Goal: Information Seeking & Learning: Learn about a topic

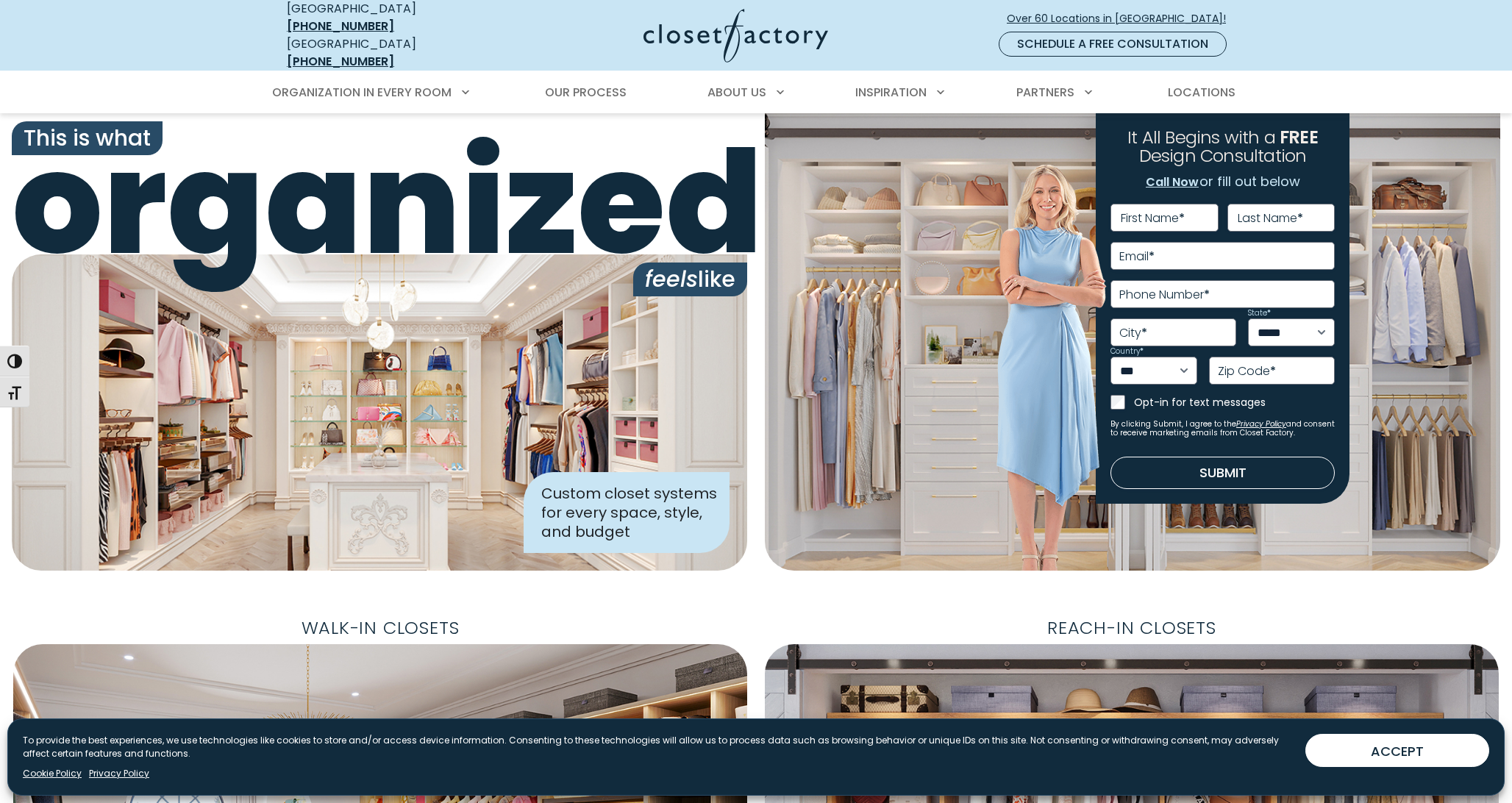
click at [970, 244] on div "**********" at bounding box center [1132, 342] width 735 height 457
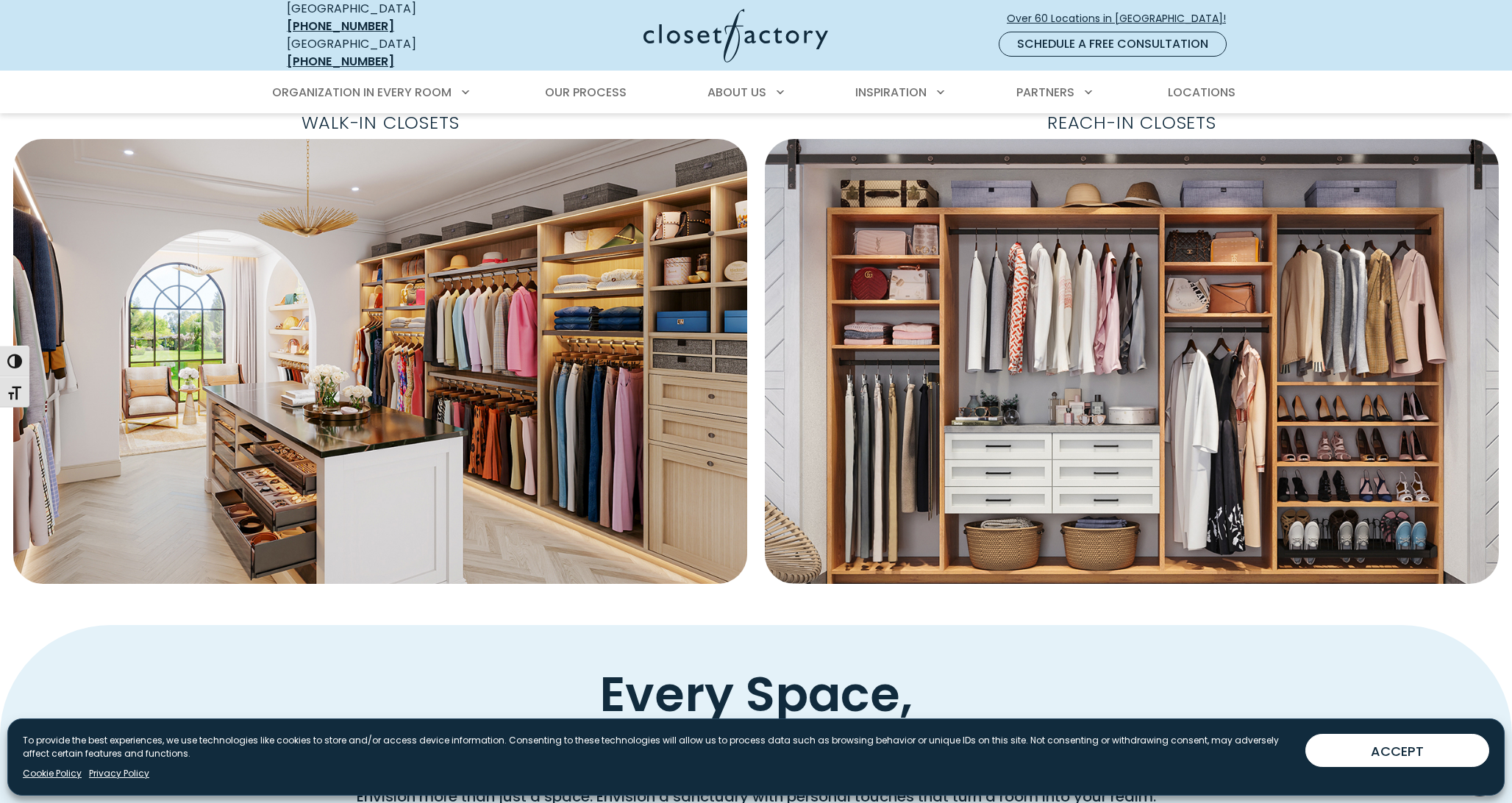
scroll to position [498, 0]
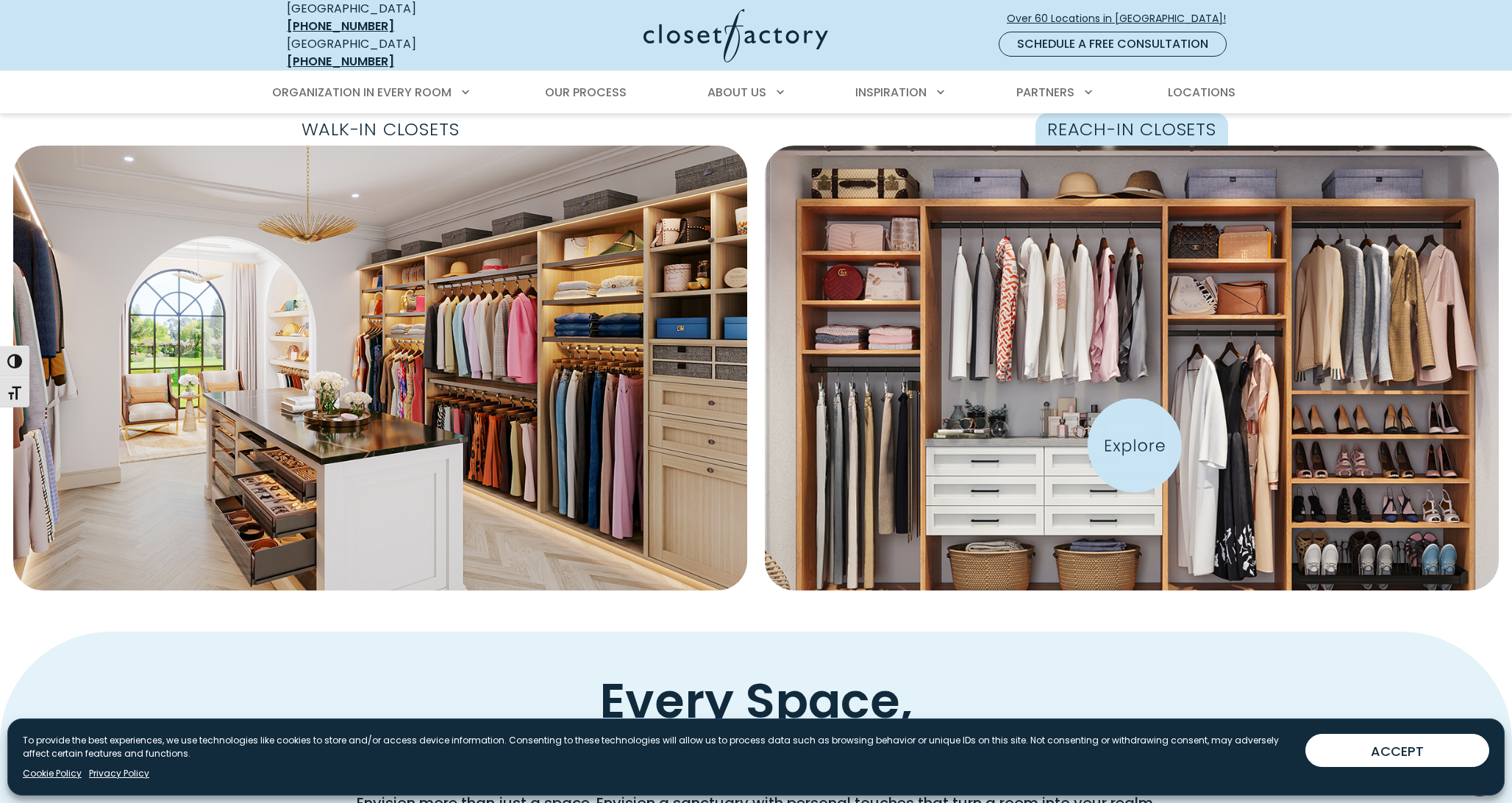
click at [1132, 445] on img "Featured Images" at bounding box center [1132, 368] width 807 height 490
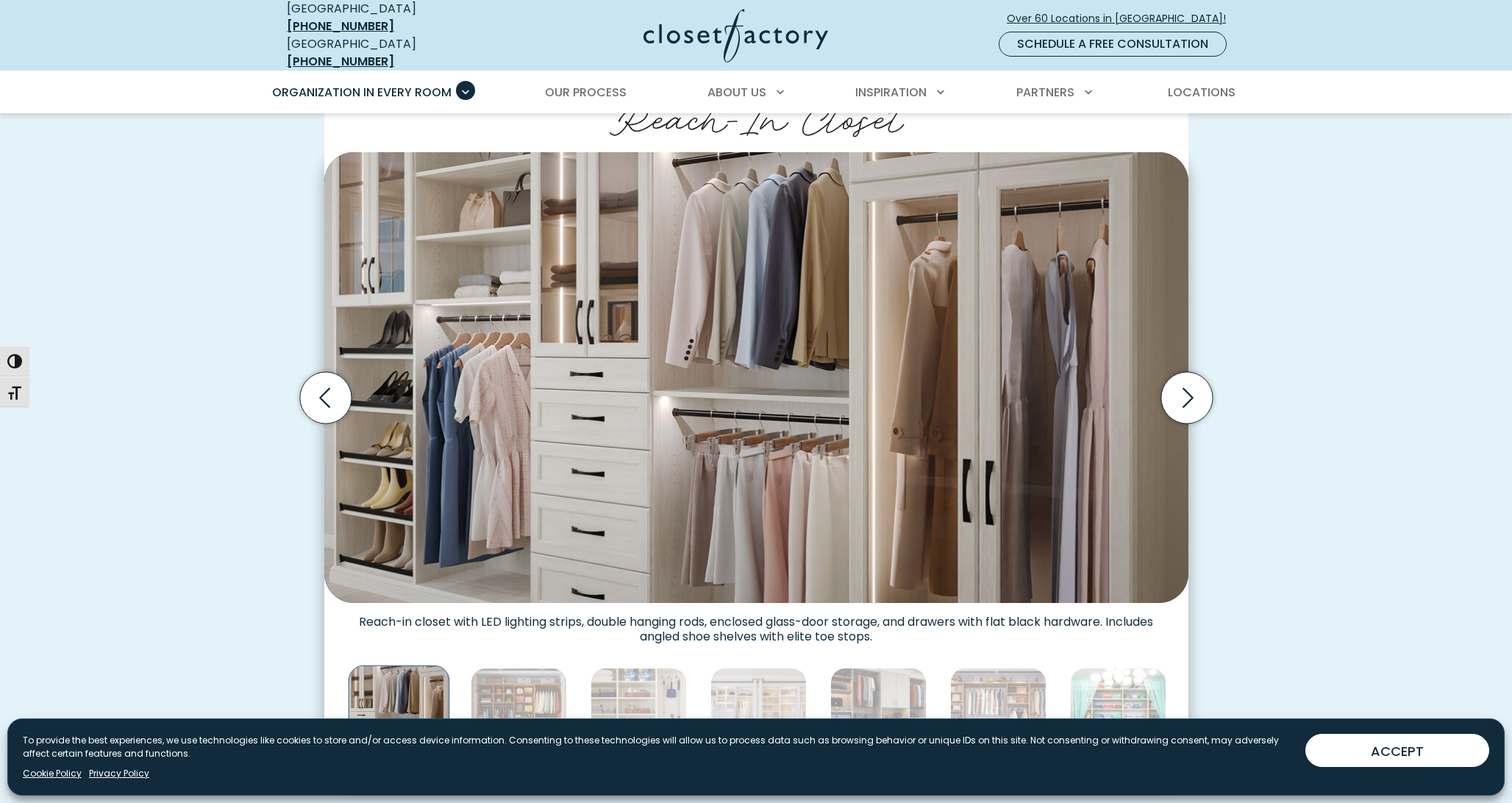
scroll to position [400, 0]
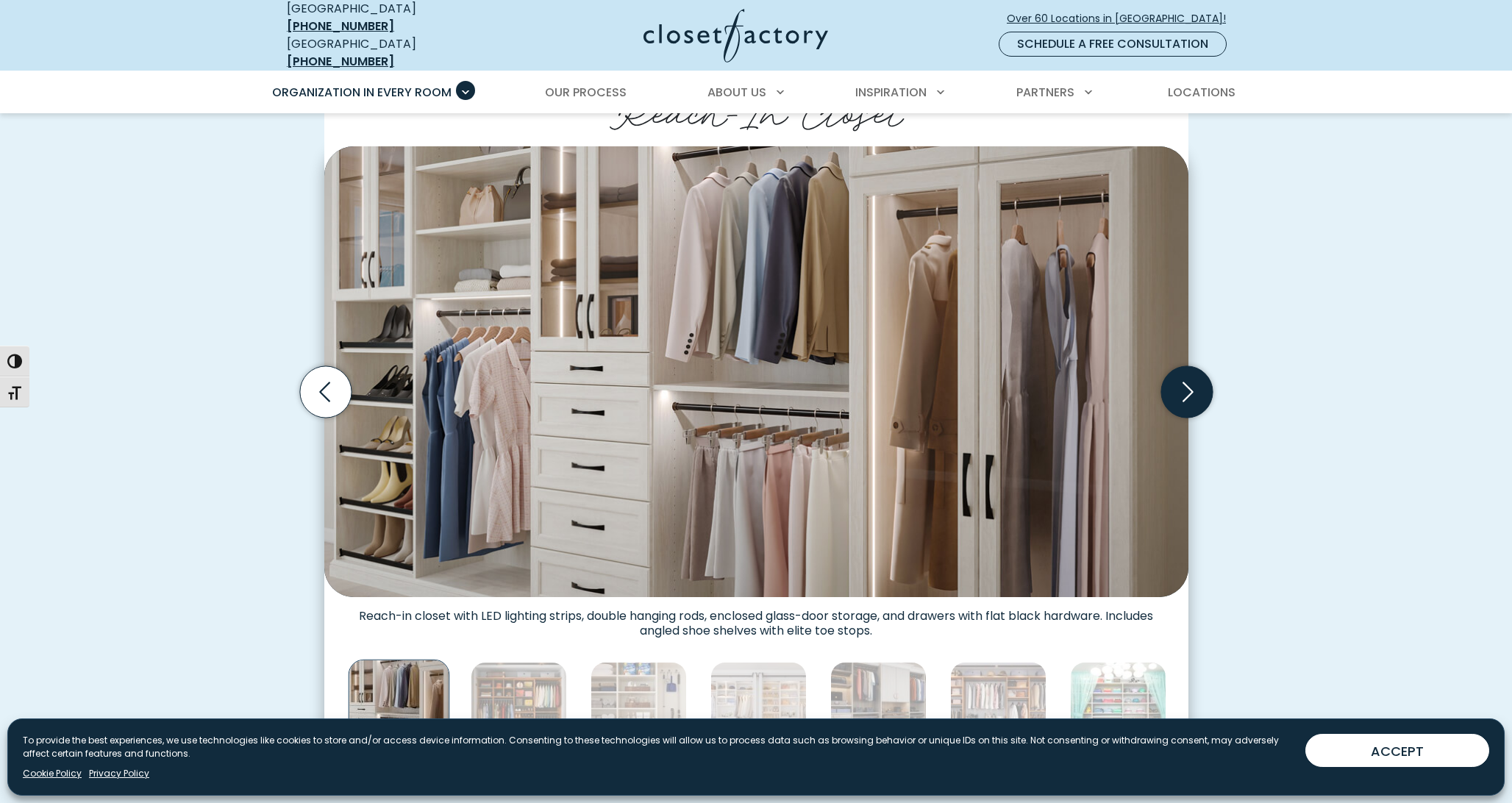
click at [1185, 388] on icon "Next slide" at bounding box center [1186, 392] width 51 height 51
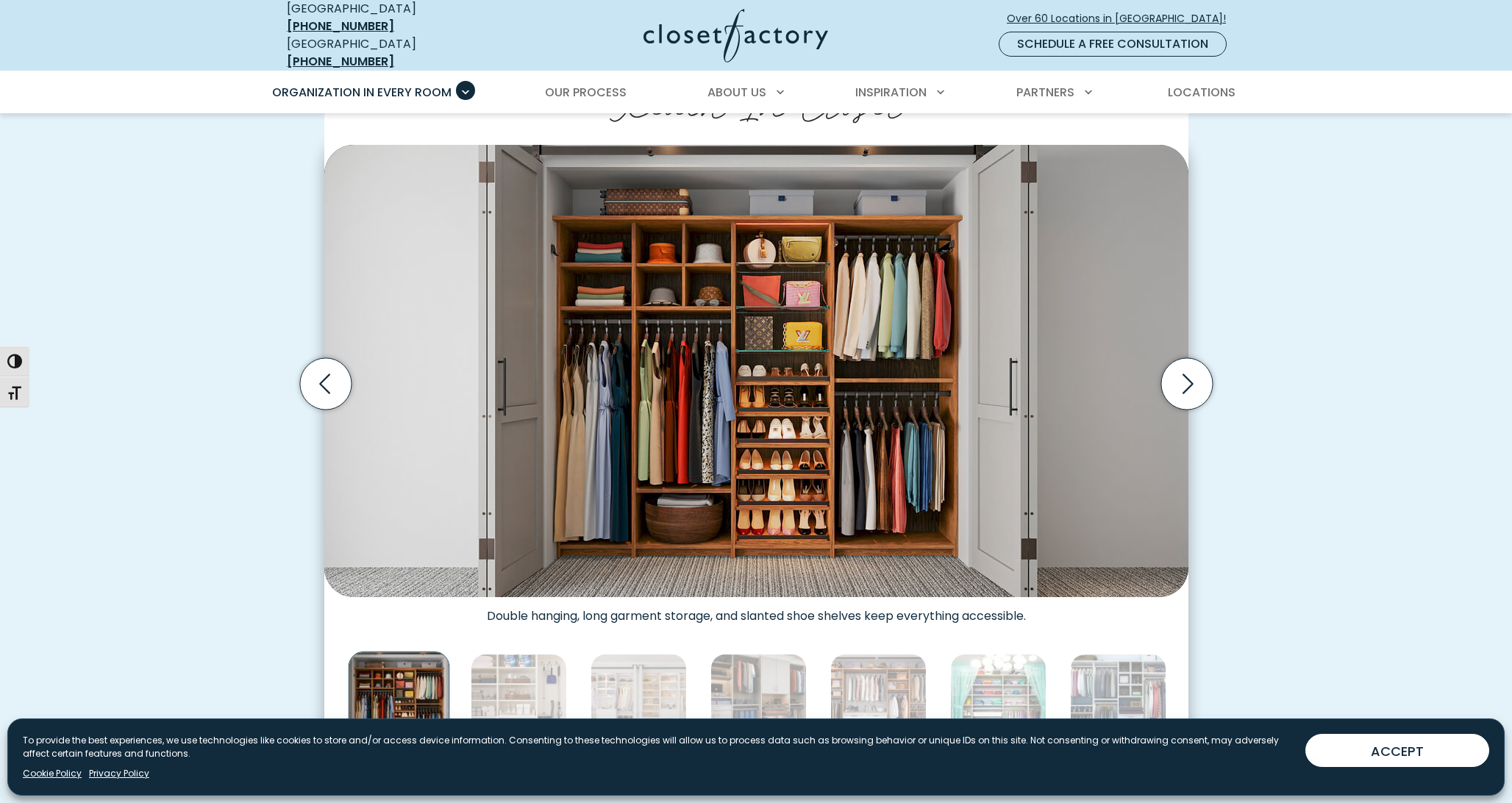
scroll to position [409, 0]
click at [1188, 374] on icon "Next slide" at bounding box center [1186, 382] width 51 height 51
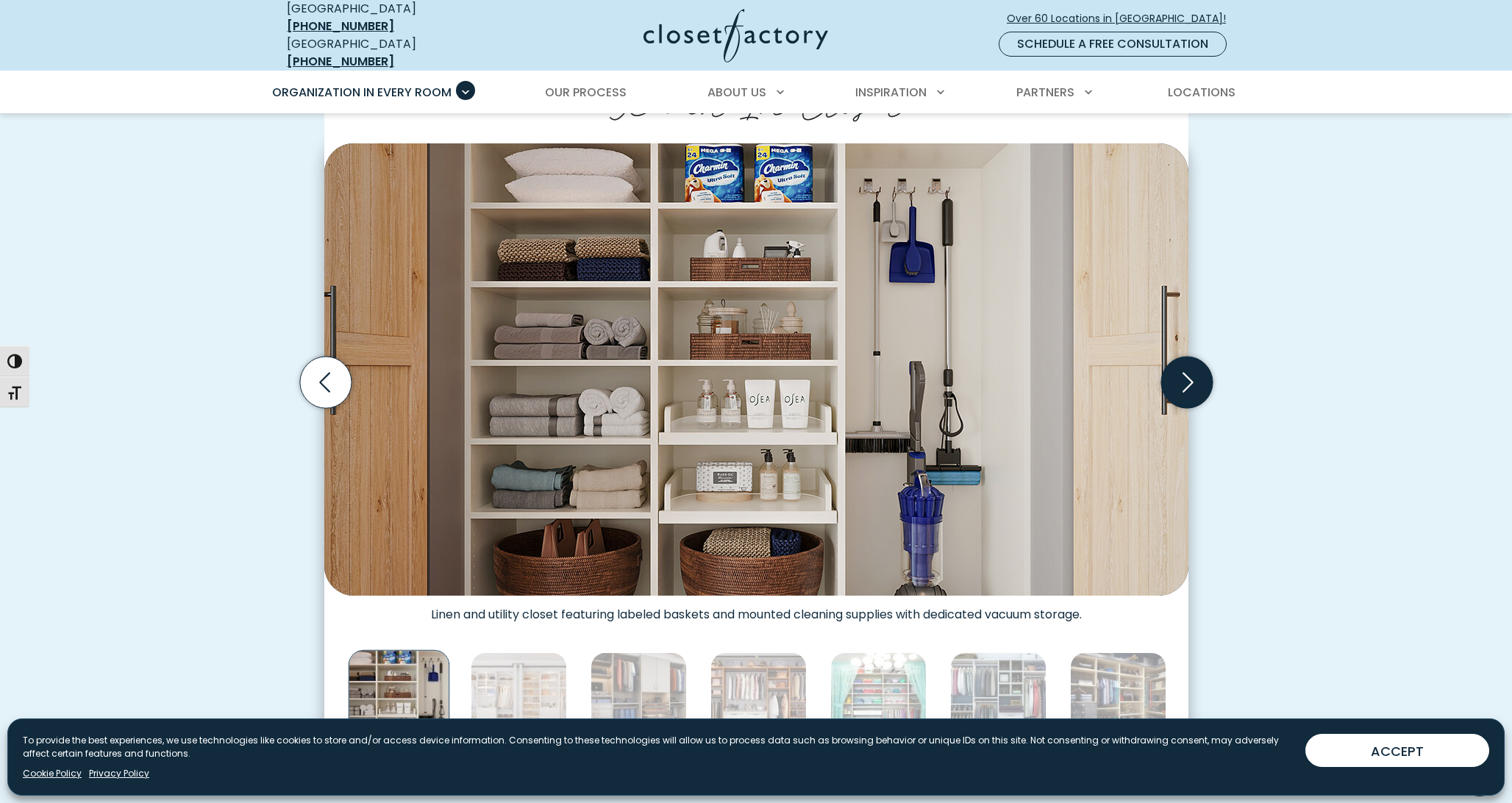
click at [1189, 378] on icon "Next slide" at bounding box center [1186, 382] width 51 height 51
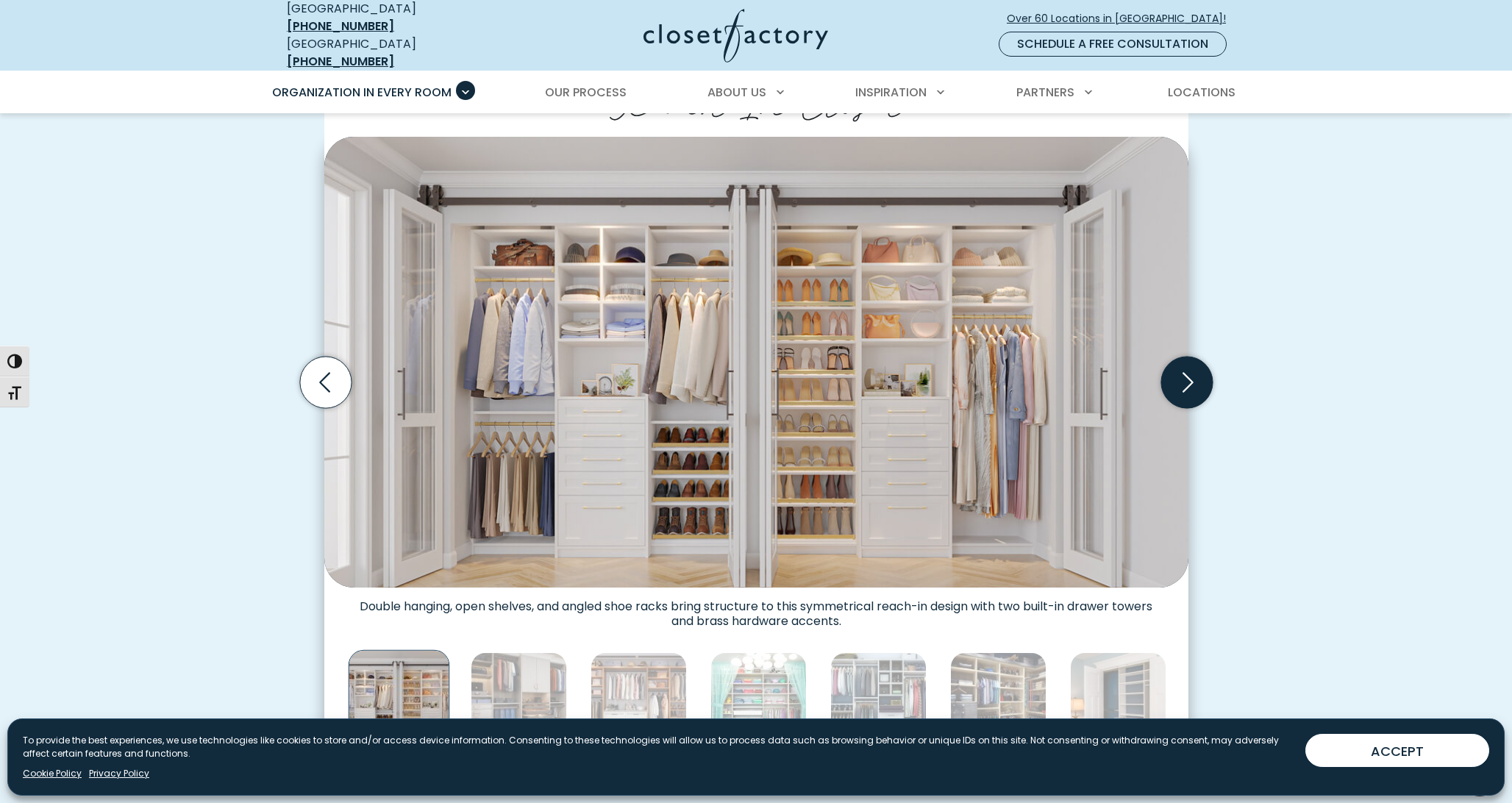
click at [1189, 378] on icon "Next slide" at bounding box center [1186, 382] width 51 height 51
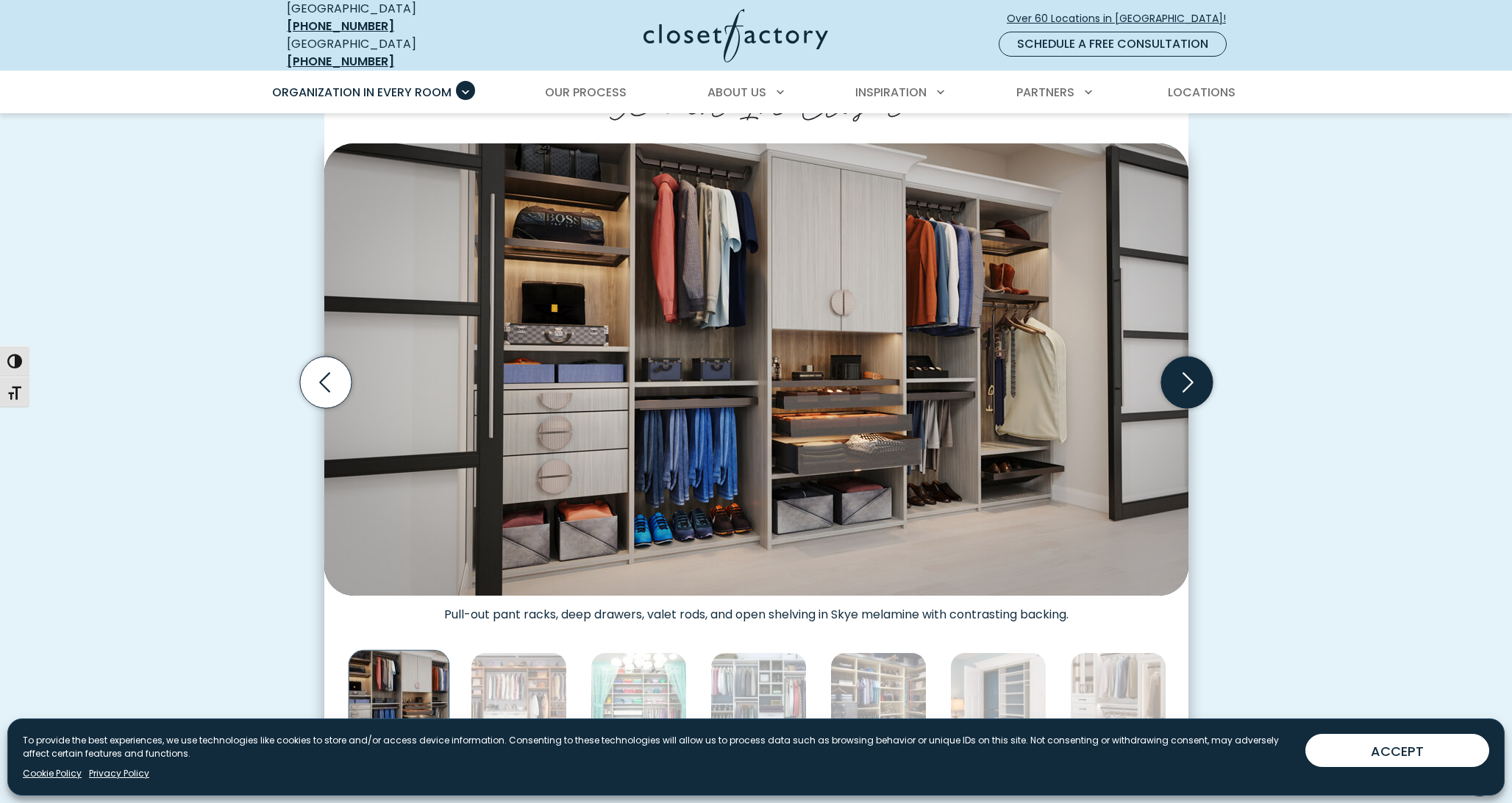
click at [1189, 378] on icon "Next slide" at bounding box center [1186, 382] width 51 height 51
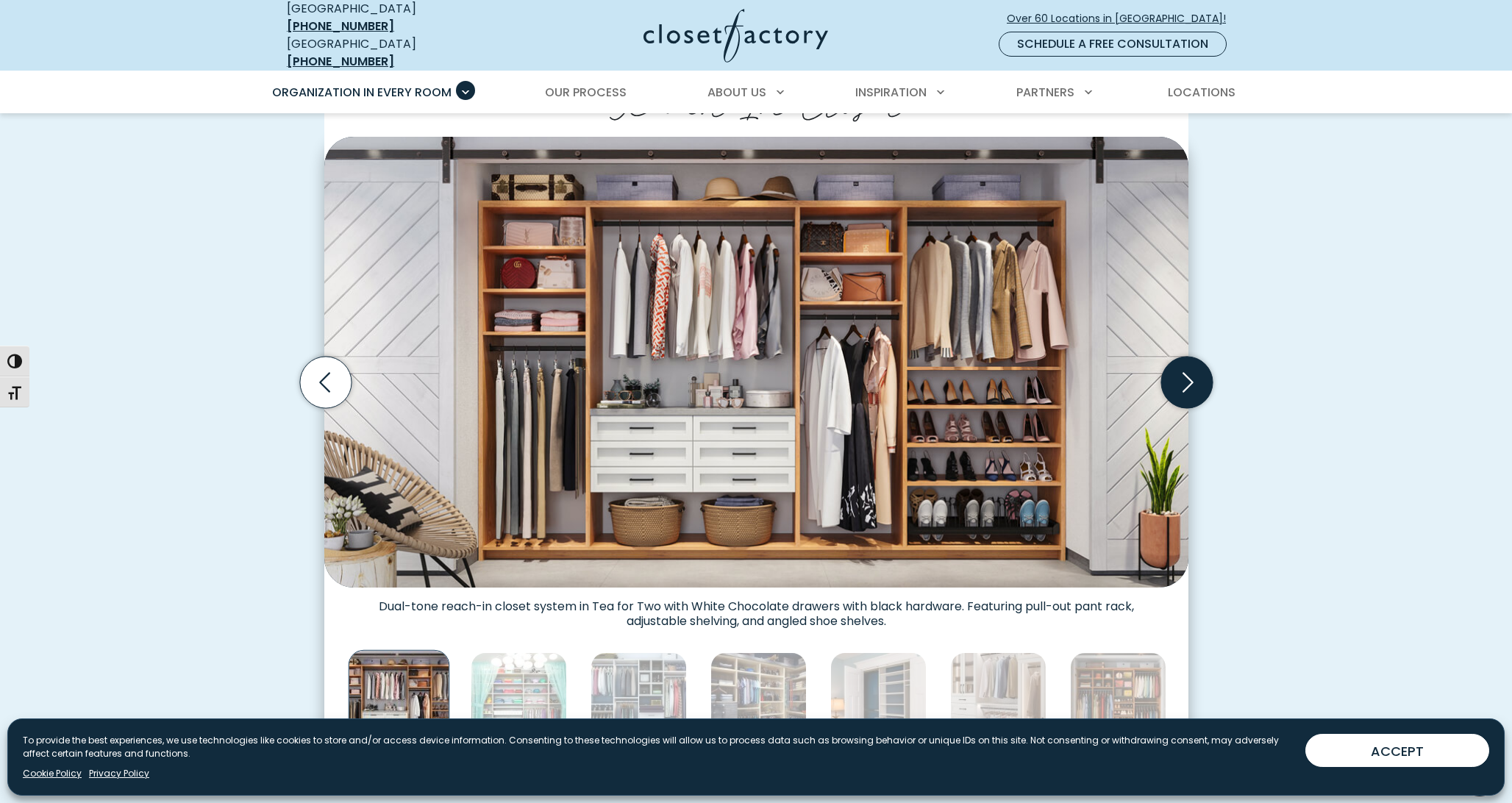
click at [1189, 378] on icon "Next slide" at bounding box center [1186, 382] width 51 height 51
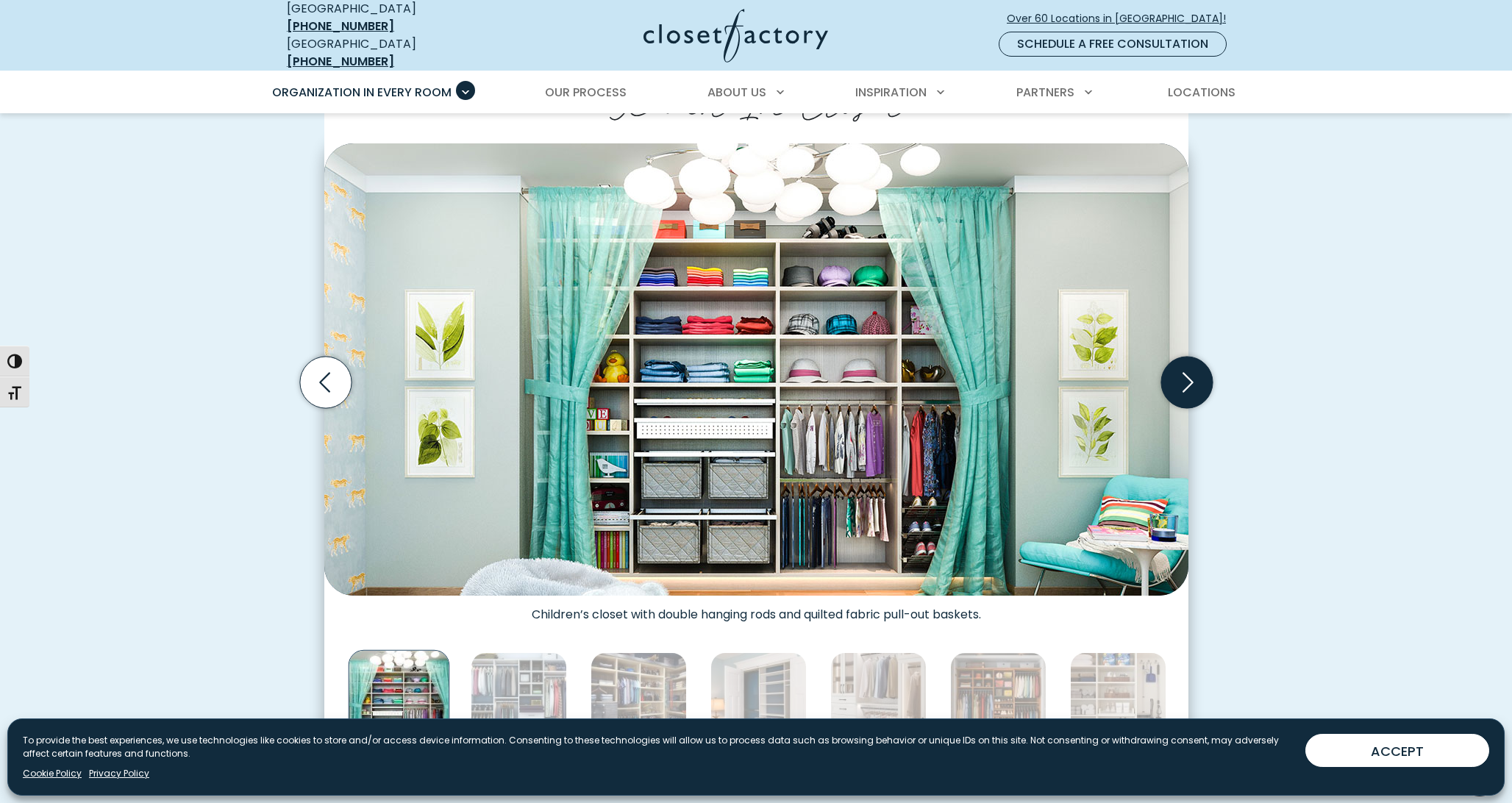
click at [1189, 378] on icon "Next slide" at bounding box center [1186, 382] width 51 height 51
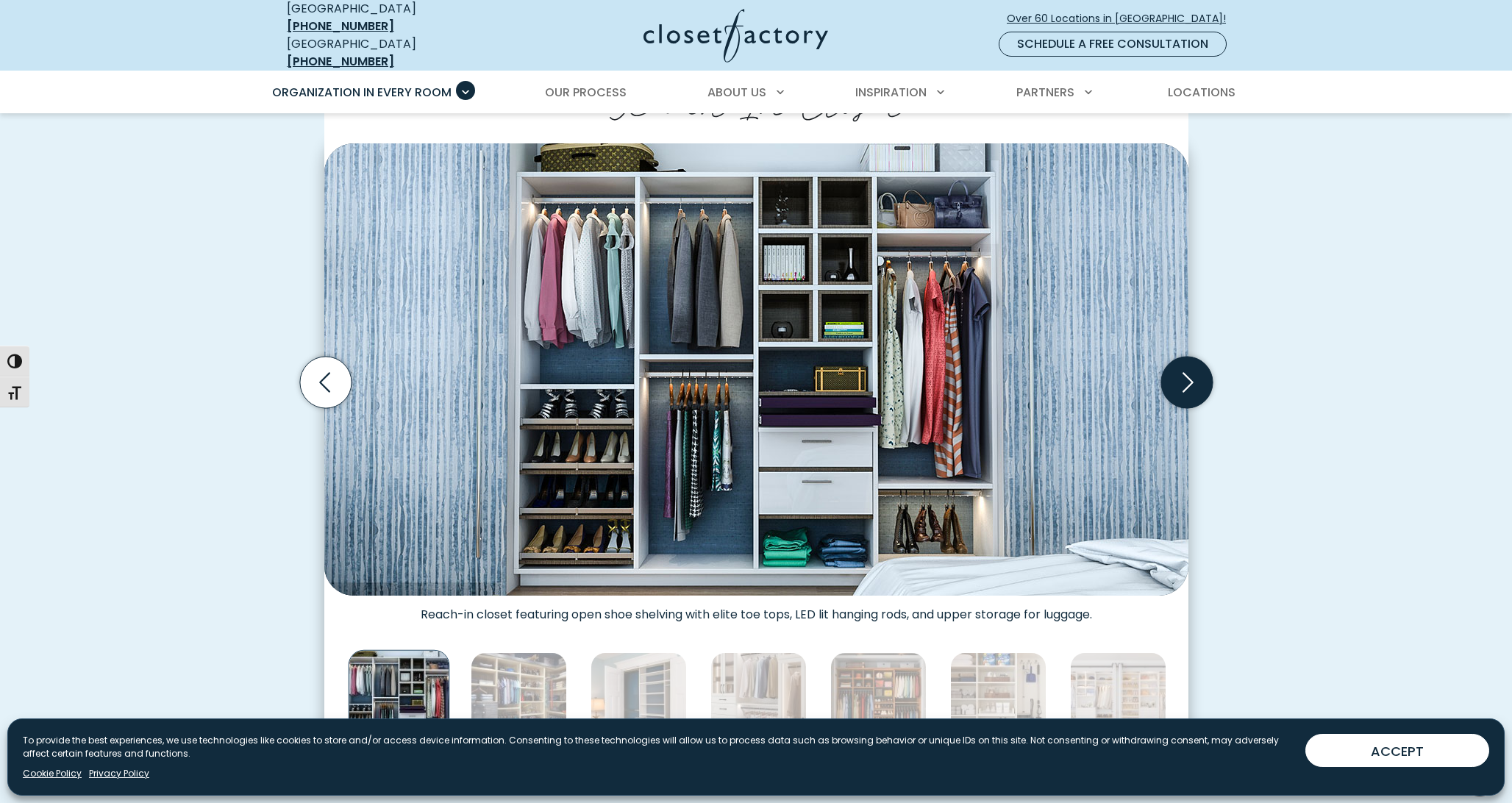
click at [1189, 378] on icon "Next slide" at bounding box center [1186, 382] width 51 height 51
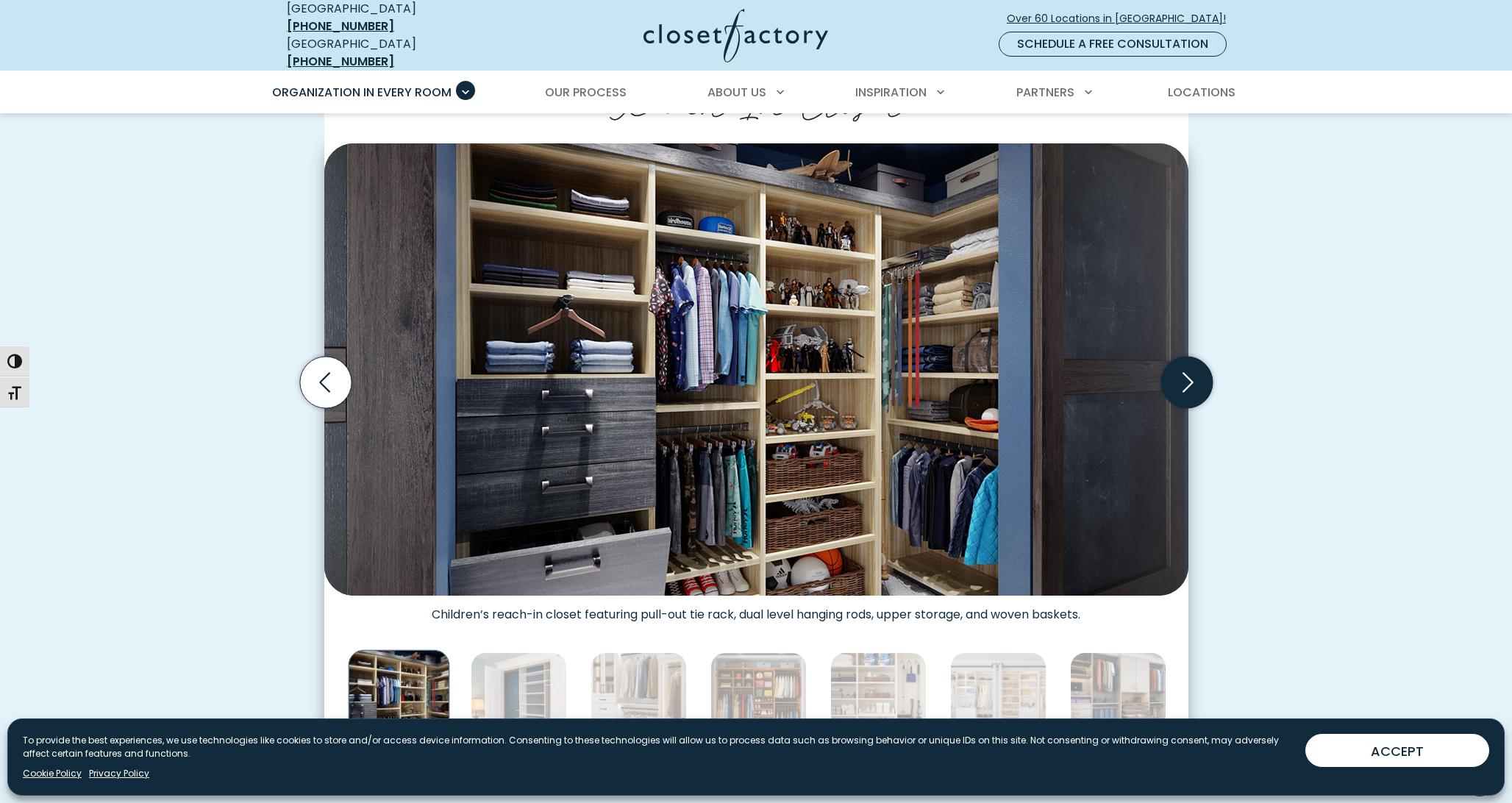
click at [1189, 378] on icon "Next slide" at bounding box center [1186, 382] width 51 height 51
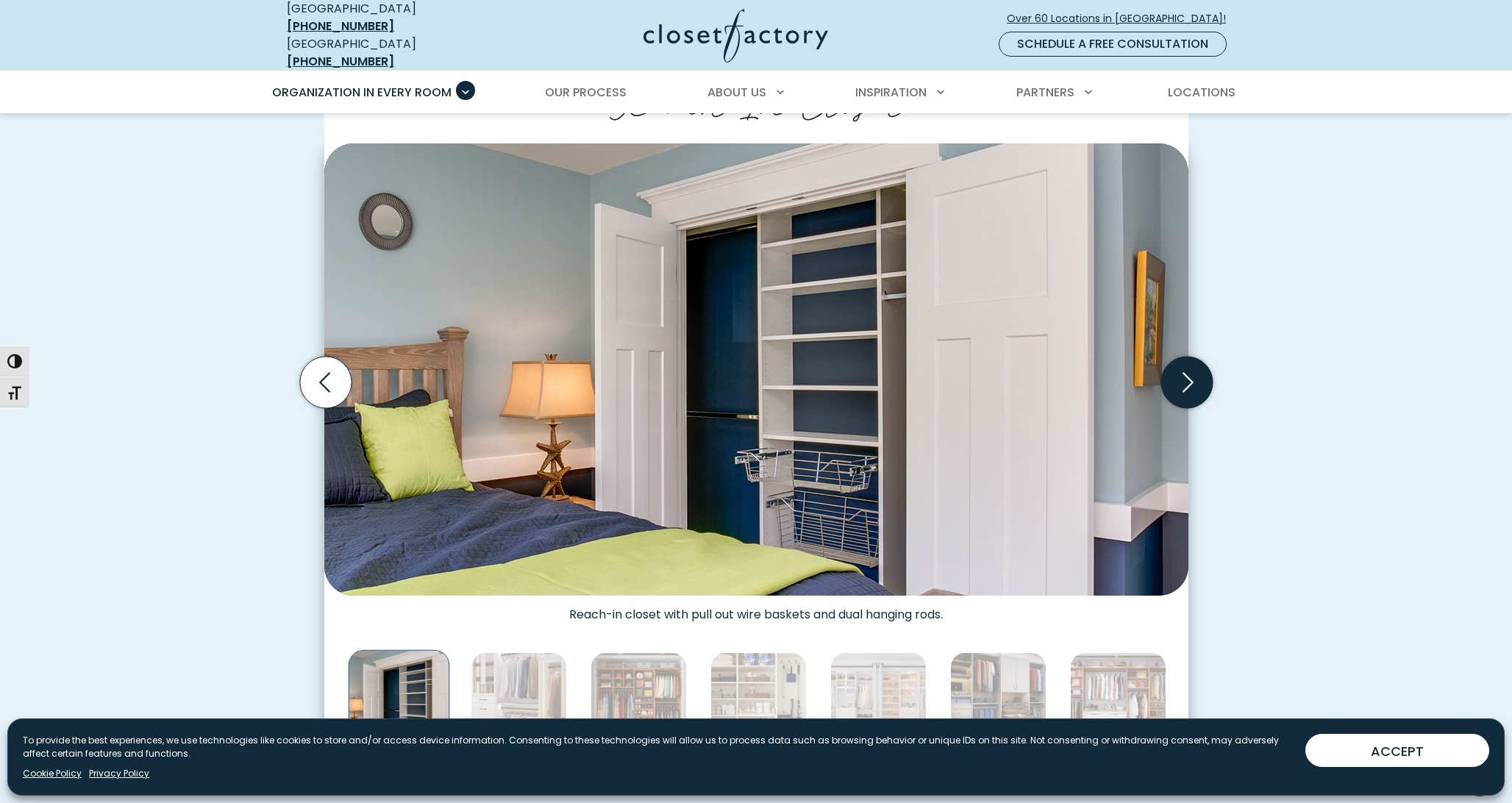
click at [1189, 378] on icon "Next slide" at bounding box center [1186, 382] width 51 height 51
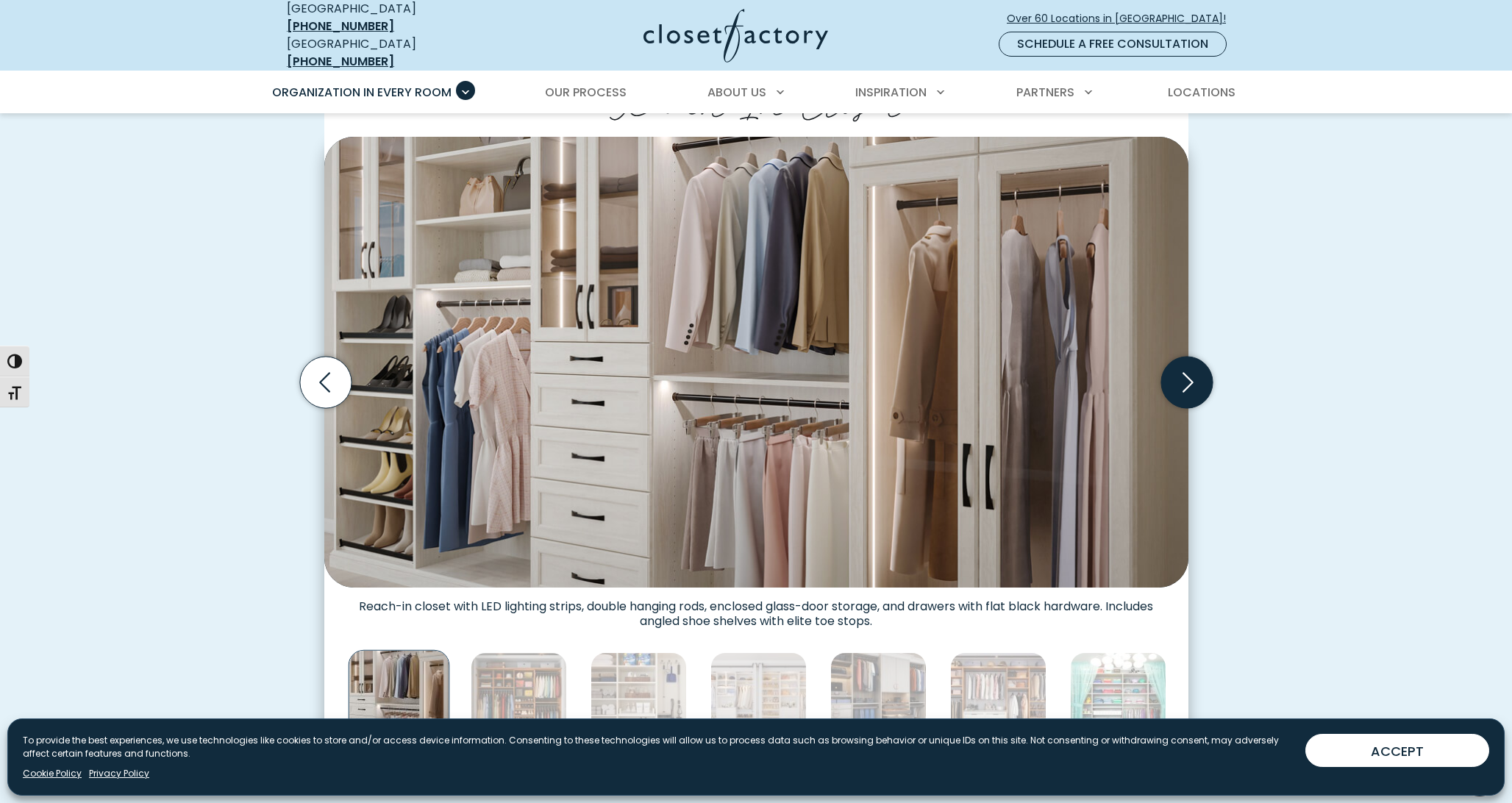
click at [1189, 378] on icon "Next slide" at bounding box center [1186, 382] width 51 height 51
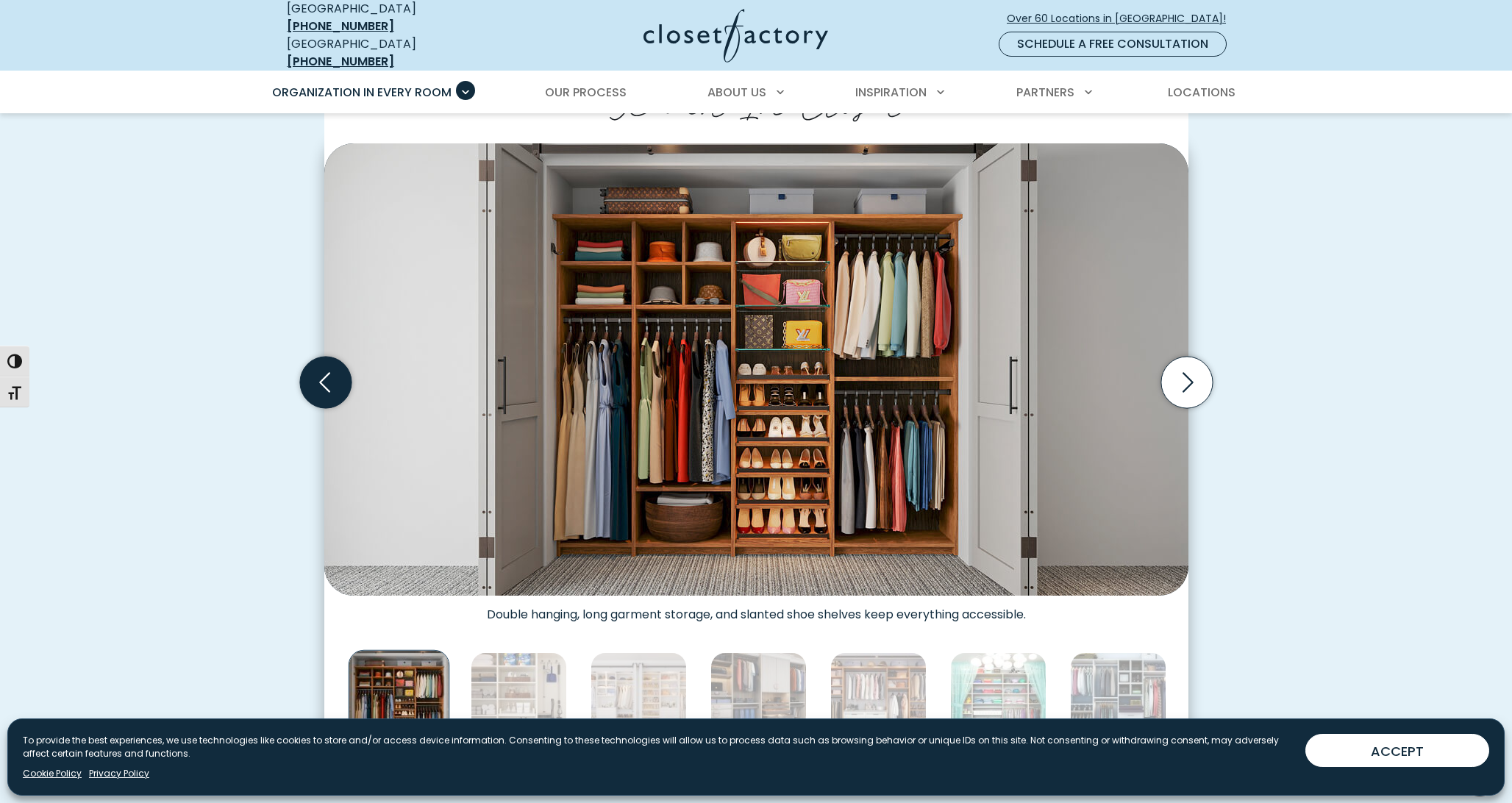
click at [340, 373] on icon "Previous slide" at bounding box center [325, 382] width 51 height 51
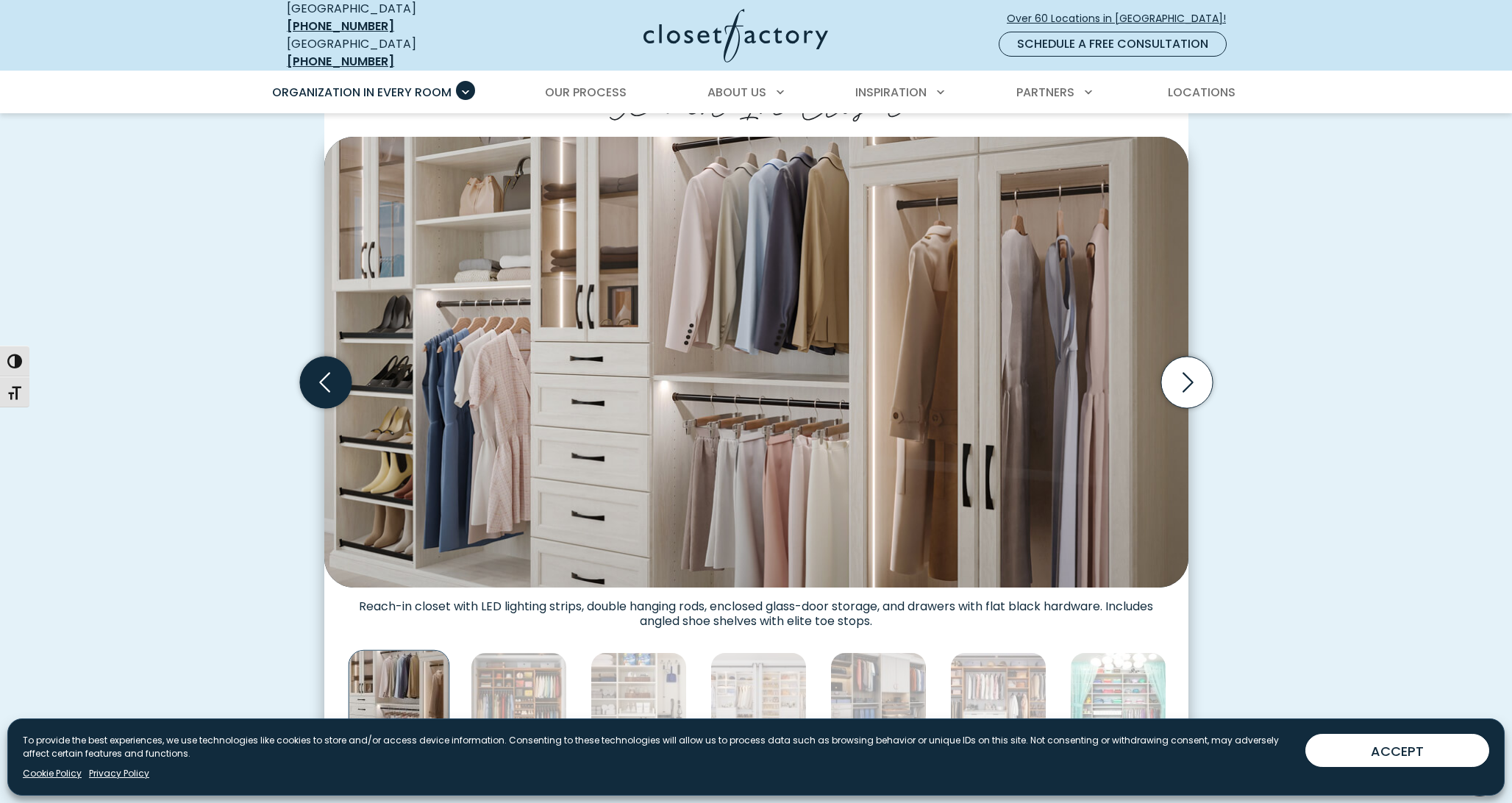
click at [338, 373] on icon "Previous slide" at bounding box center [325, 382] width 51 height 51
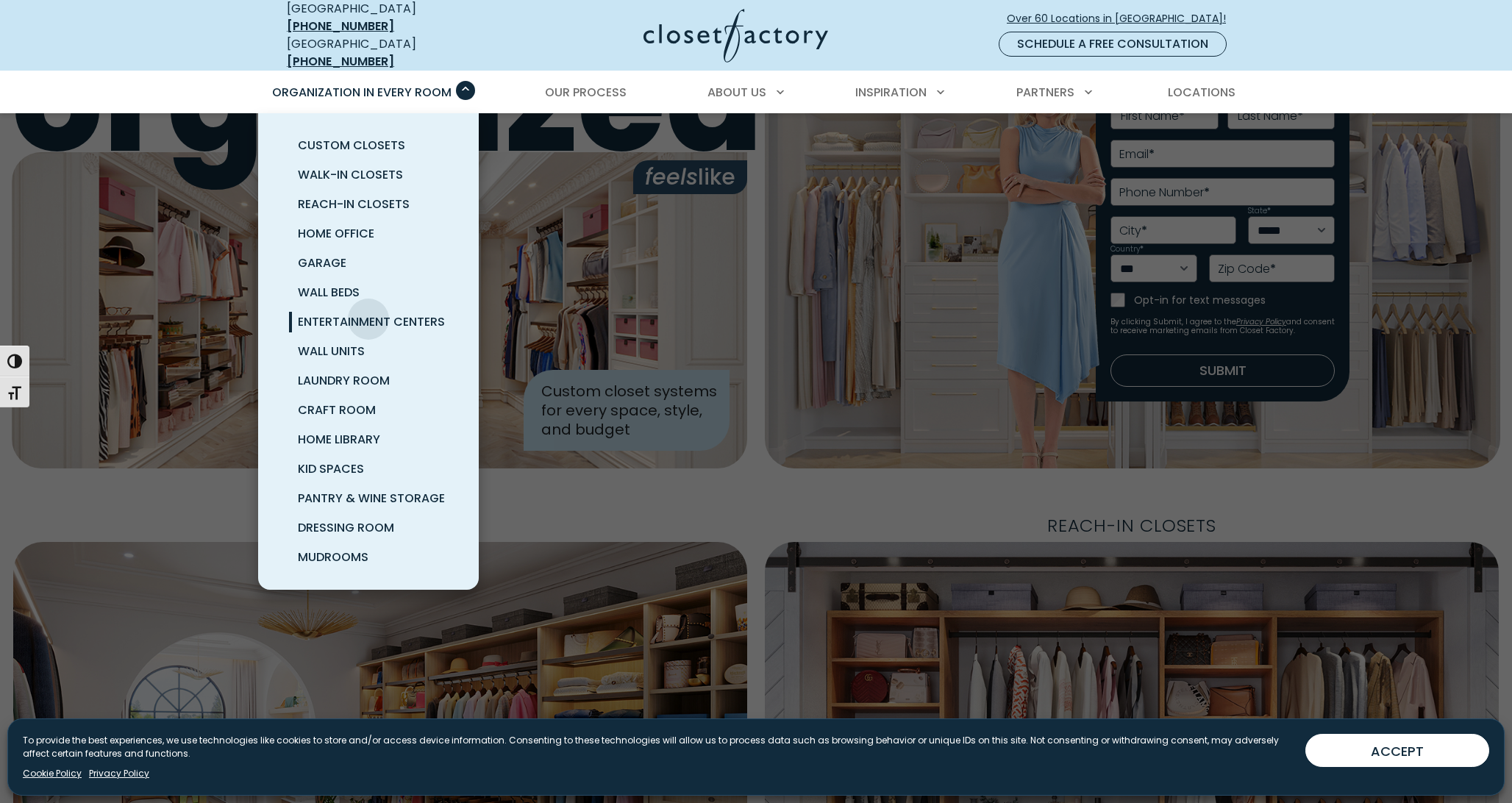
click at [368, 313] on span "Entertainment Centers" at bounding box center [371, 321] width 147 height 17
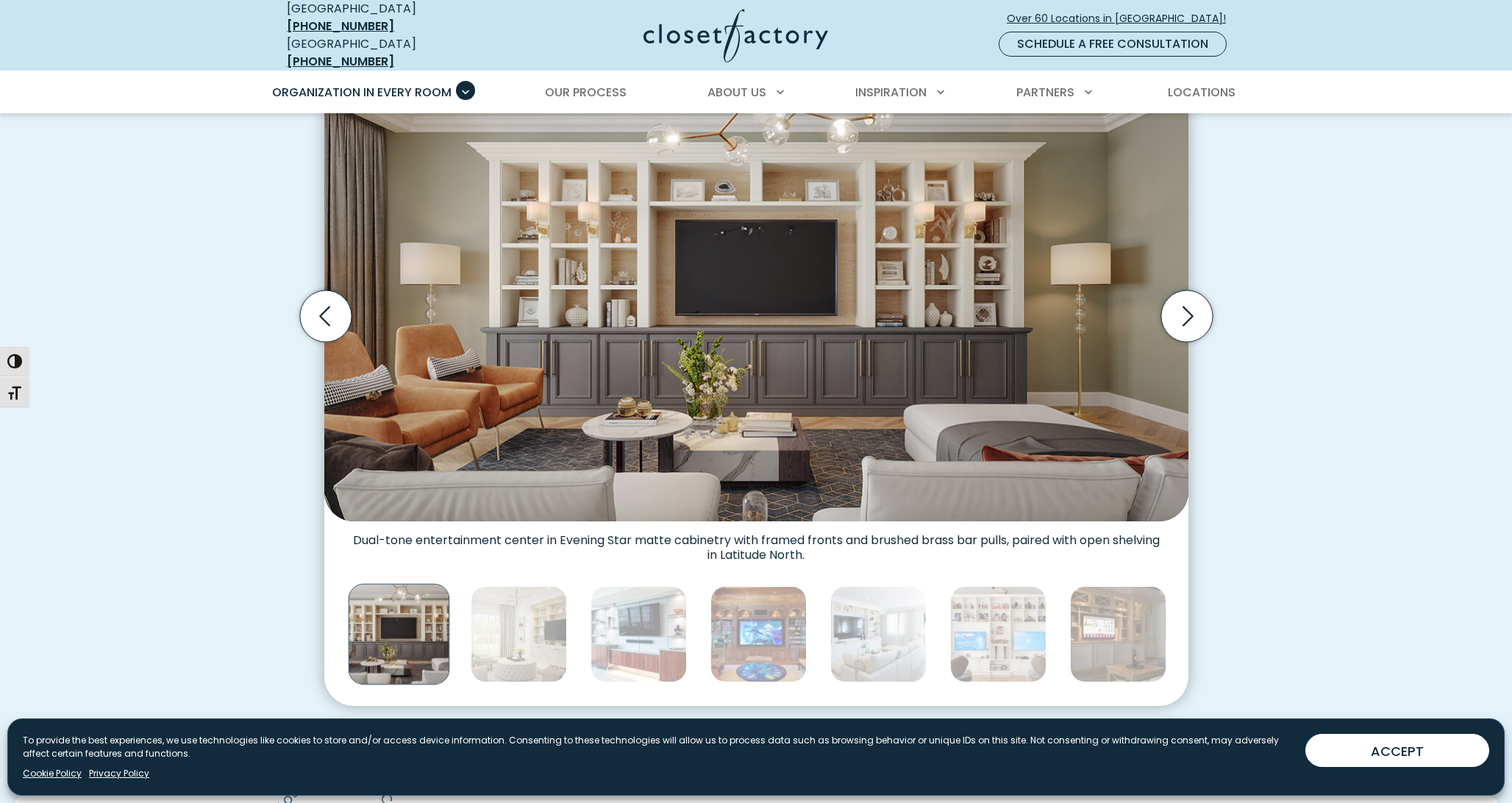
scroll to position [494, 0]
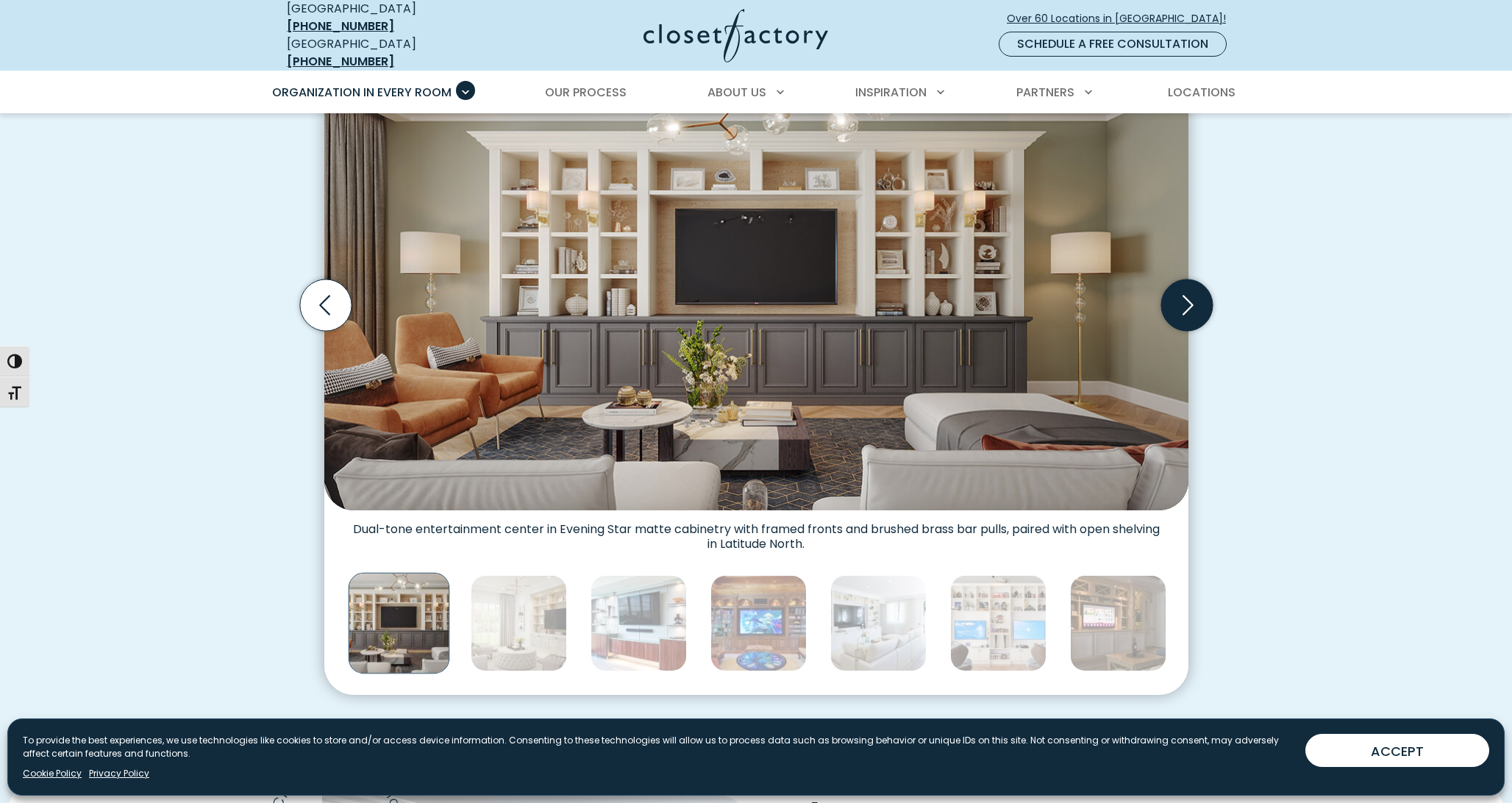
click at [1183, 309] on icon "Next slide" at bounding box center [1186, 305] width 51 height 51
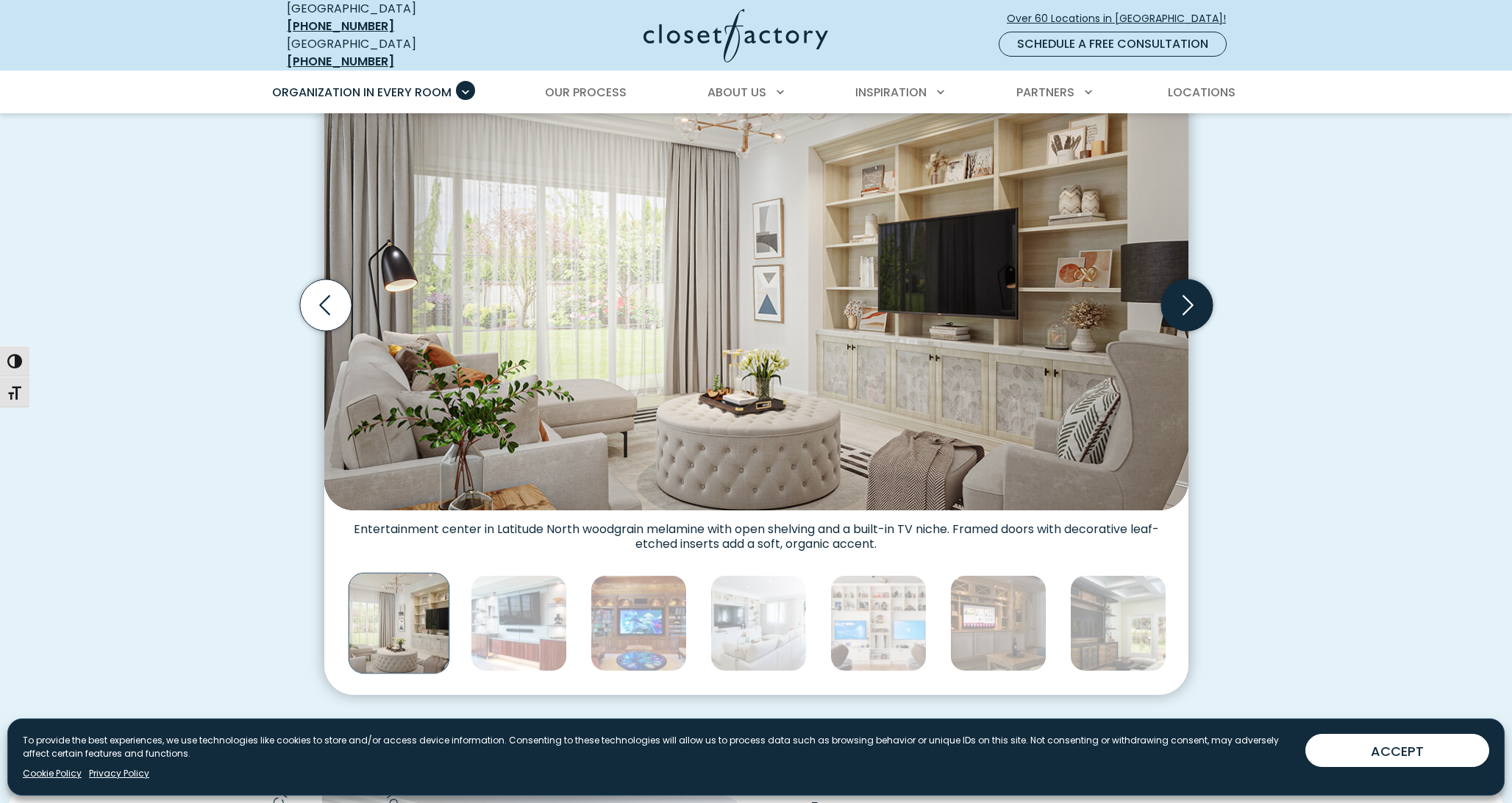
click at [1187, 291] on icon "Next slide" at bounding box center [1186, 305] width 51 height 51
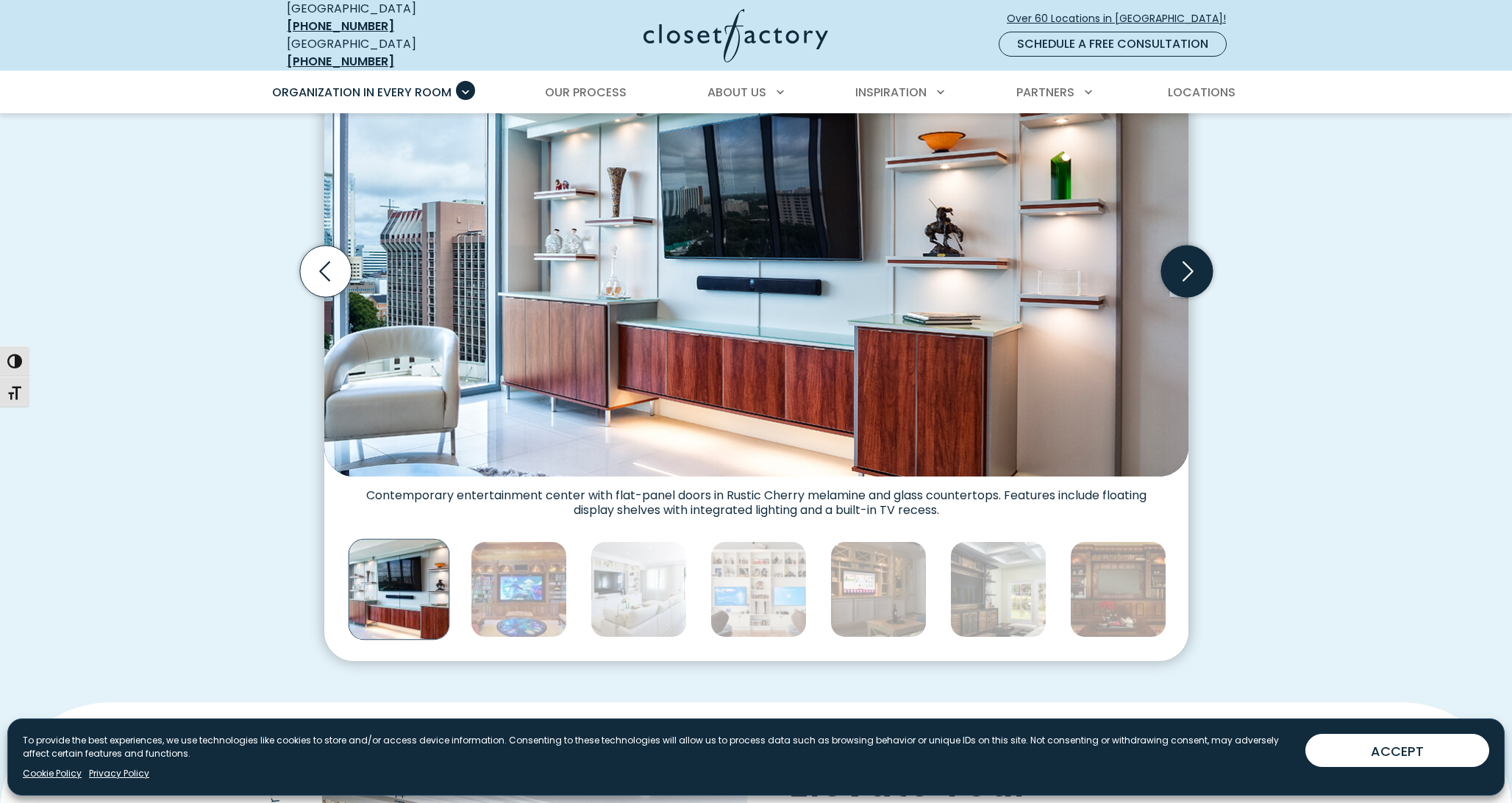
scroll to position [532, 0]
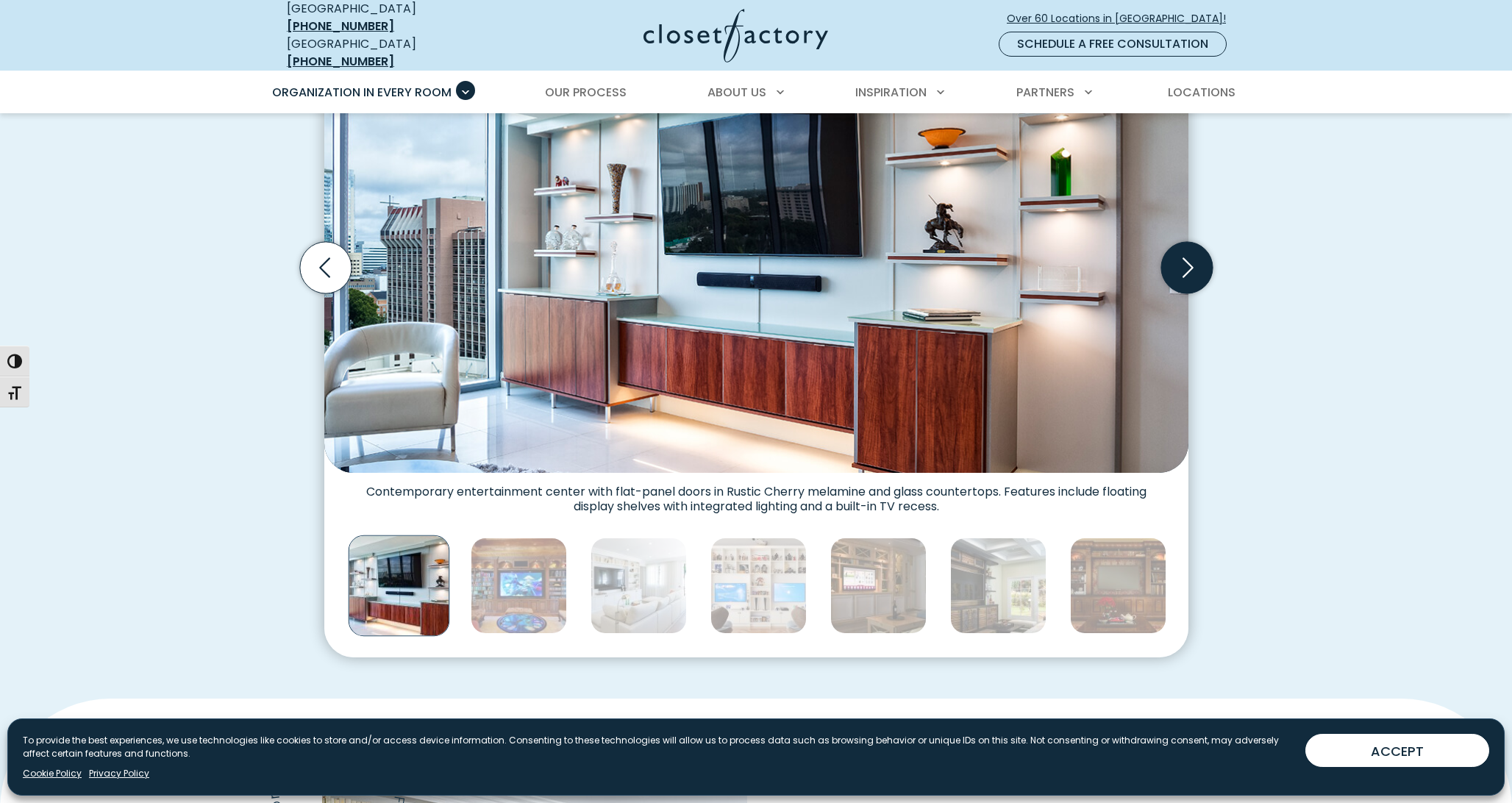
click at [1184, 261] on icon "Next slide" at bounding box center [1186, 267] width 51 height 51
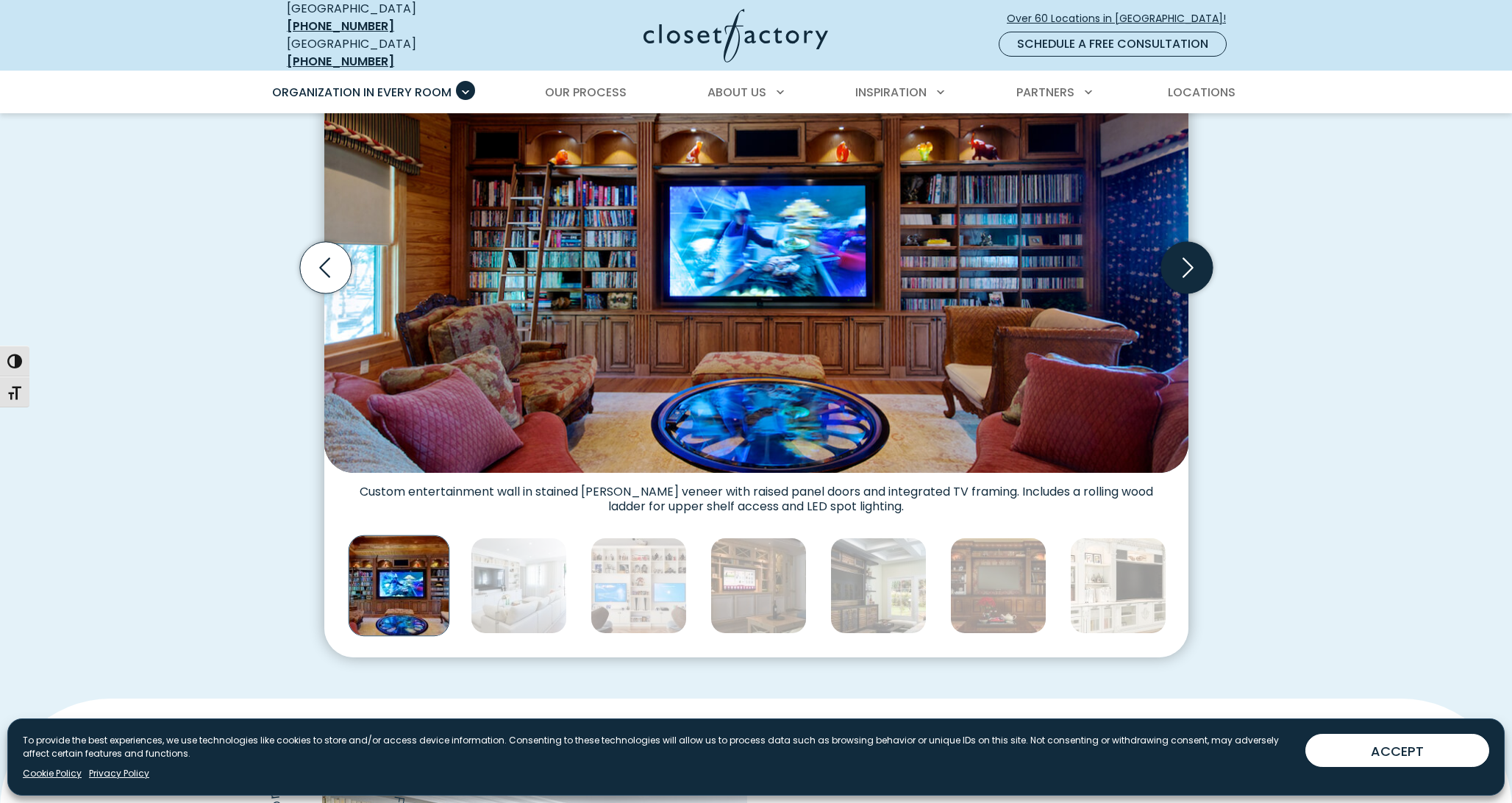
scroll to position [534, 0]
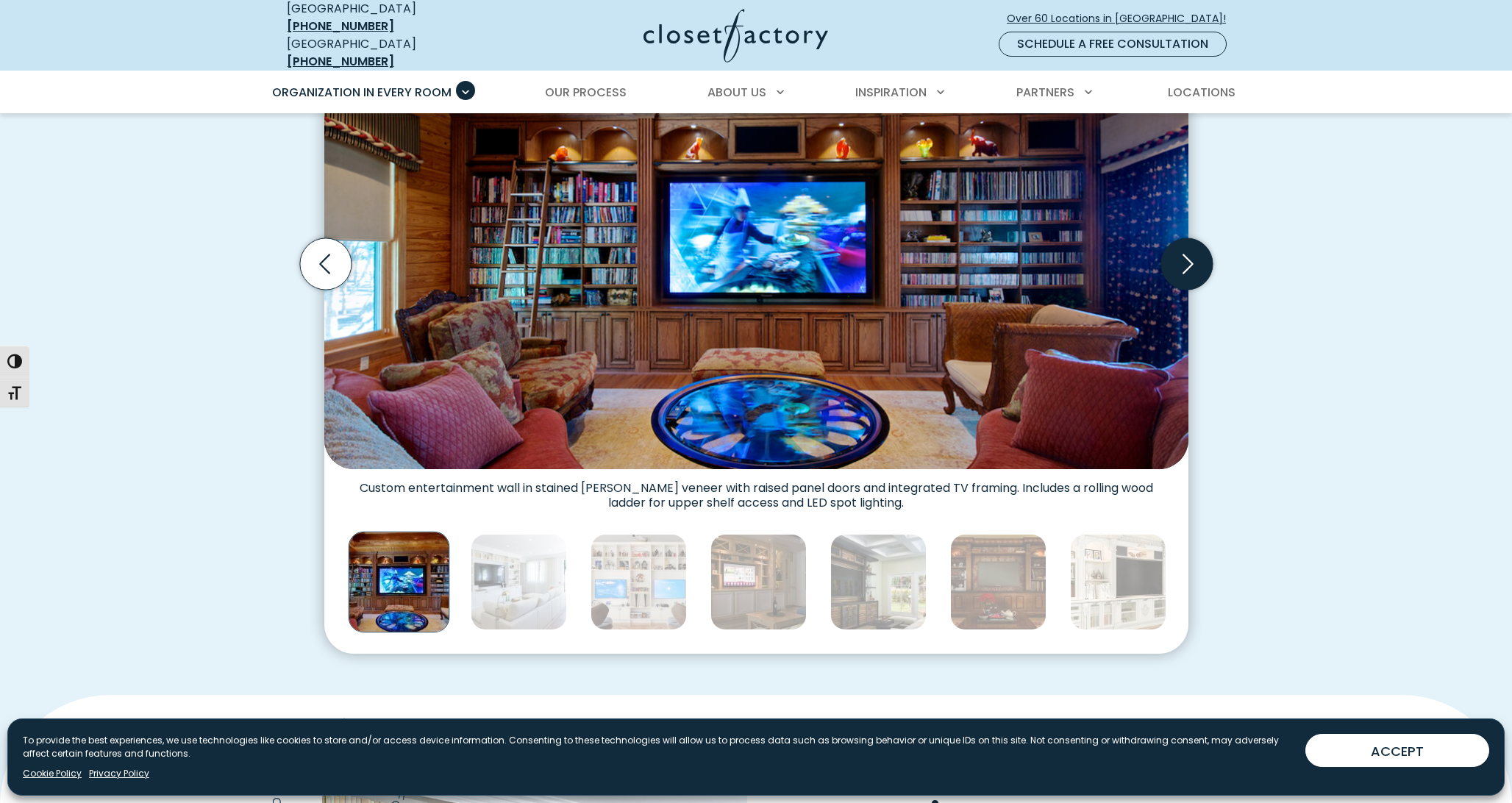
click at [1184, 261] on icon "Next slide" at bounding box center [1187, 264] width 63 height 63
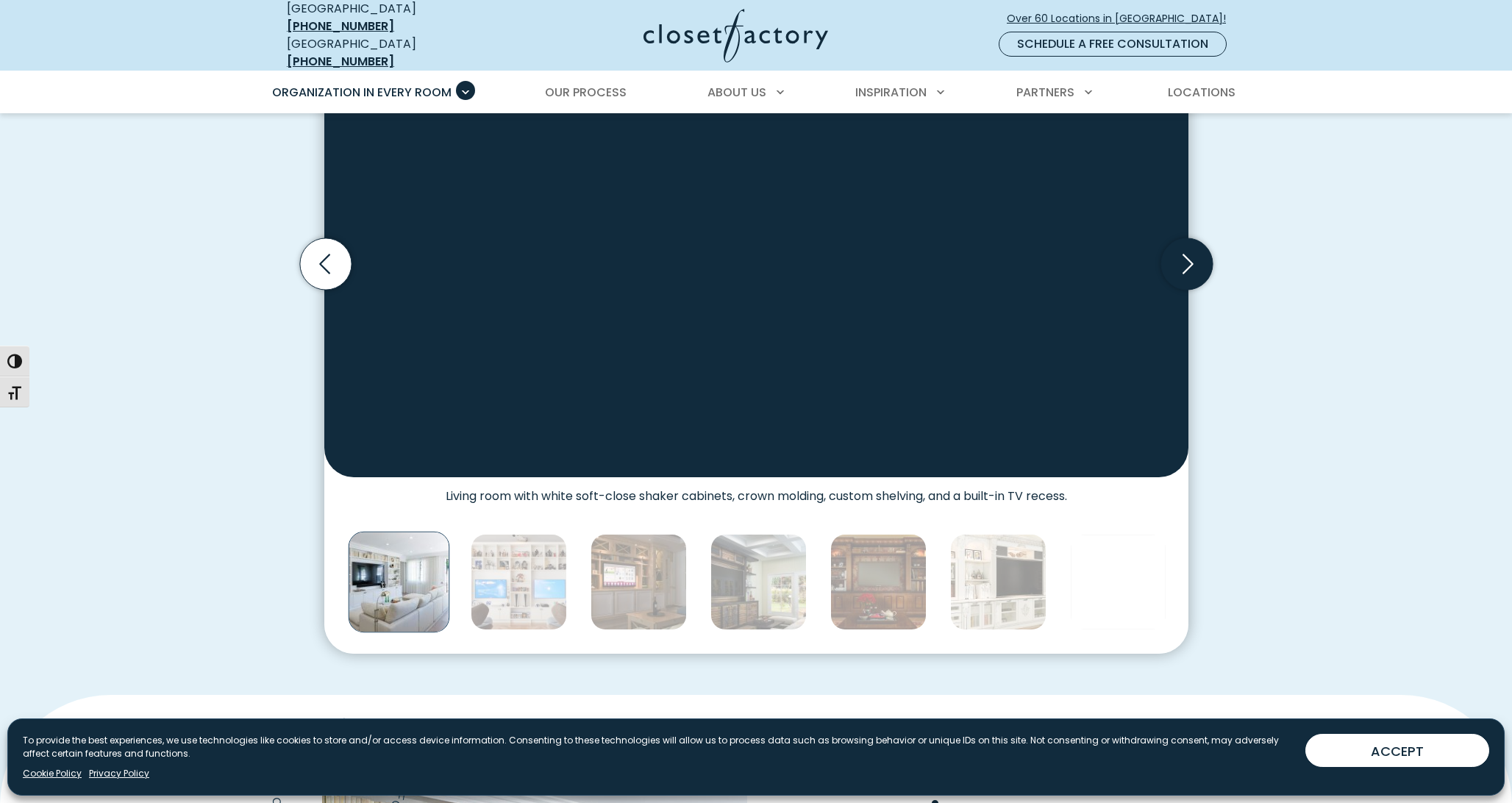
scroll to position [537, 0]
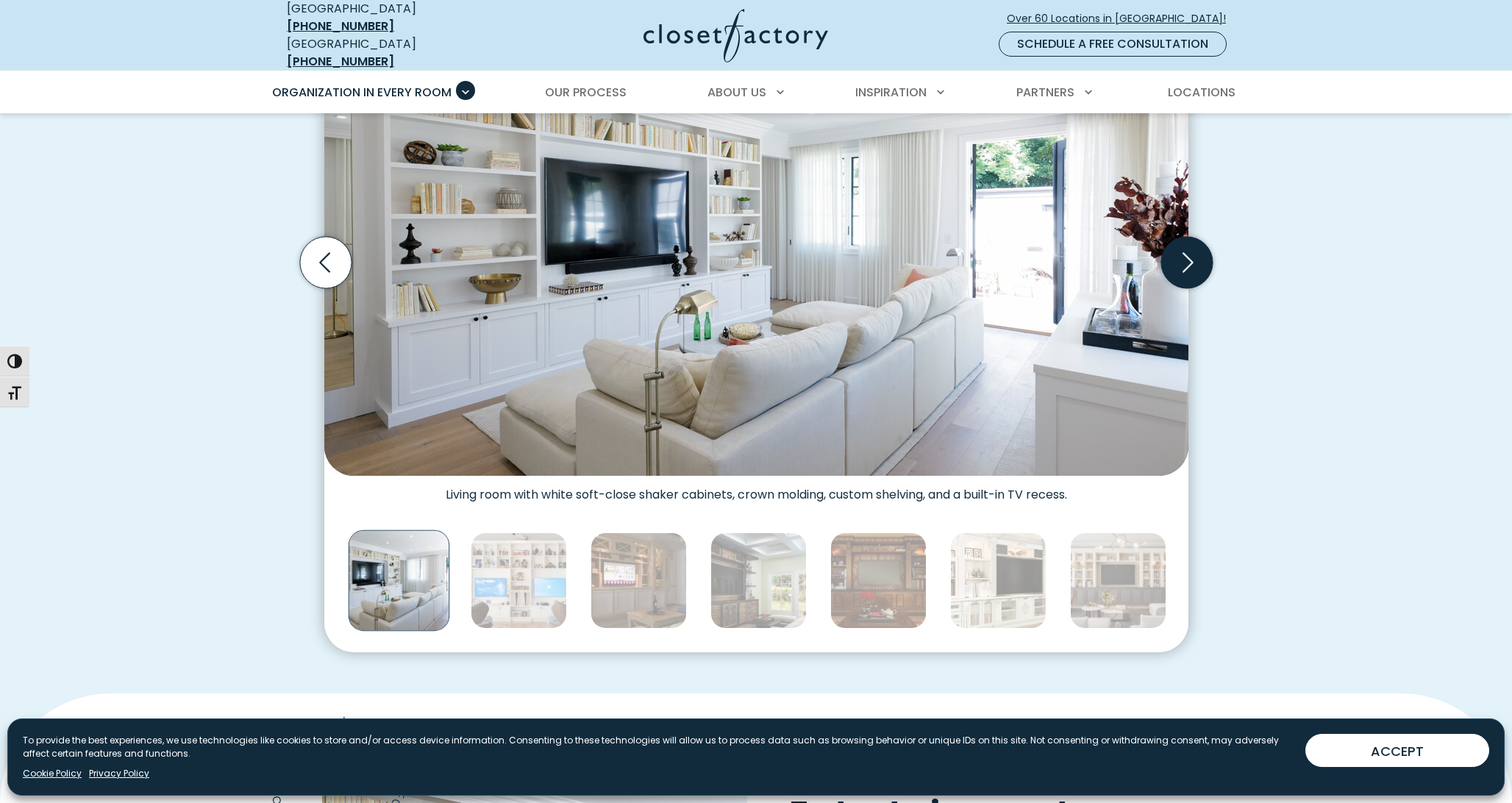
click at [1184, 261] on icon "Next slide" at bounding box center [1187, 263] width 63 height 63
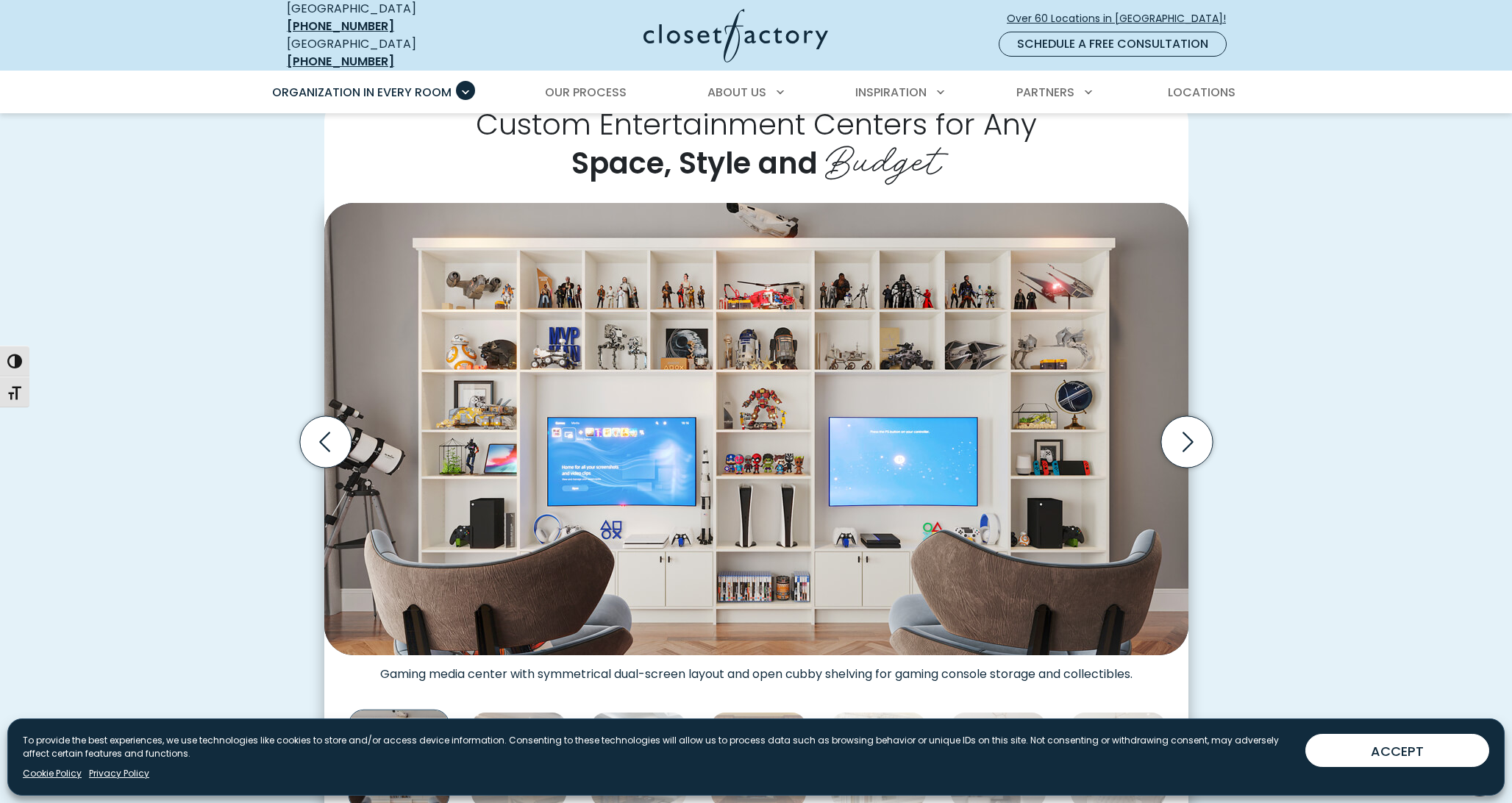
scroll to position [347, 0]
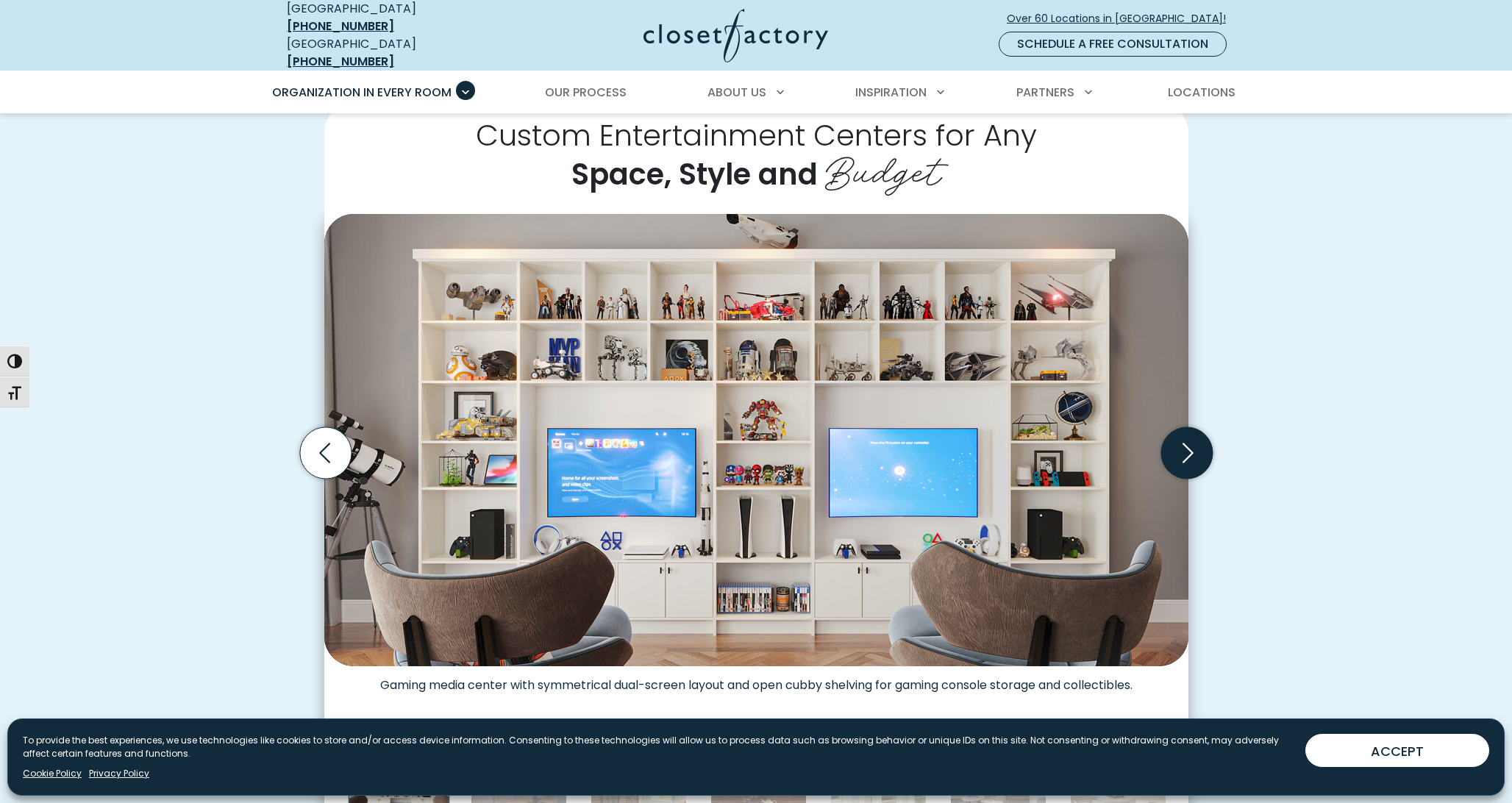
click at [1189, 445] on icon "Next slide" at bounding box center [1188, 453] width 11 height 20
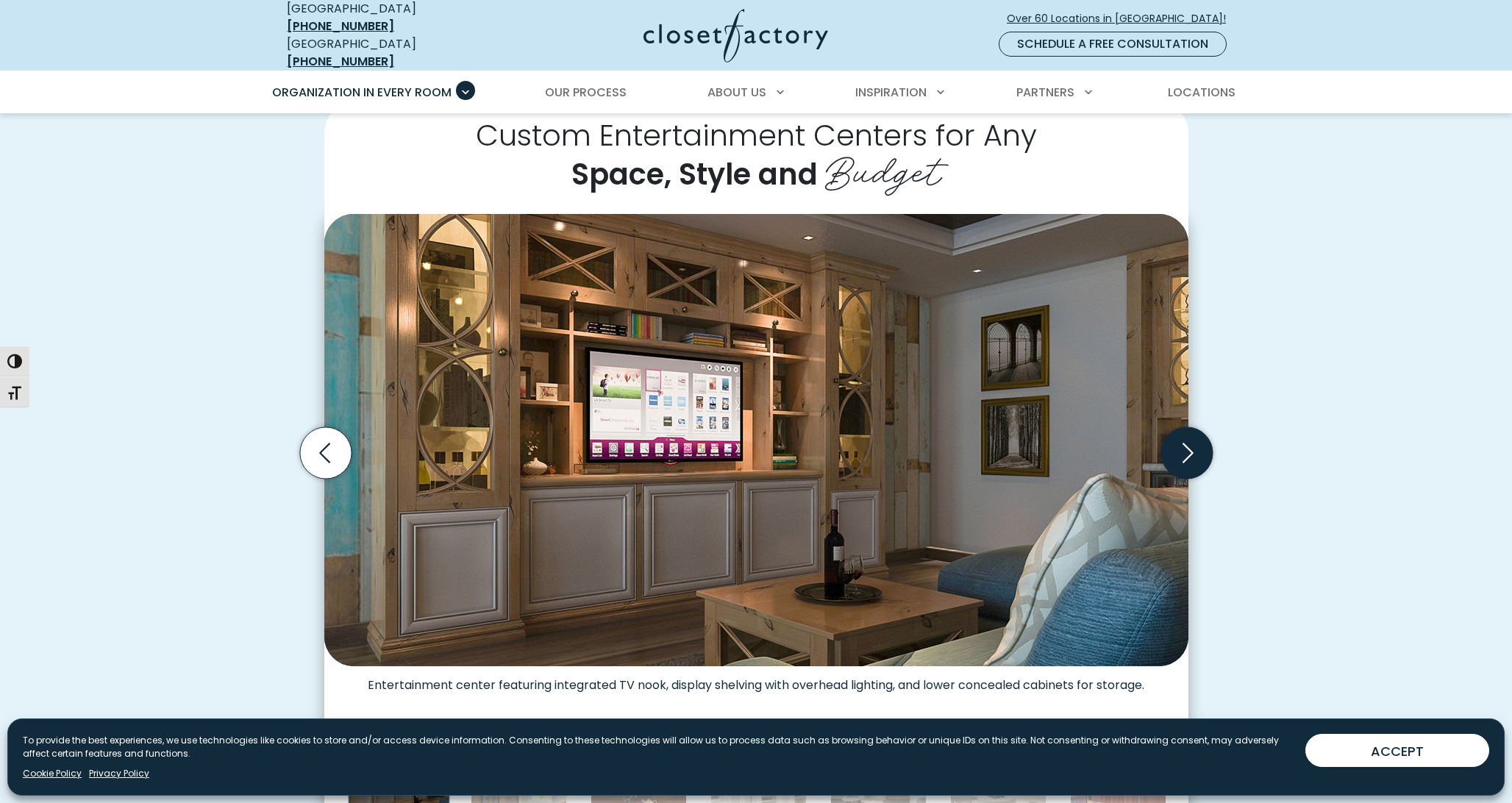
click at [1188, 445] on icon "Next slide" at bounding box center [1186, 453] width 51 height 51
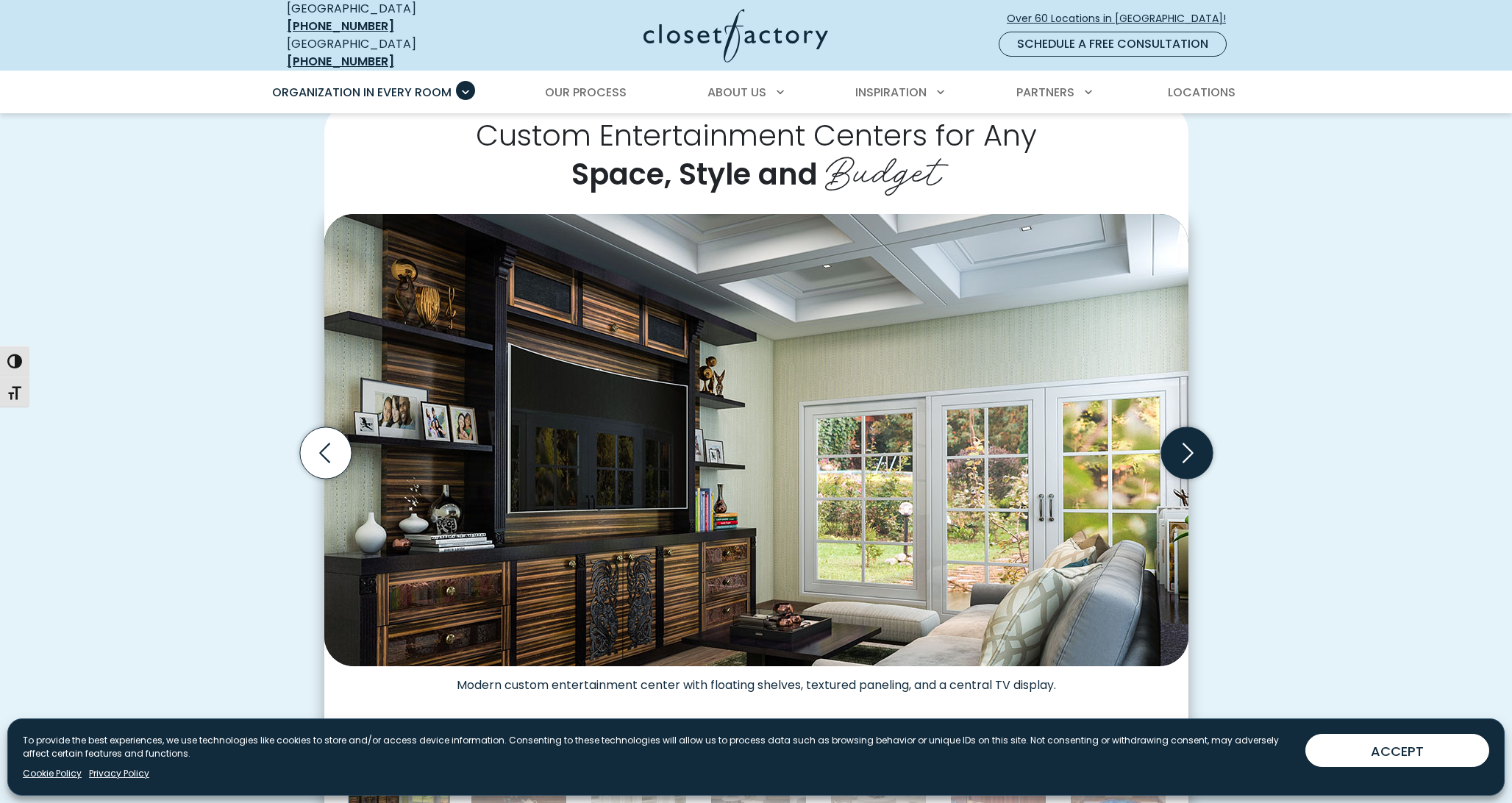
click at [1188, 445] on icon "Next slide" at bounding box center [1186, 453] width 51 height 51
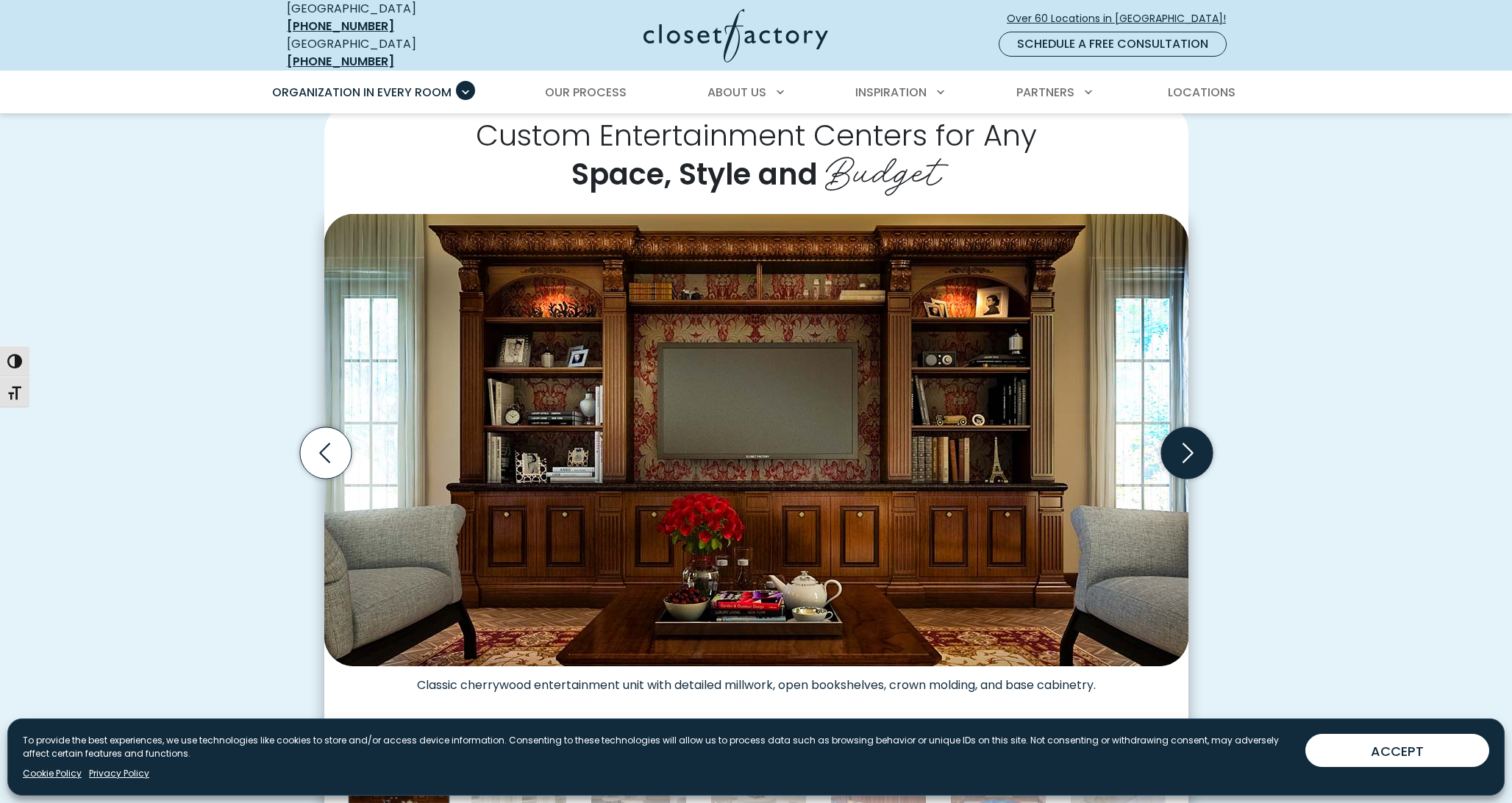
click at [1188, 445] on icon "Next slide" at bounding box center [1186, 453] width 51 height 51
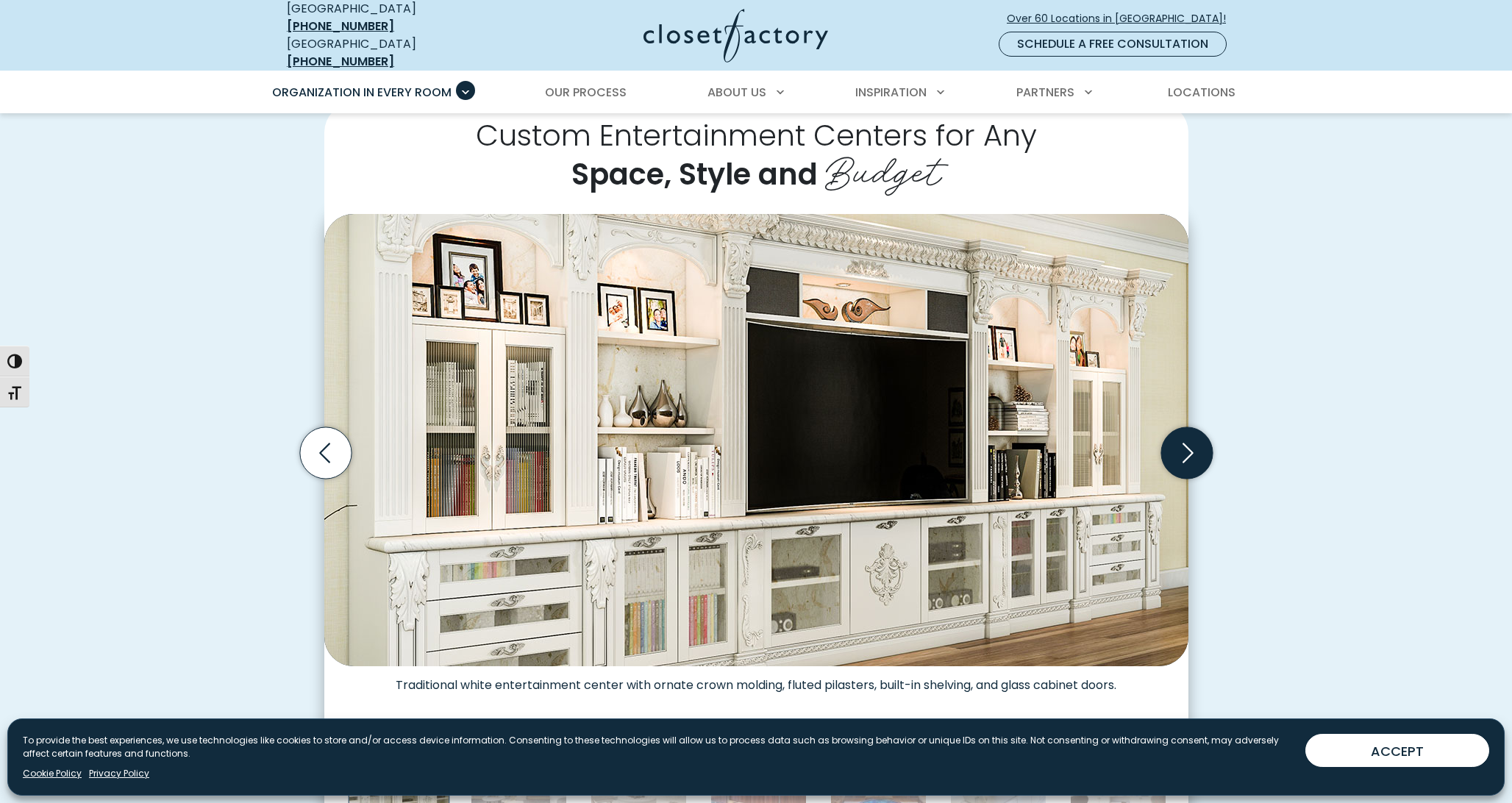
click at [1188, 445] on icon "Next slide" at bounding box center [1186, 453] width 51 height 51
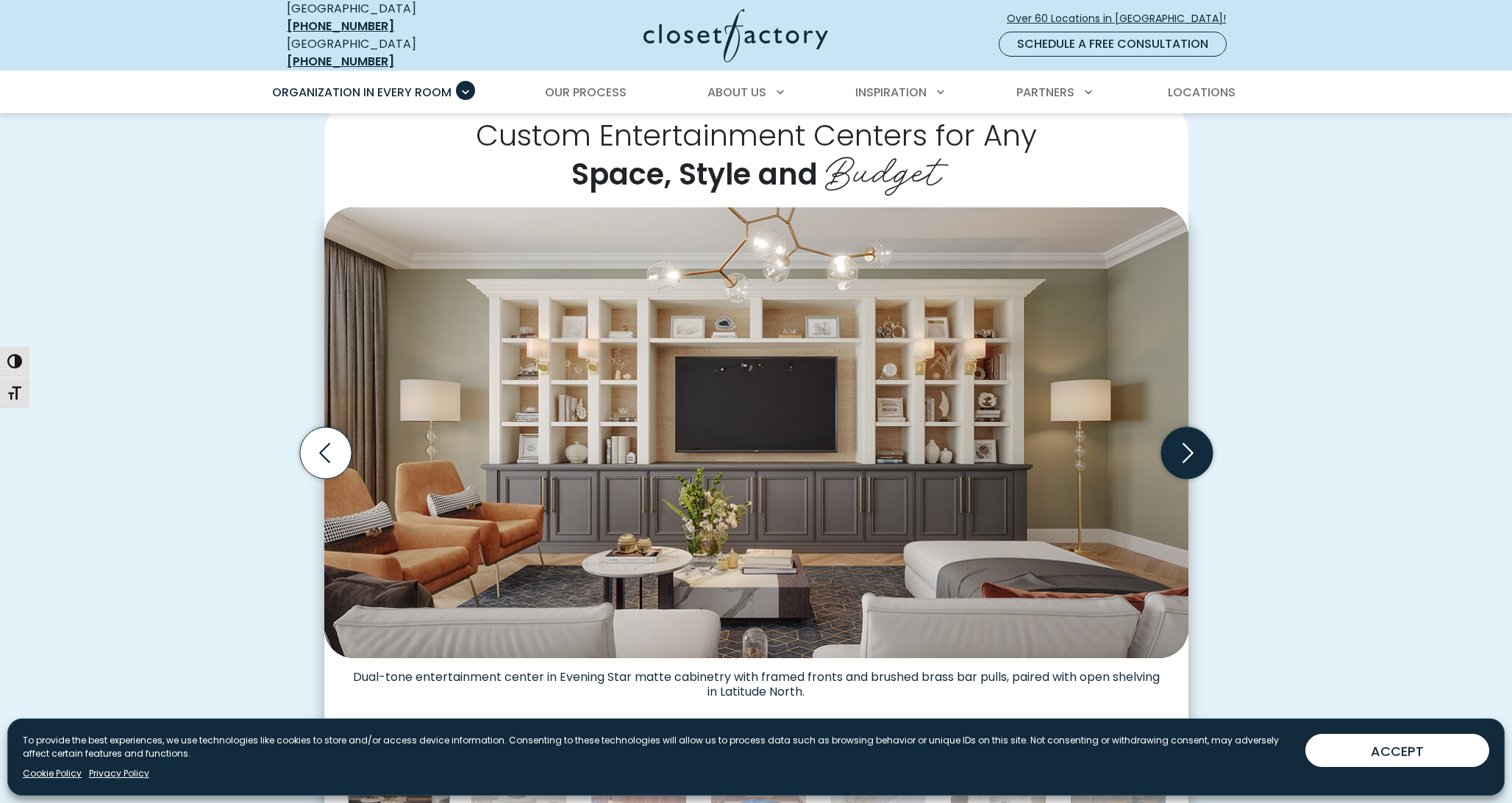
click at [1188, 445] on icon "Next slide" at bounding box center [1186, 453] width 51 height 51
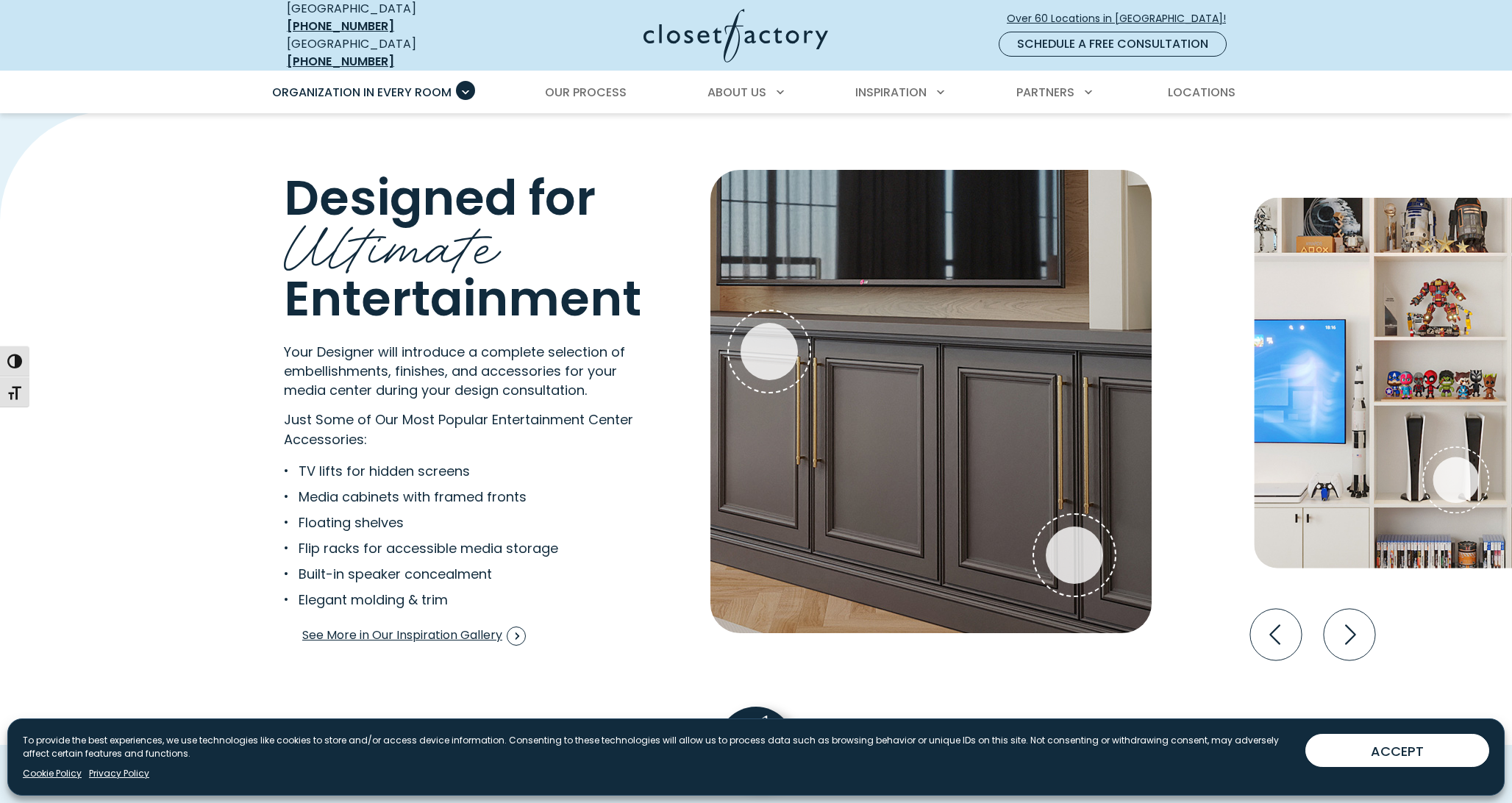
scroll to position [2771, 0]
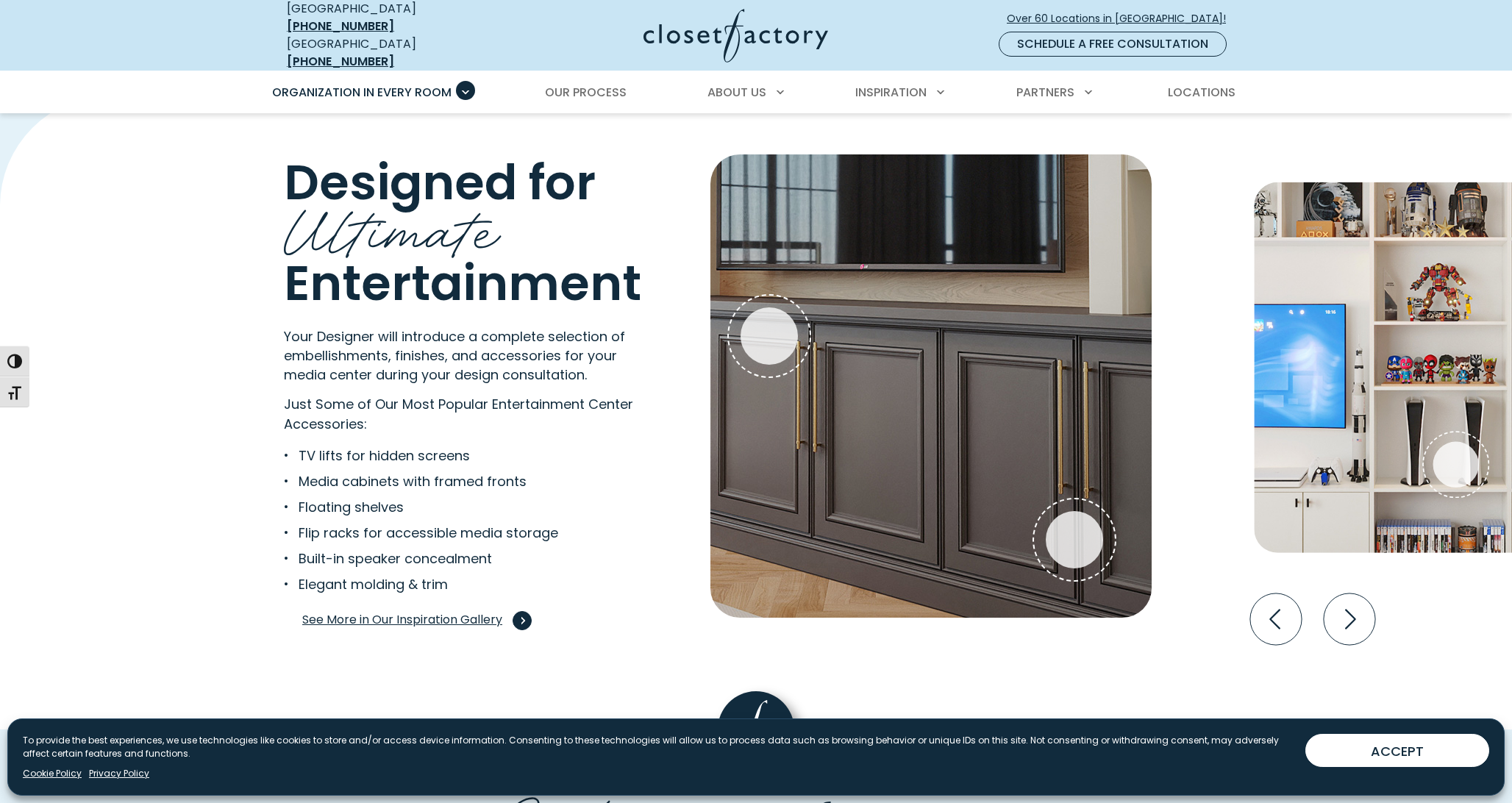
click at [484, 612] on span "See More in Our Inspiration Gallery" at bounding box center [414, 620] width 223 height 19
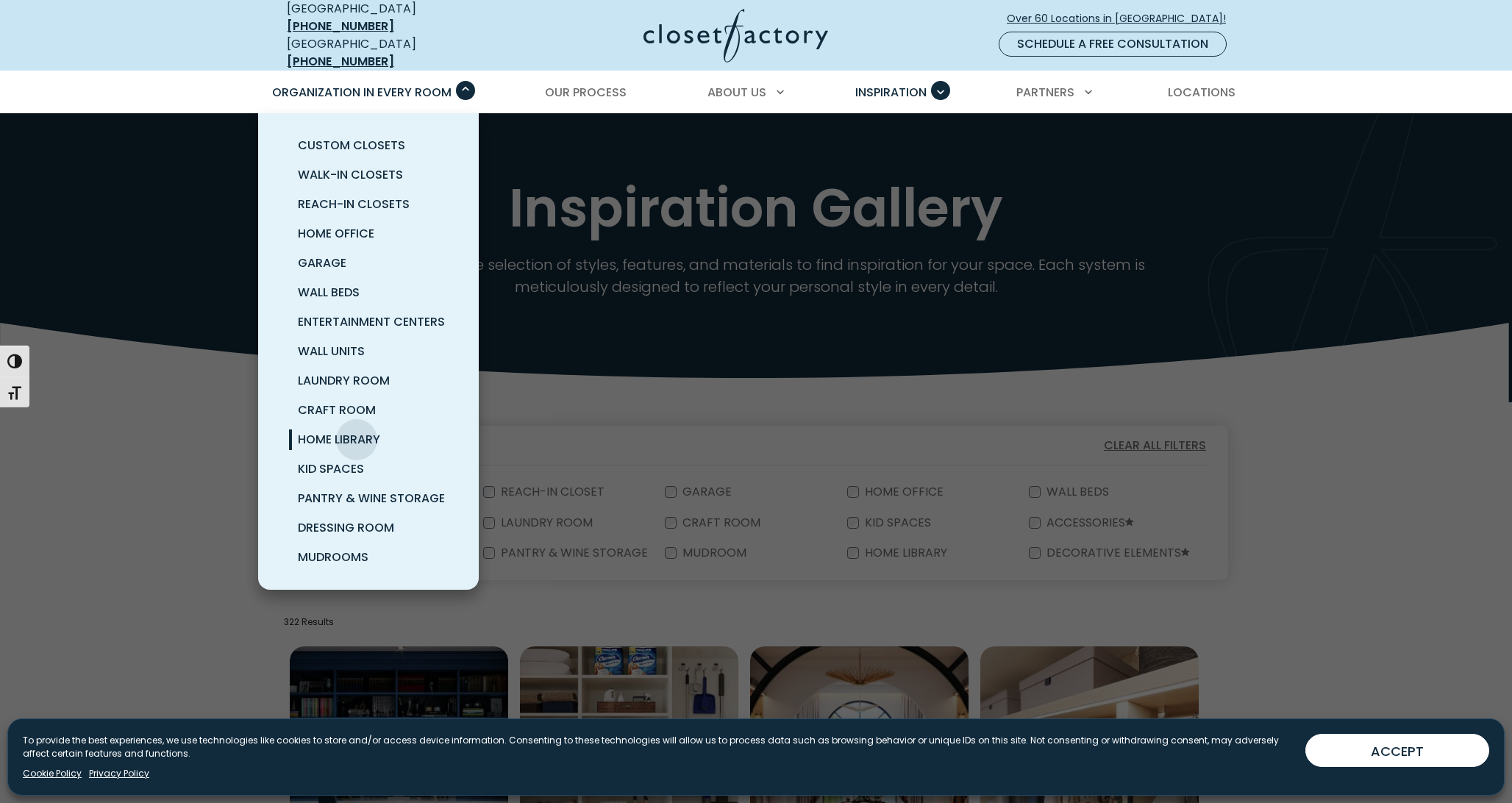
click at [357, 430] on span "Home Library" at bounding box center [339, 438] width 82 height 17
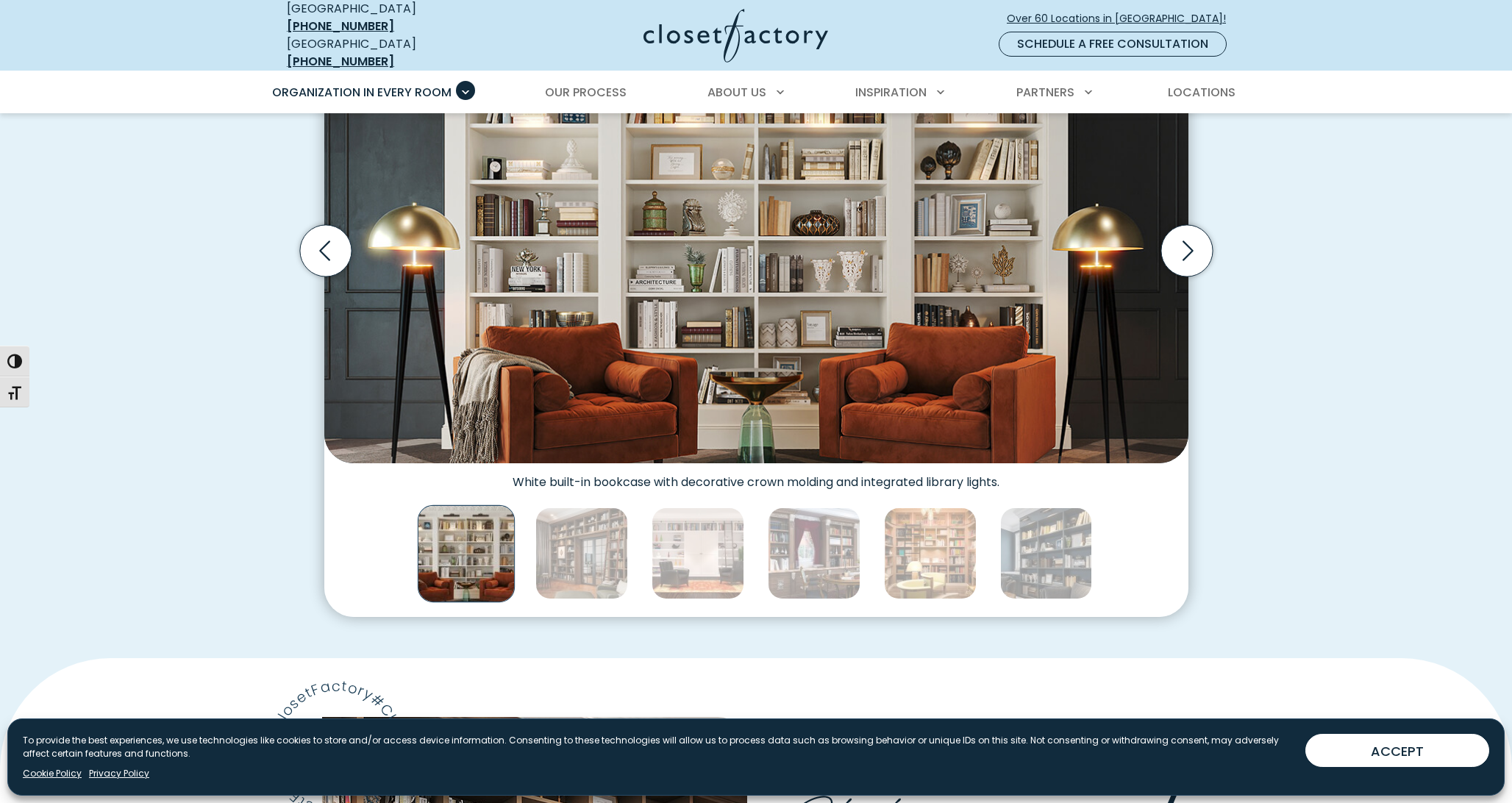
scroll to position [547, 0]
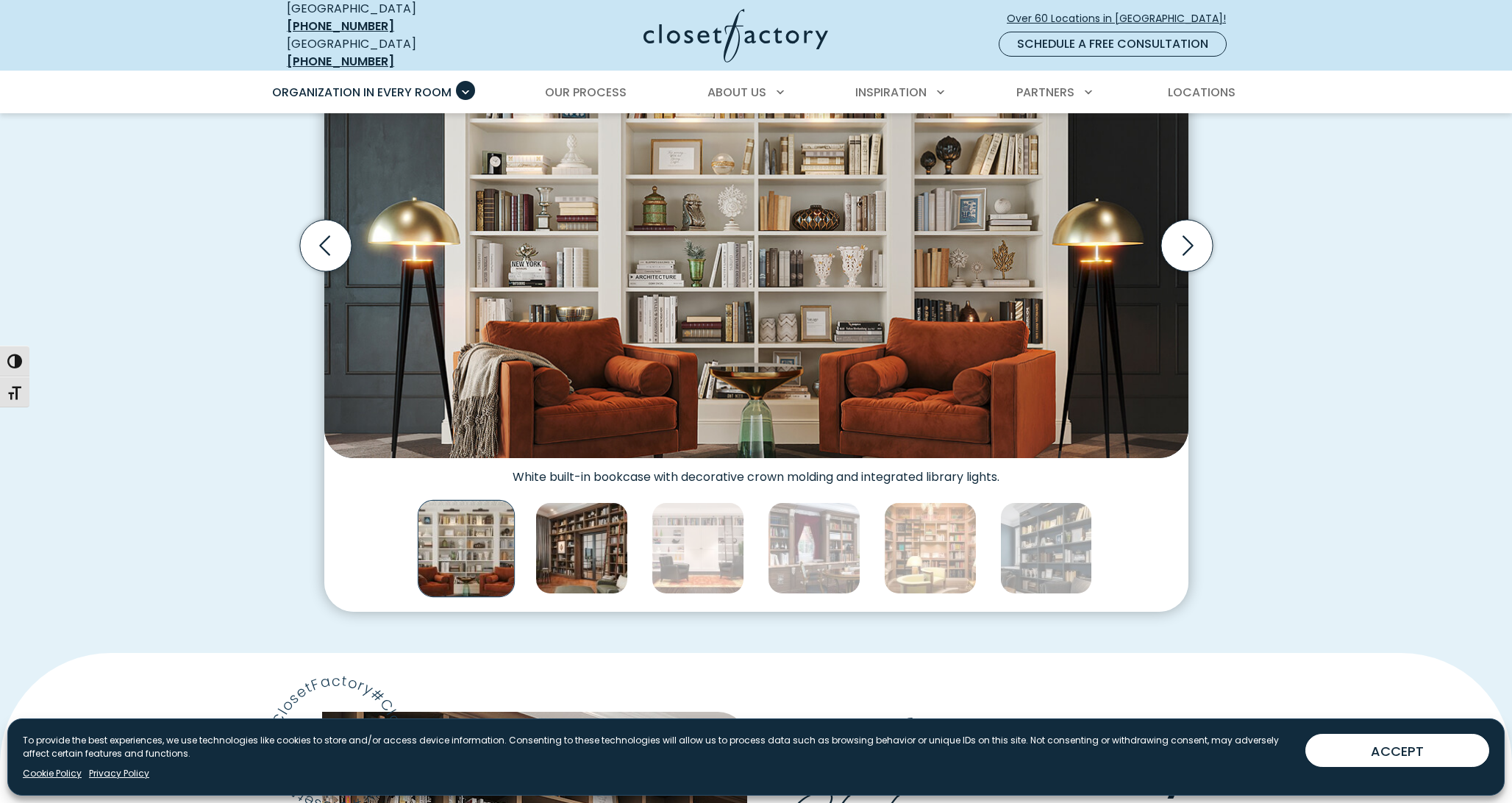
click at [571, 544] on img "Thumbnail Gallery" at bounding box center [581, 548] width 93 height 93
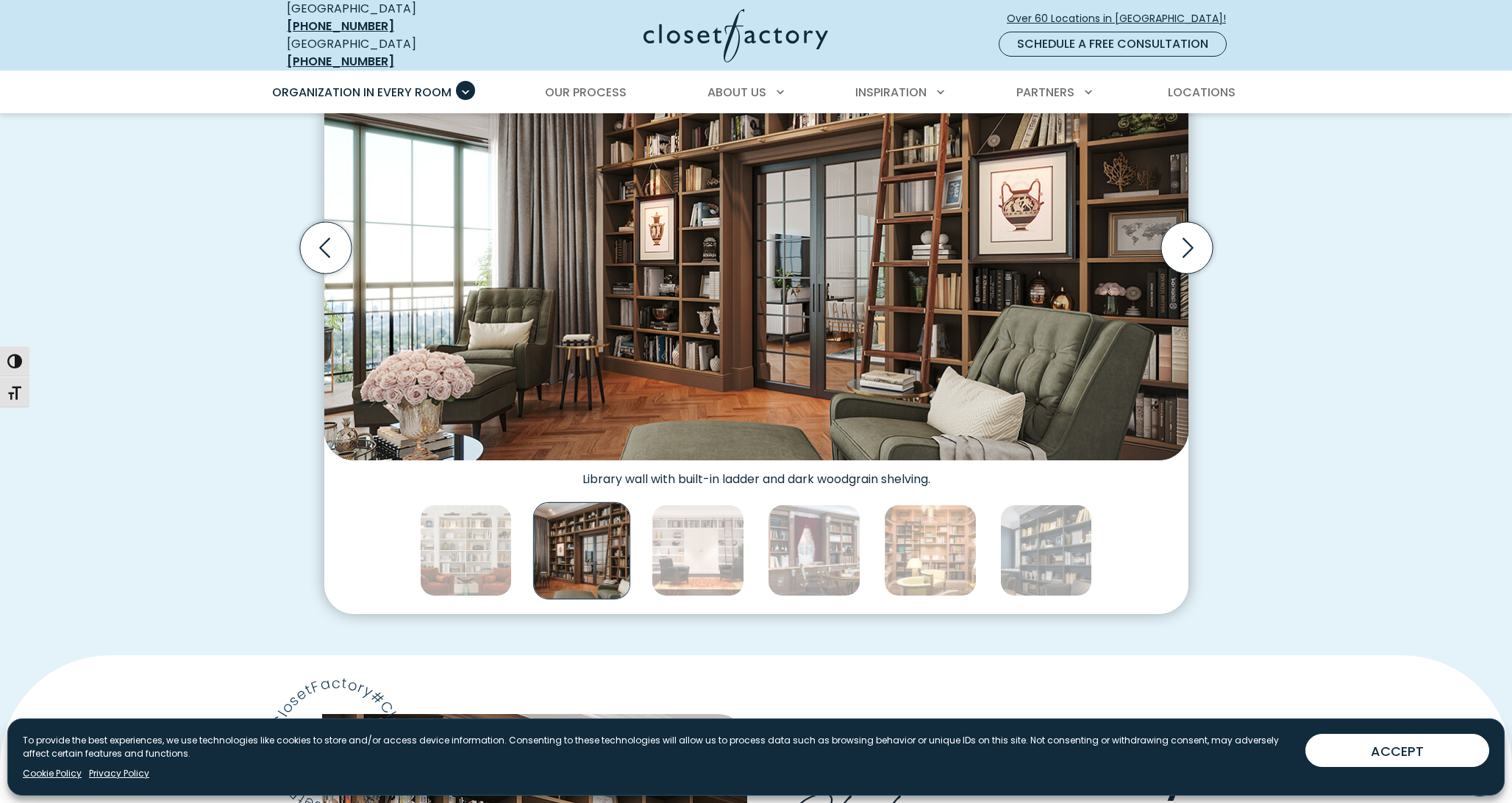
scroll to position [542, 1]
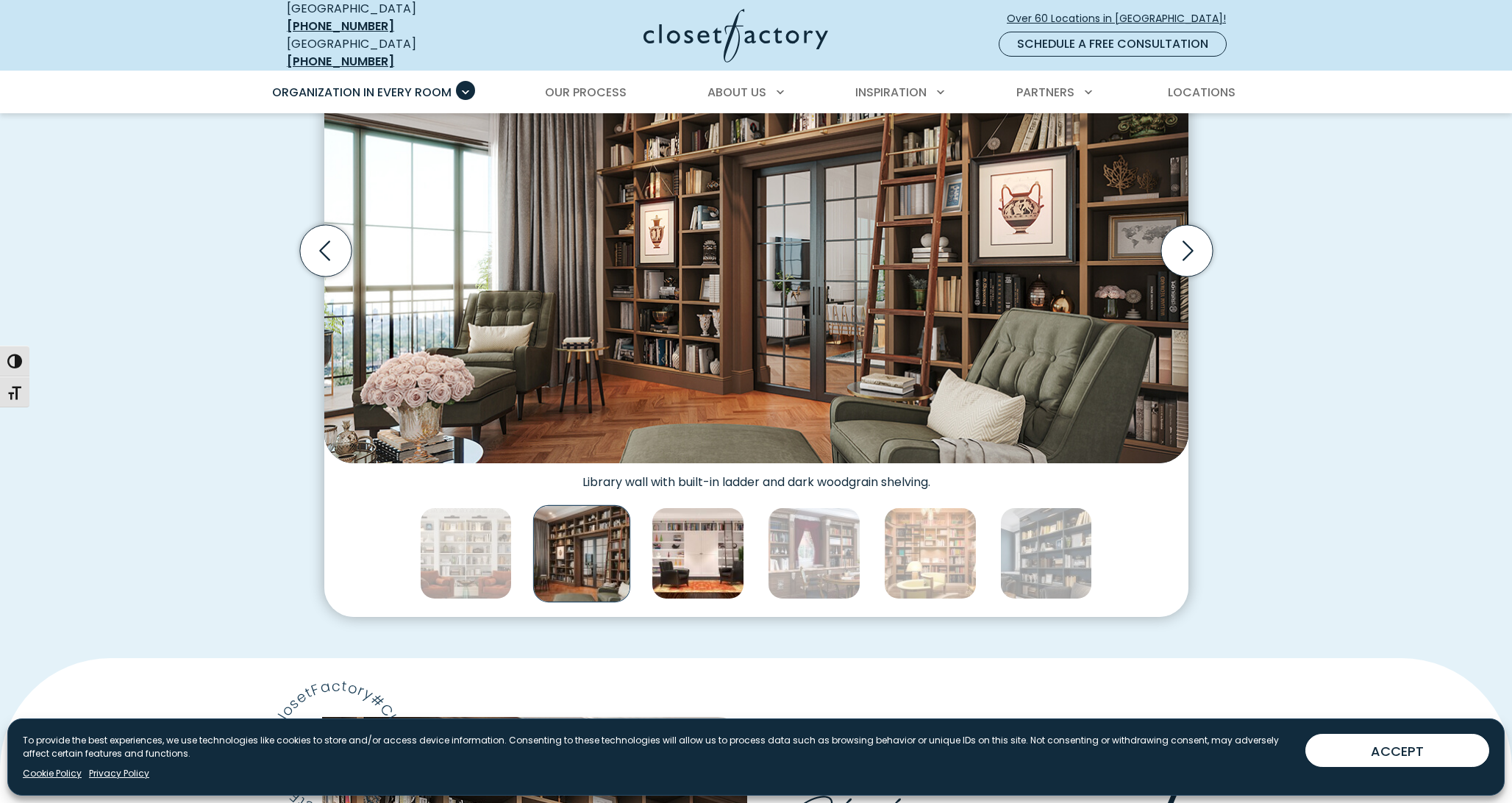
click at [687, 557] on img "Thumbnail Gallery" at bounding box center [697, 553] width 93 height 93
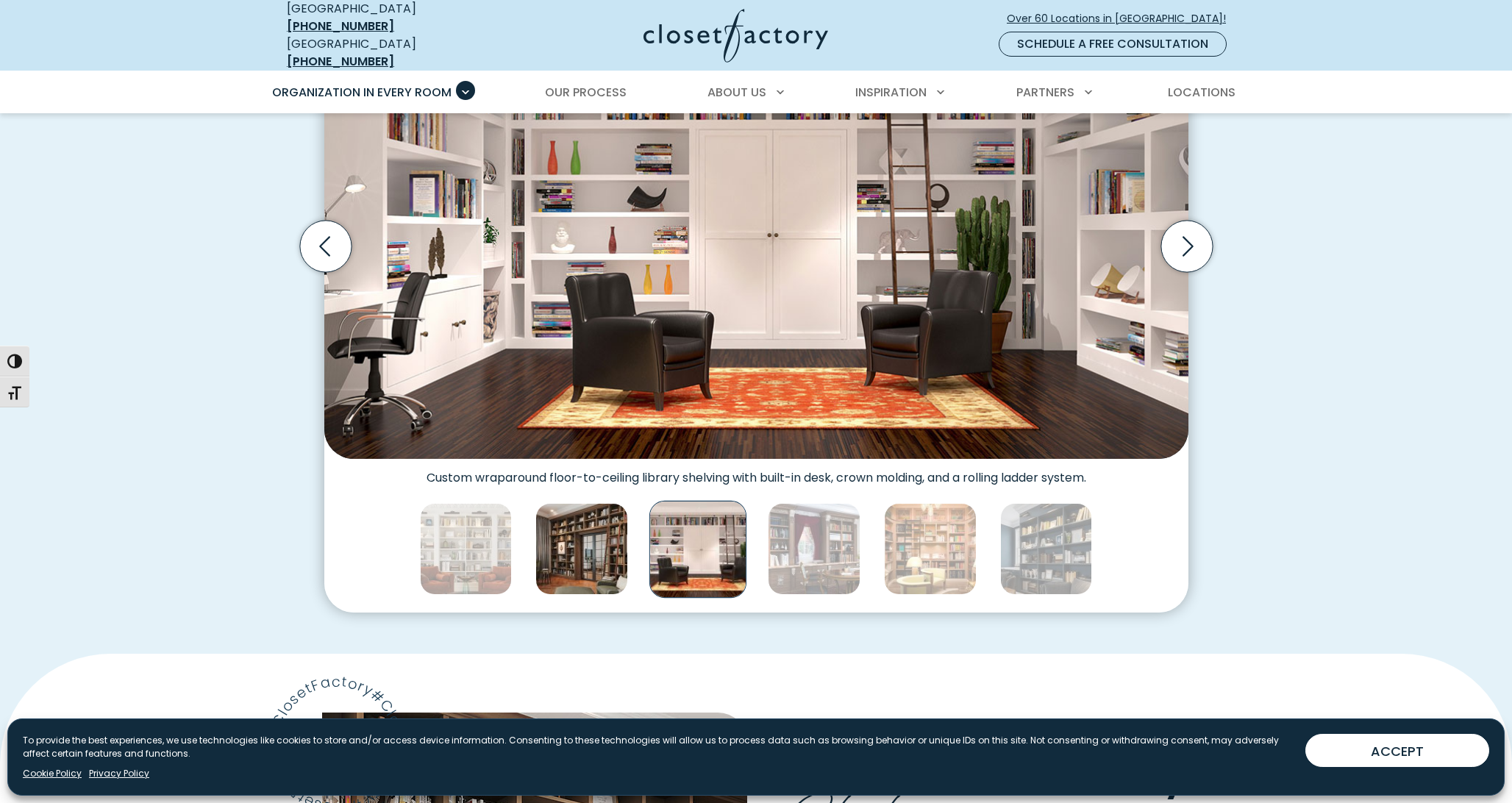
click at [589, 551] on img "Thumbnail Gallery" at bounding box center [581, 549] width 93 height 93
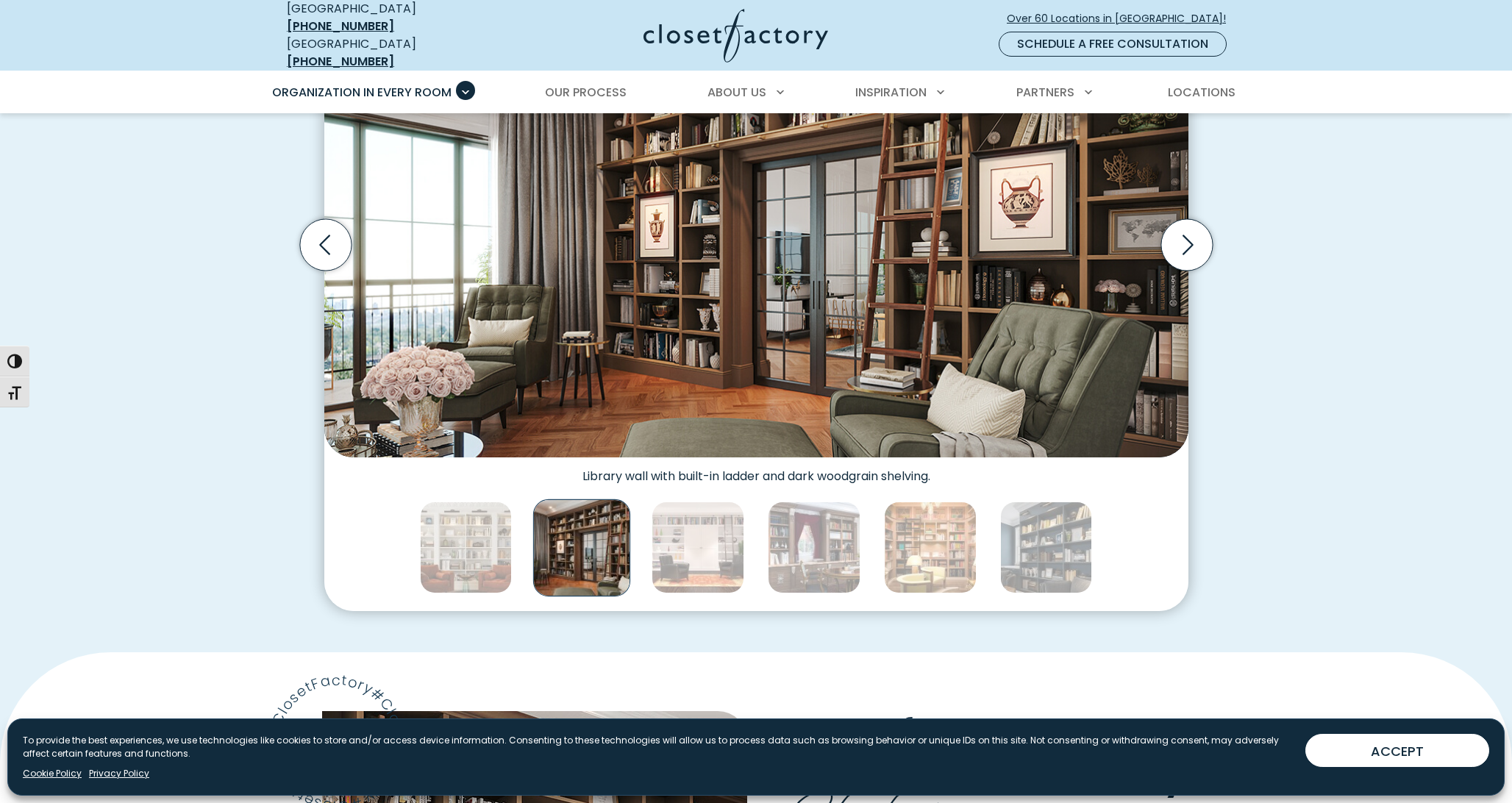
scroll to position [549, 1]
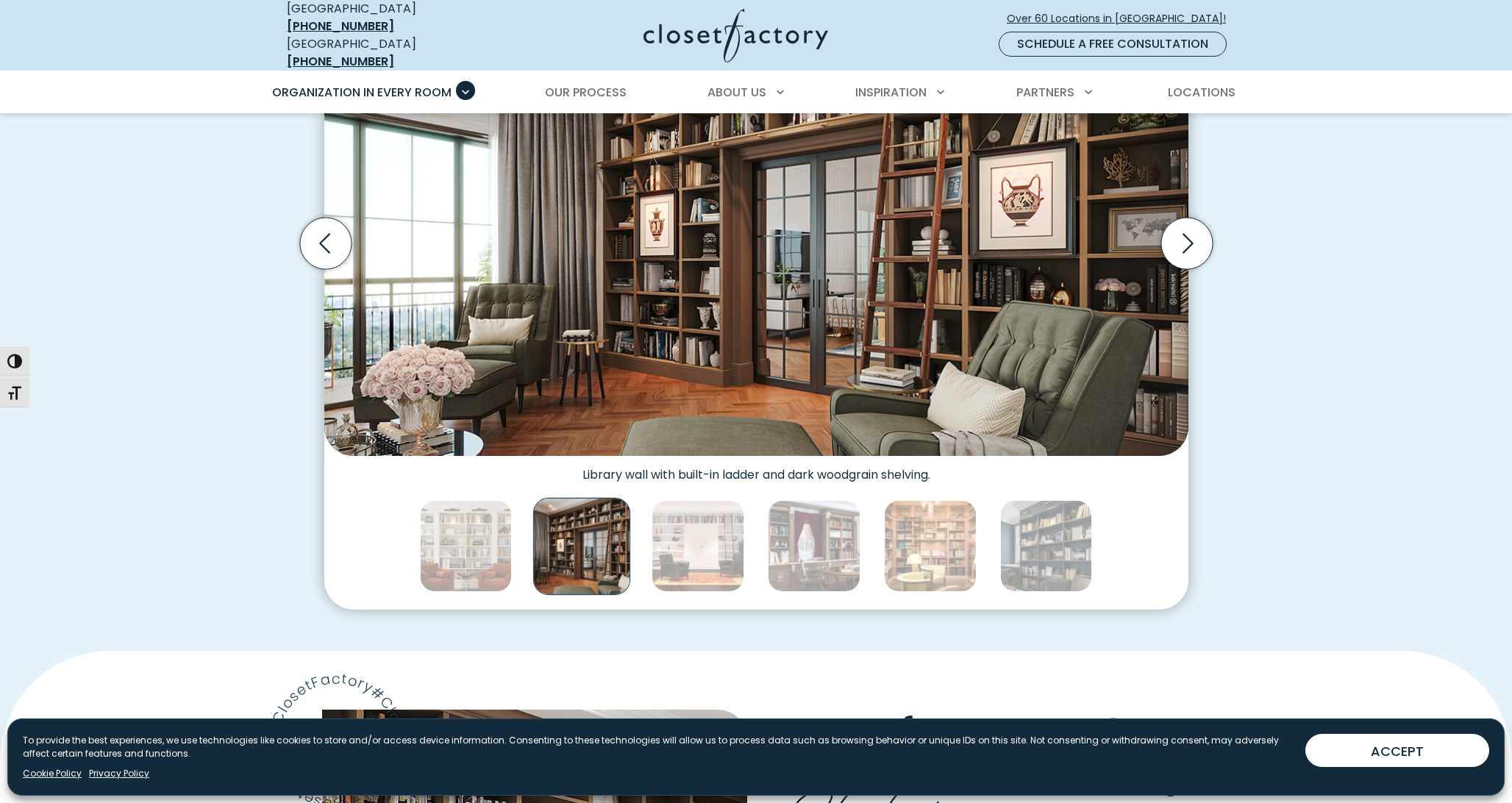
drag, startPoint x: 762, startPoint y: 502, endPoint x: 875, endPoint y: 448, distance: 125.2
click at [849, 482] on div "Thumbnail Gallery" at bounding box center [757, 546] width 864 height 128
click at [1182, 235] on icon "Next slide" at bounding box center [1186, 243] width 51 height 51
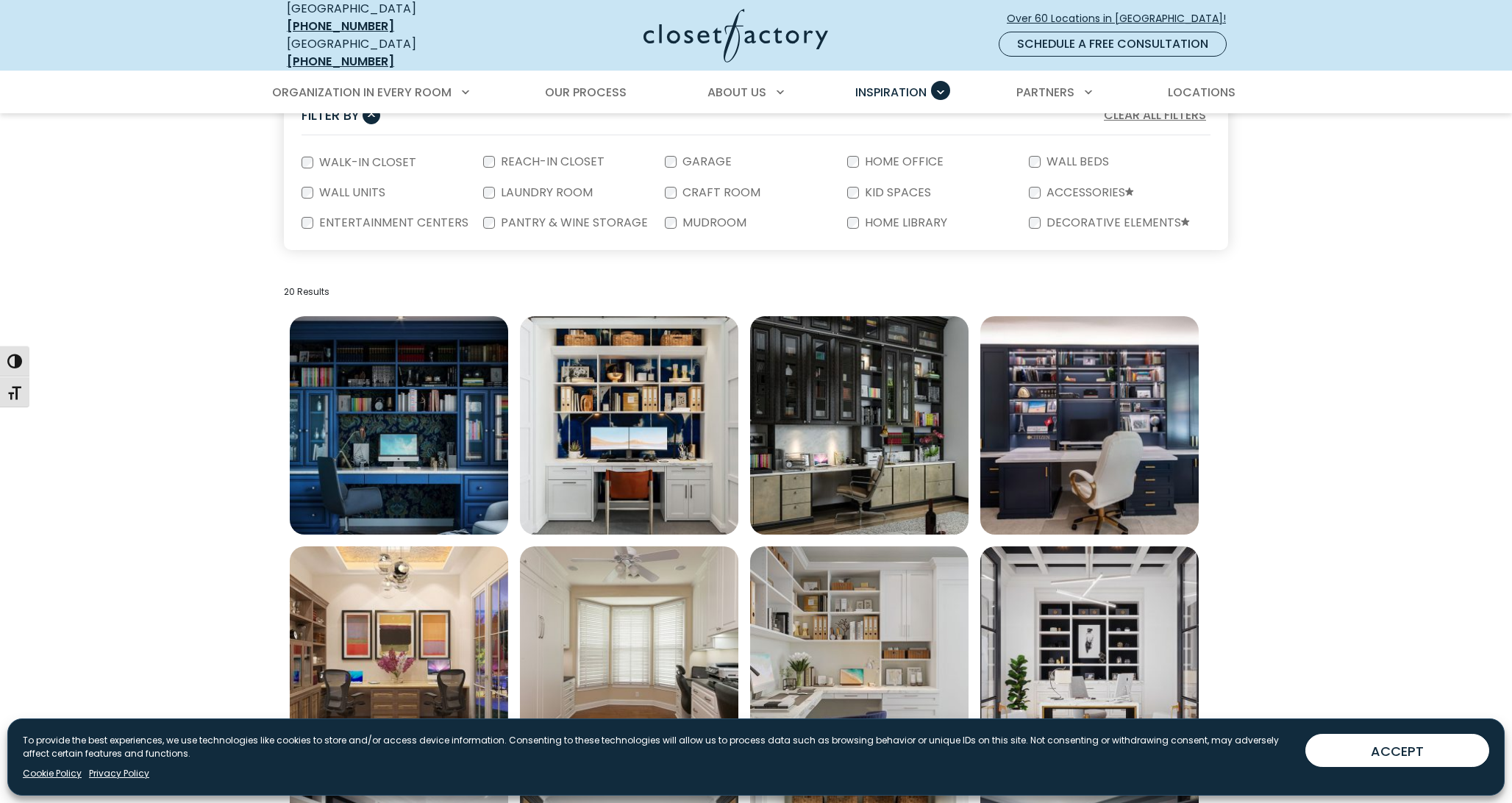
scroll to position [440, 0]
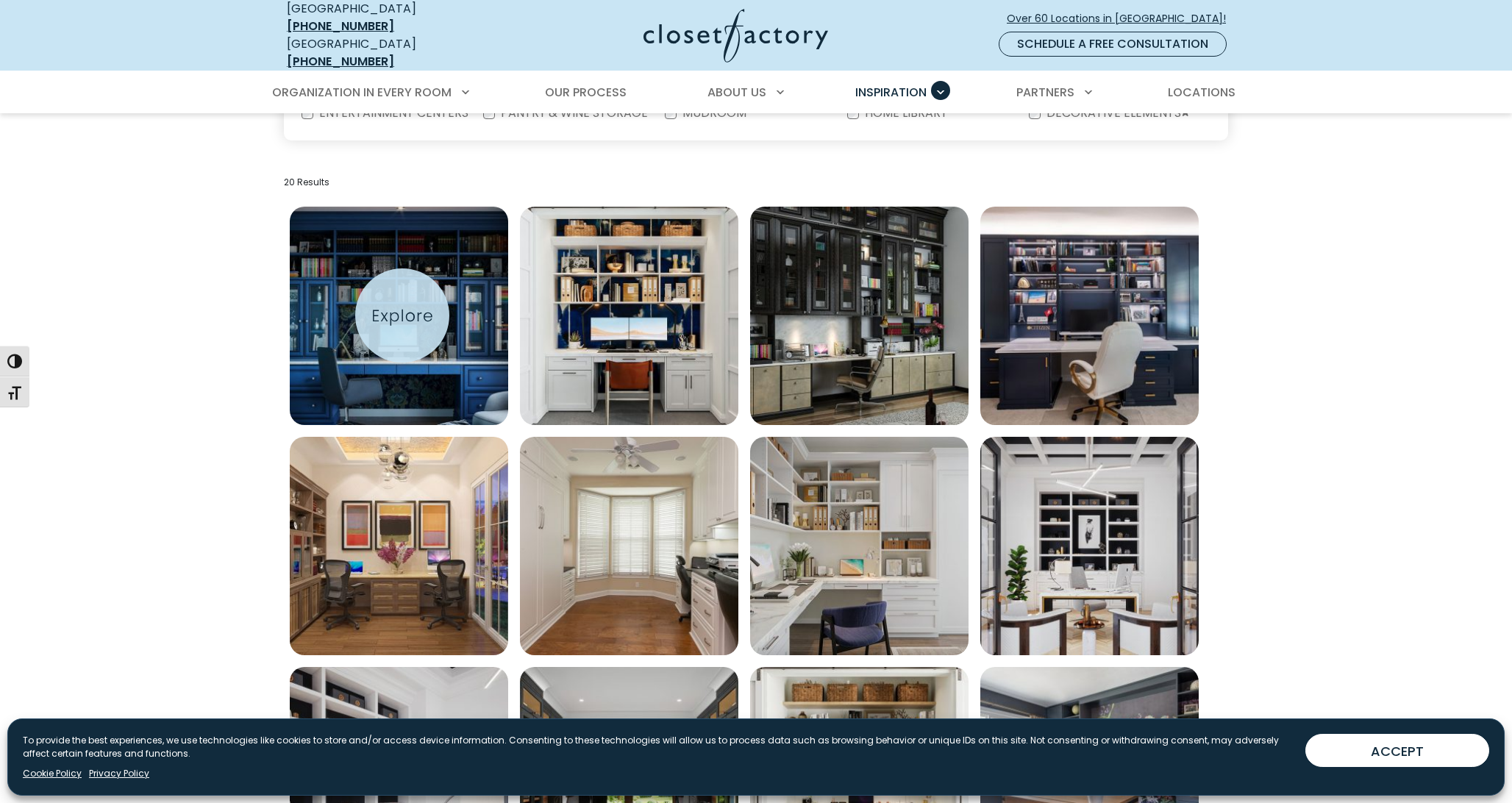
click at [402, 316] on img "Open inspiration gallery to preview enlarged image" at bounding box center [399, 316] width 218 height 218
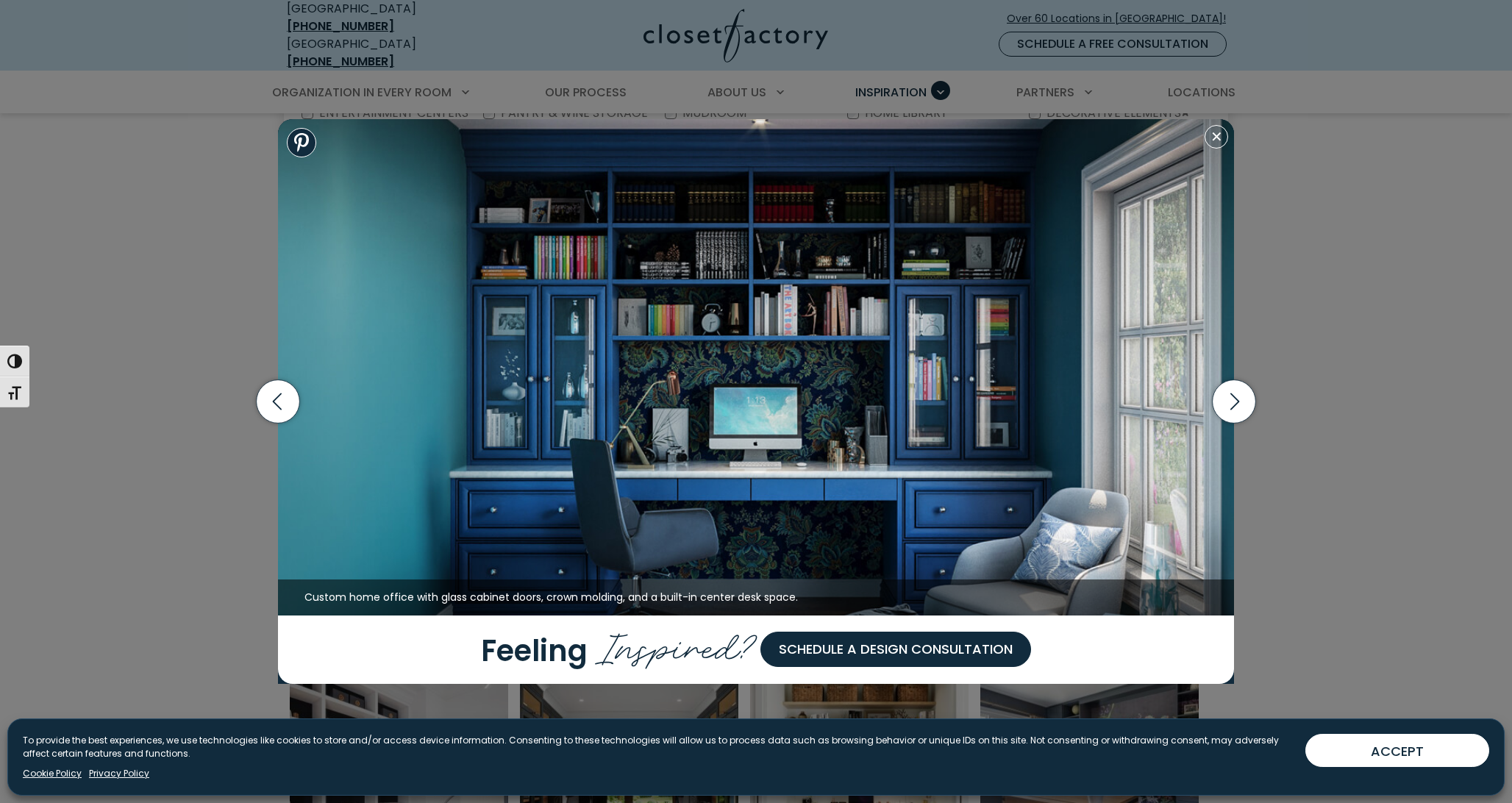
scroll to position [441, 0]
click at [1111, 269] on img at bounding box center [756, 367] width 956 height 496
click at [433, 80] on div "Built-in blue wall unit cabinetry with frosted glass doors. Custom home office …" at bounding box center [756, 401] width 1512 height 803
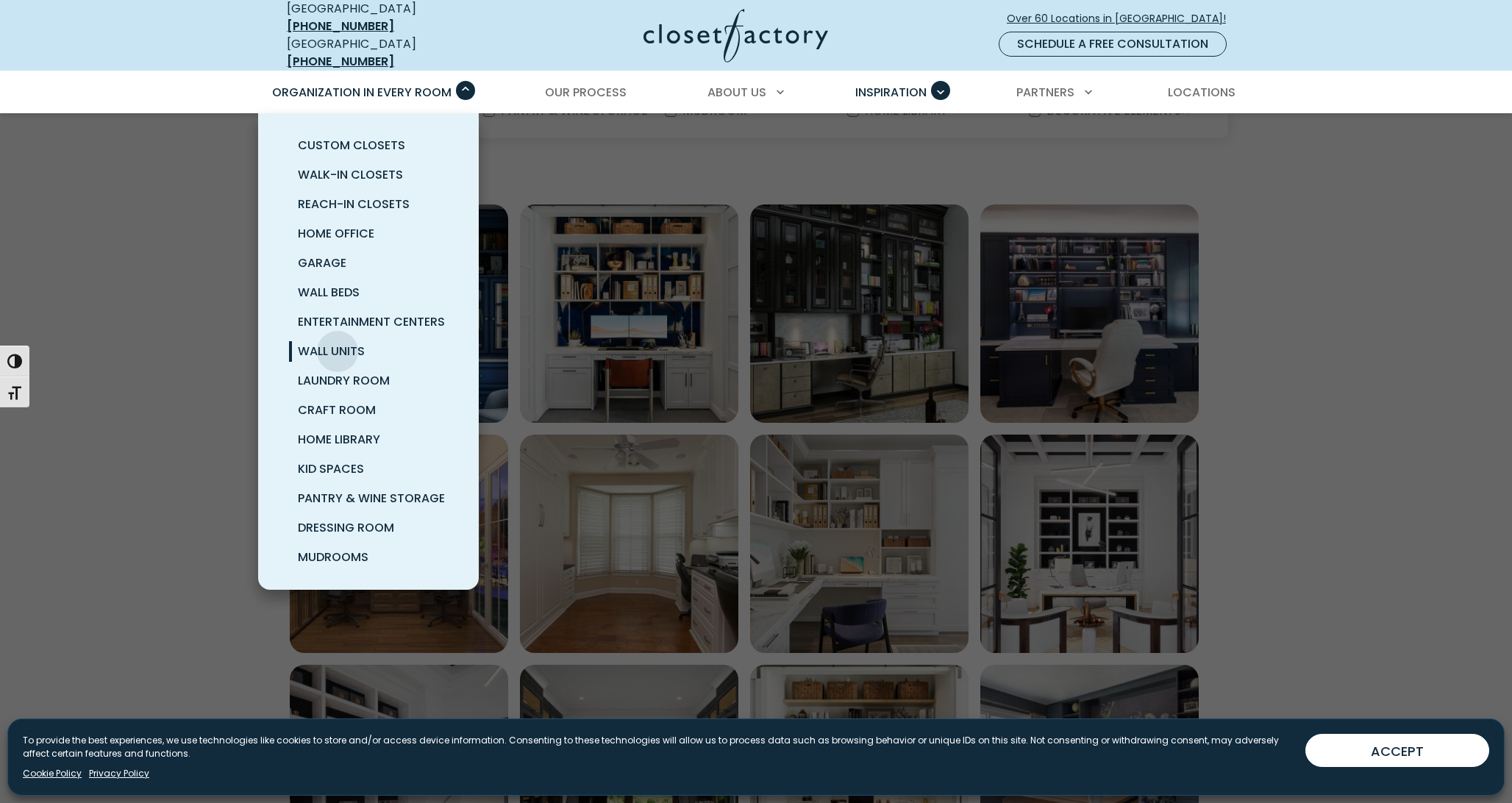
click at [337, 343] on span "Wall Units" at bounding box center [331, 350] width 67 height 17
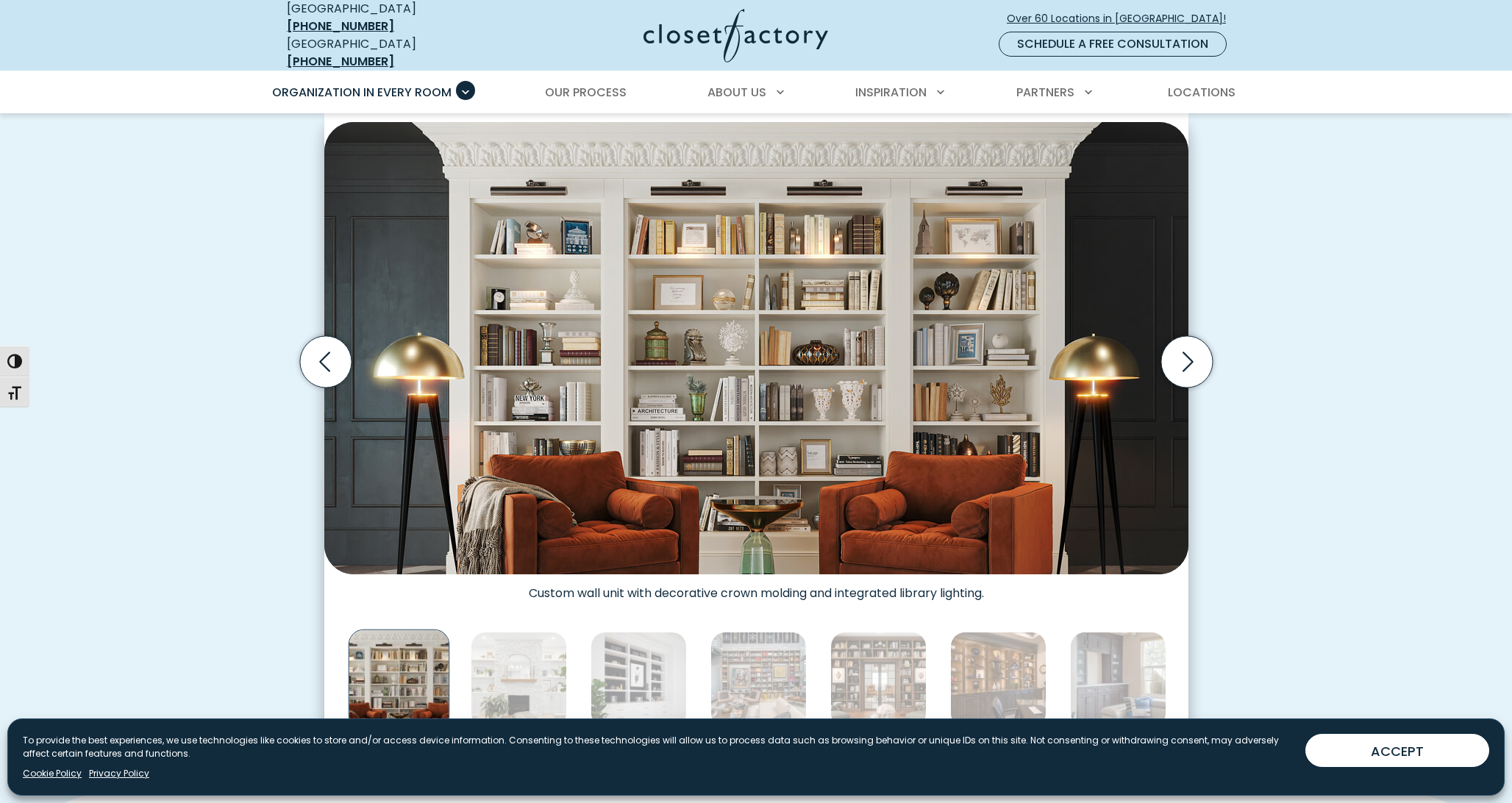
scroll to position [452, 0]
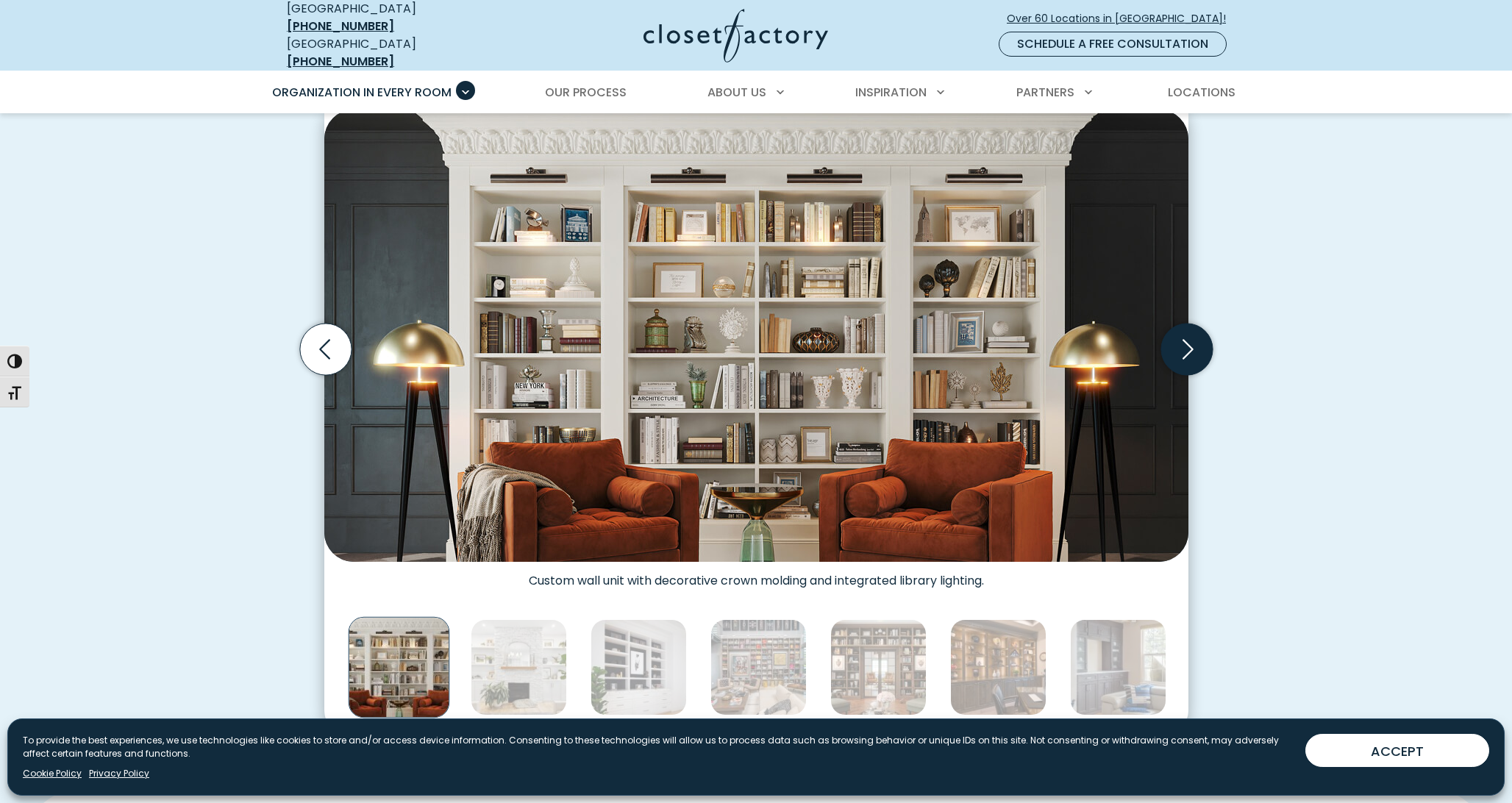
click at [1188, 325] on icon "Next slide" at bounding box center [1186, 349] width 51 height 51
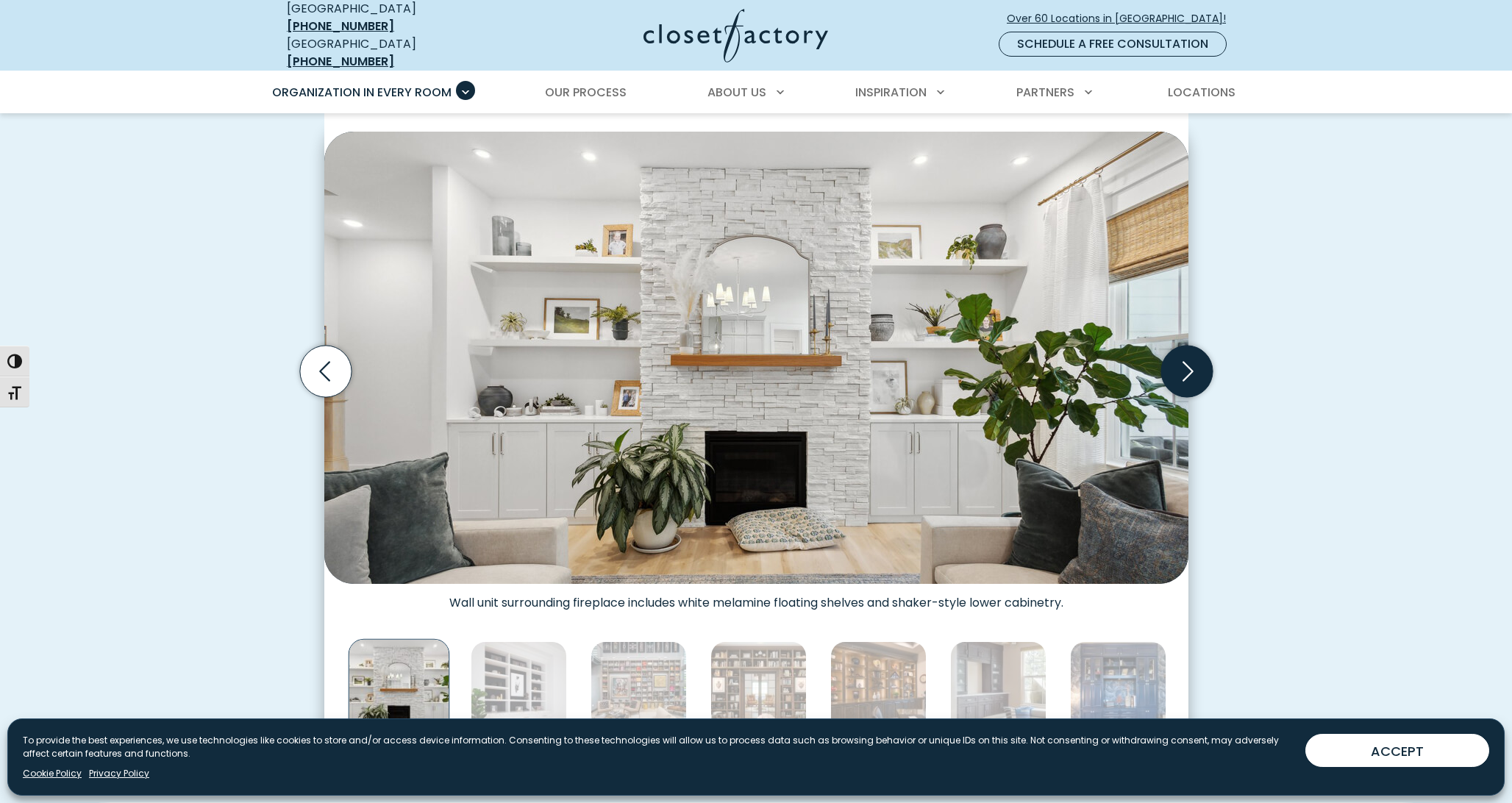
scroll to position [429, 0]
click at [1182, 366] on icon "Next slide" at bounding box center [1186, 372] width 51 height 51
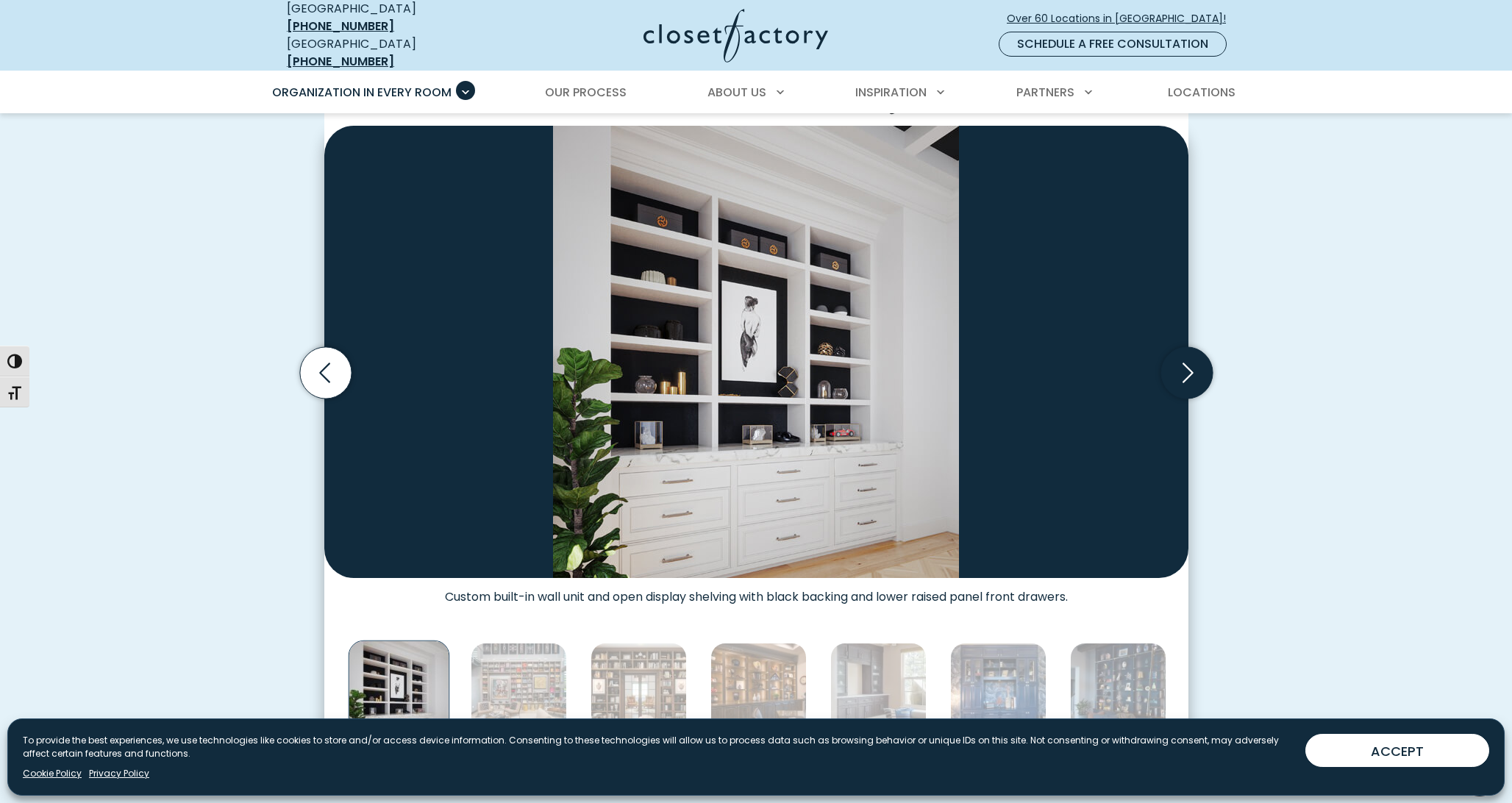
click at [1182, 366] on icon "Next slide" at bounding box center [1186, 373] width 51 height 51
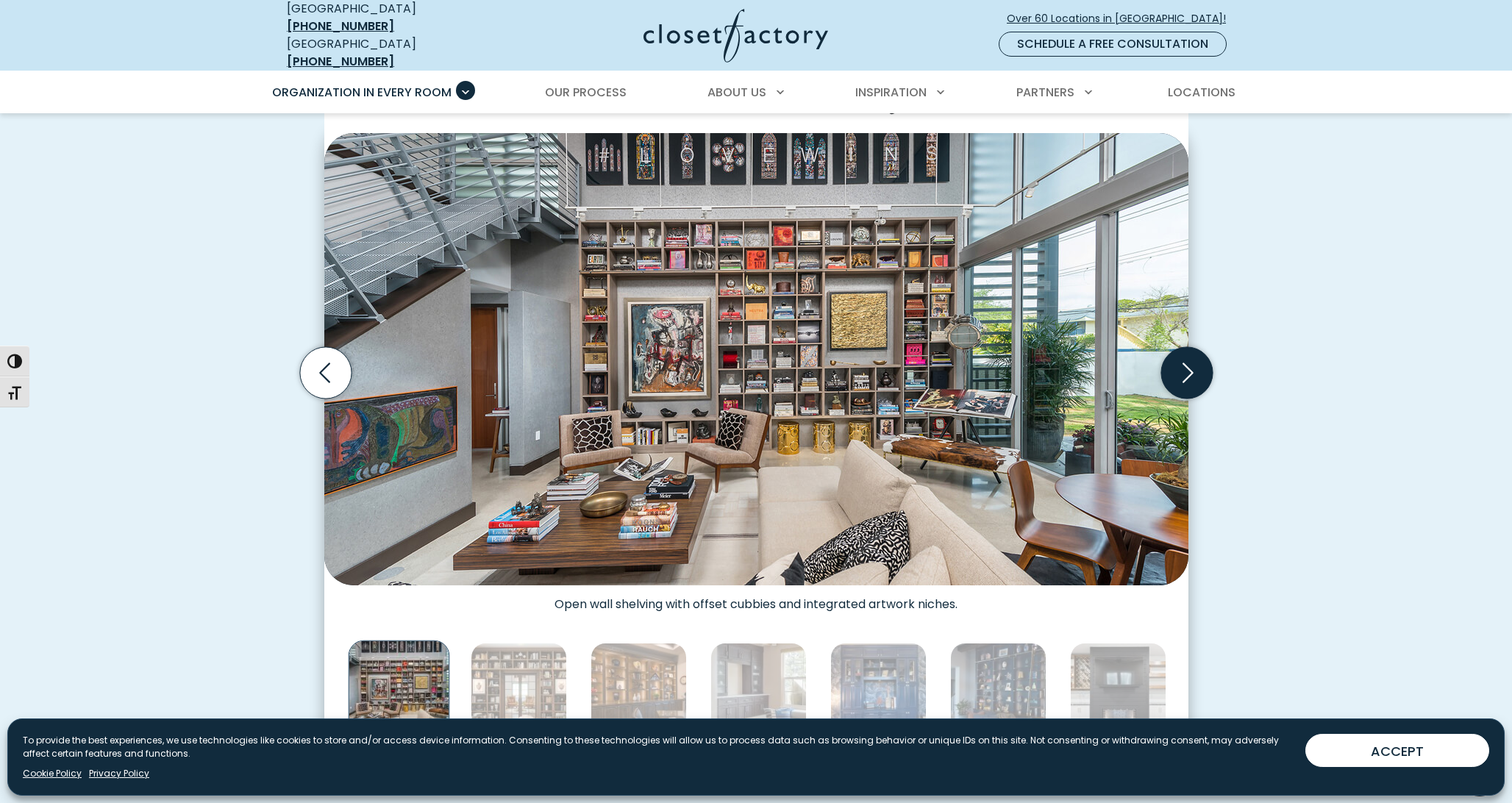
click at [1182, 366] on icon "Next slide" at bounding box center [1186, 373] width 51 height 51
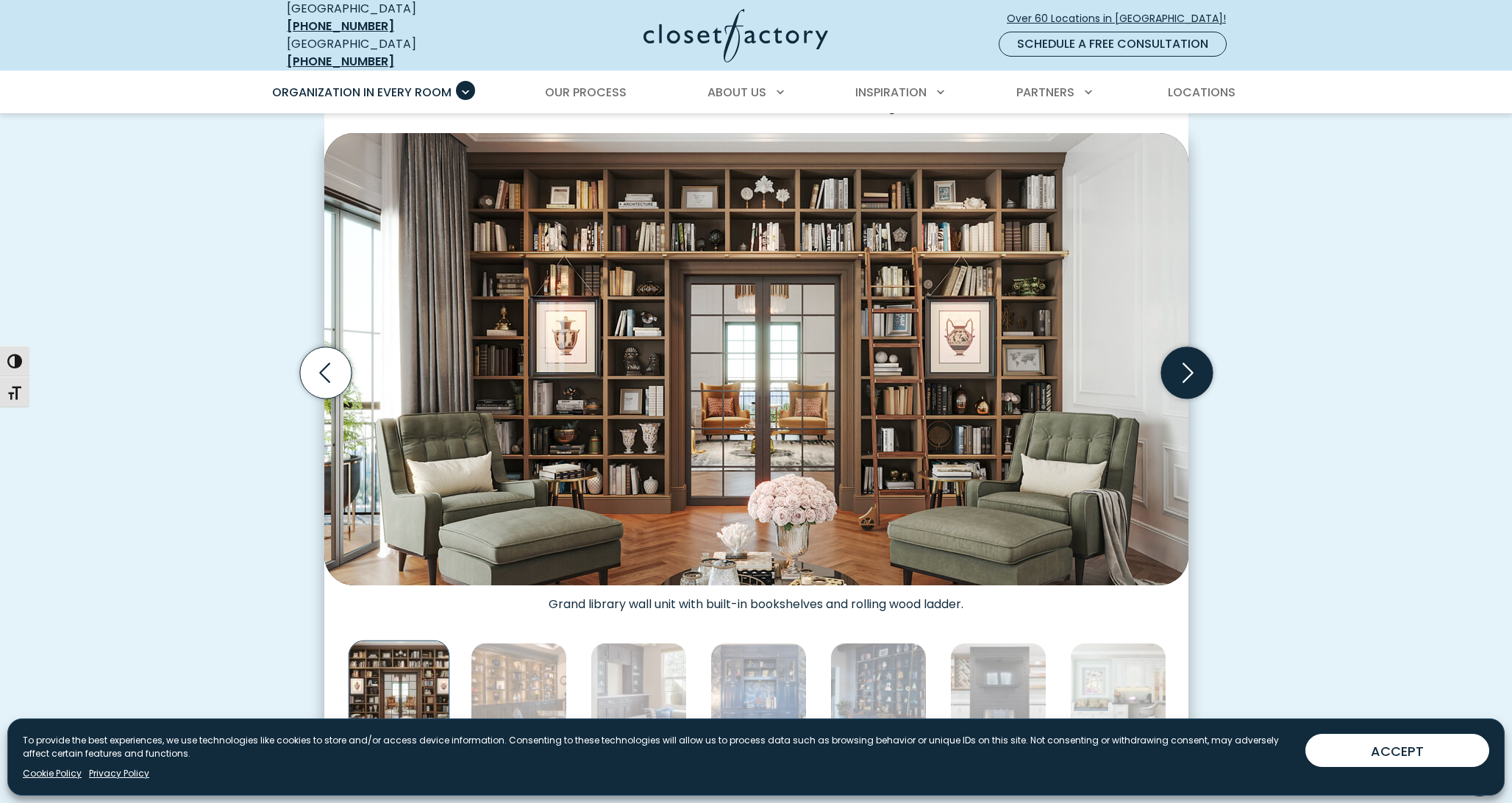
click at [1180, 368] on icon "Next slide" at bounding box center [1186, 373] width 51 height 51
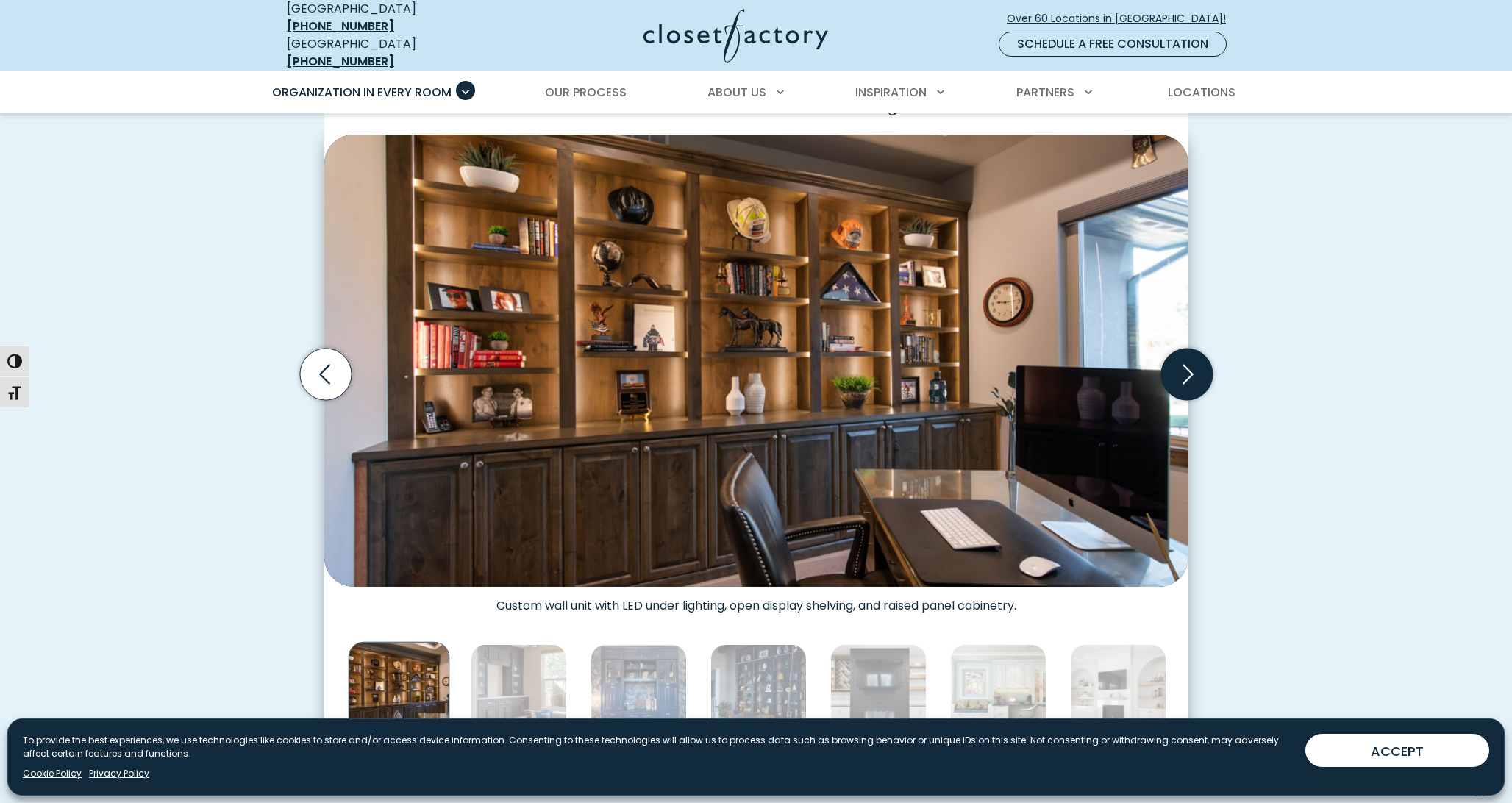
scroll to position [427, 0]
click at [1184, 367] on icon "Next slide" at bounding box center [1186, 373] width 51 height 51
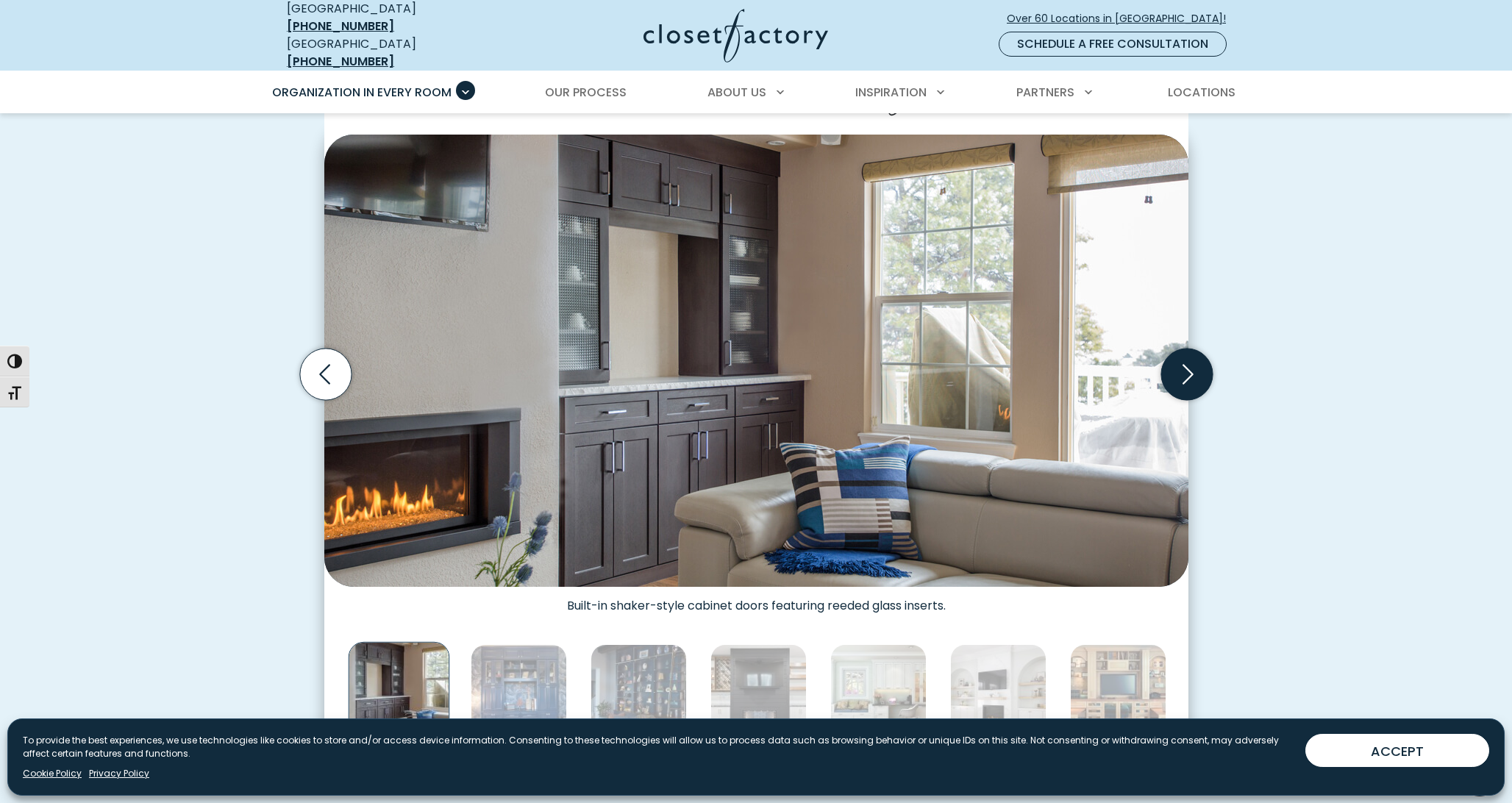
click at [1186, 364] on icon "Next slide" at bounding box center [1186, 373] width 51 height 51
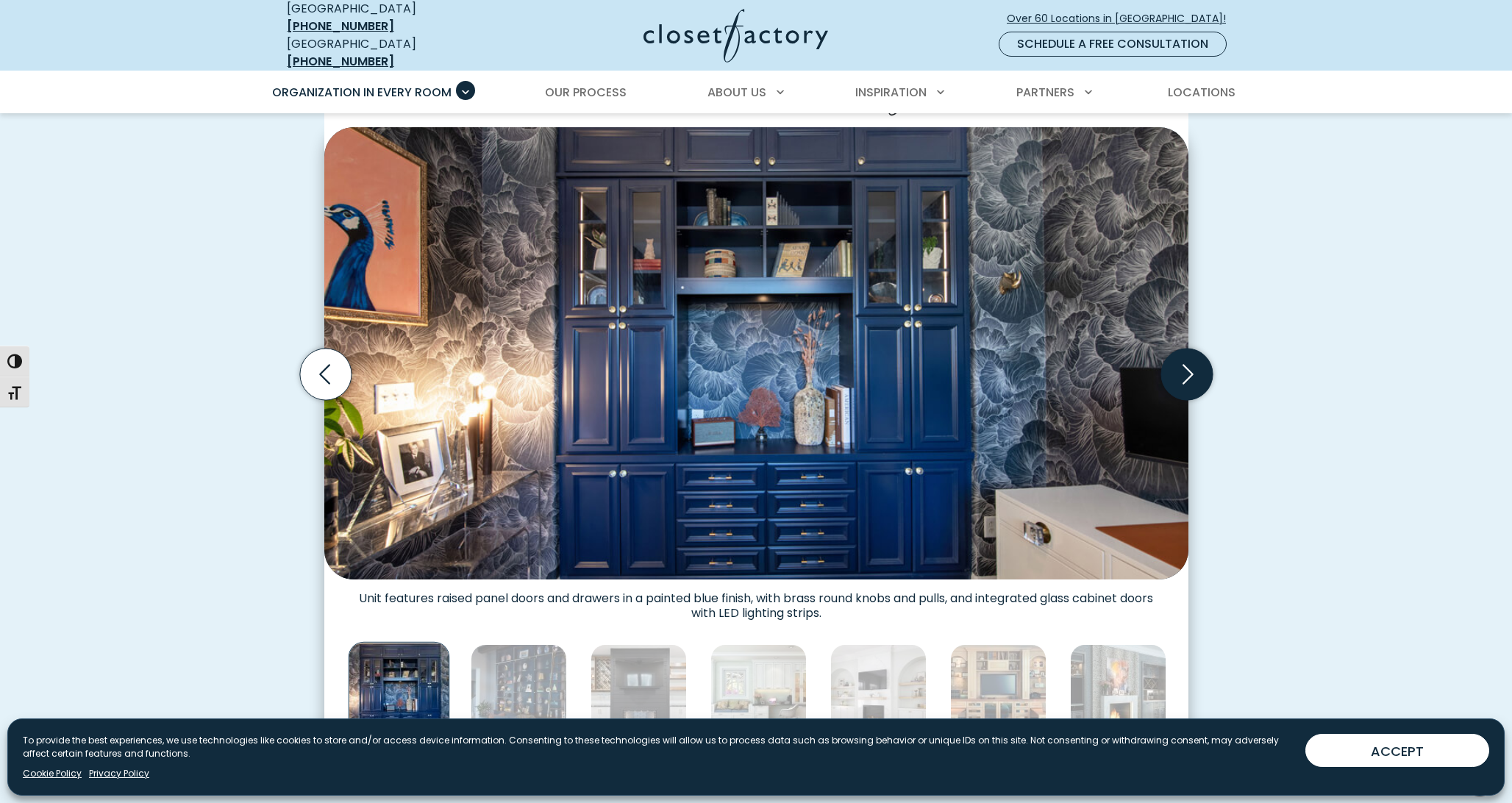
click at [1186, 364] on icon "Next slide" at bounding box center [1186, 373] width 51 height 51
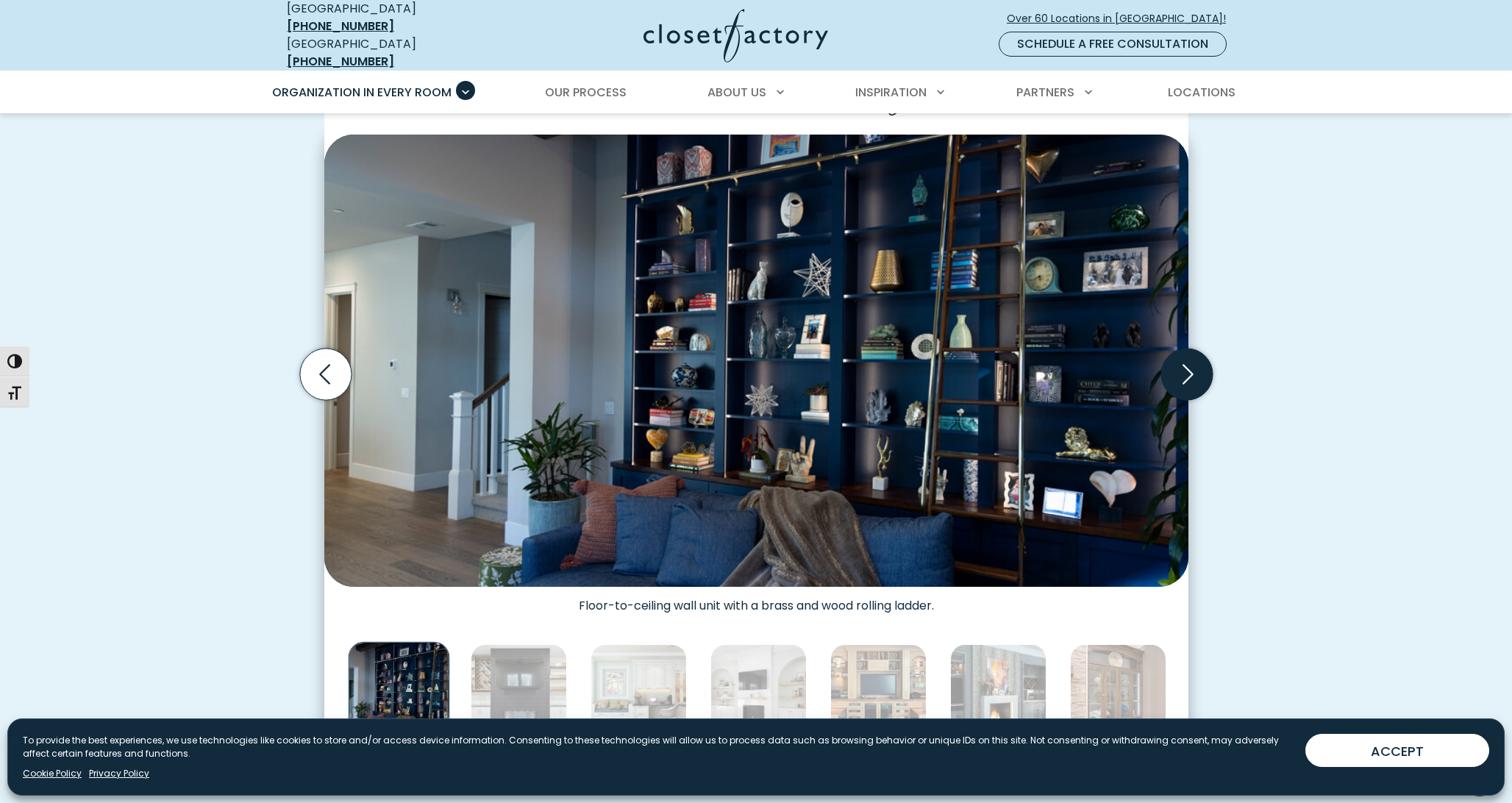
click at [1185, 364] on icon "Next slide" at bounding box center [1186, 373] width 51 height 51
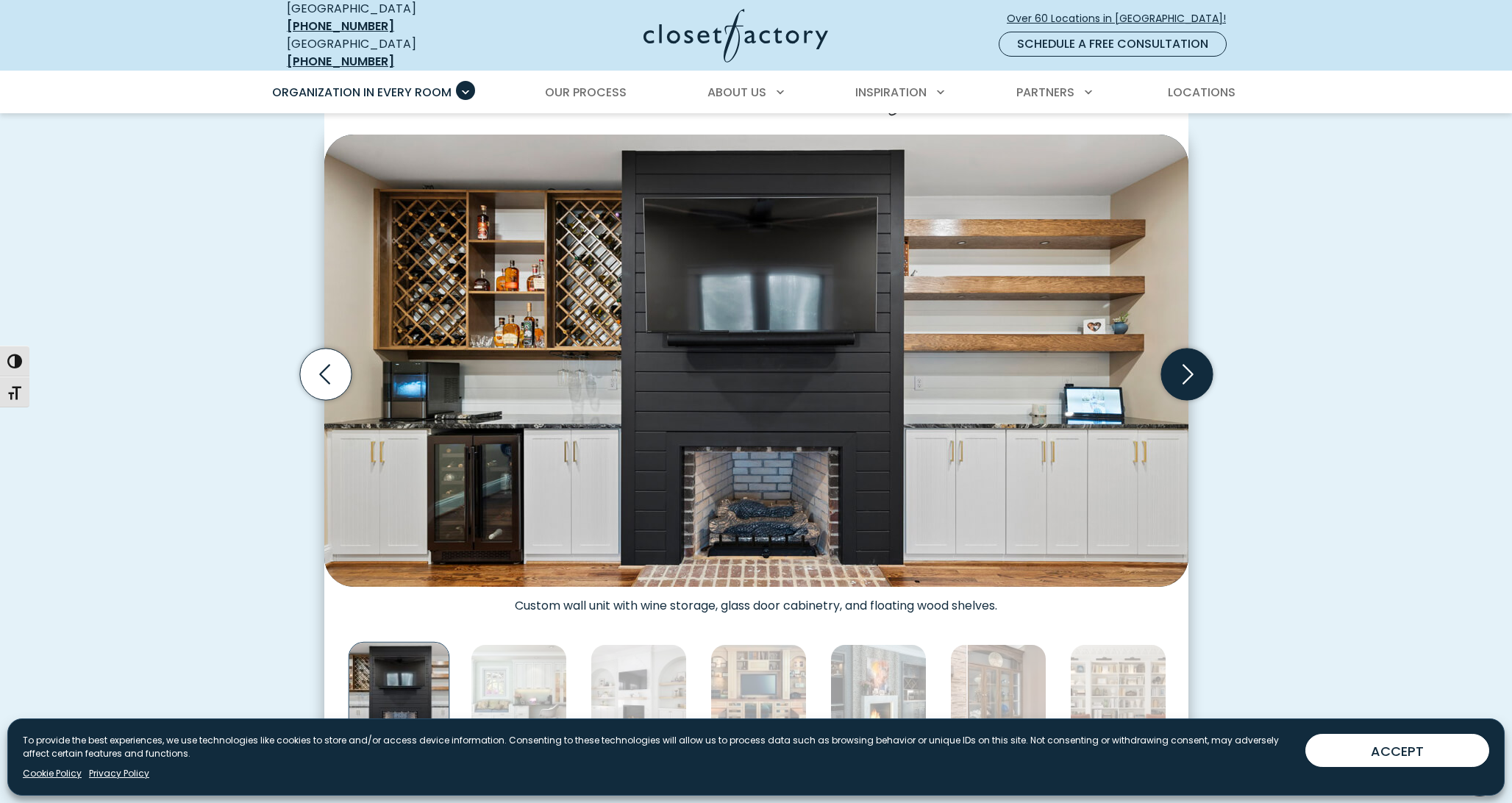
click at [1185, 364] on icon "Next slide" at bounding box center [1186, 373] width 51 height 51
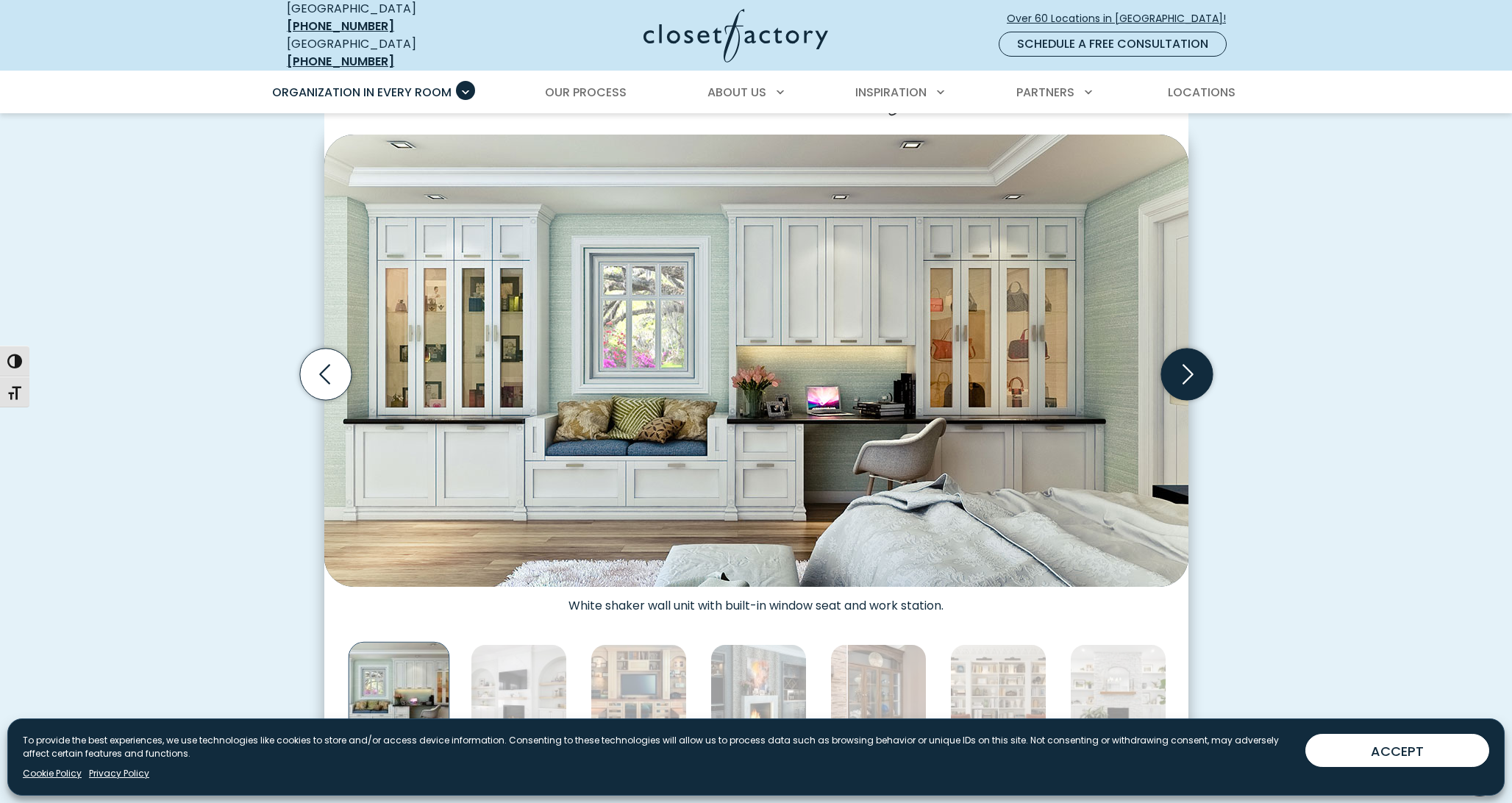
click at [1185, 364] on icon "Next slide" at bounding box center [1186, 373] width 51 height 51
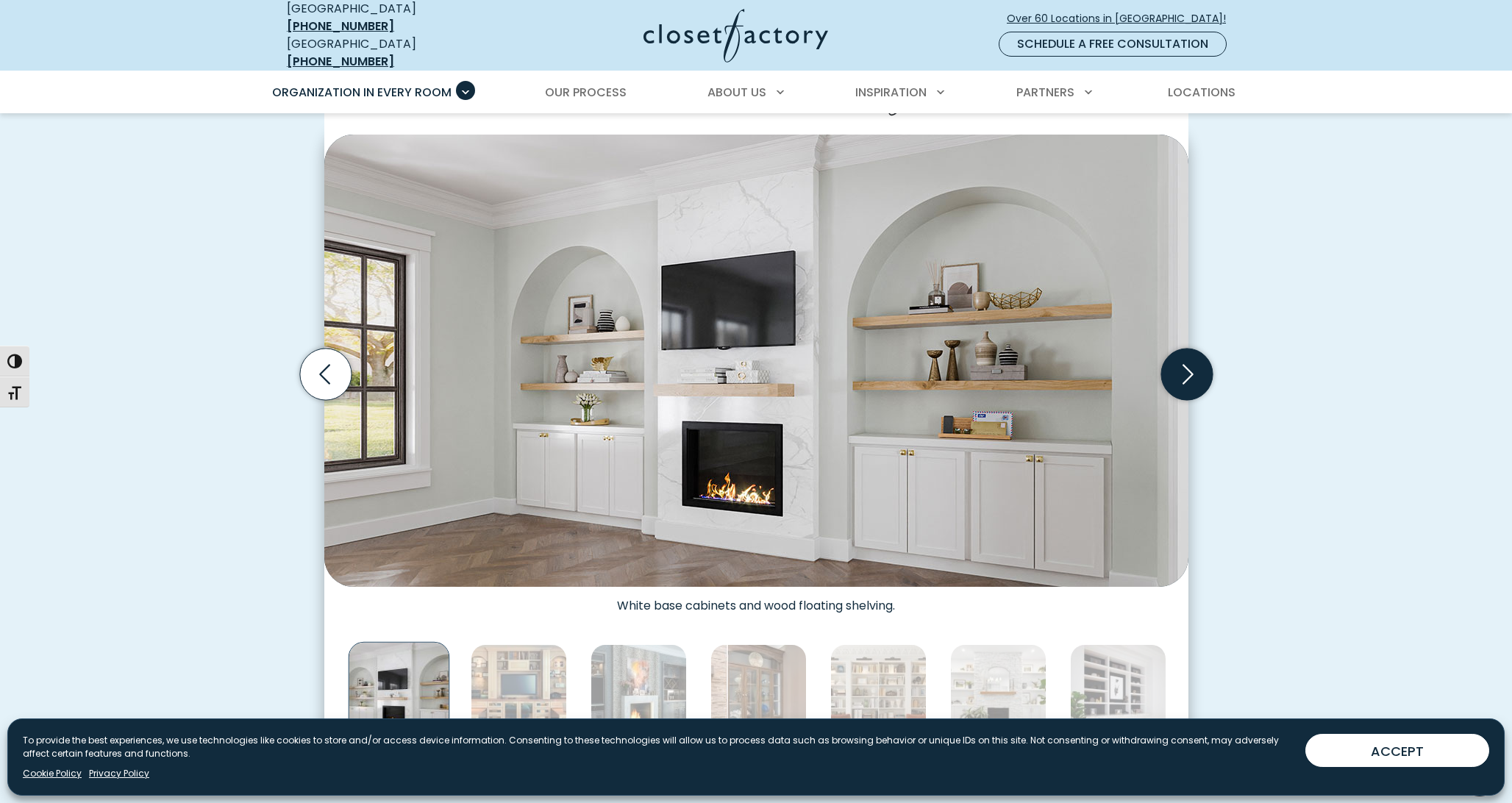
click at [1185, 363] on icon "Next slide" at bounding box center [1186, 373] width 51 height 51
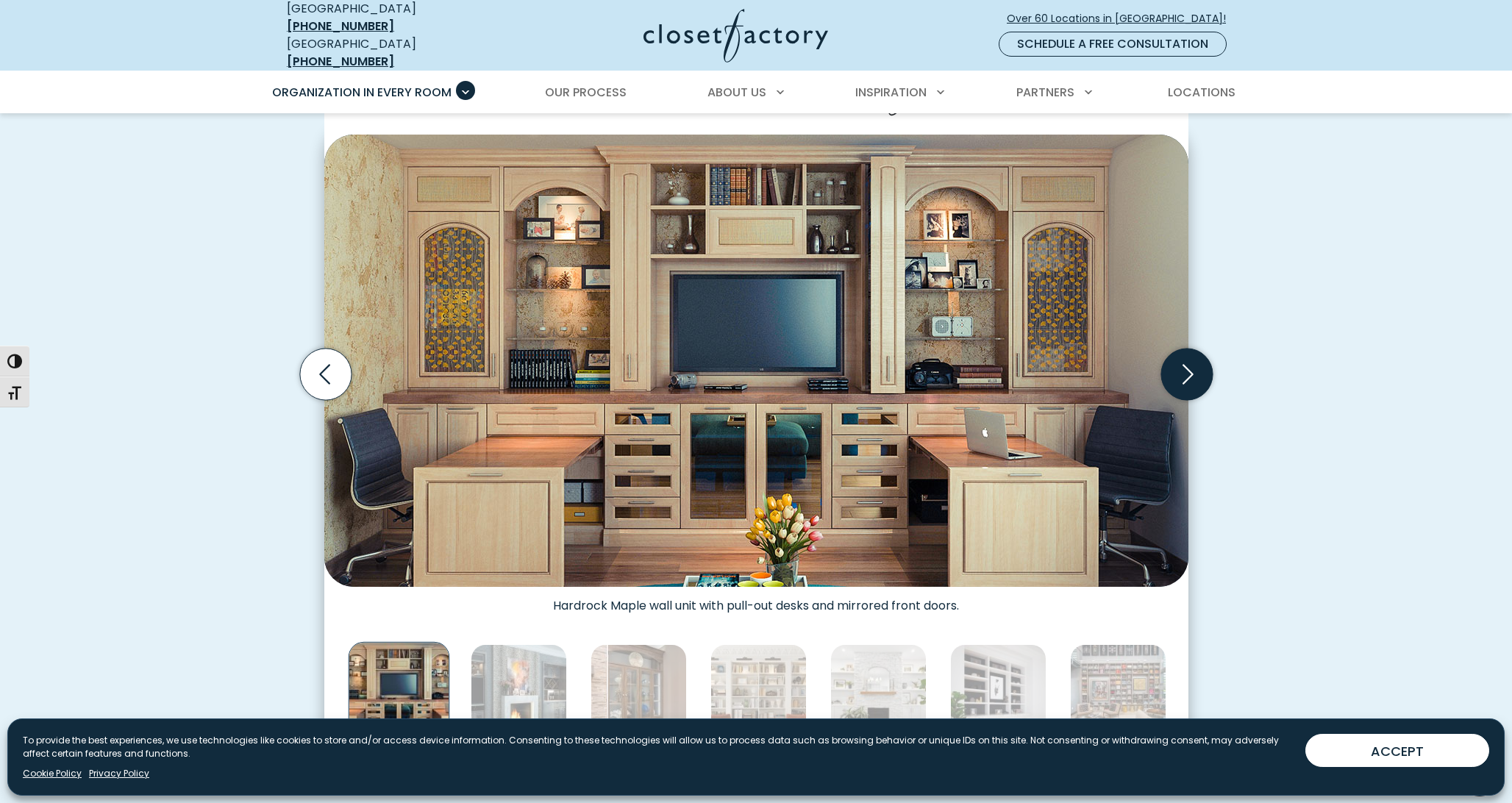
click at [1186, 362] on icon "Next slide" at bounding box center [1186, 373] width 51 height 51
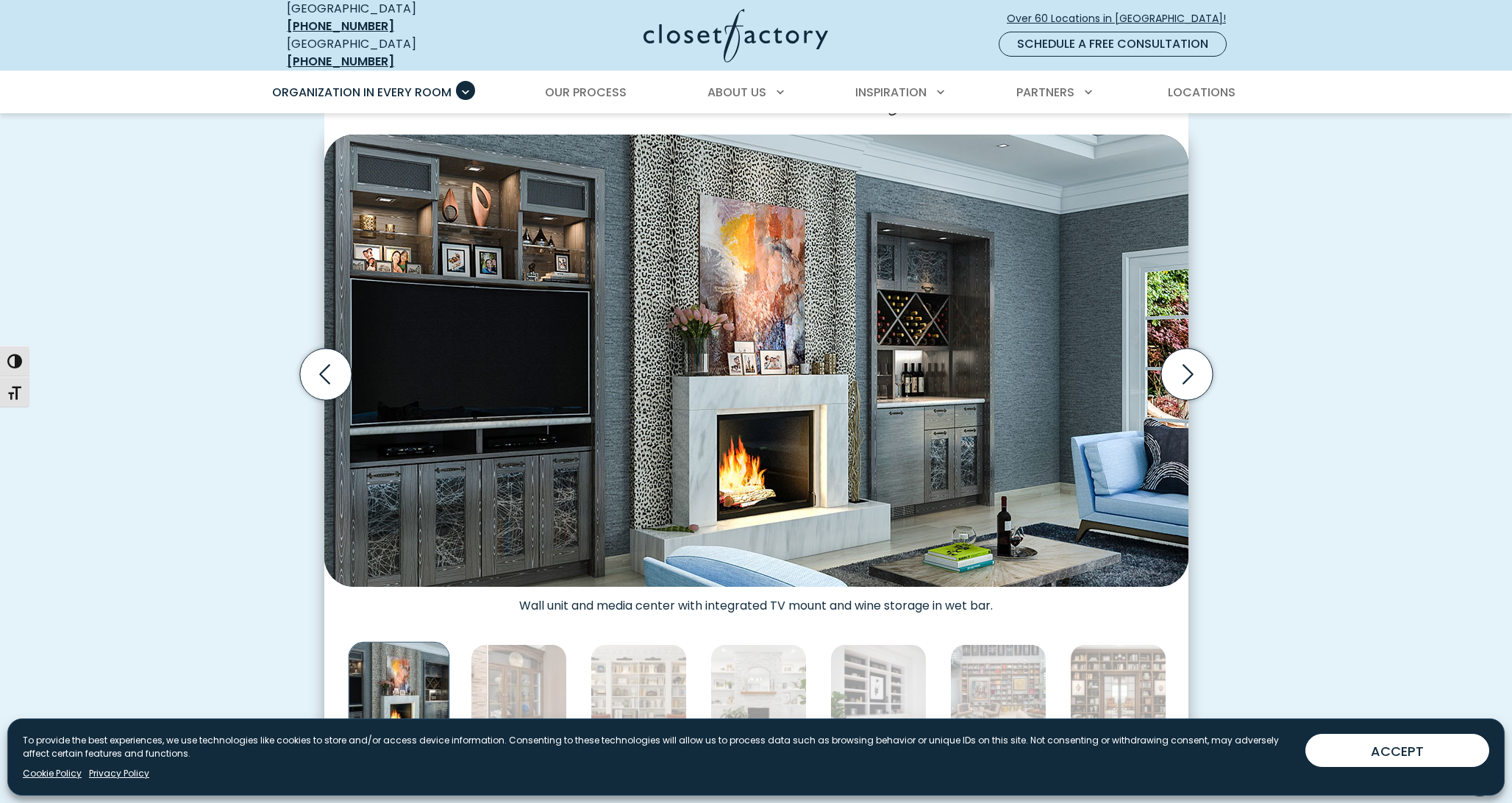
click at [663, 411] on img "Thumbnail Gallery" at bounding box center [757, 360] width 864 height 452
click at [816, 174] on img "Thumbnail Gallery" at bounding box center [757, 360] width 864 height 452
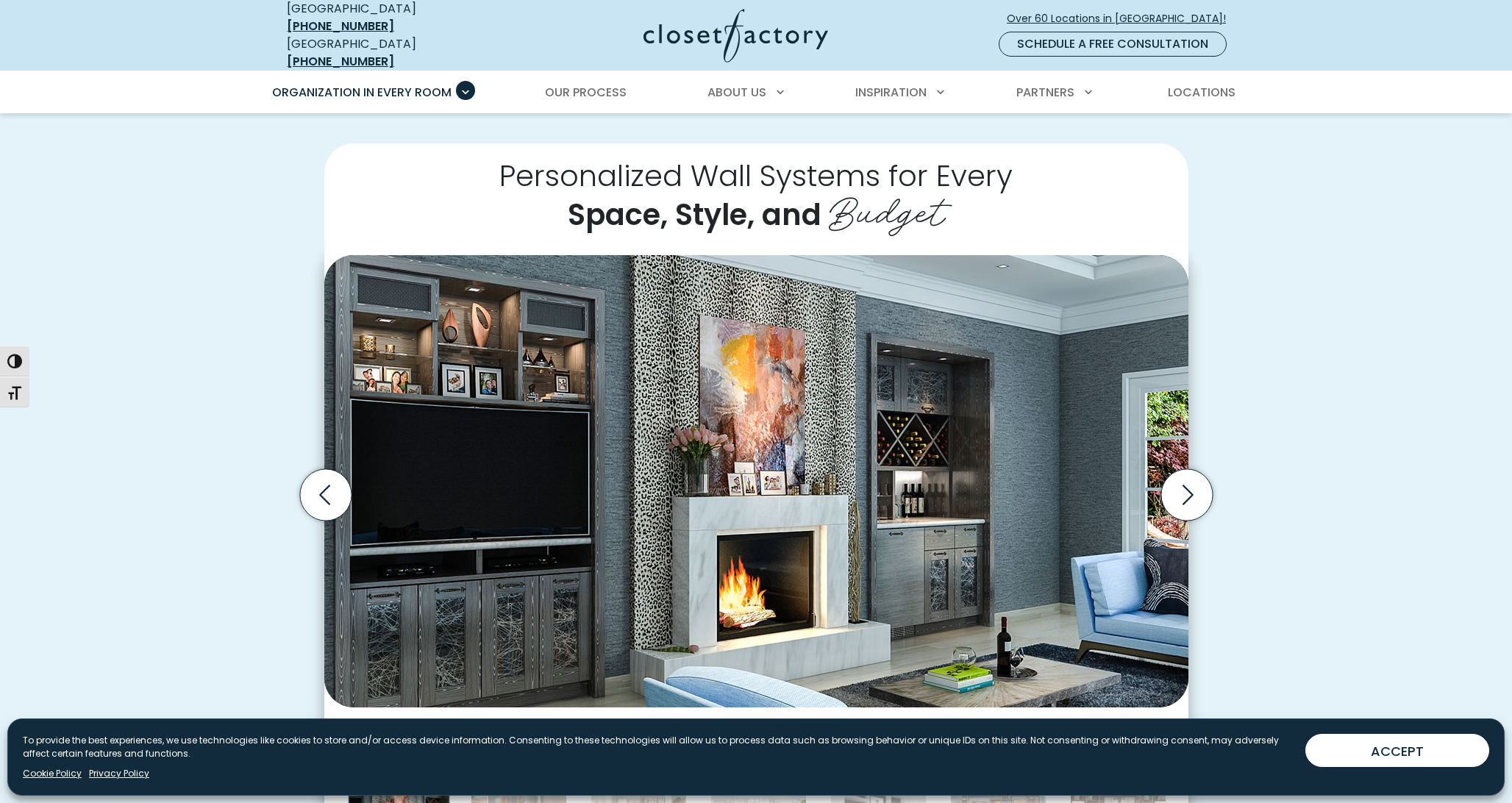
scroll to position [296, 0]
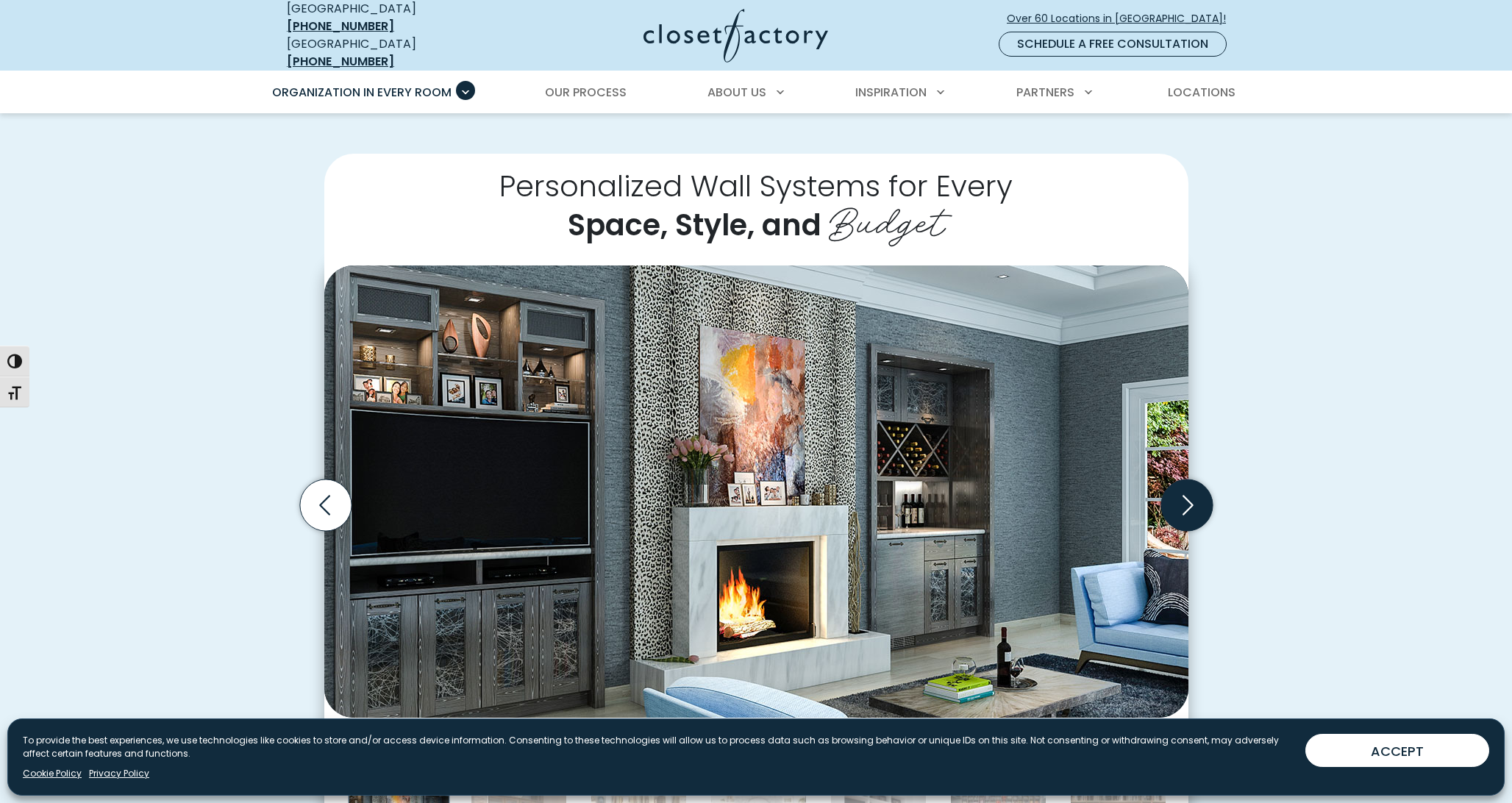
click at [1184, 494] on icon "Next slide" at bounding box center [1188, 504] width 11 height 20
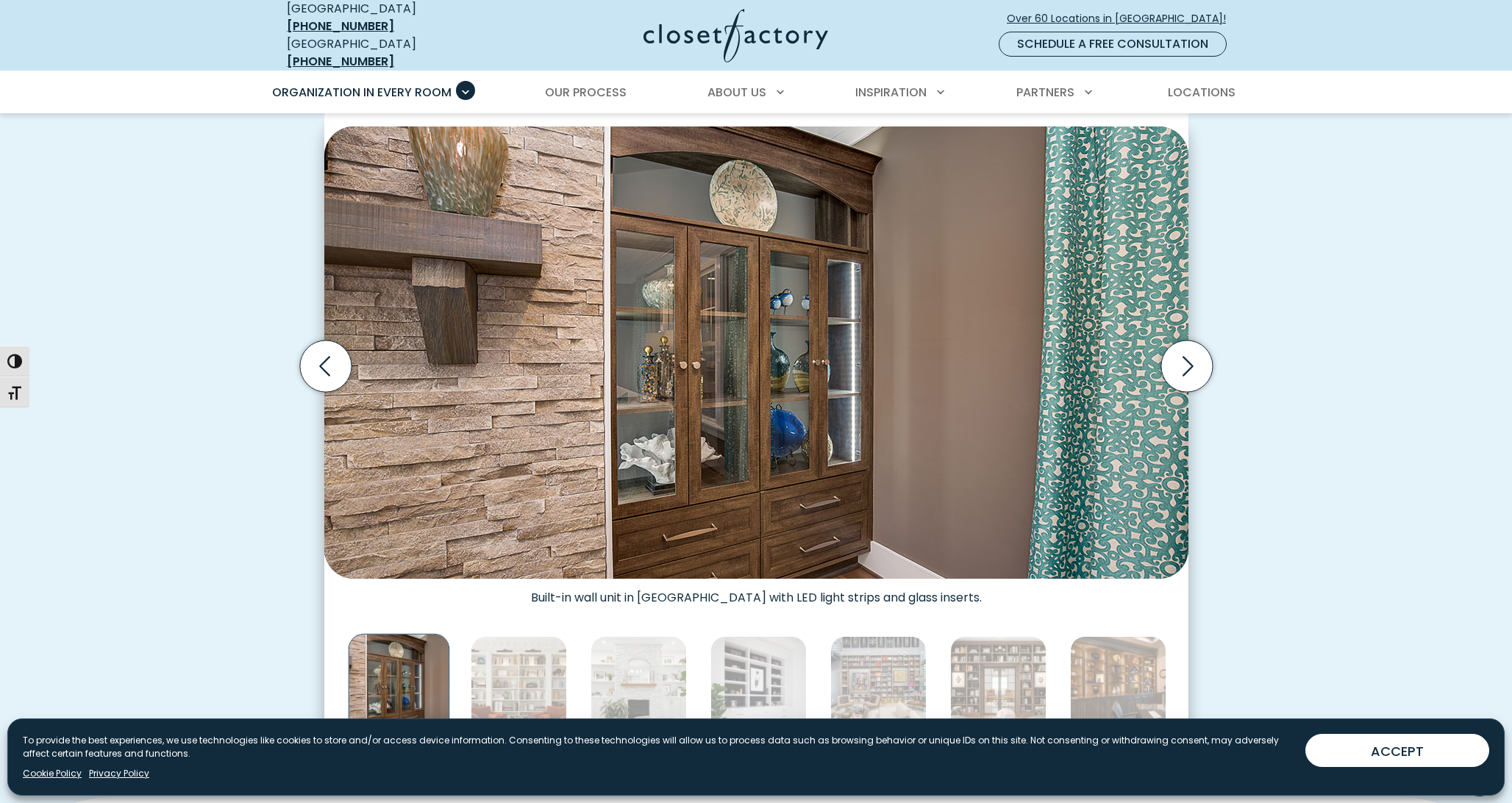
scroll to position [435, 0]
click at [1199, 349] on icon "Next slide" at bounding box center [1186, 366] width 51 height 51
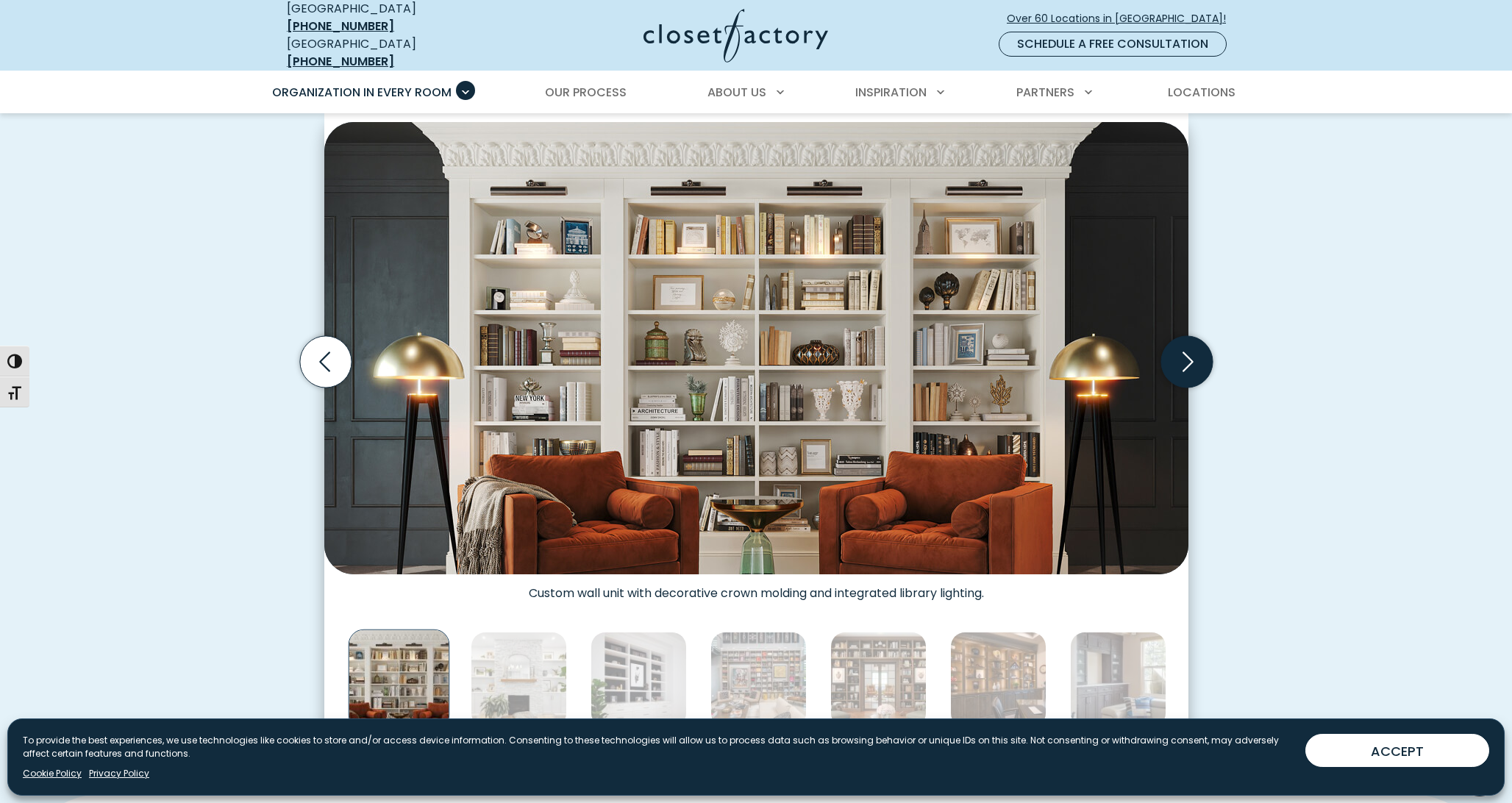
scroll to position [440, 0]
click at [1199, 349] on icon "Next slide" at bounding box center [1186, 362] width 51 height 51
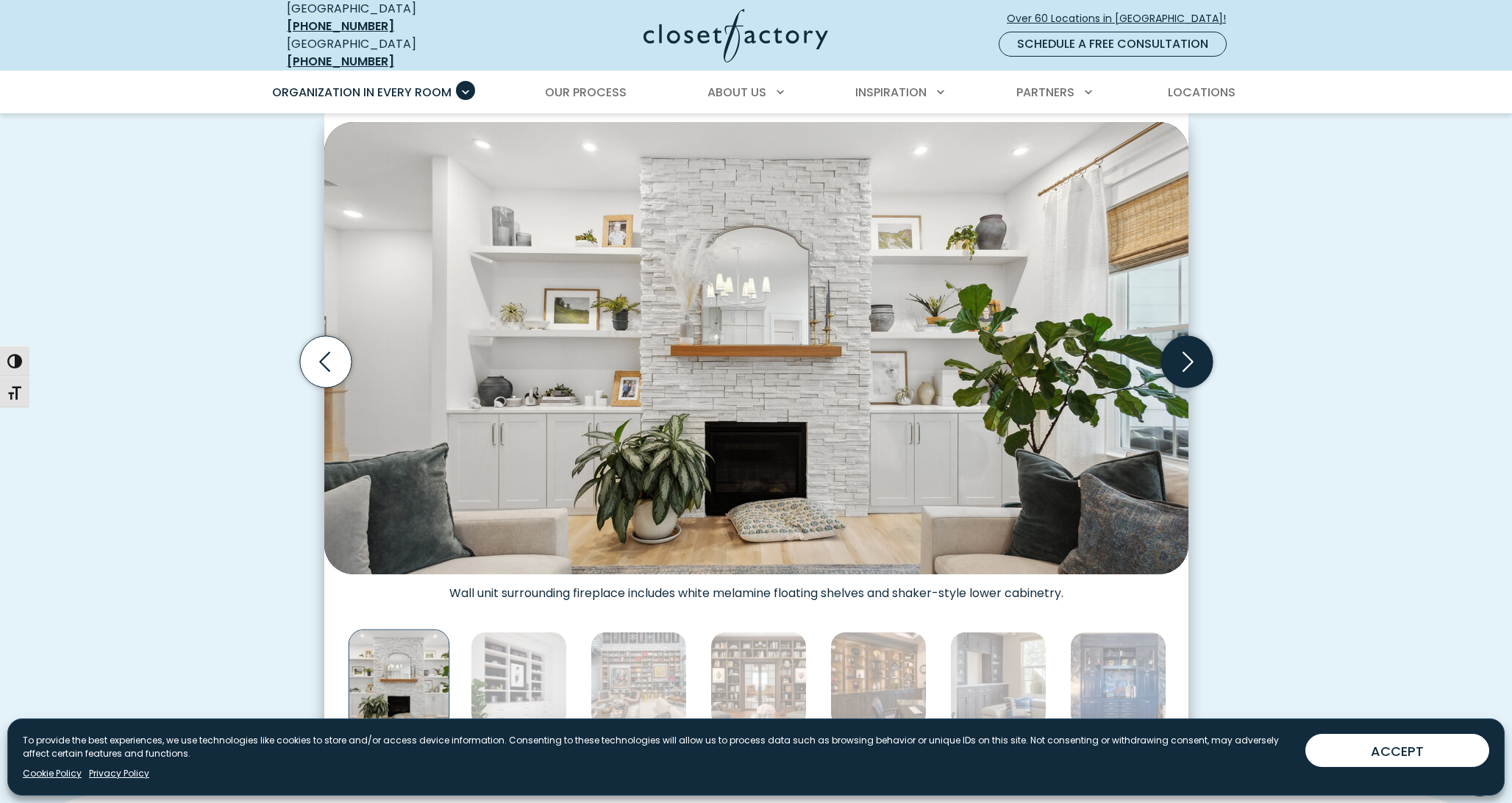
click at [1199, 349] on icon "Next slide" at bounding box center [1186, 362] width 51 height 51
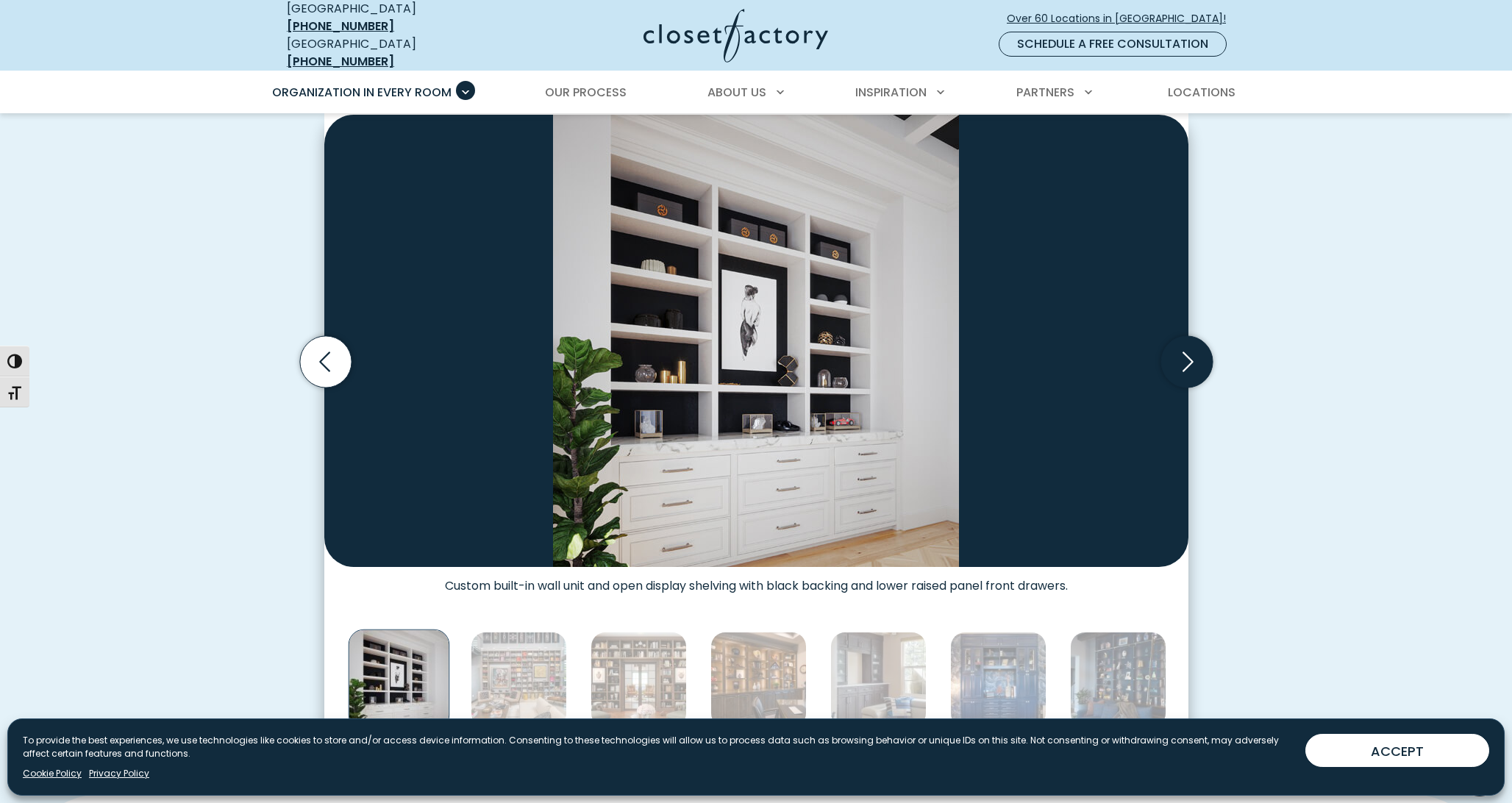
scroll to position [439, 0]
click at [1199, 349] on icon "Next slide" at bounding box center [1186, 362] width 51 height 51
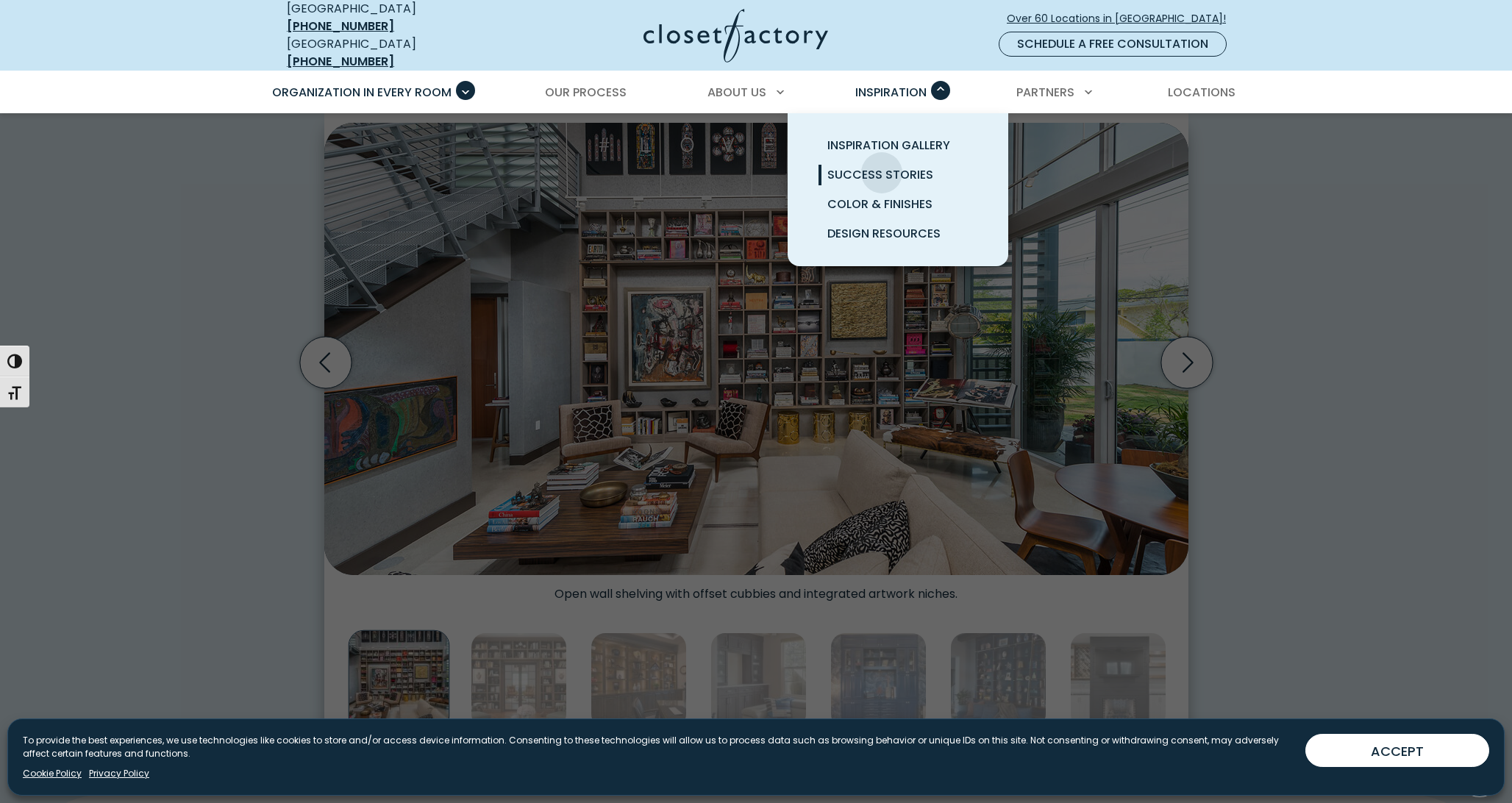
click at [882, 166] on span "Success Stories" at bounding box center [880, 174] width 106 height 17
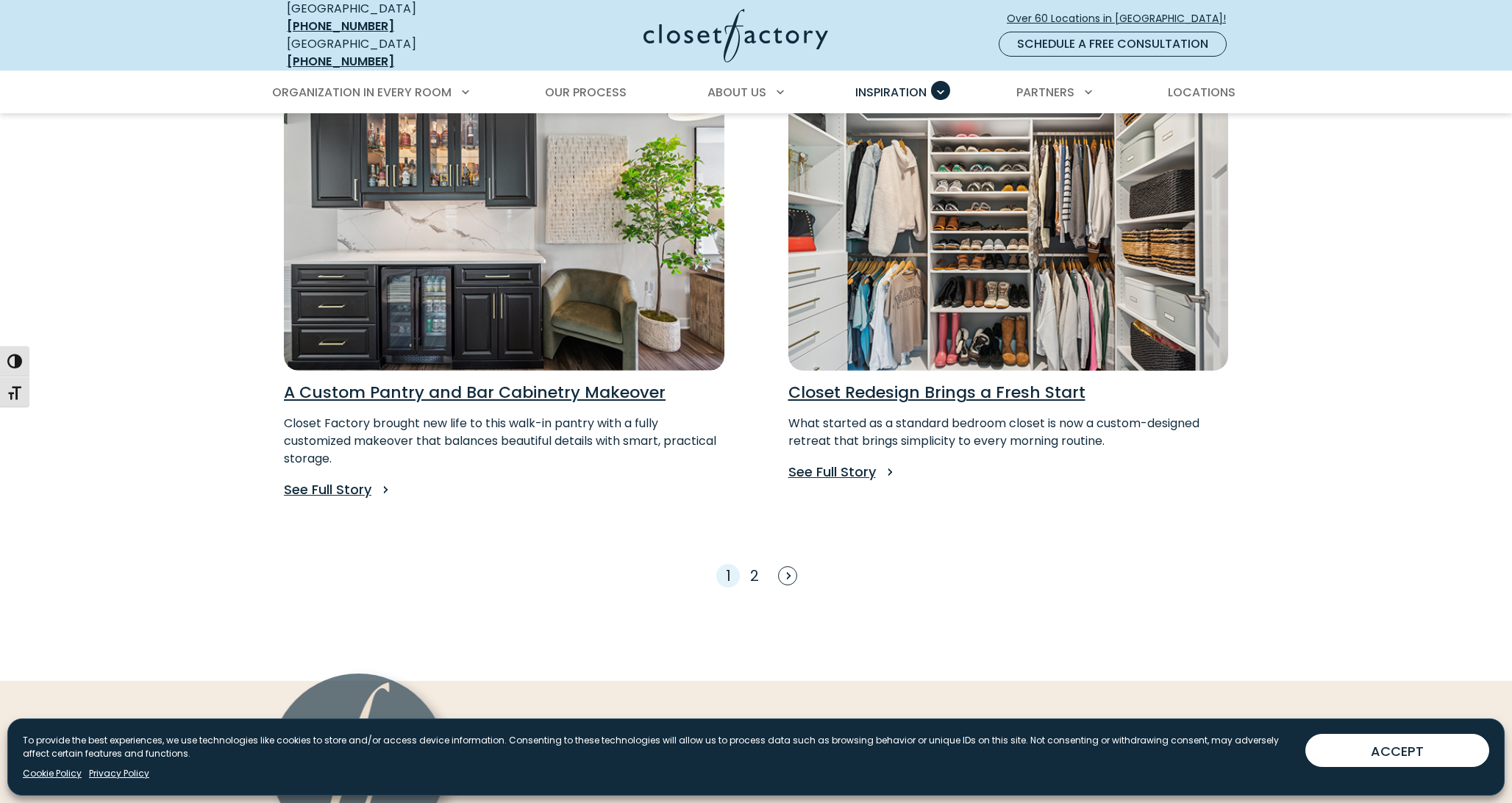
scroll to position [1186, 0]
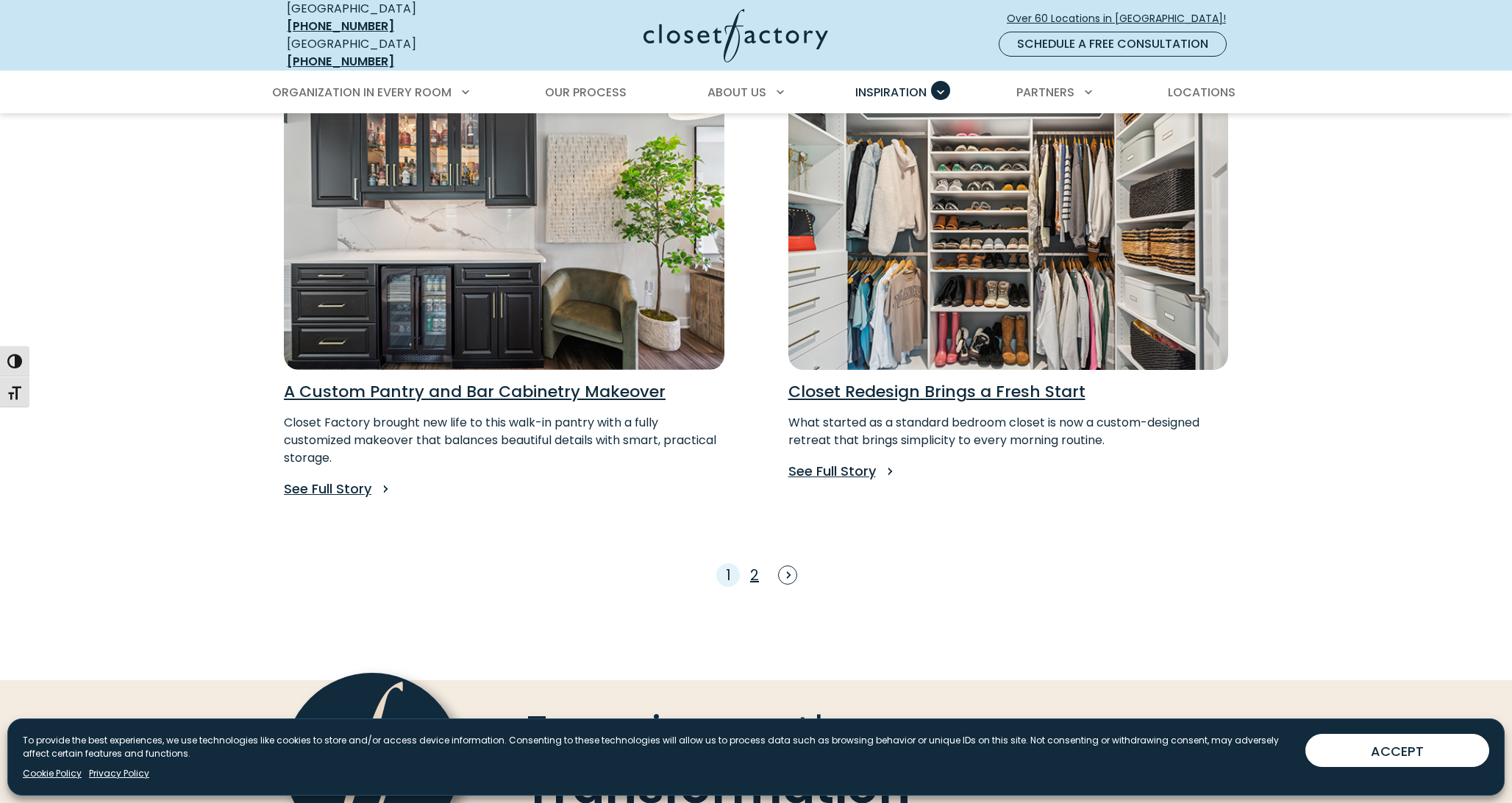
click at [754, 565] on link "2" at bounding box center [754, 575] width 9 height 21
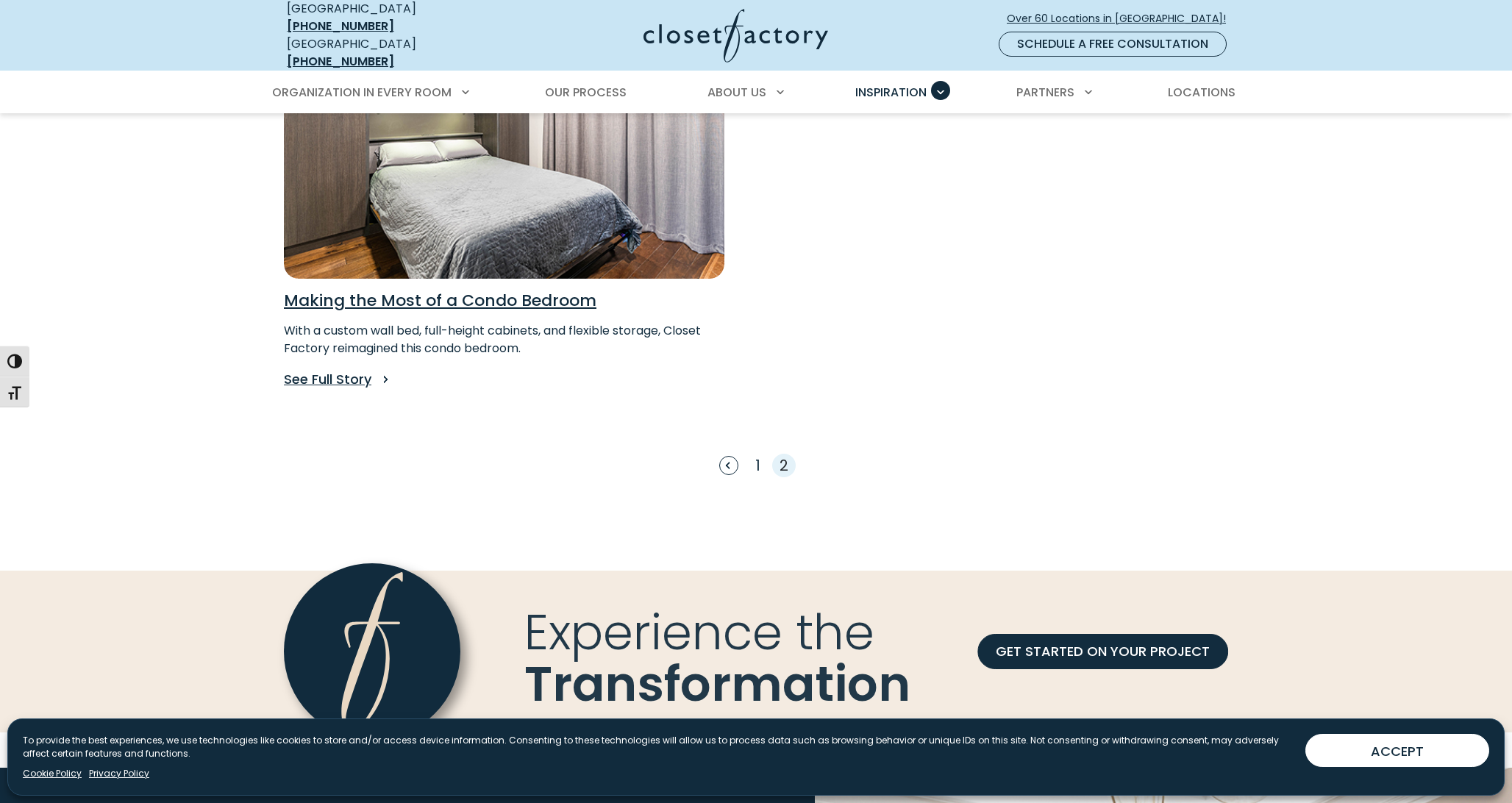
scroll to position [419, 0]
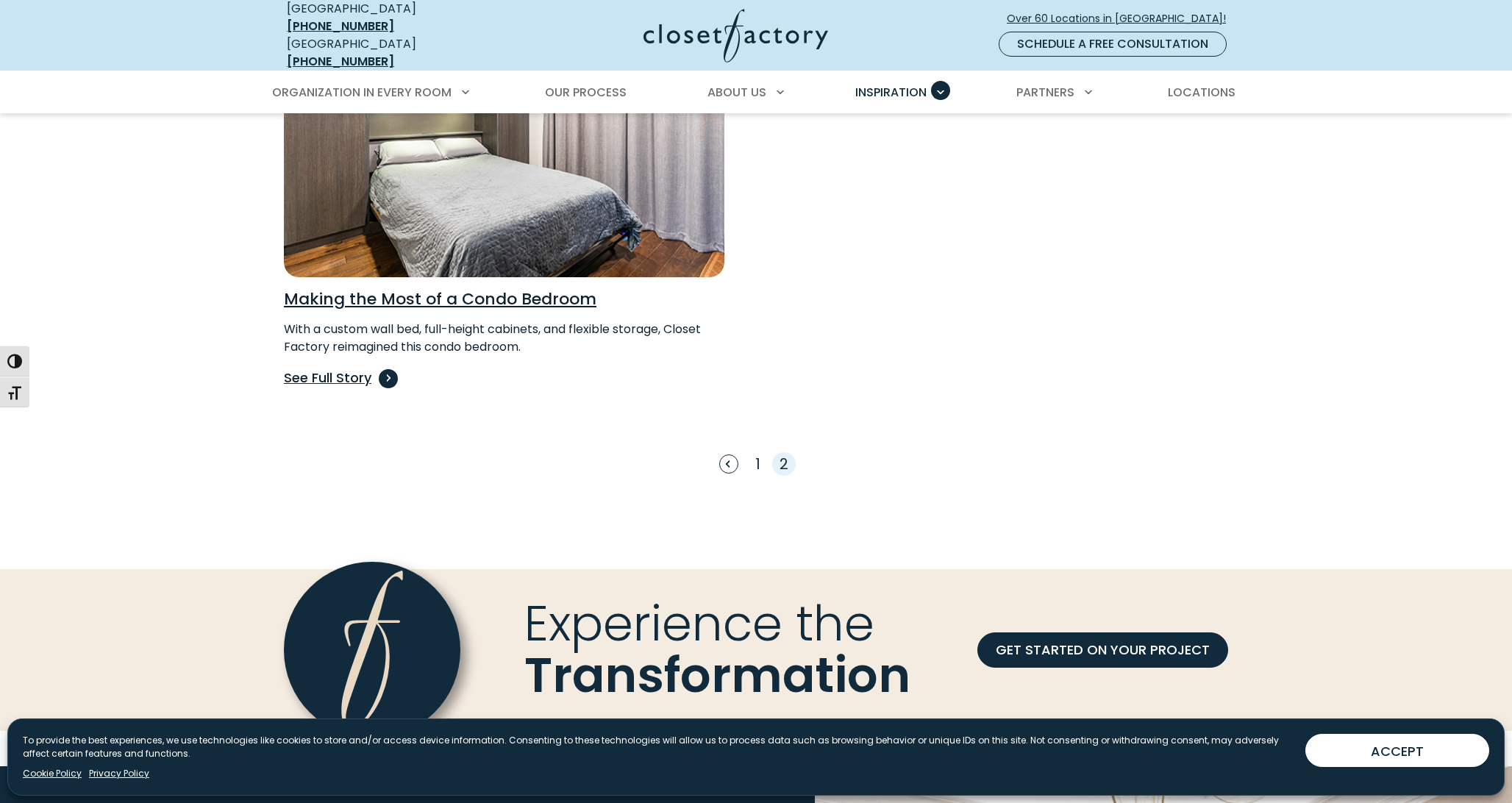
click at [322, 368] on p "See Full Story" at bounding box center [504, 378] width 441 height 21
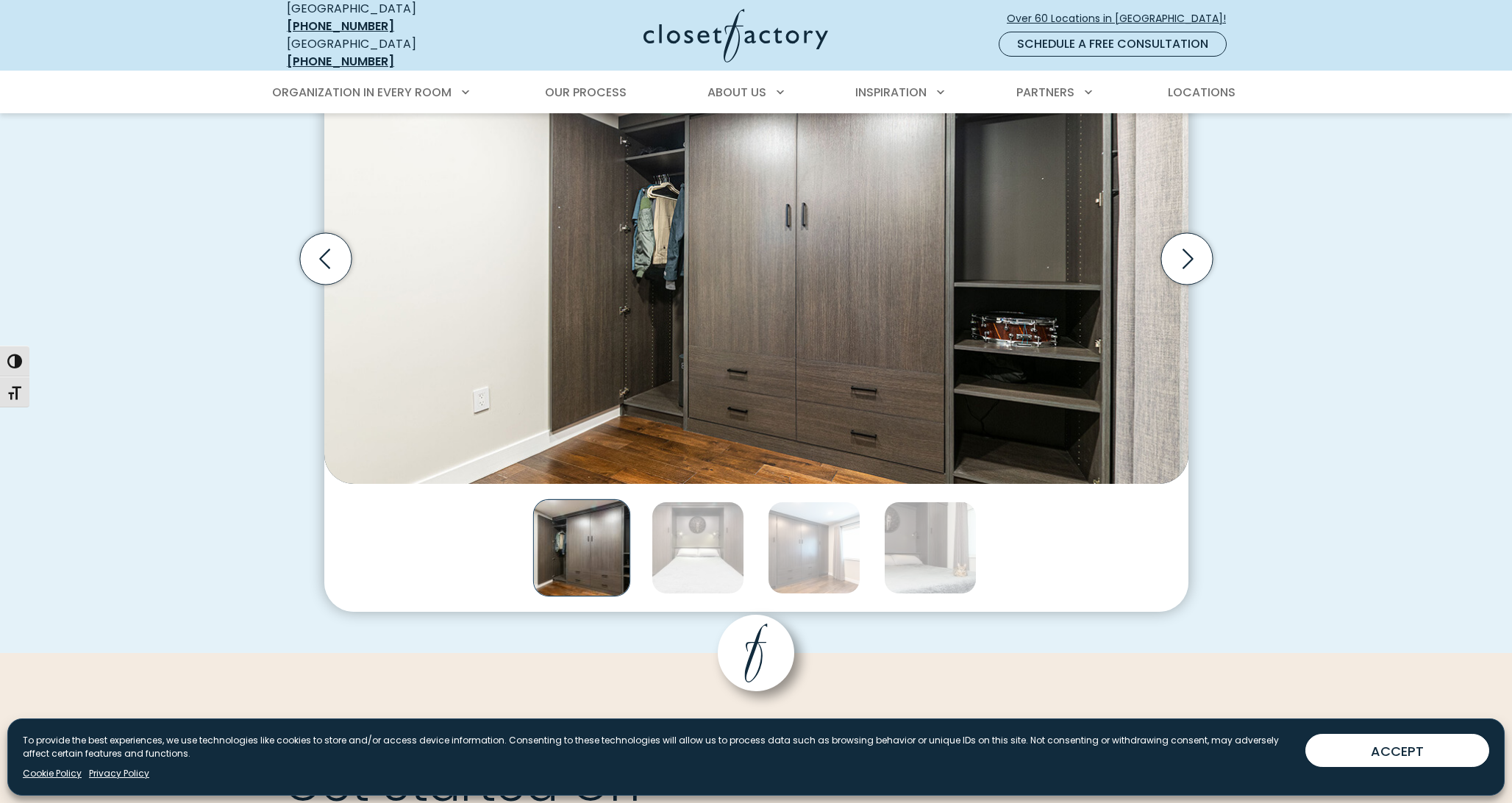
scroll to position [1391, 0]
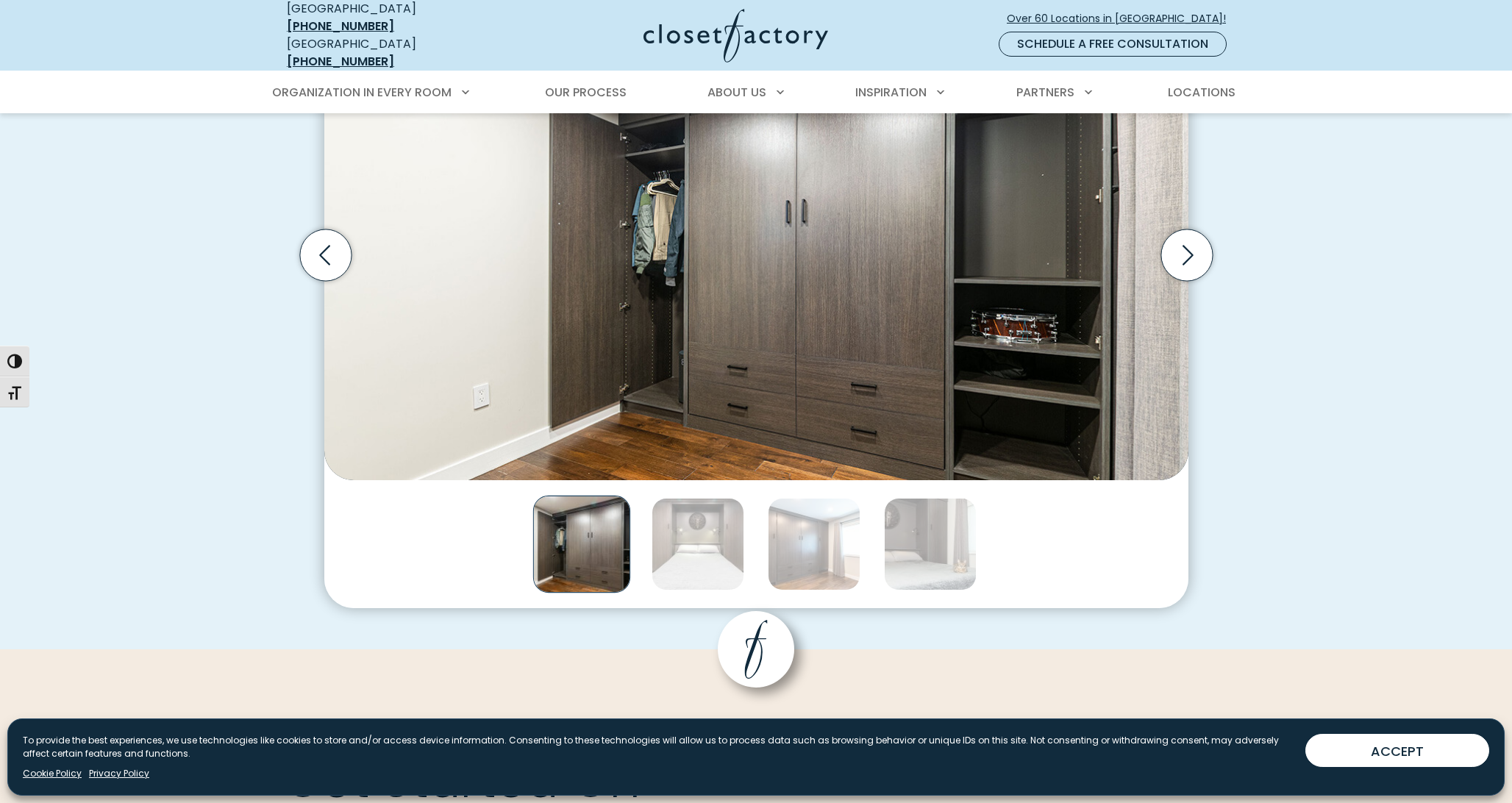
click at [579, 551] on img "Thumbnail Gallery" at bounding box center [582, 544] width 97 height 97
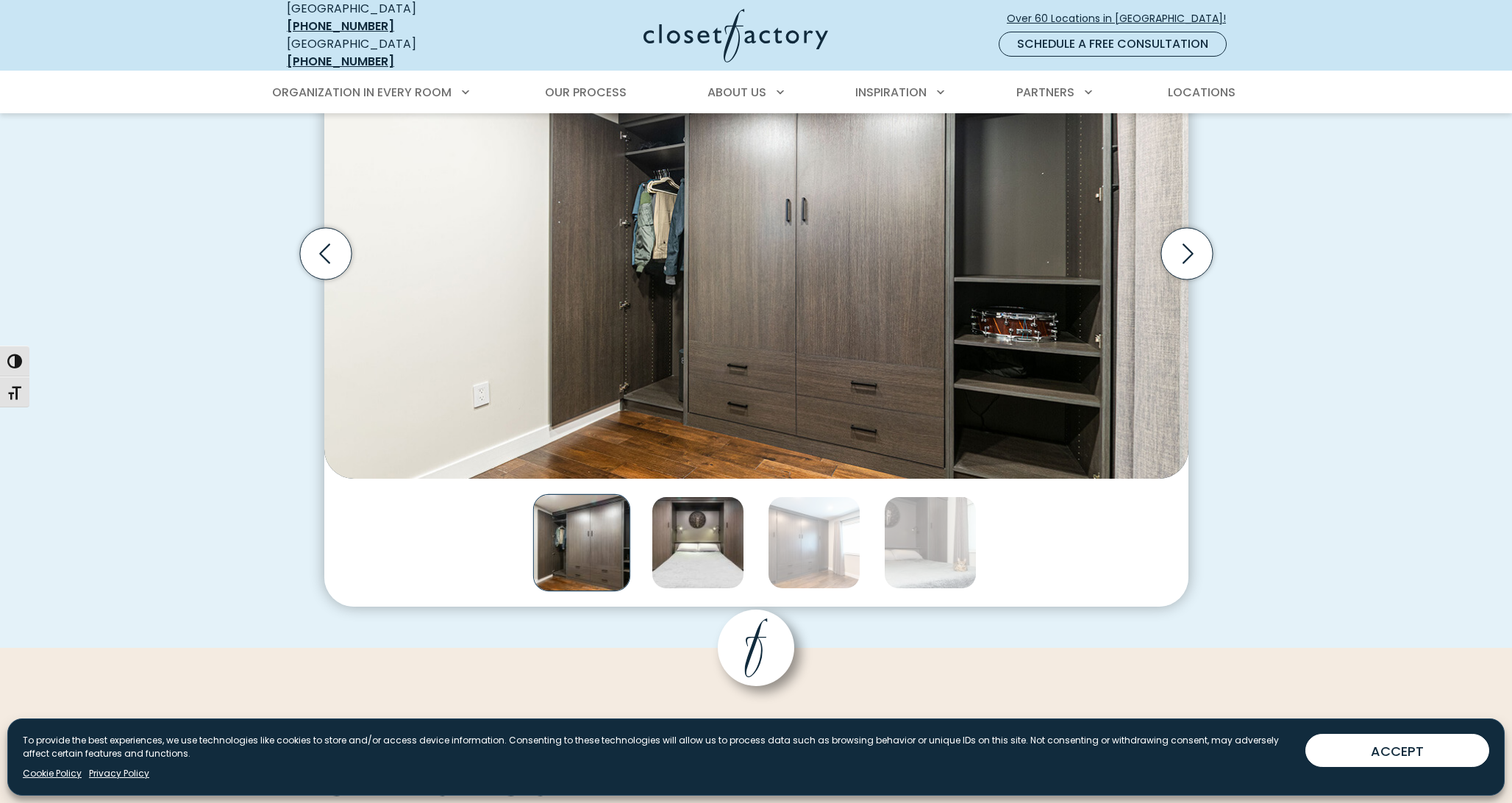
scroll to position [1392, 0]
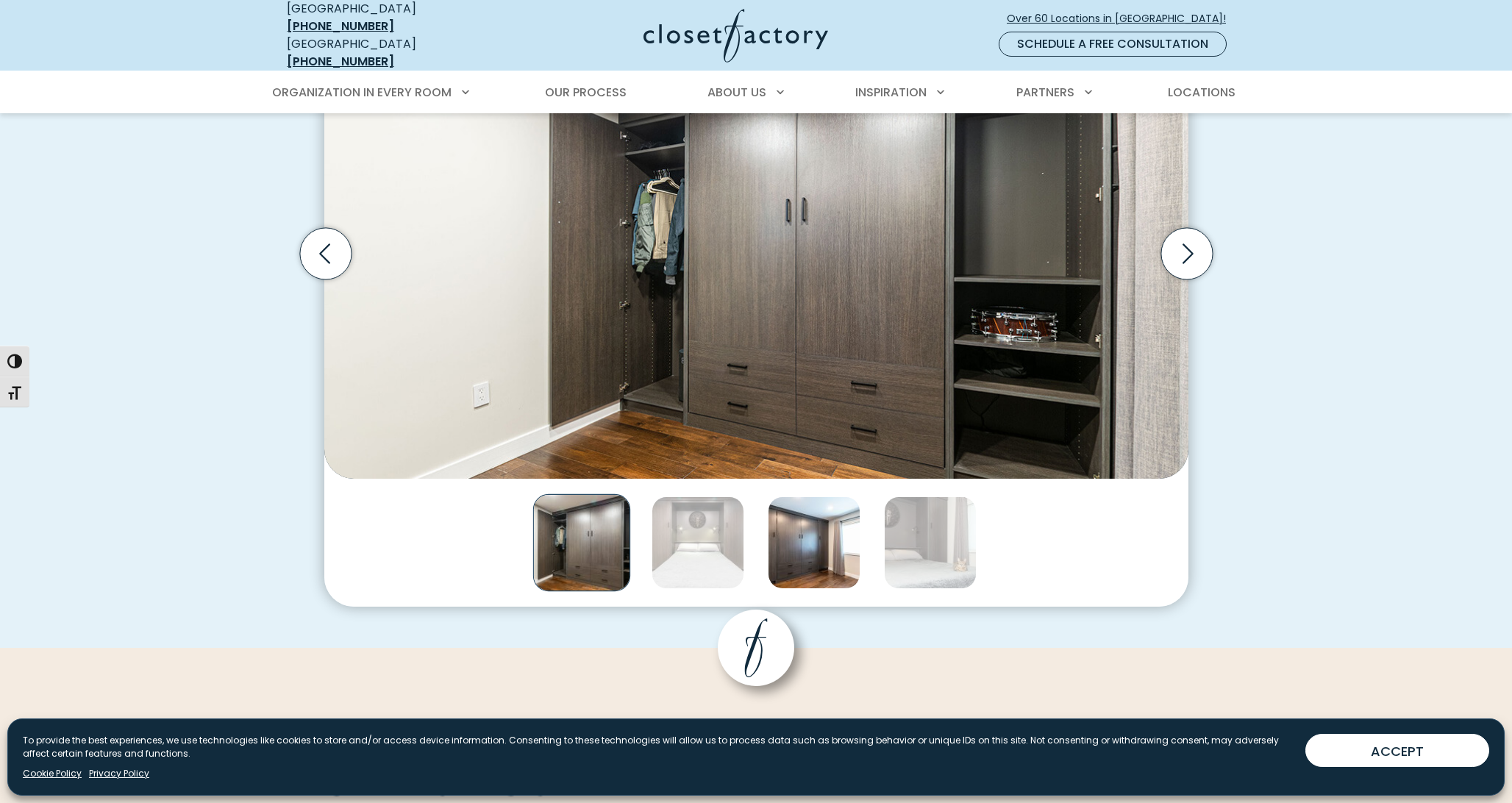
click at [804, 544] on img "Thumbnail Gallery" at bounding box center [814, 542] width 93 height 93
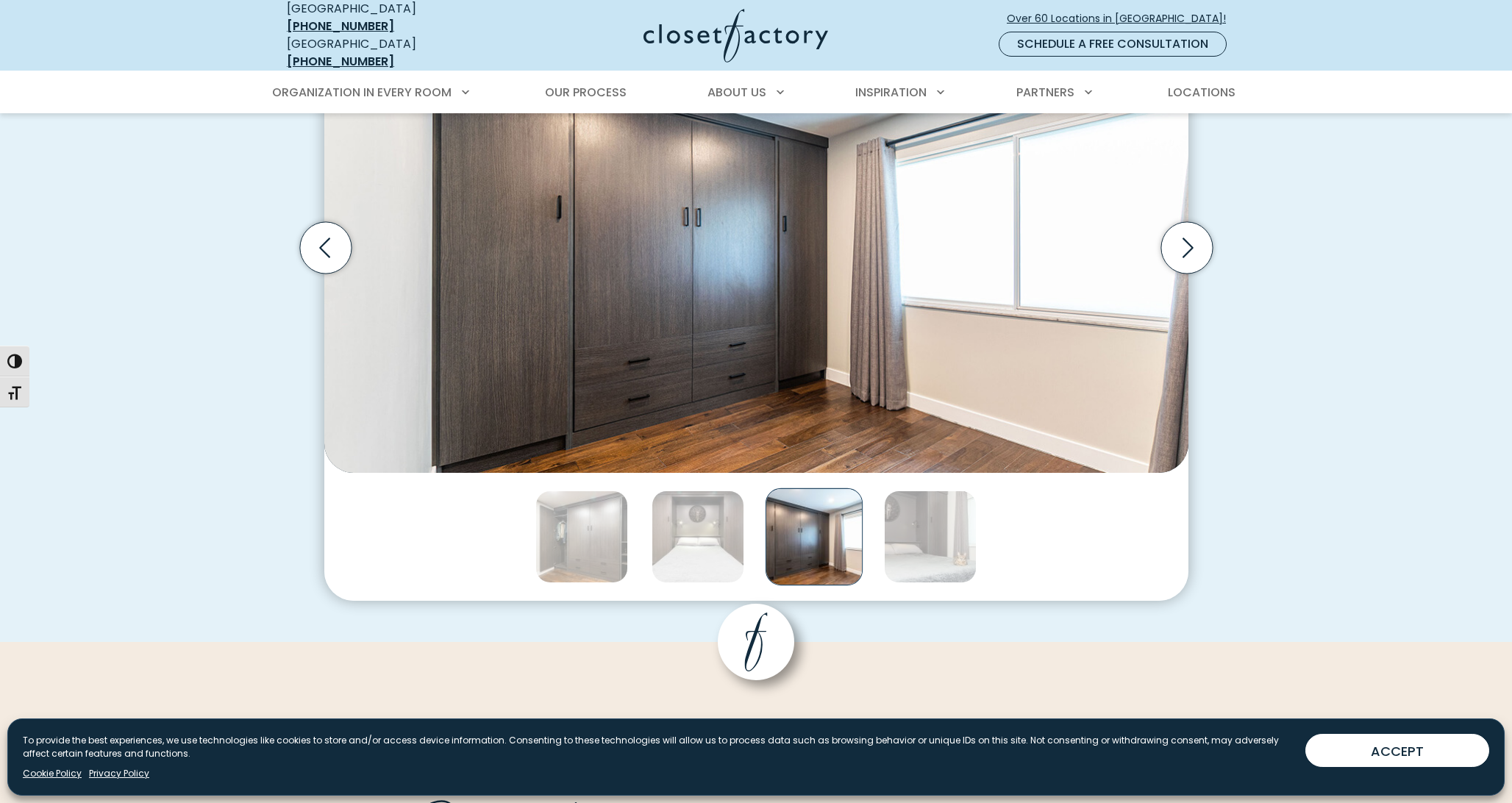
scroll to position [1396, 0]
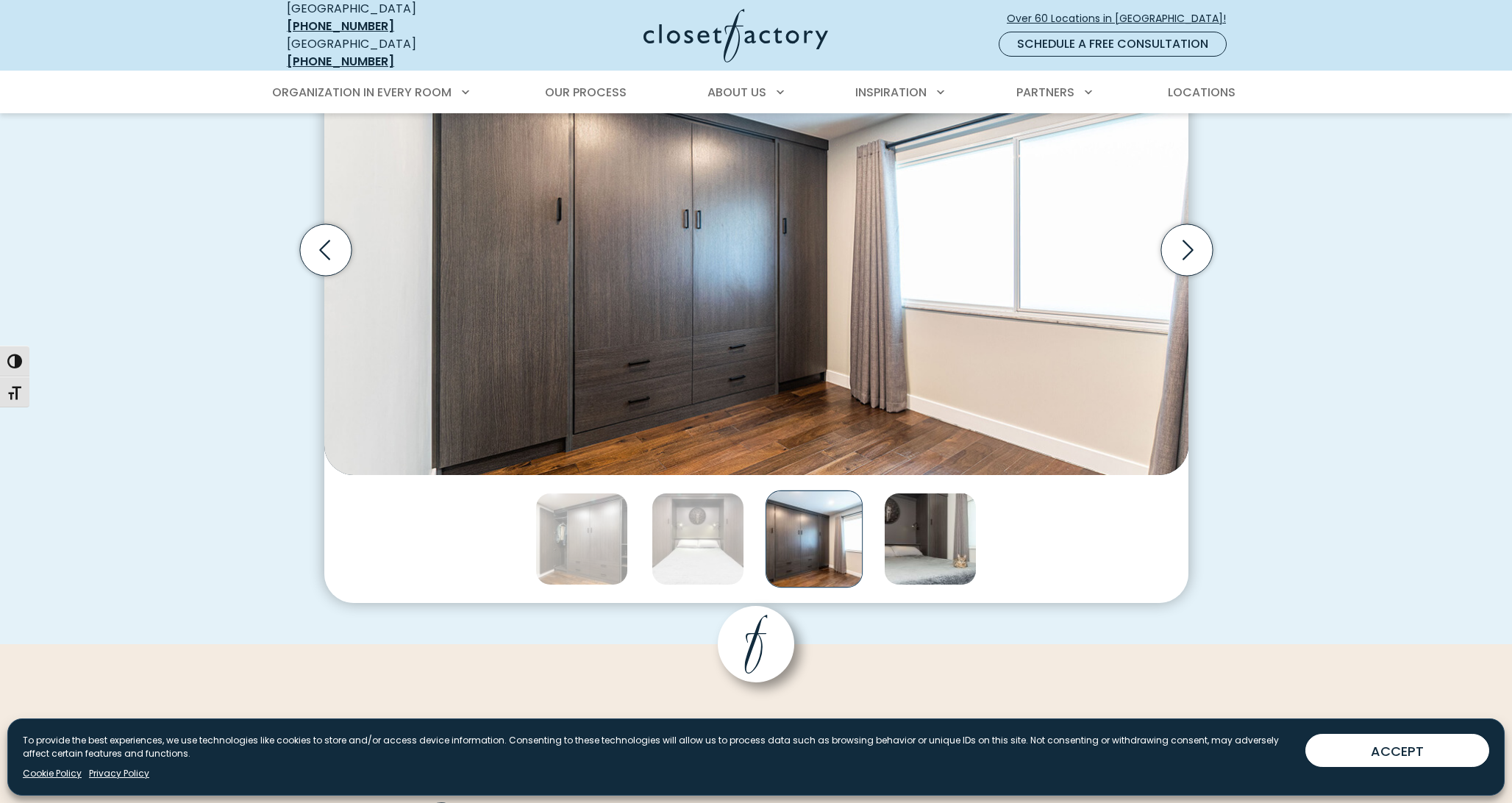
click at [926, 536] on img "Thumbnail Gallery" at bounding box center [930, 539] width 93 height 93
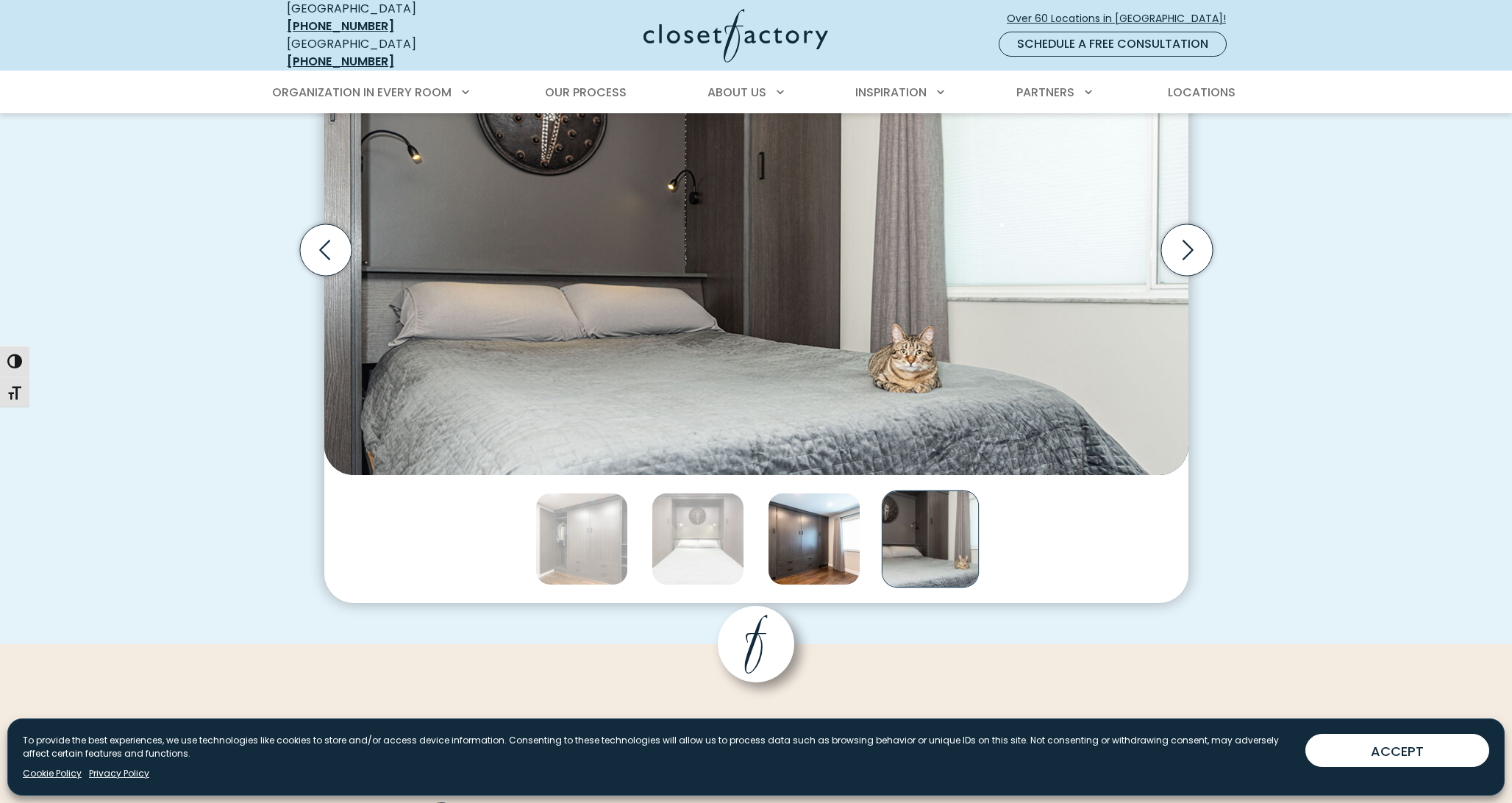
click at [860, 540] on img "Thumbnail Gallery" at bounding box center [814, 539] width 93 height 93
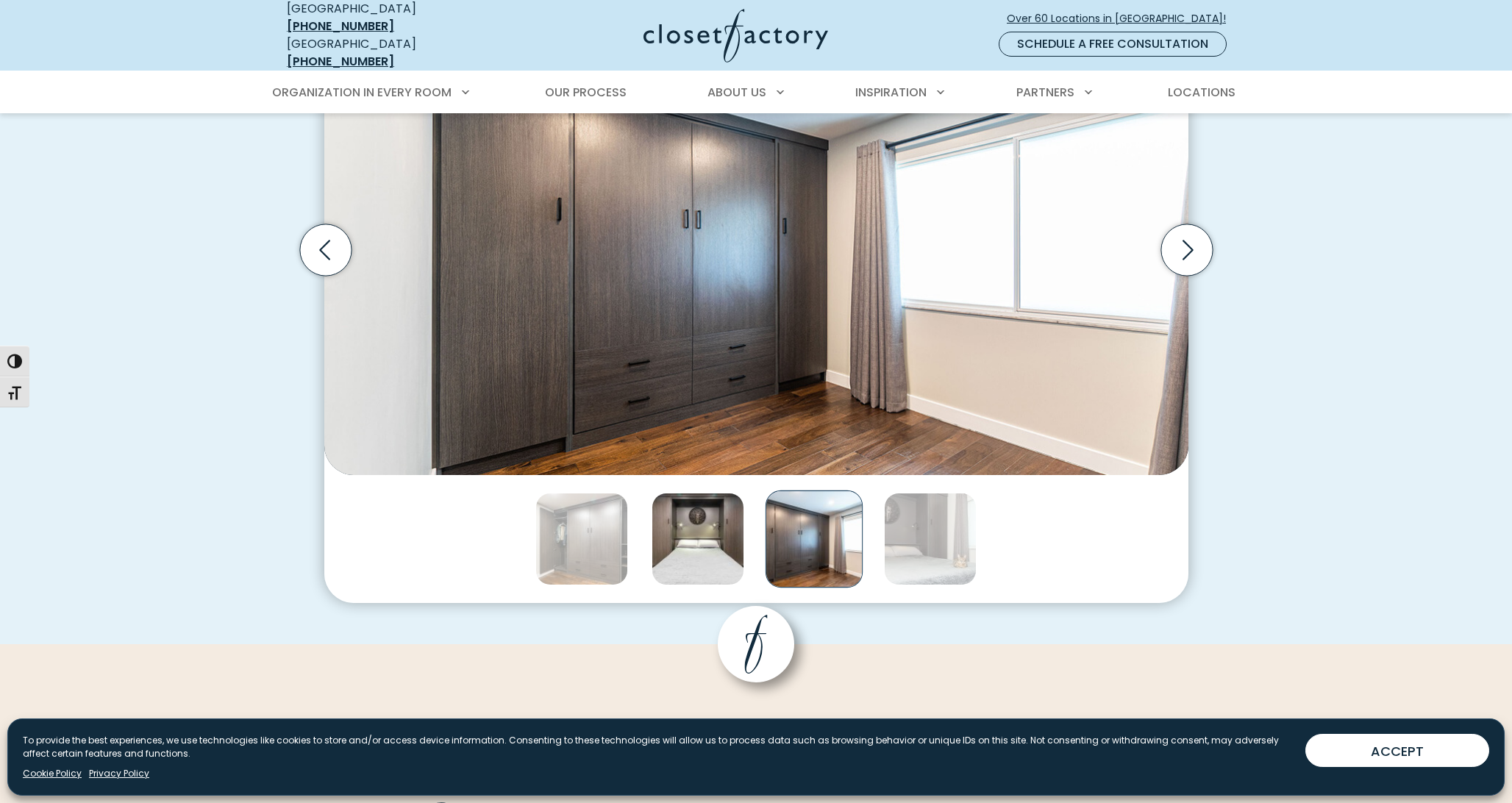
click at [723, 545] on img "Thumbnail Gallery" at bounding box center [697, 539] width 93 height 93
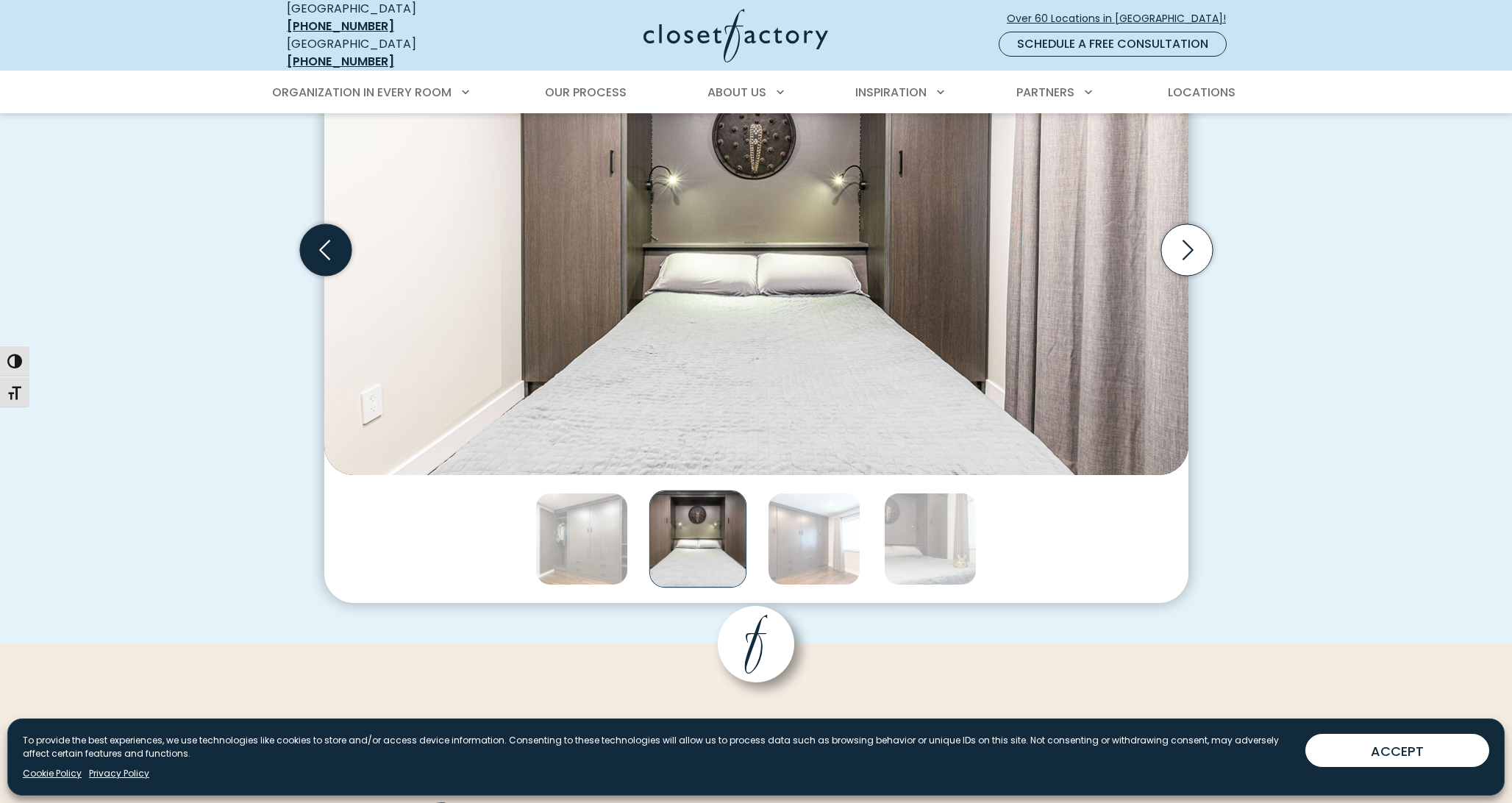
click at [317, 252] on icon "Previous slide" at bounding box center [325, 249] width 51 height 51
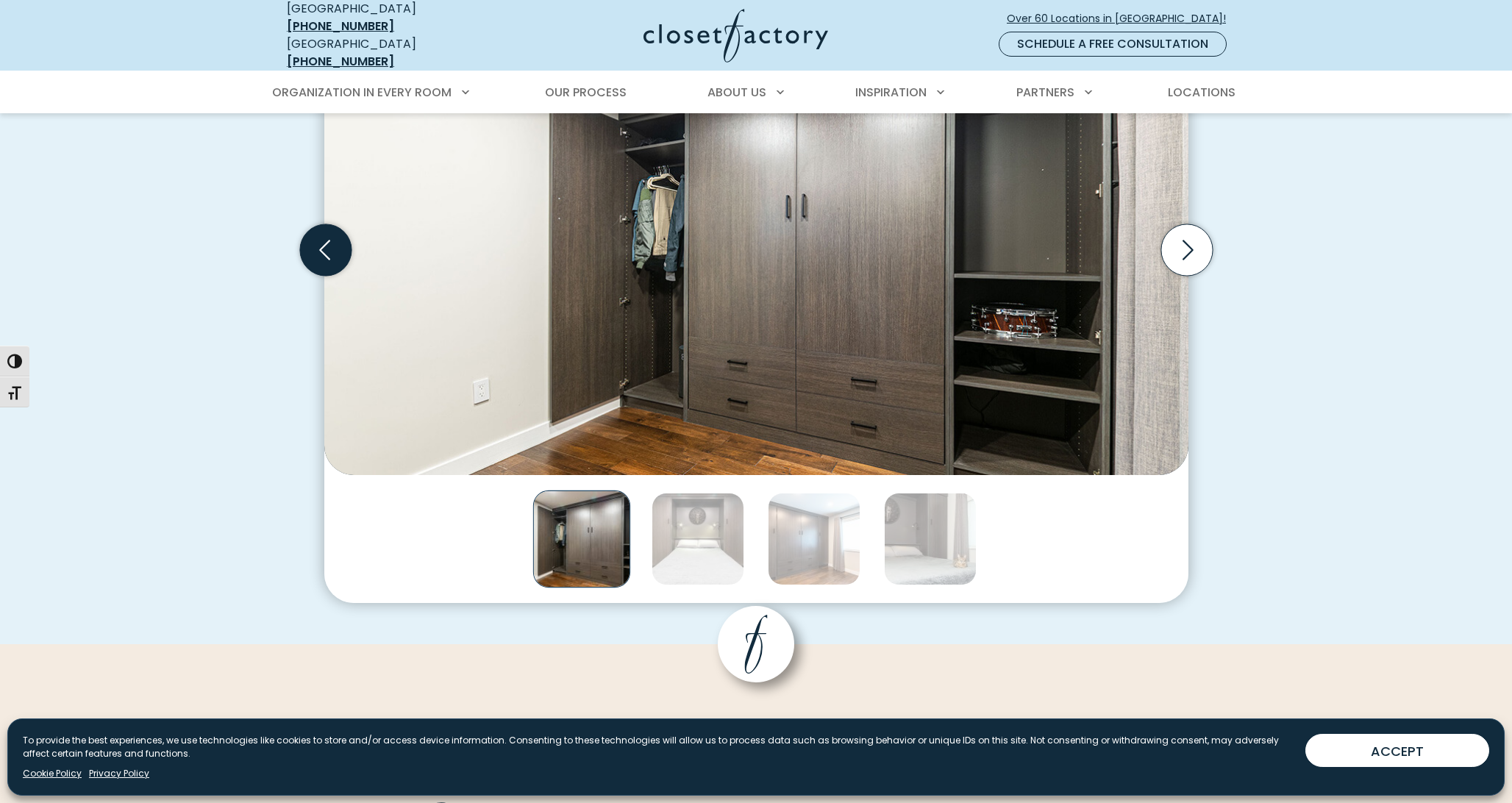
click at [318, 251] on icon "Previous slide" at bounding box center [325, 249] width 51 height 51
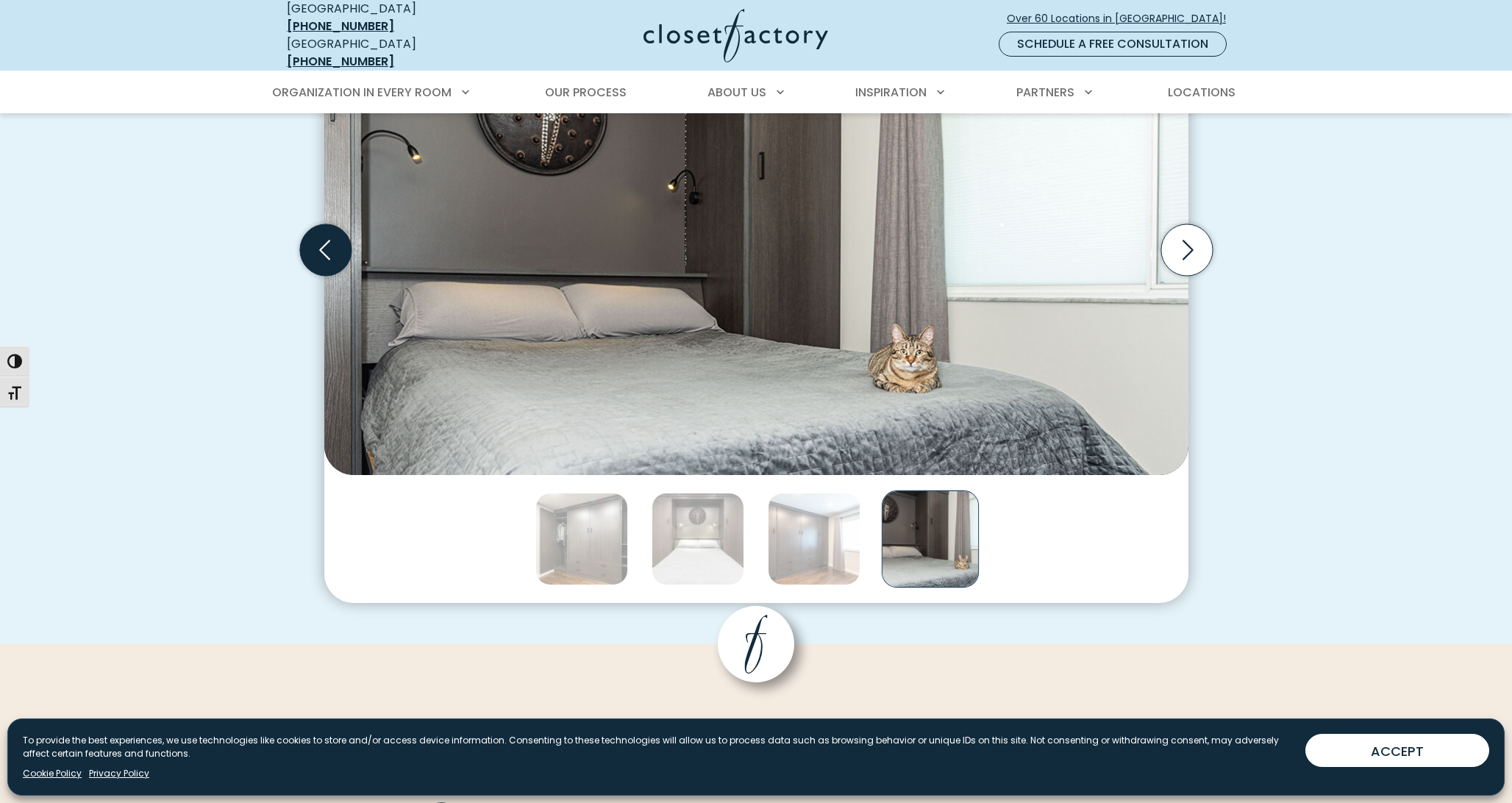
click at [318, 251] on icon "Previous slide" at bounding box center [325, 249] width 51 height 51
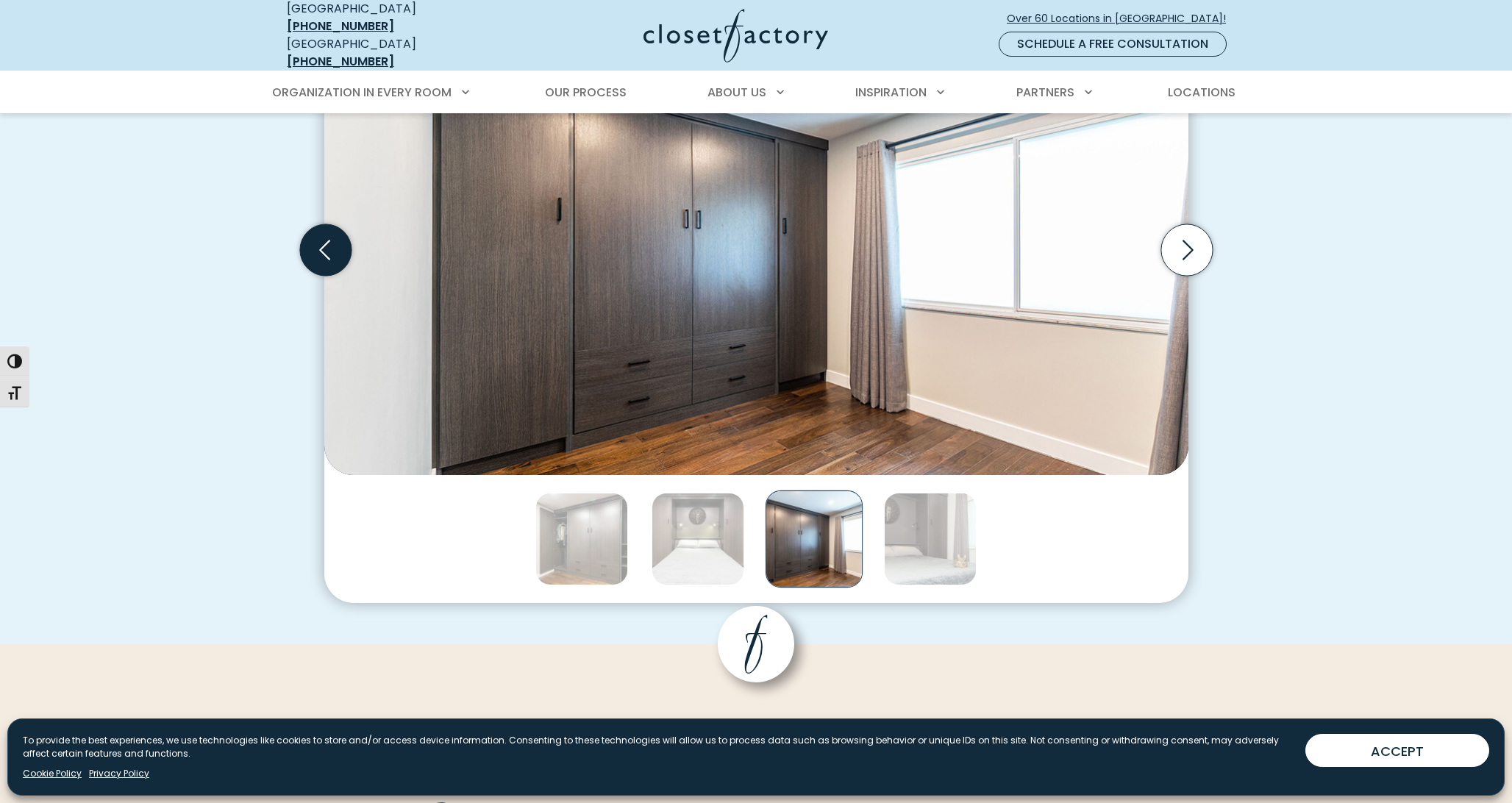
click at [320, 251] on icon "Previous slide" at bounding box center [325, 249] width 51 height 51
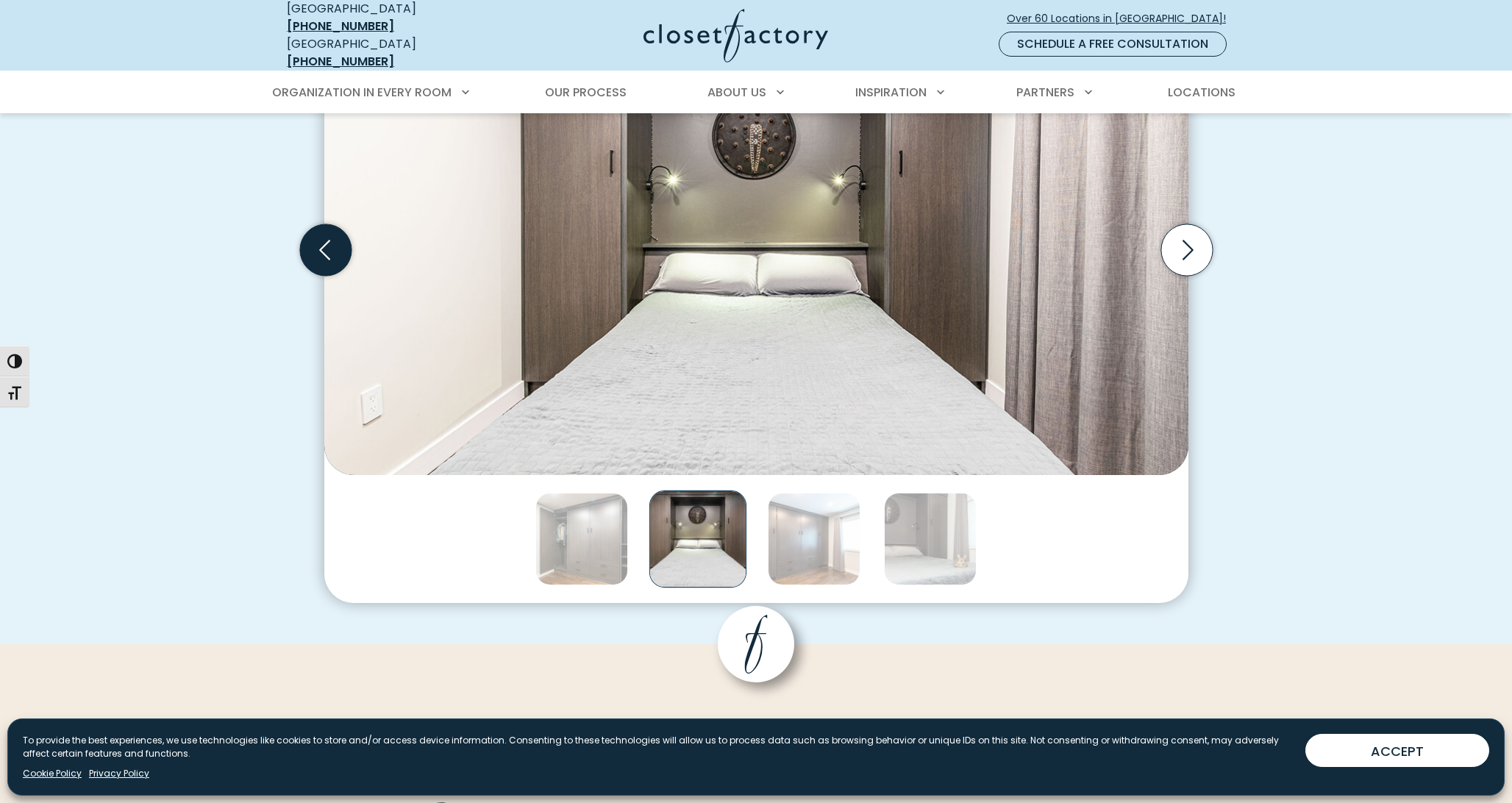
click at [320, 251] on icon "Previous slide" at bounding box center [325, 249] width 51 height 51
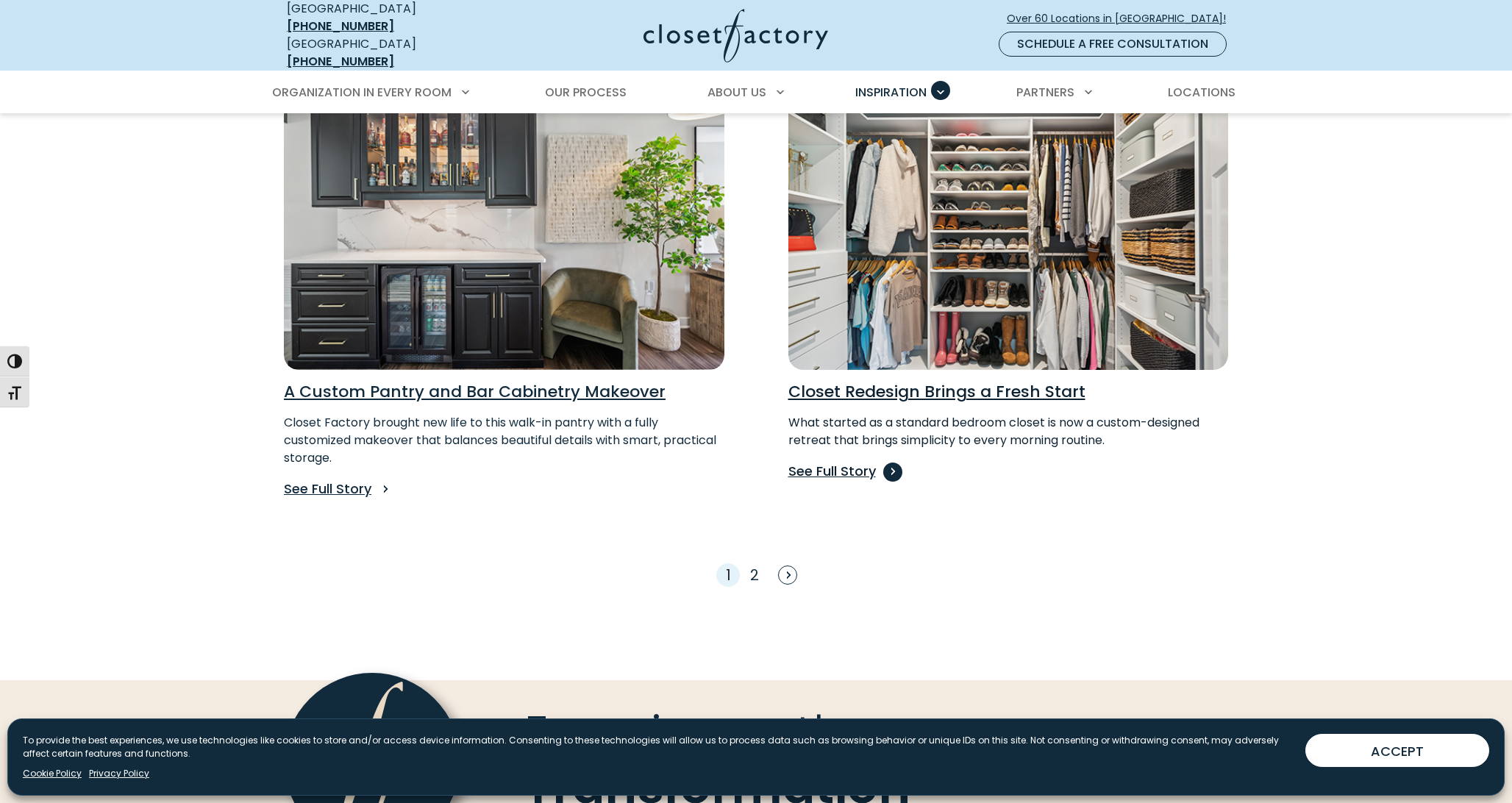
click at [848, 461] on p "See Full Story" at bounding box center [1009, 472] width 441 height 21
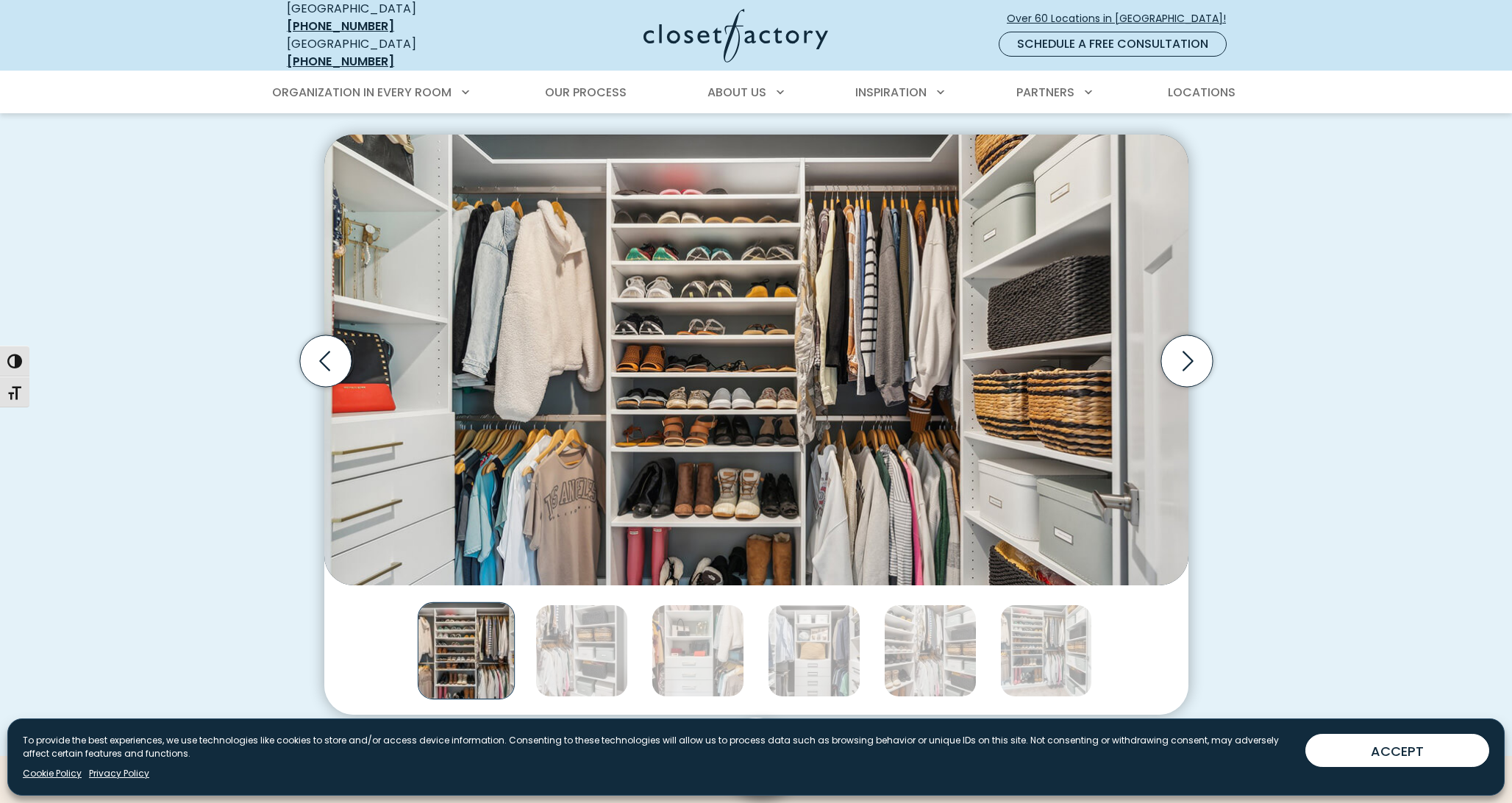
scroll to position [1301, 0]
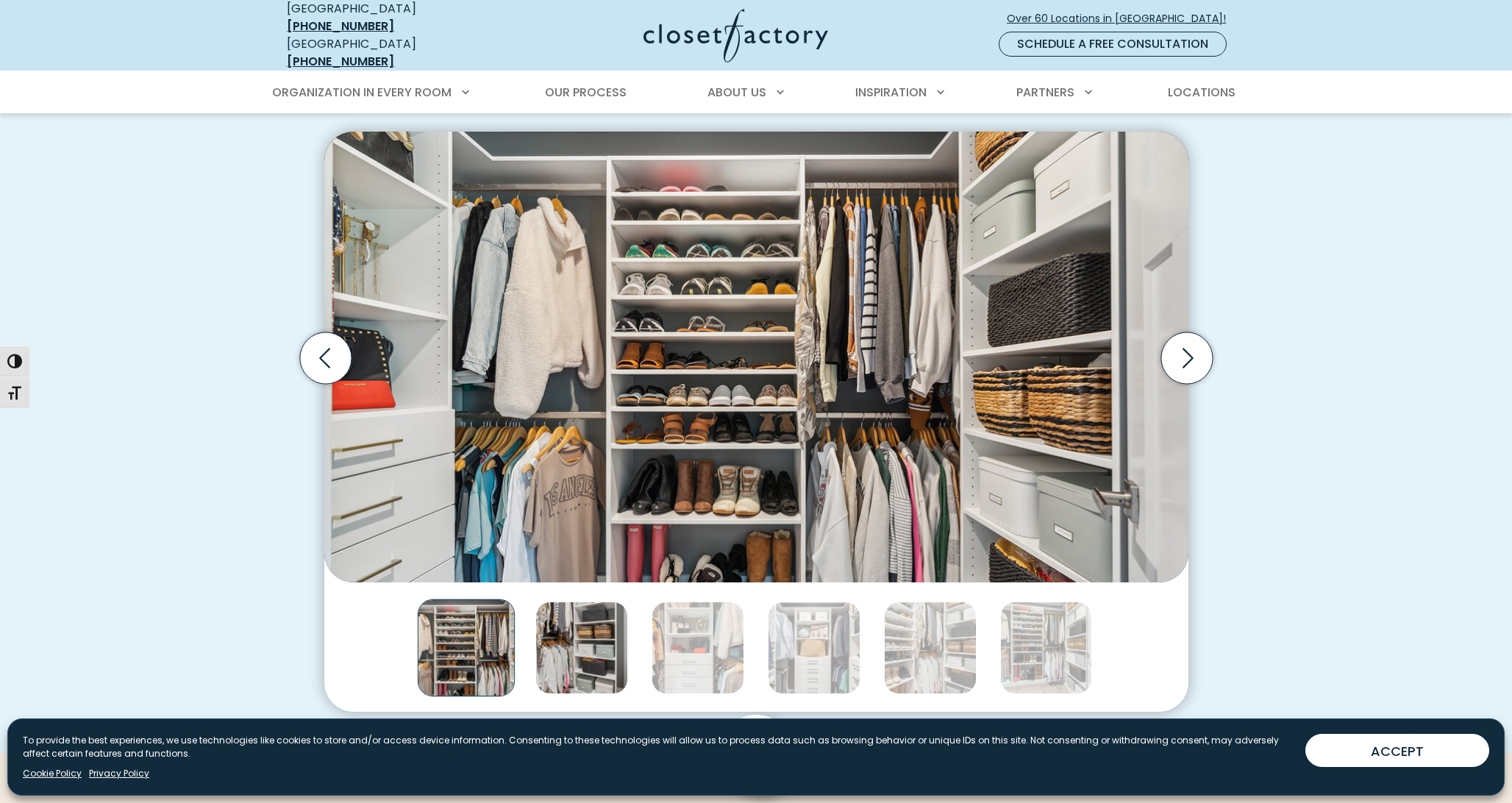
click at [587, 659] on img "Thumbnail Gallery" at bounding box center [581, 647] width 93 height 93
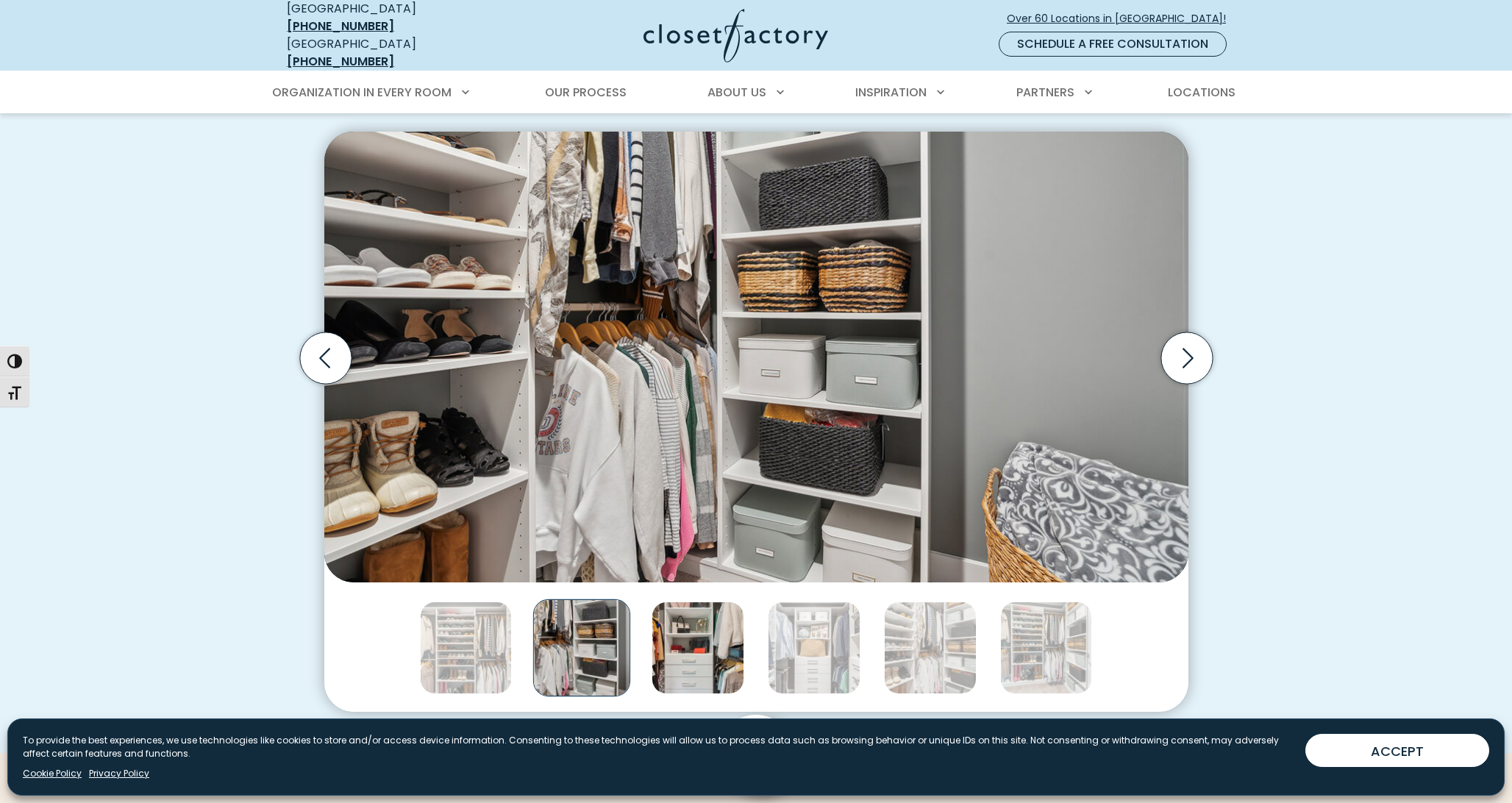
click at [675, 663] on img "Thumbnail Gallery" at bounding box center [697, 647] width 93 height 93
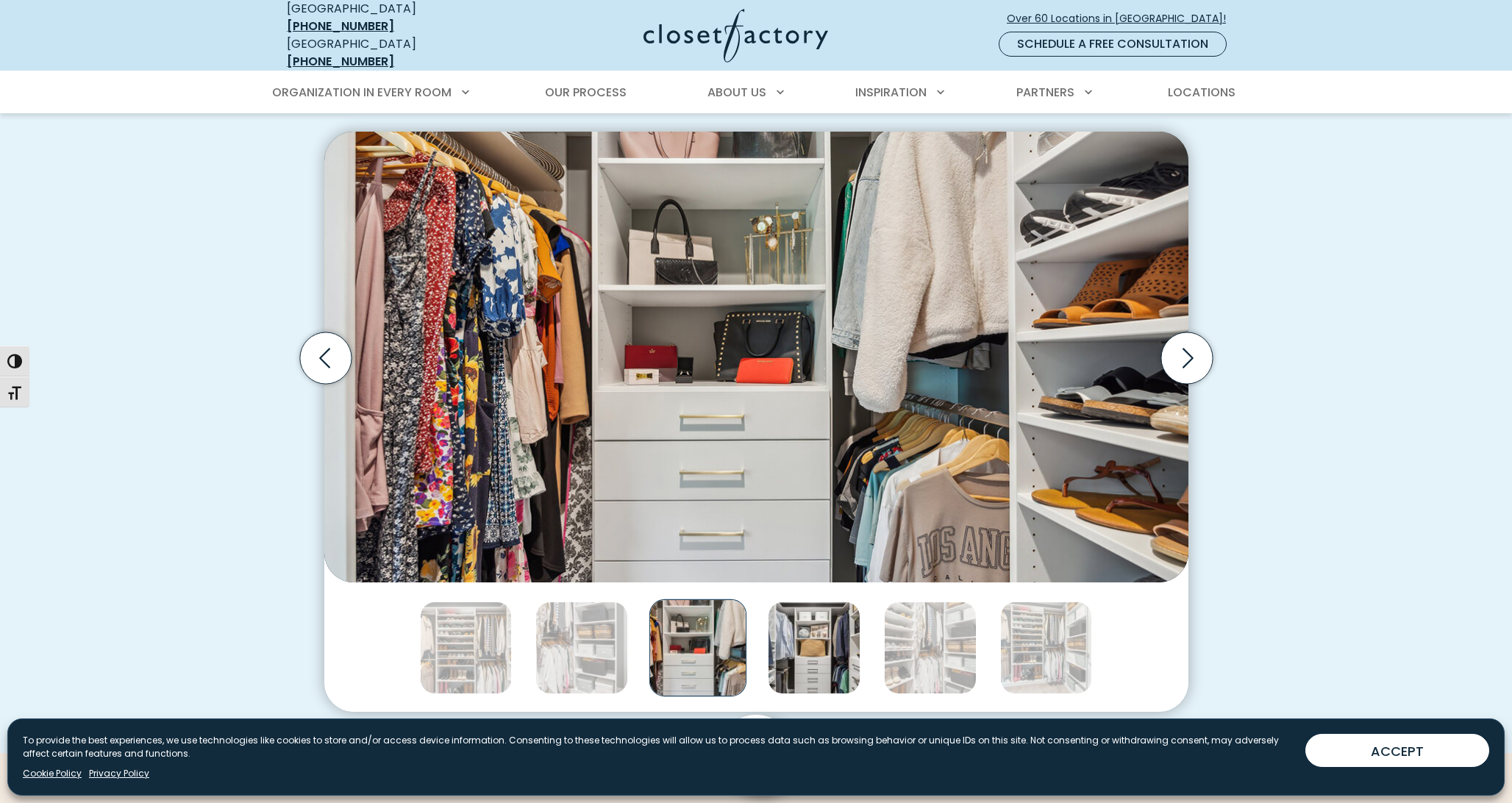
click at [823, 657] on img "Thumbnail Gallery" at bounding box center [814, 647] width 93 height 93
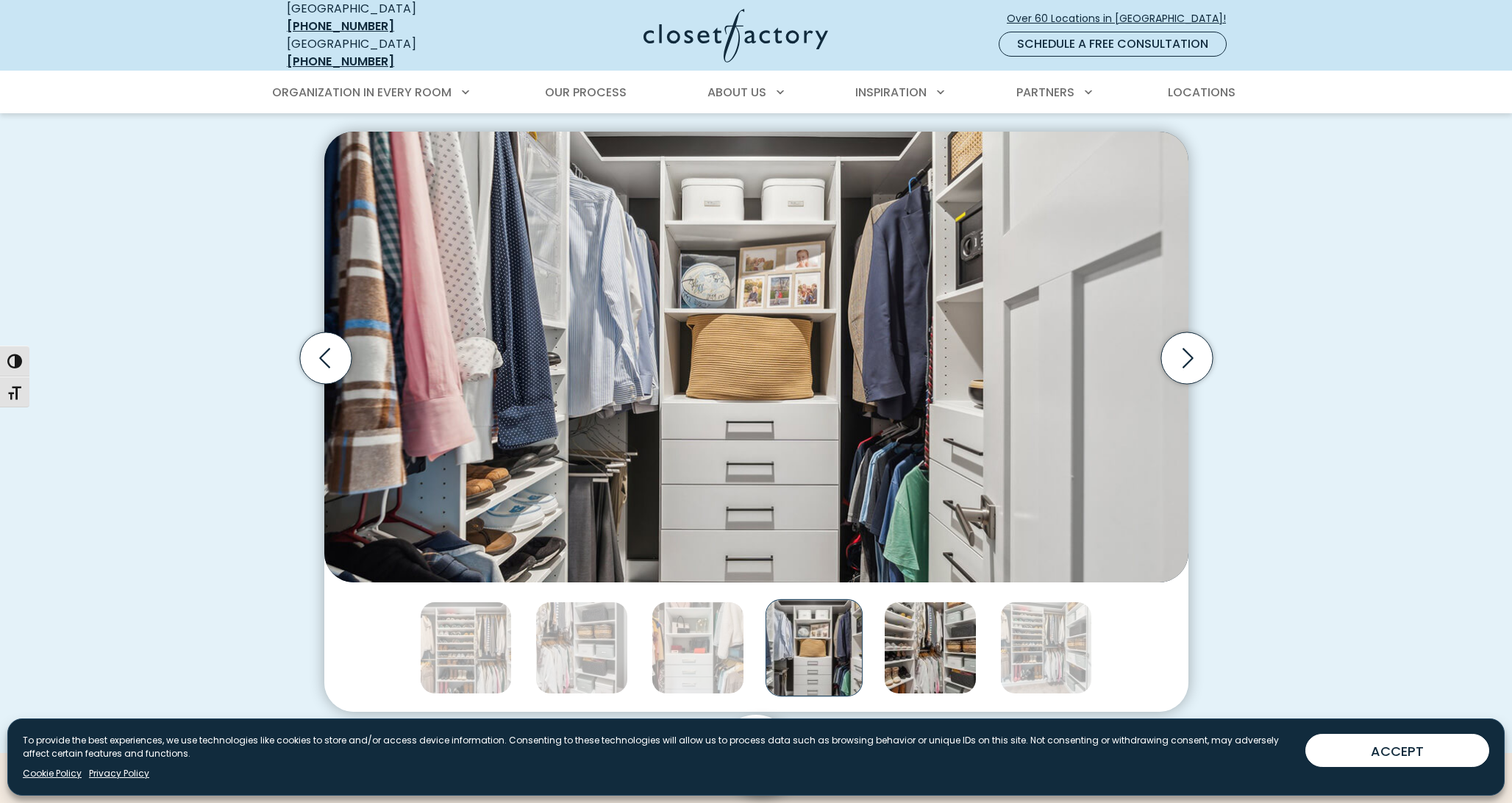
click at [933, 655] on img "Thumbnail Gallery" at bounding box center [930, 647] width 93 height 93
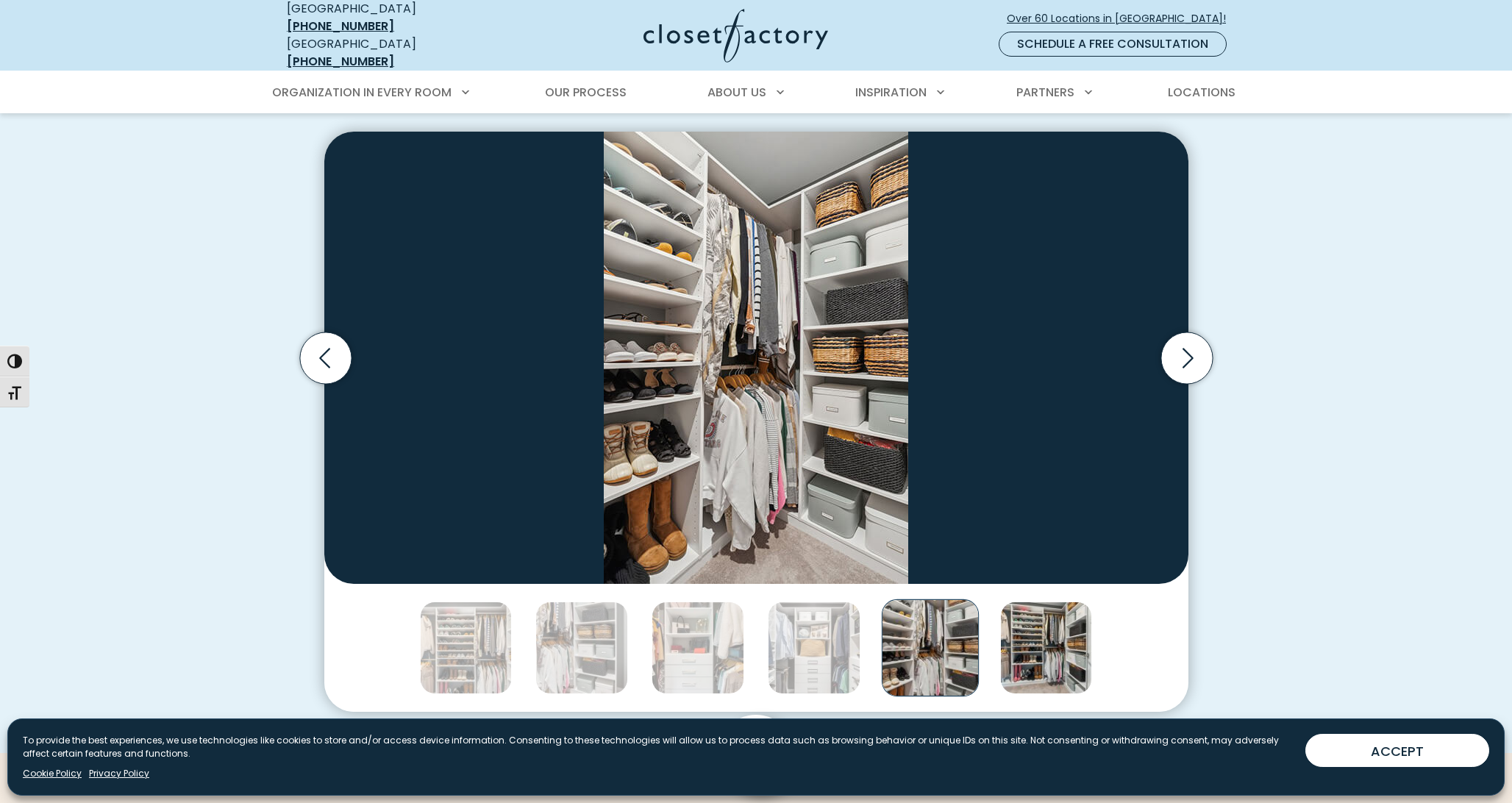
click at [1026, 651] on img "Thumbnail Gallery" at bounding box center [1047, 647] width 93 height 93
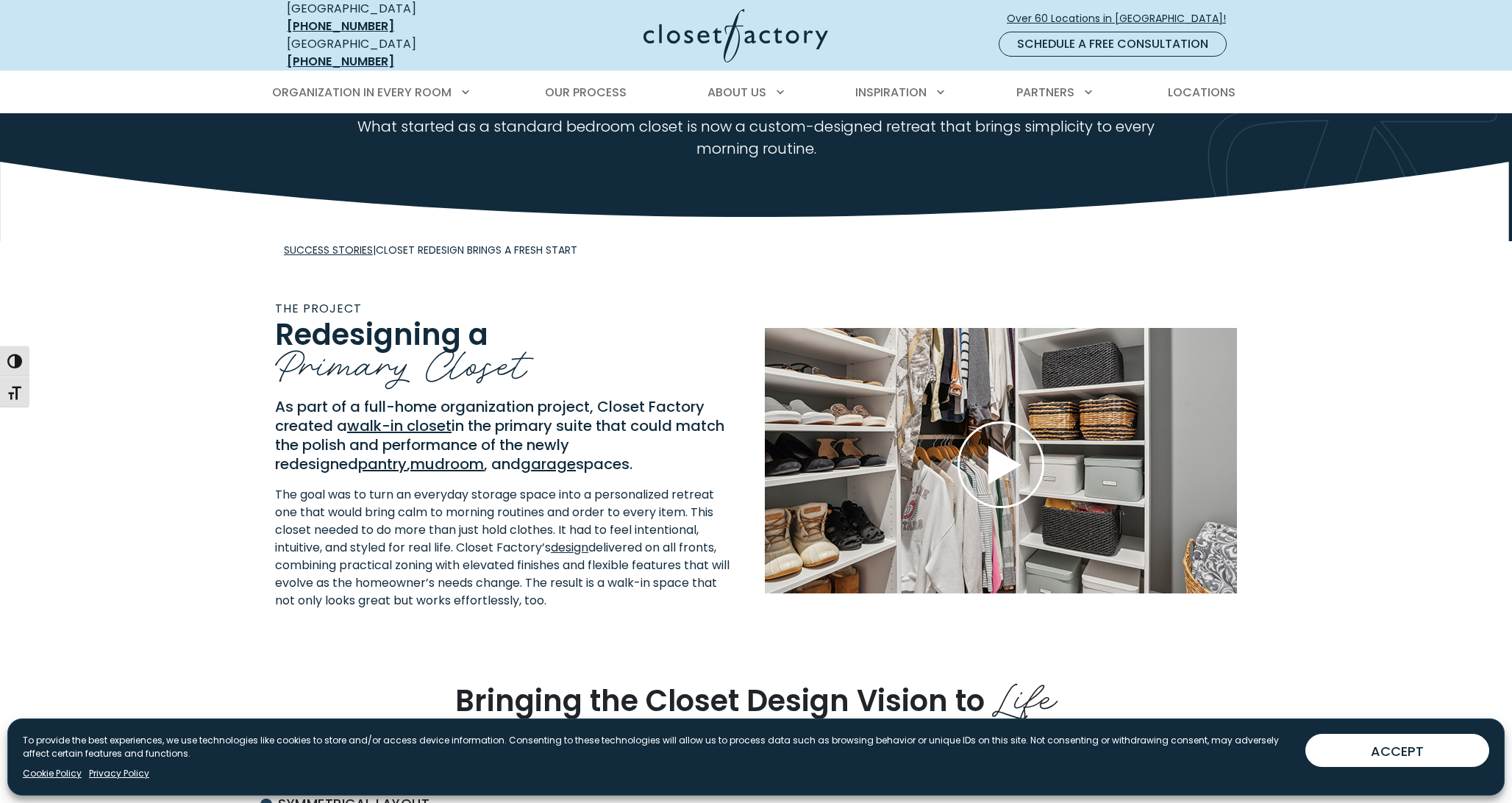
scroll to position [130, 0]
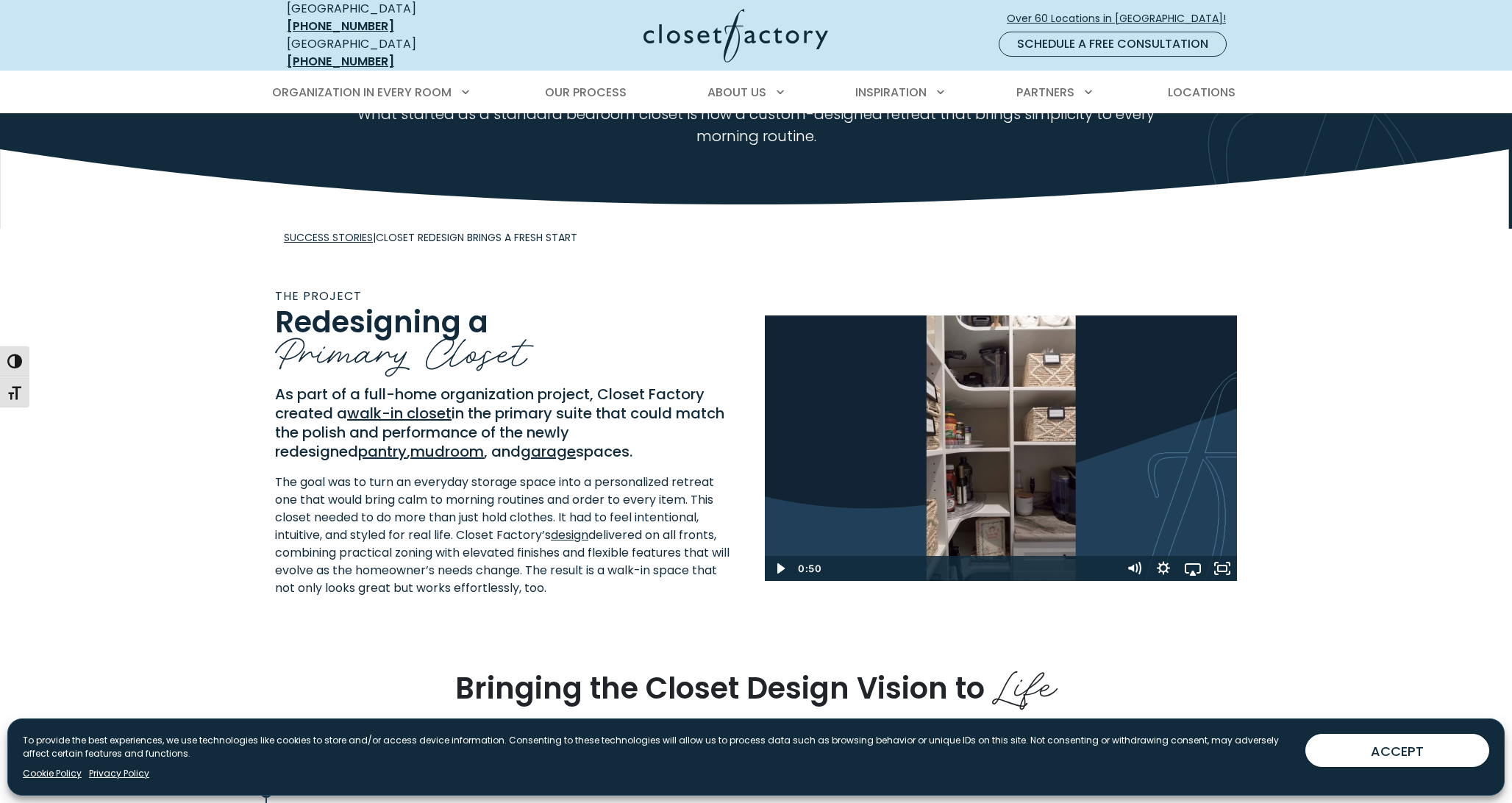
click at [1015, 424] on icon "Play Wistia video" at bounding box center [1001, 453] width 87 height 87
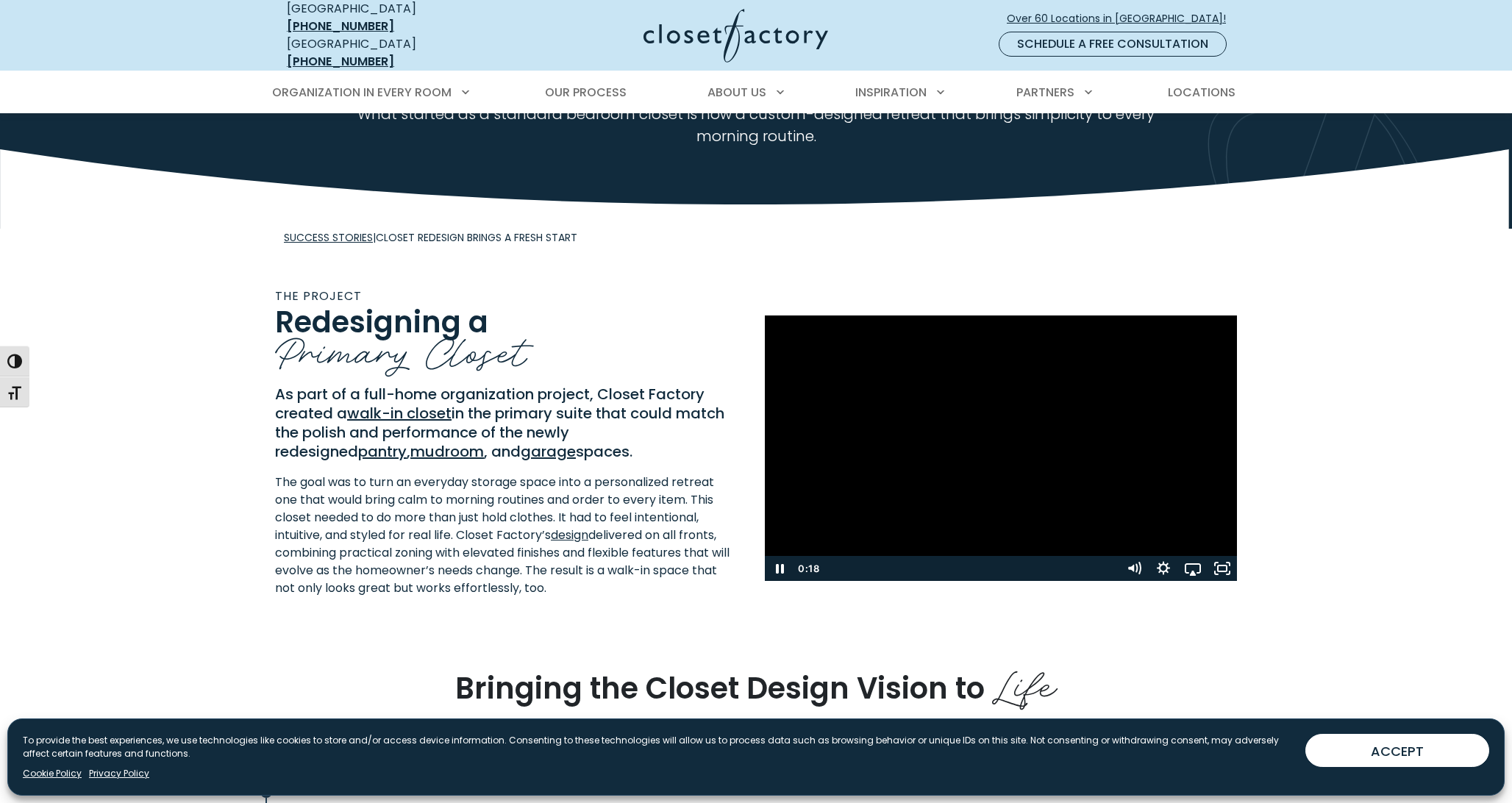
click at [1016, 422] on div "Play Wistia video" at bounding box center [1001, 448] width 472 height 265
click at [1014, 425] on div "Play Wistia video" at bounding box center [1001, 448] width 472 height 265
click at [1224, 559] on icon "Fullscreen" at bounding box center [1222, 568] width 29 height 25
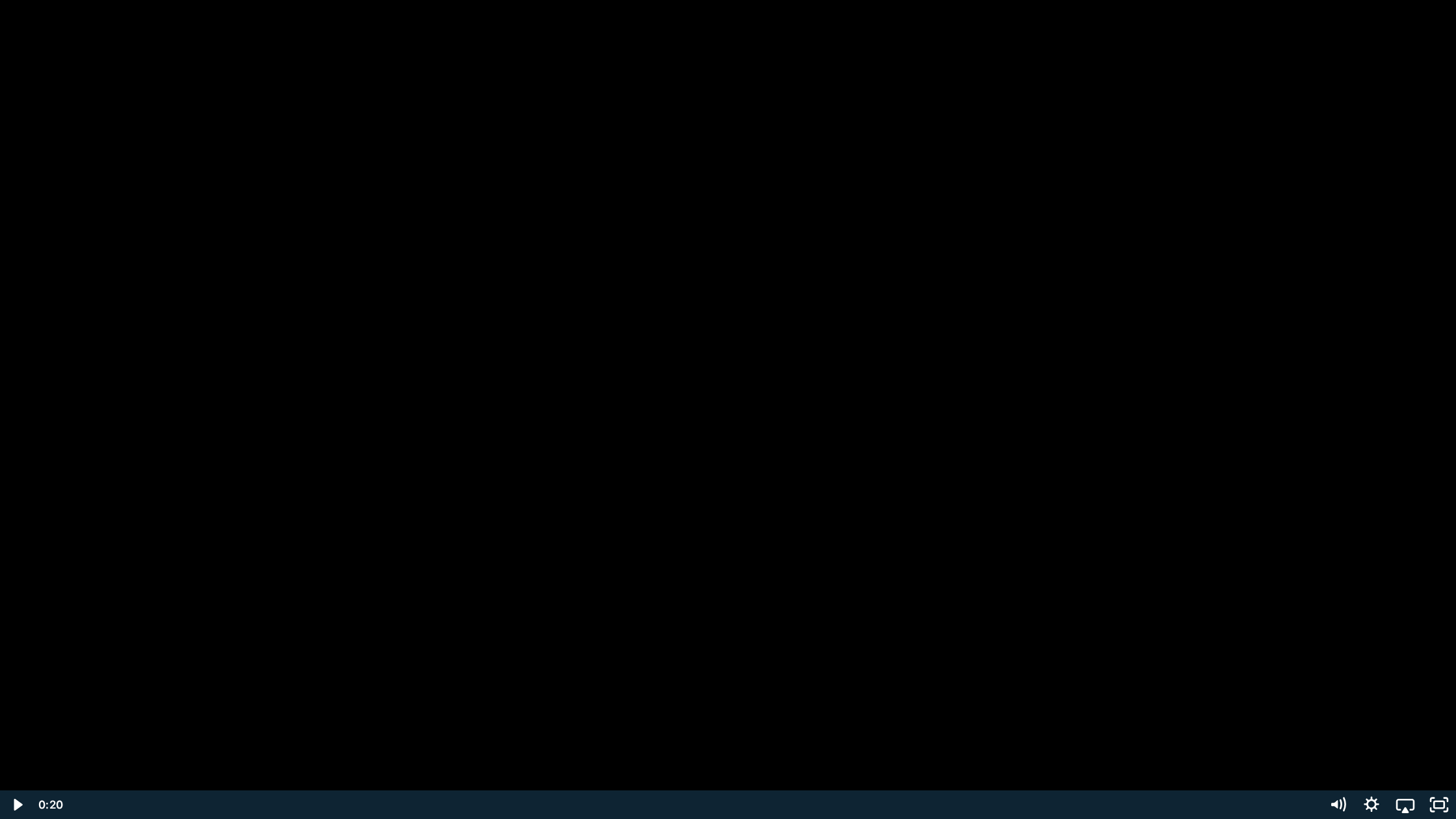
click at [1108, 582] on div "Play Wistia video" at bounding box center [728, 409] width 1456 height 819
click at [1336, 709] on icon "Unfullscreen" at bounding box center [1439, 804] width 34 height 29
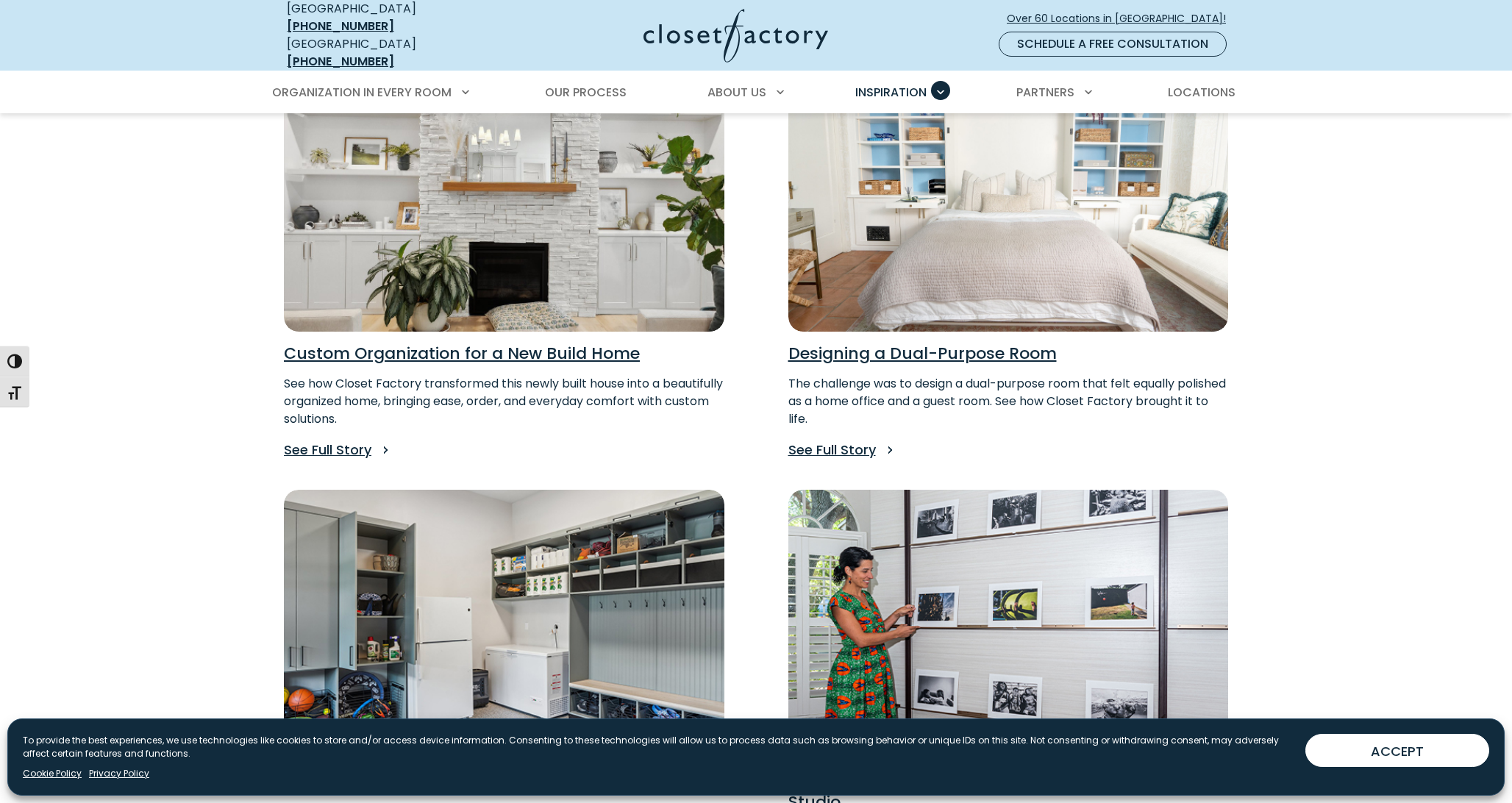
scroll to position [367, 0]
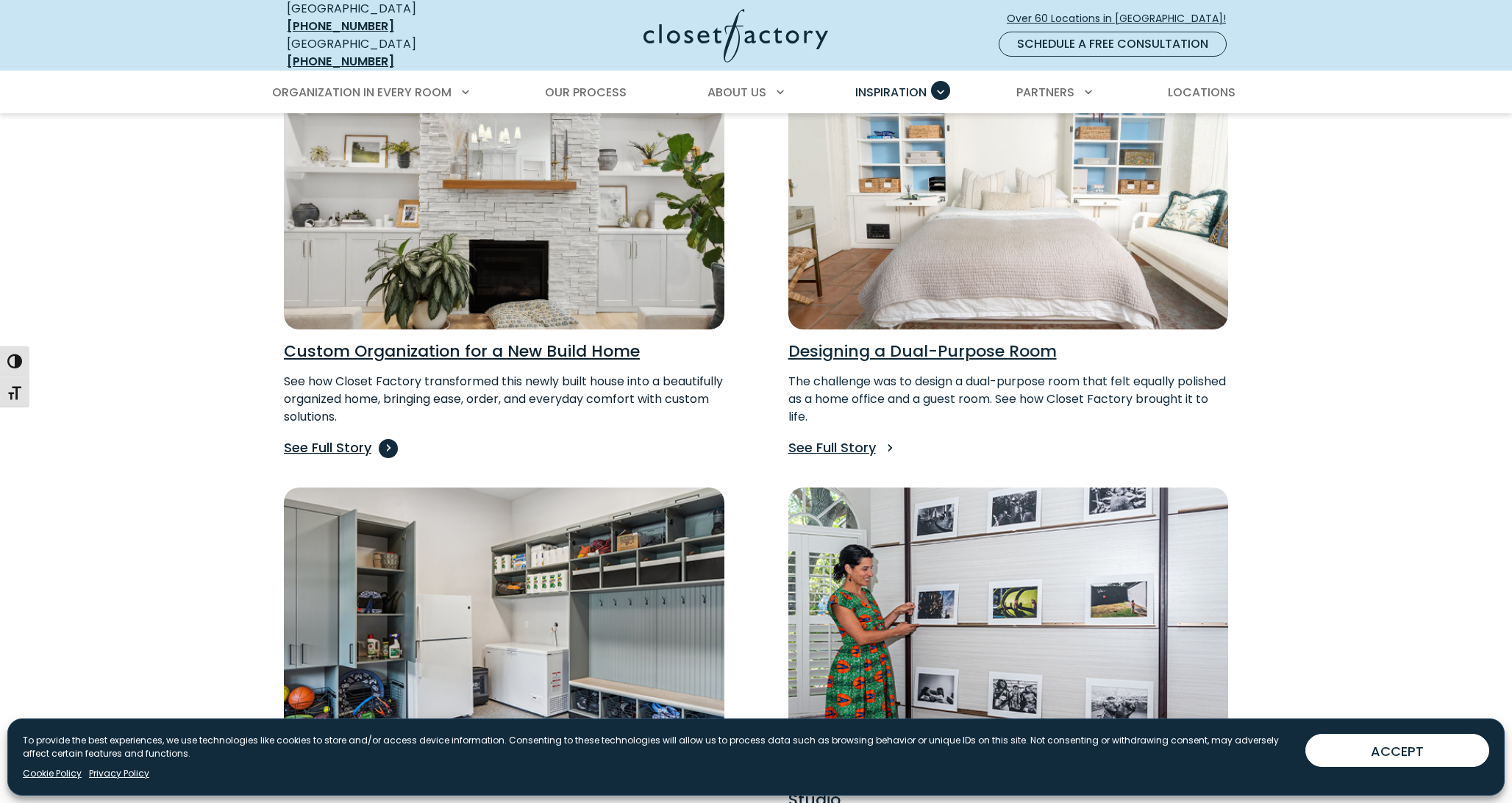
click at [348, 437] on p "See Full Story" at bounding box center [504, 448] width 441 height 21
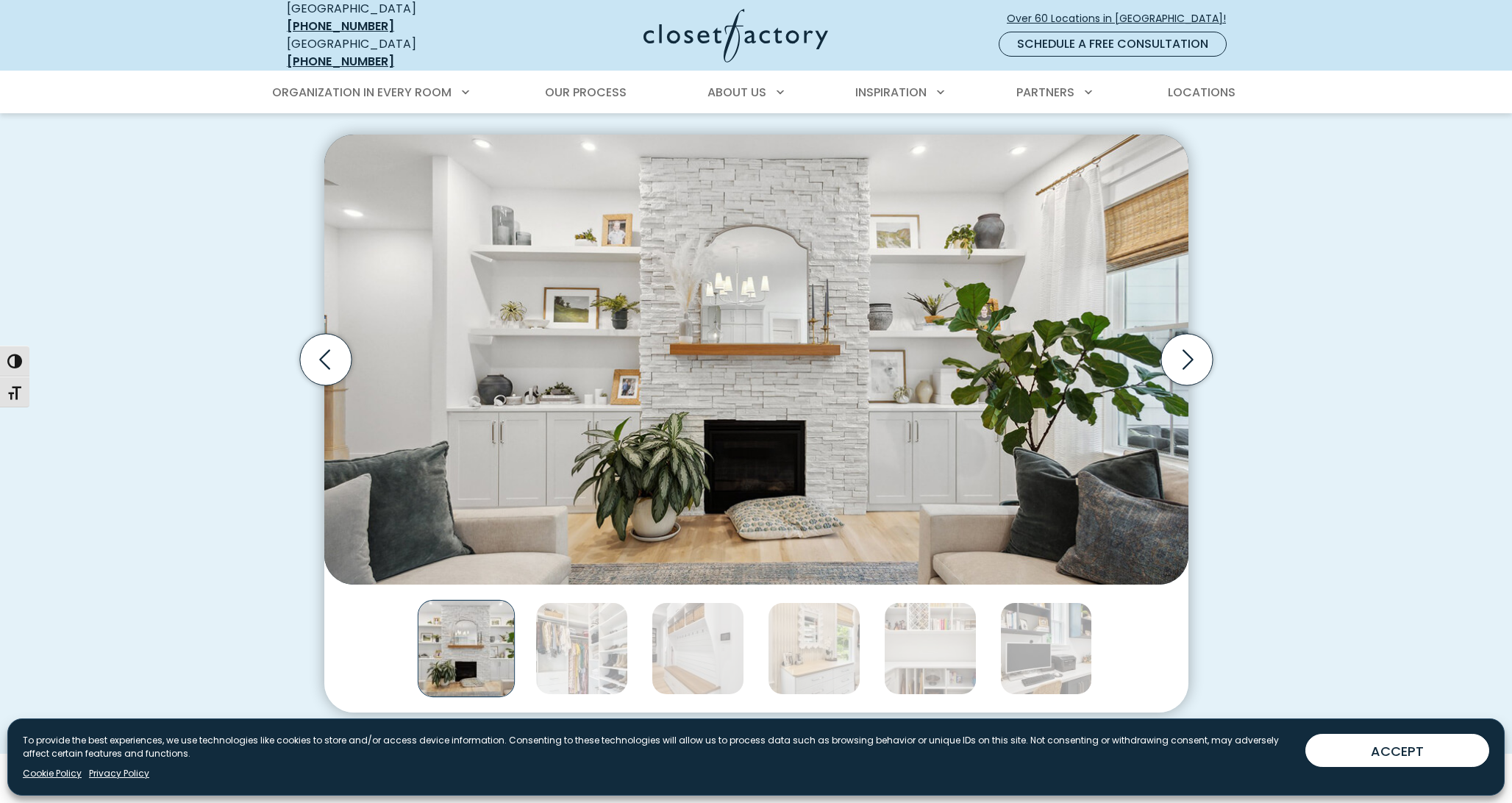
scroll to position [1310, 0]
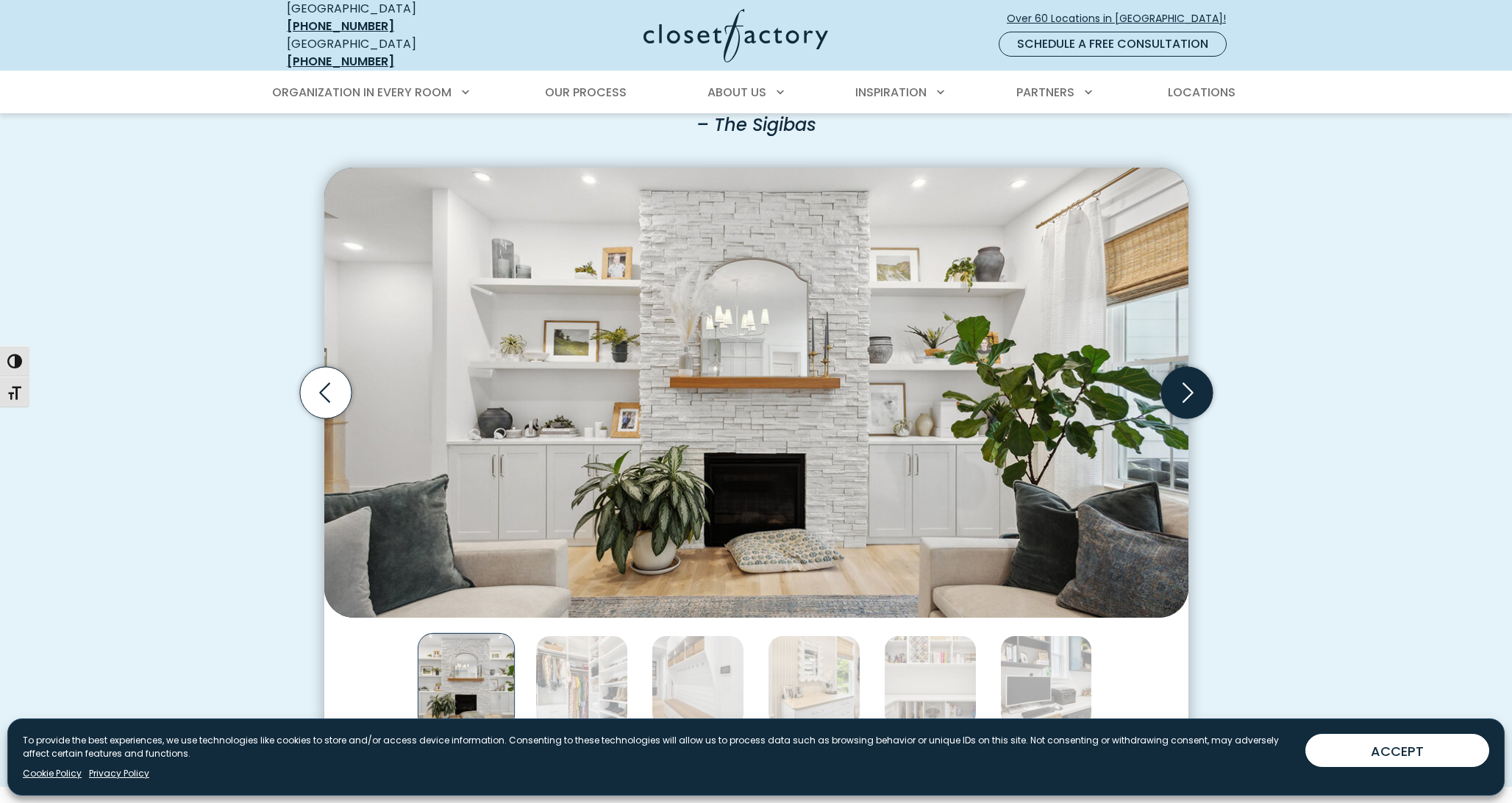
click at [1191, 385] on icon "Next slide" at bounding box center [1186, 392] width 51 height 51
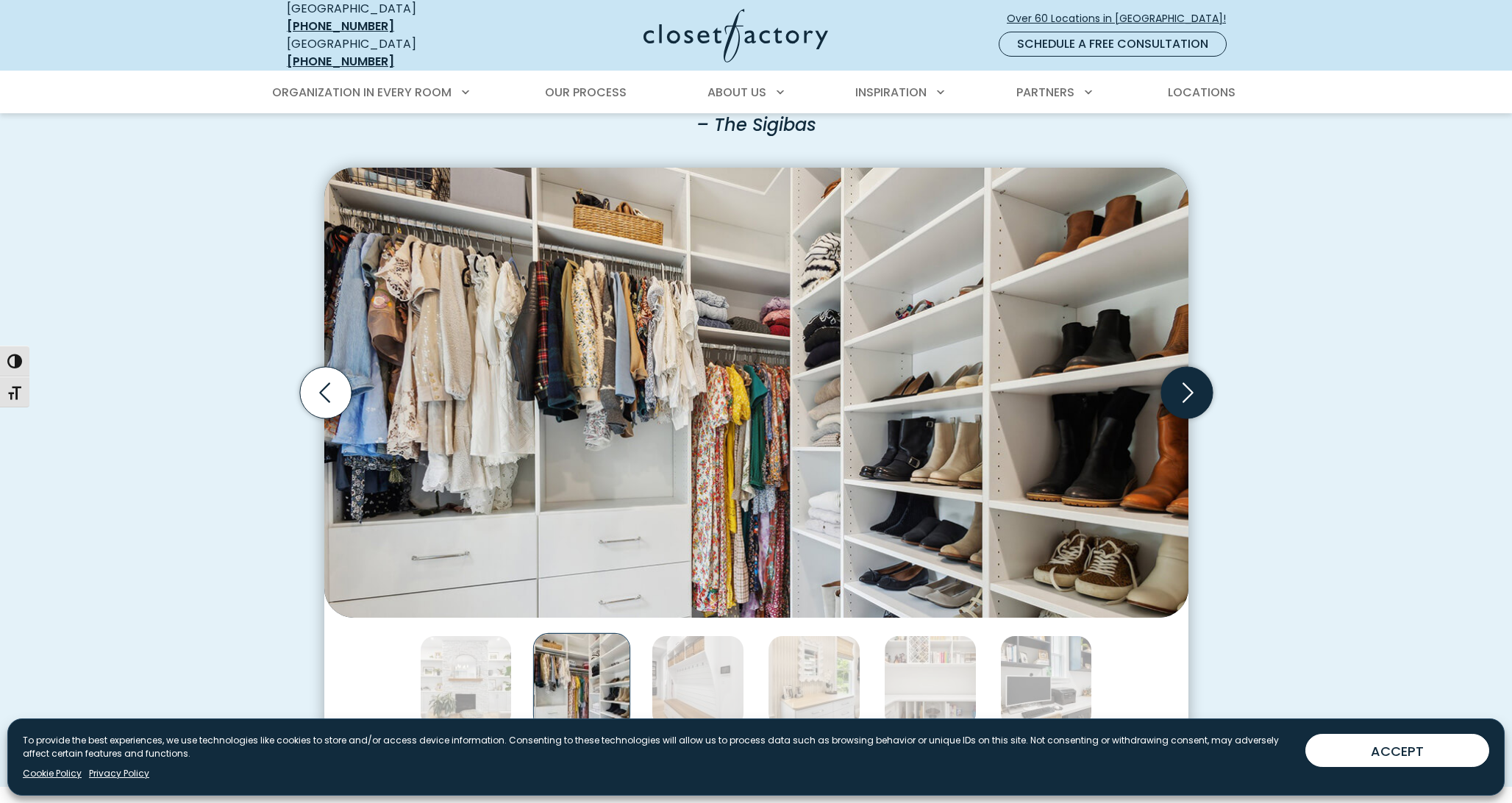
click at [1191, 386] on icon "Next slide" at bounding box center [1186, 392] width 51 height 51
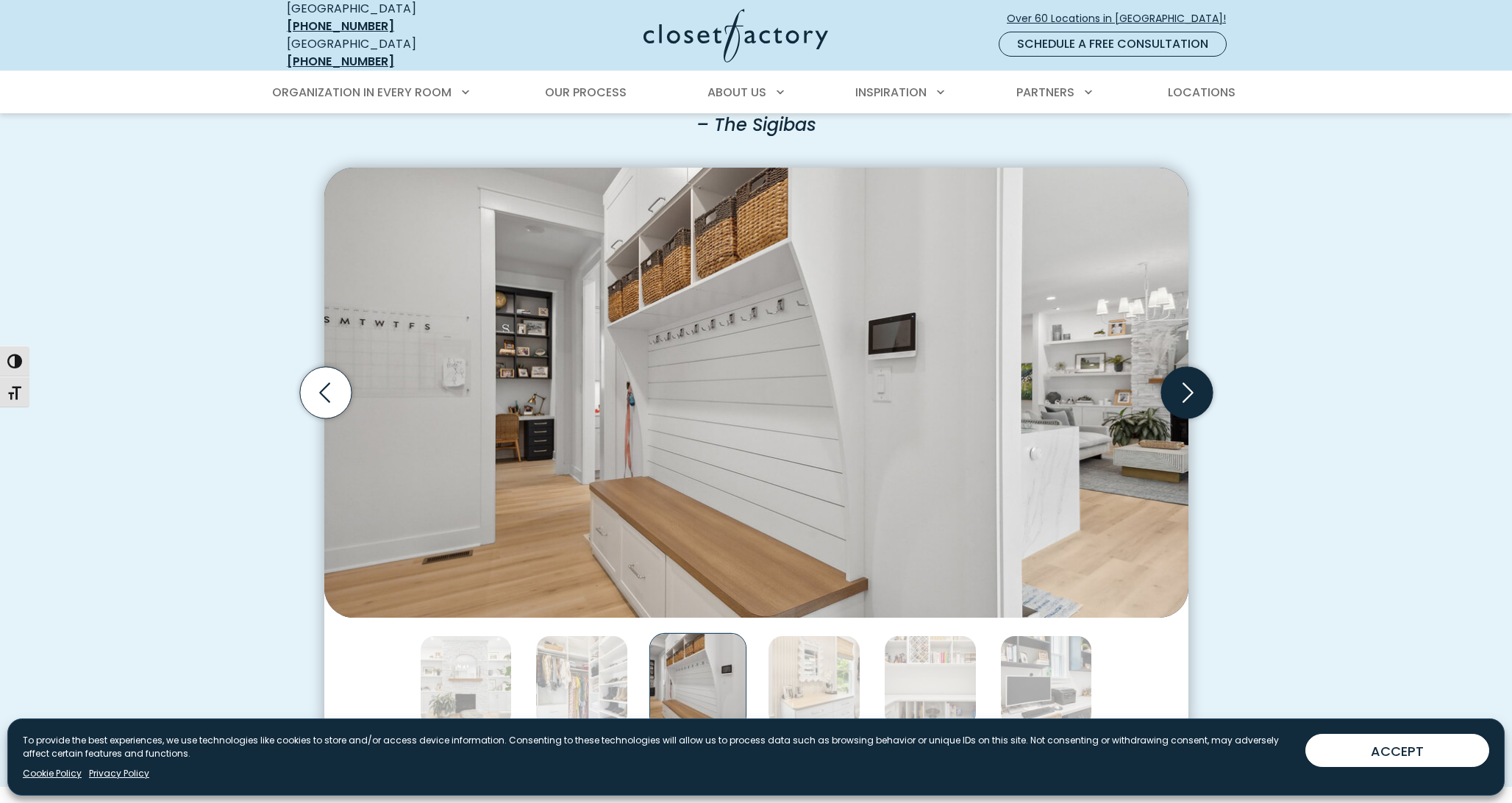
click at [1191, 382] on icon "Next slide" at bounding box center [1188, 392] width 11 height 20
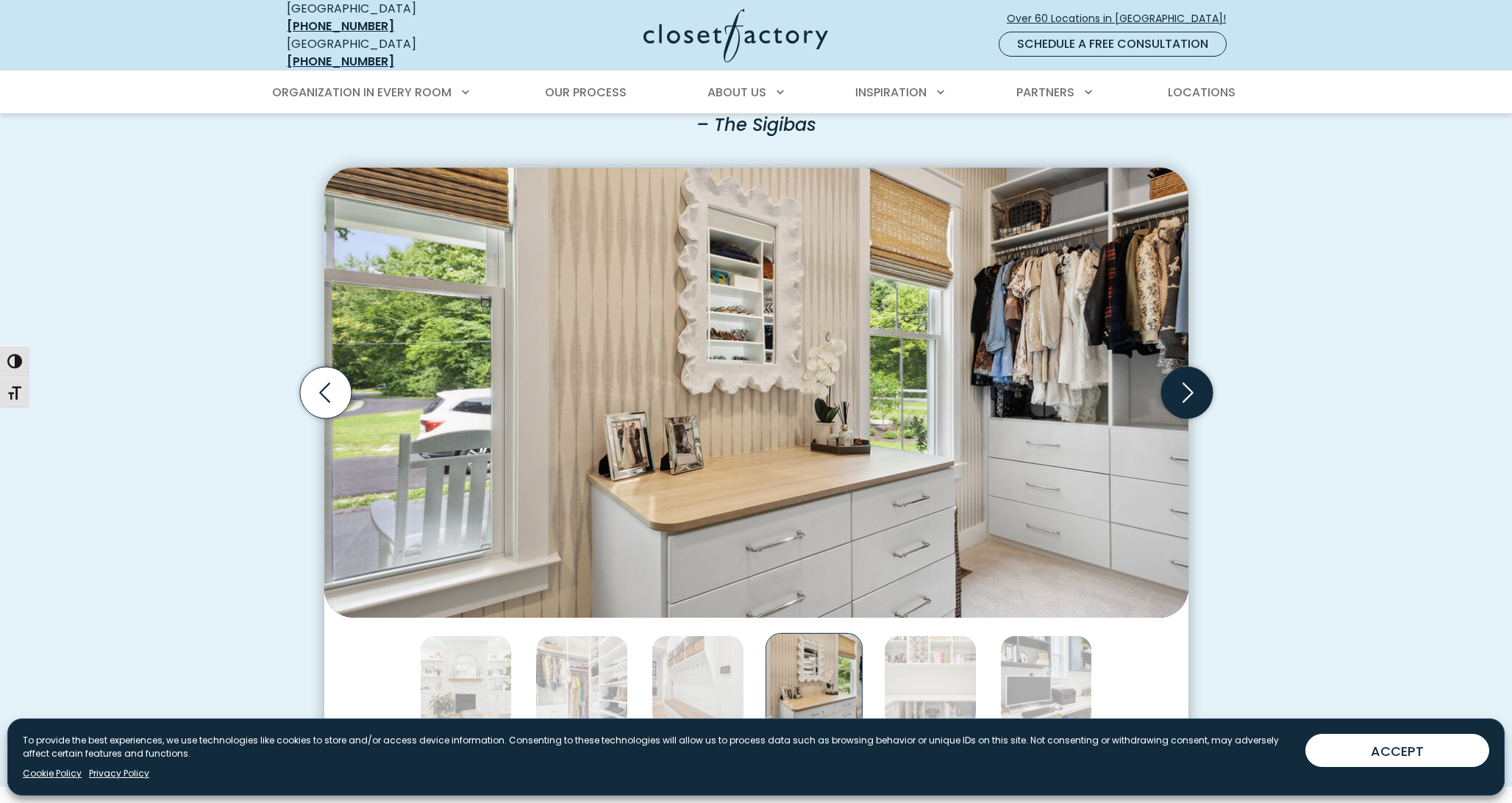
click at [1191, 382] on icon "Next slide" at bounding box center [1188, 392] width 11 height 20
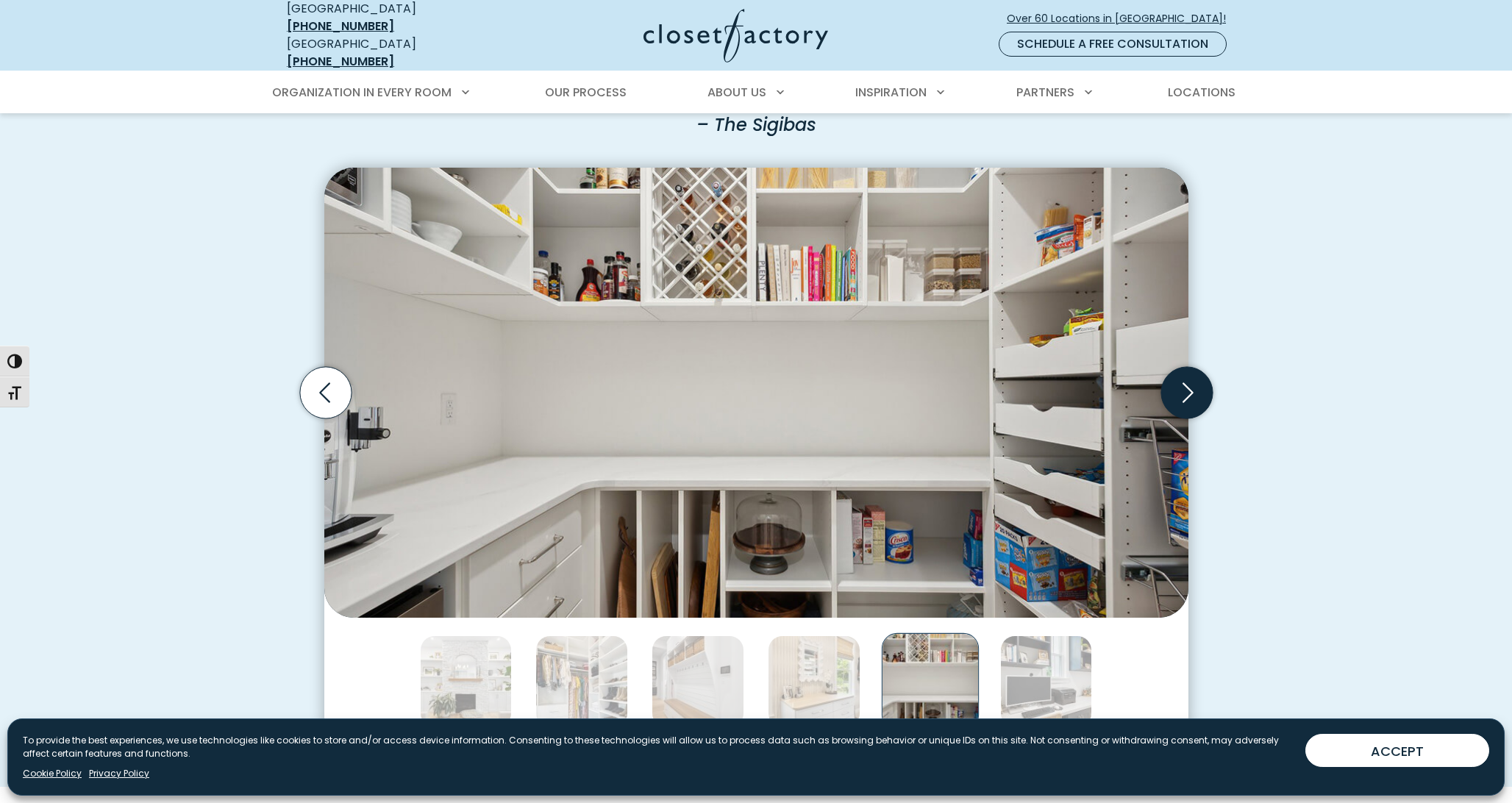
click at [1191, 382] on icon "Next slide" at bounding box center [1188, 392] width 11 height 20
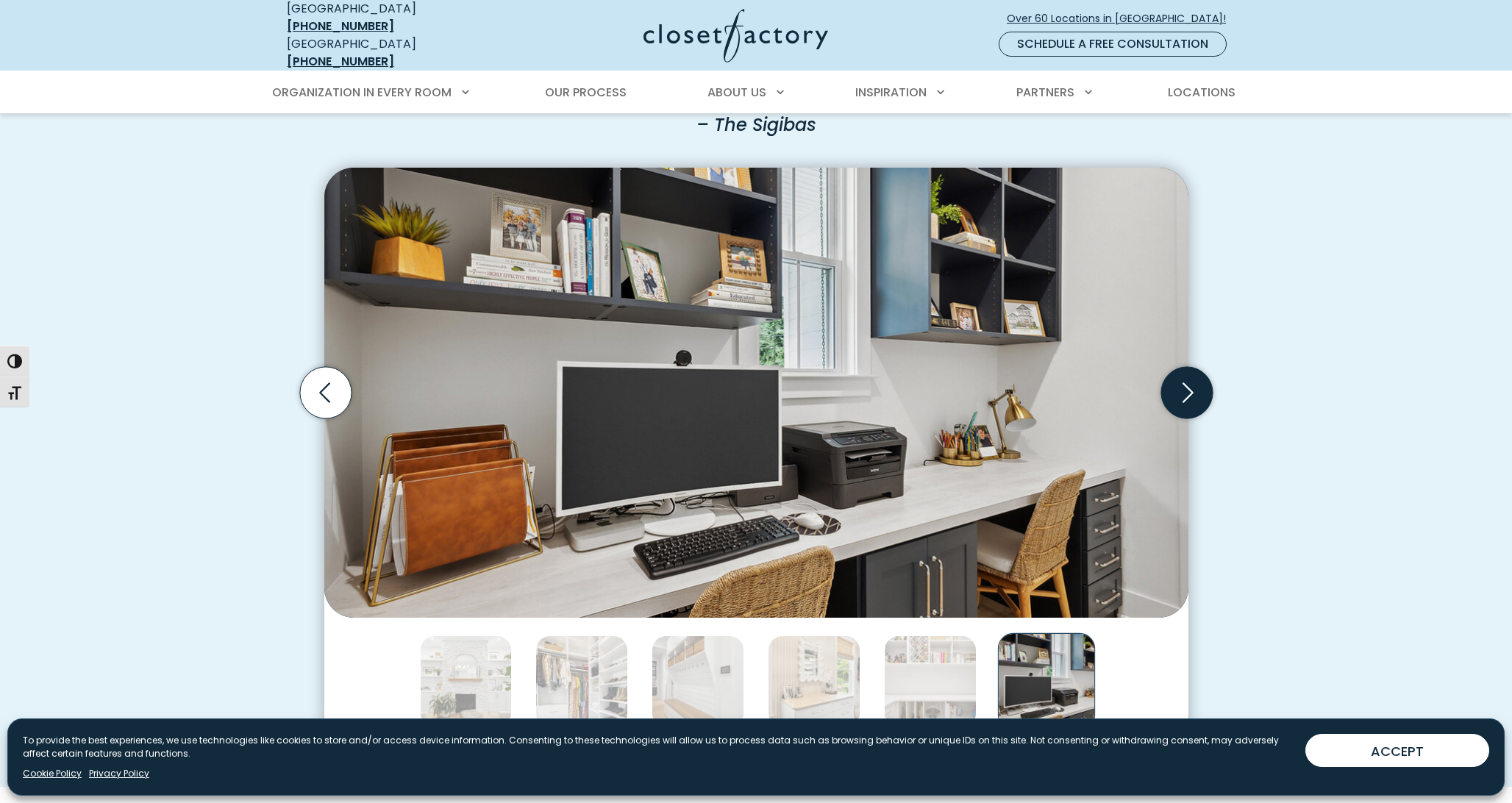
click at [1191, 382] on icon "Next slide" at bounding box center [1188, 392] width 11 height 20
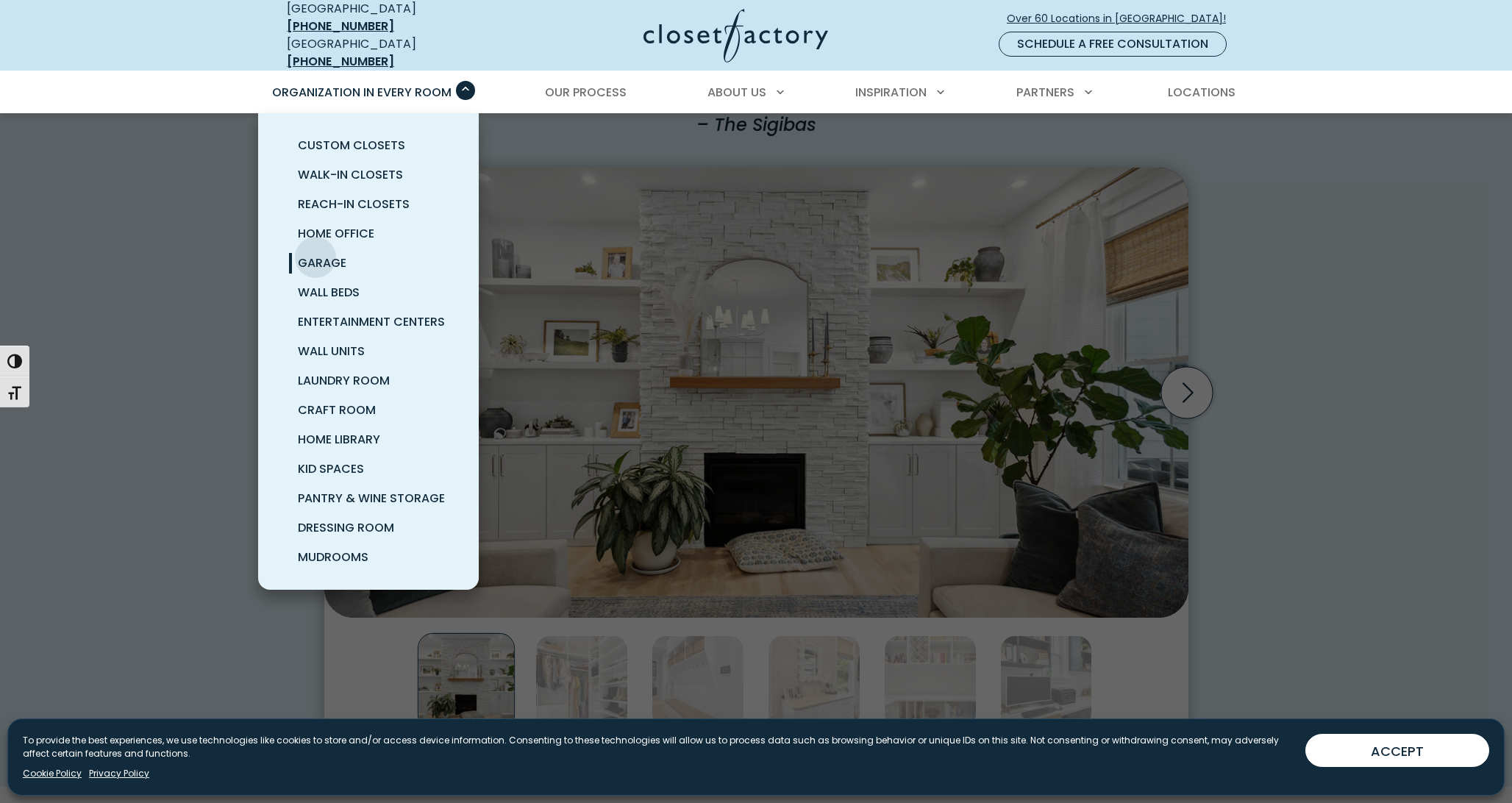
click at [316, 254] on span "Garage" at bounding box center [321, 262] width 48 height 17
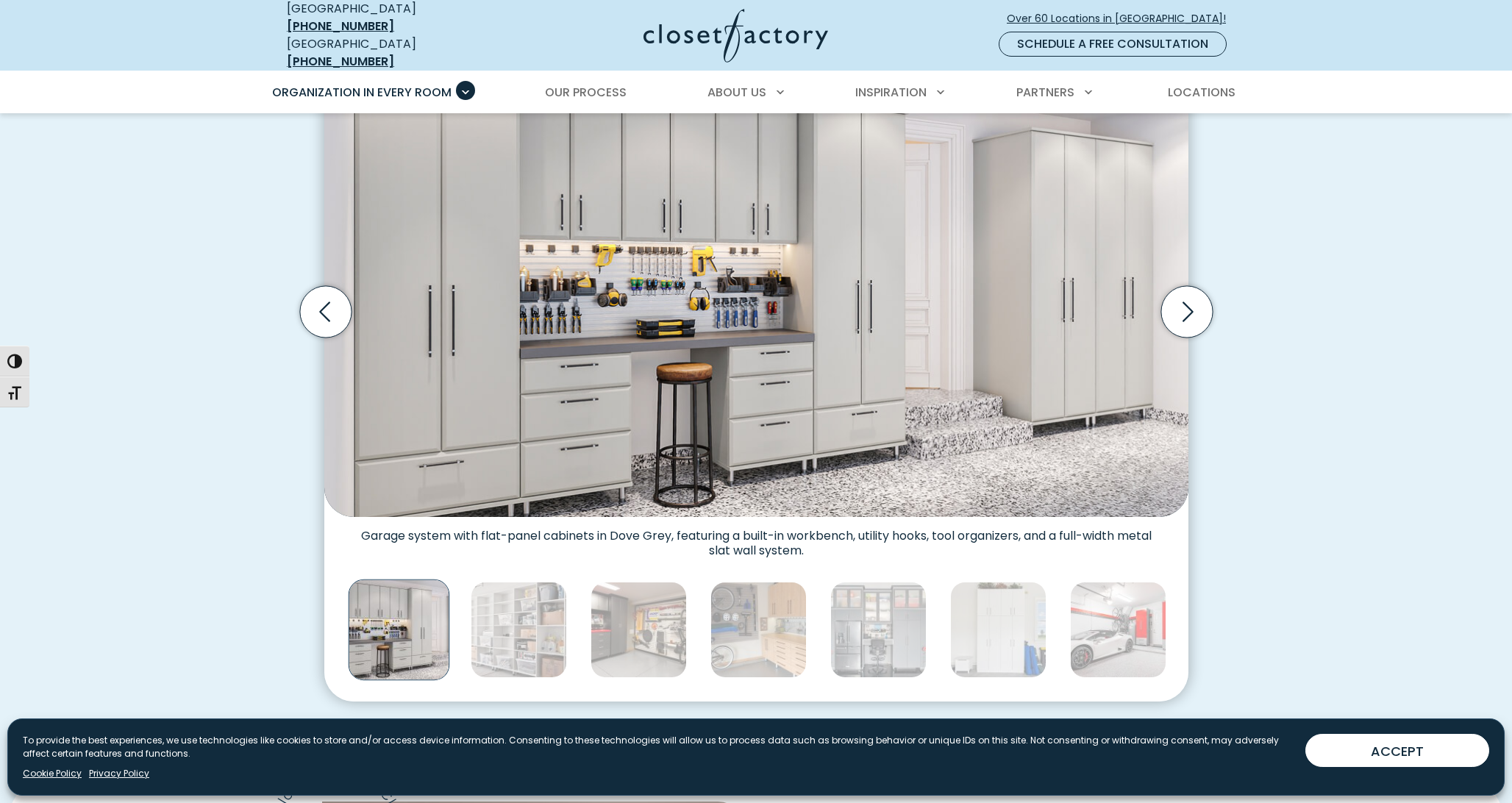
scroll to position [525, 0]
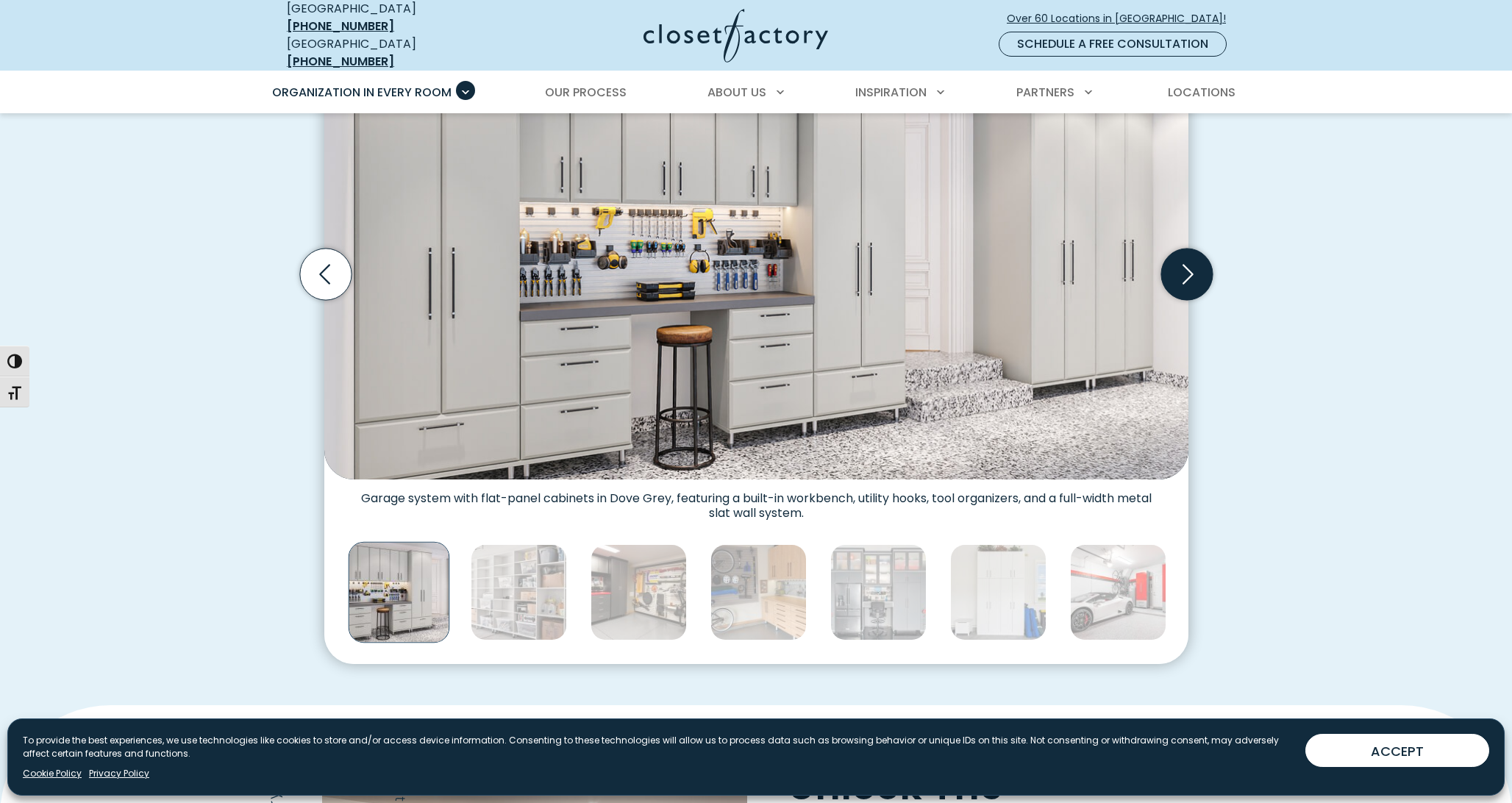
click at [1188, 267] on icon "Next slide" at bounding box center [1188, 274] width 11 height 20
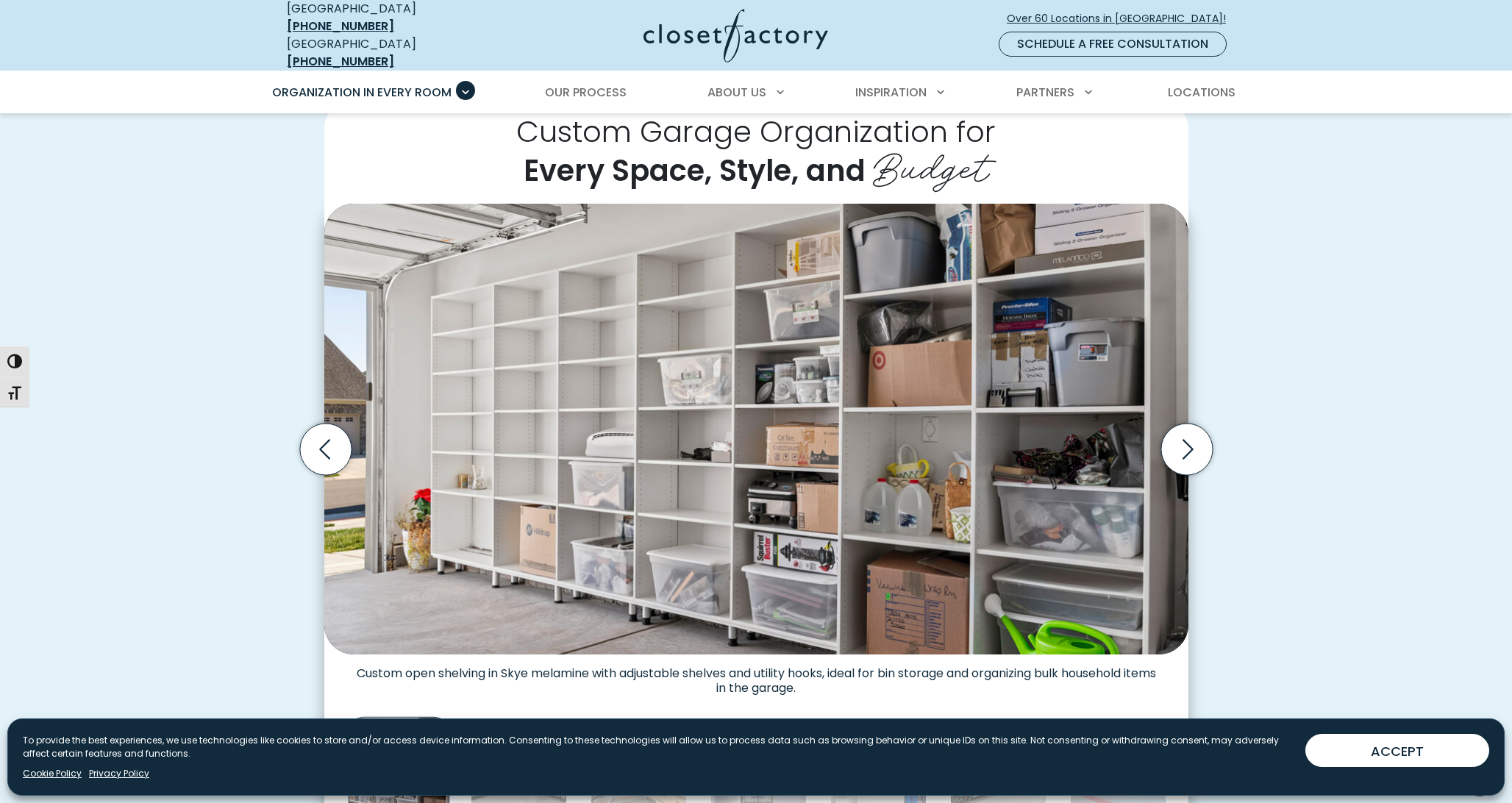
scroll to position [350, 0]
click at [1187, 268] on img "Thumbnail Gallery" at bounding box center [757, 429] width 864 height 450
click at [1180, 442] on icon "Next slide" at bounding box center [1186, 449] width 51 height 51
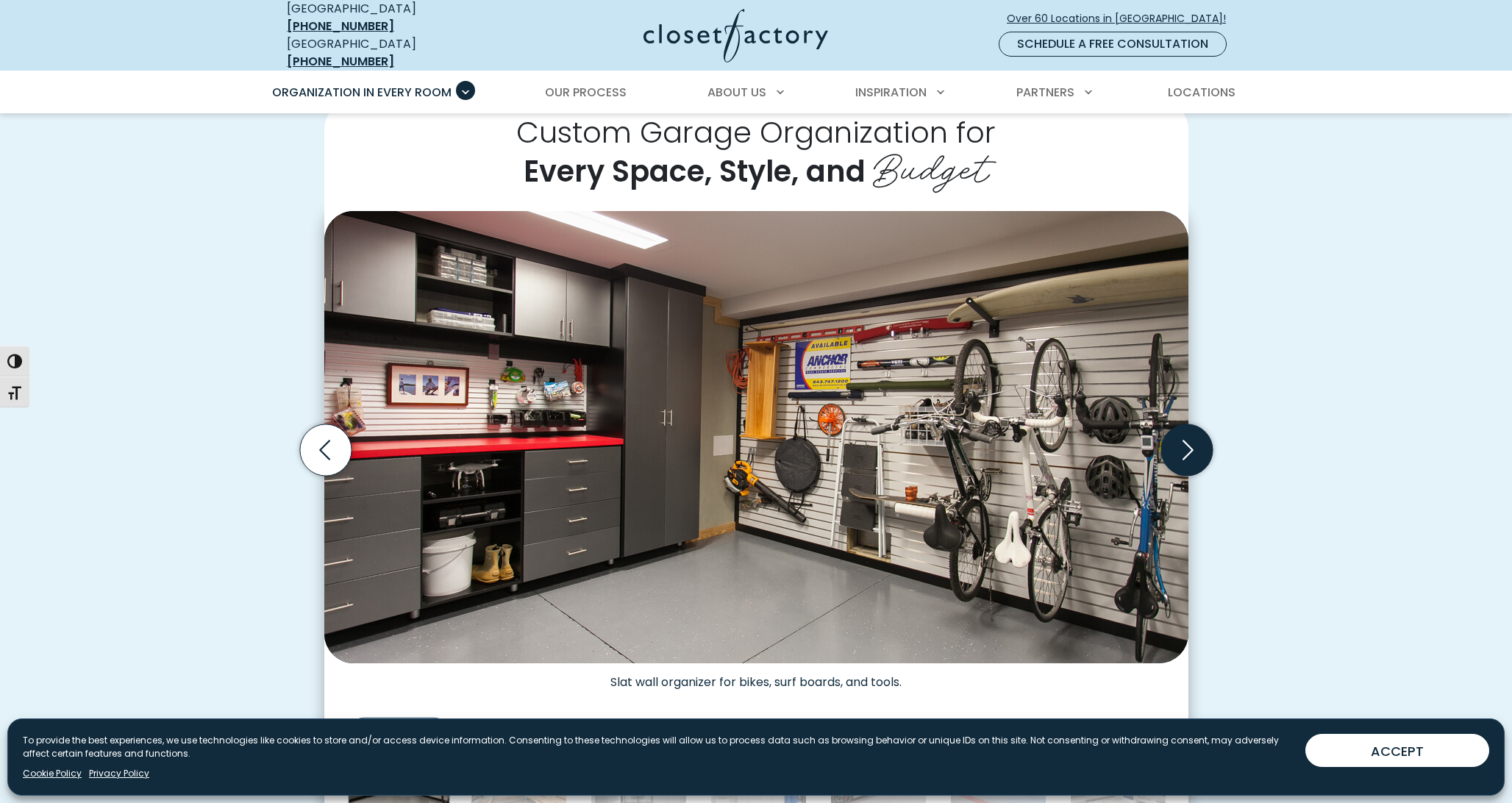
scroll to position [350, 0]
click at [1183, 441] on icon "Next slide" at bounding box center [1186, 449] width 51 height 51
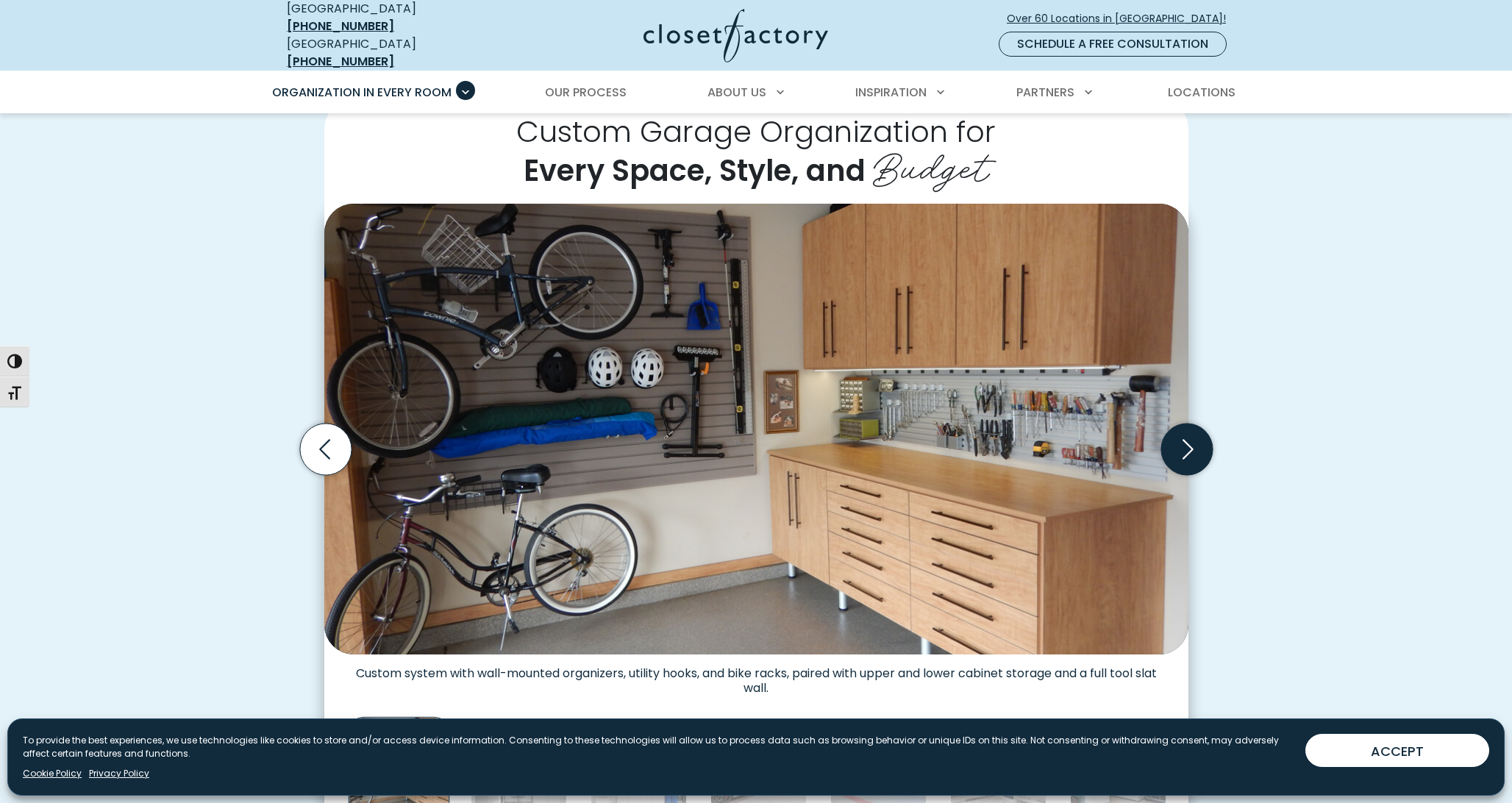
click at [1187, 441] on icon "Next slide" at bounding box center [1186, 449] width 51 height 51
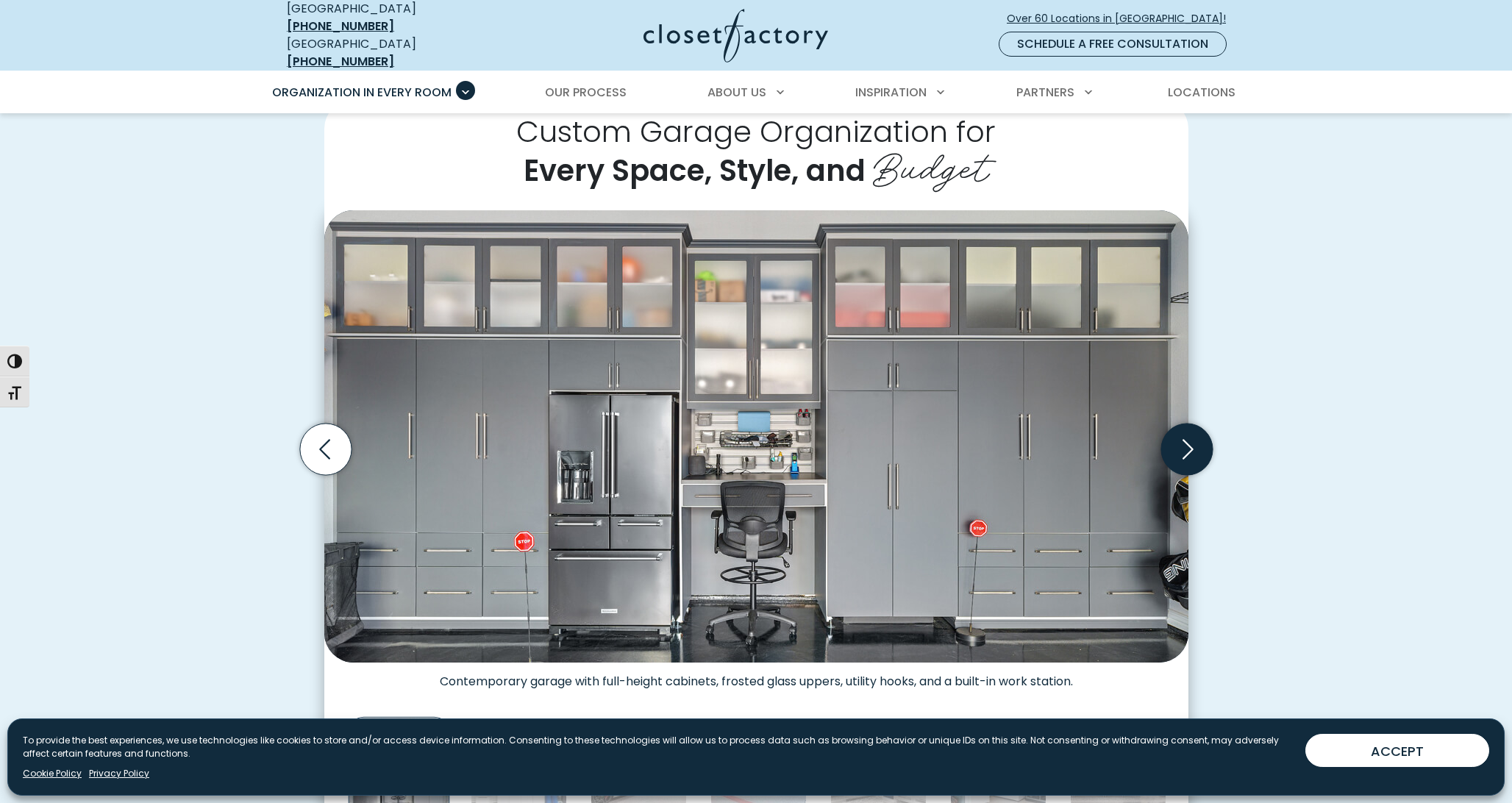
click at [1191, 441] on icon "Next slide" at bounding box center [1187, 449] width 63 height 63
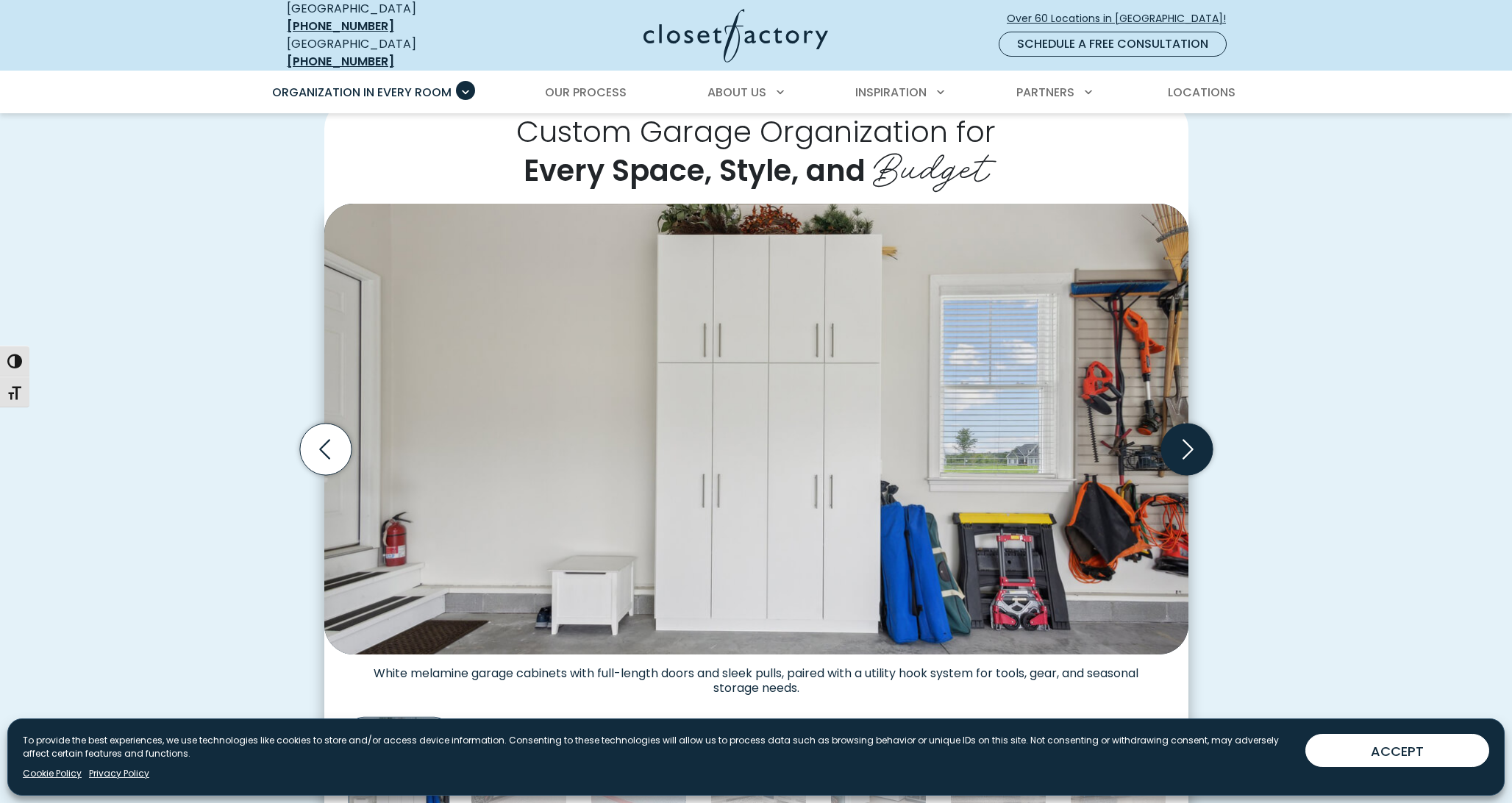
click at [1191, 441] on icon "Next slide" at bounding box center [1188, 449] width 11 height 20
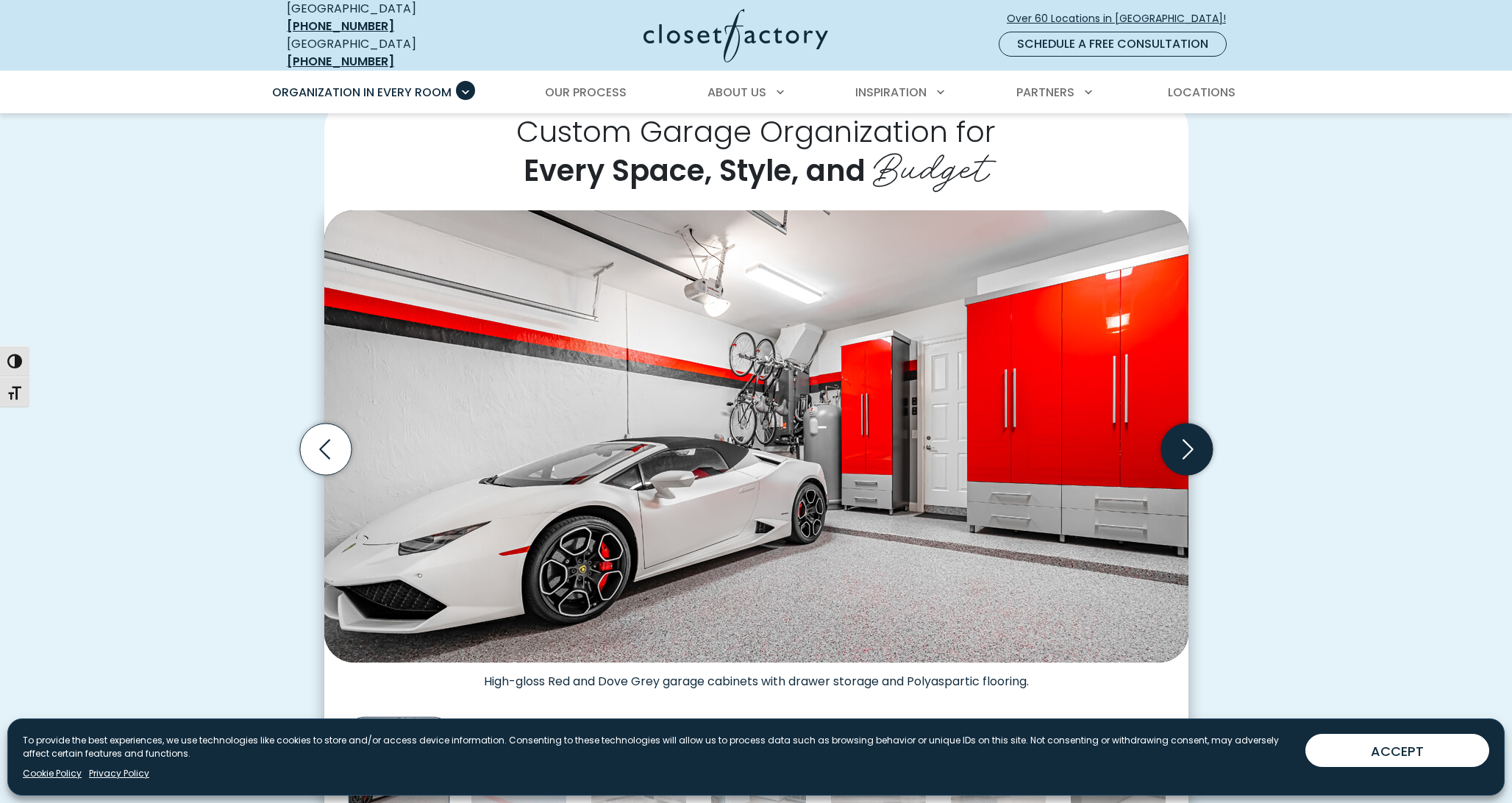
click at [1191, 441] on icon "Next slide" at bounding box center [1188, 449] width 11 height 20
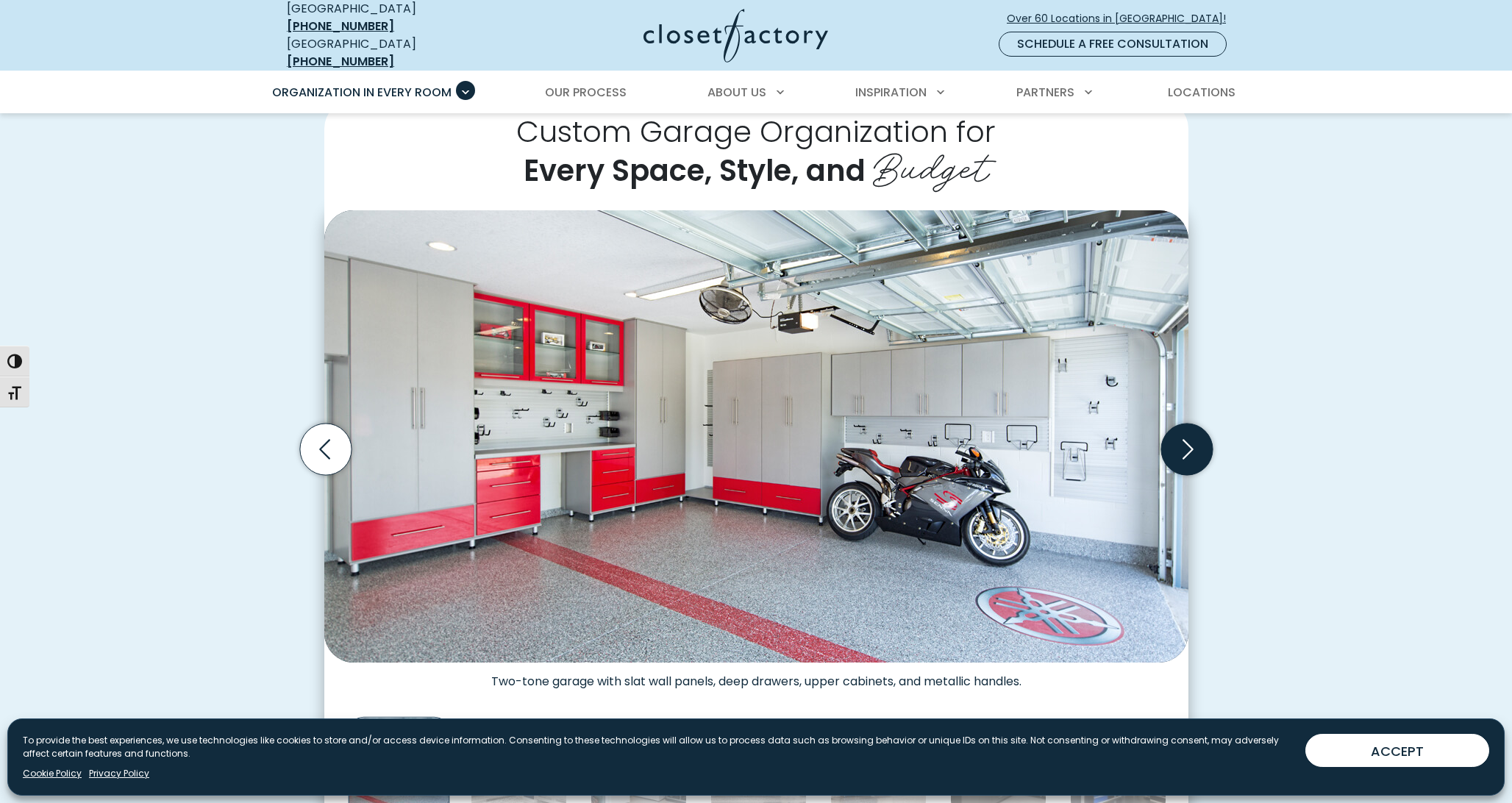
click at [1191, 441] on icon "Next slide" at bounding box center [1188, 449] width 11 height 20
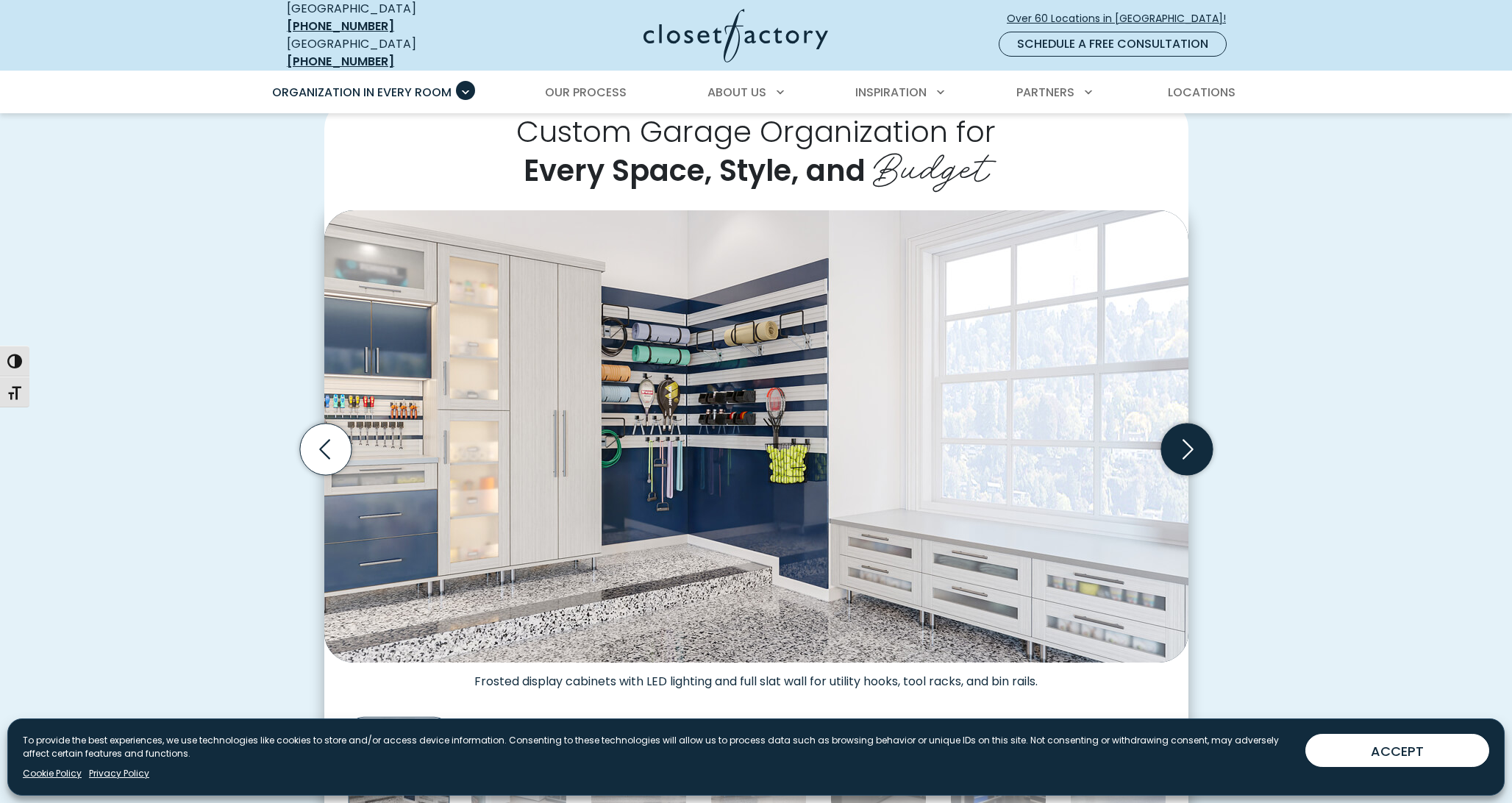
click at [1191, 441] on icon "Next slide" at bounding box center [1188, 449] width 11 height 20
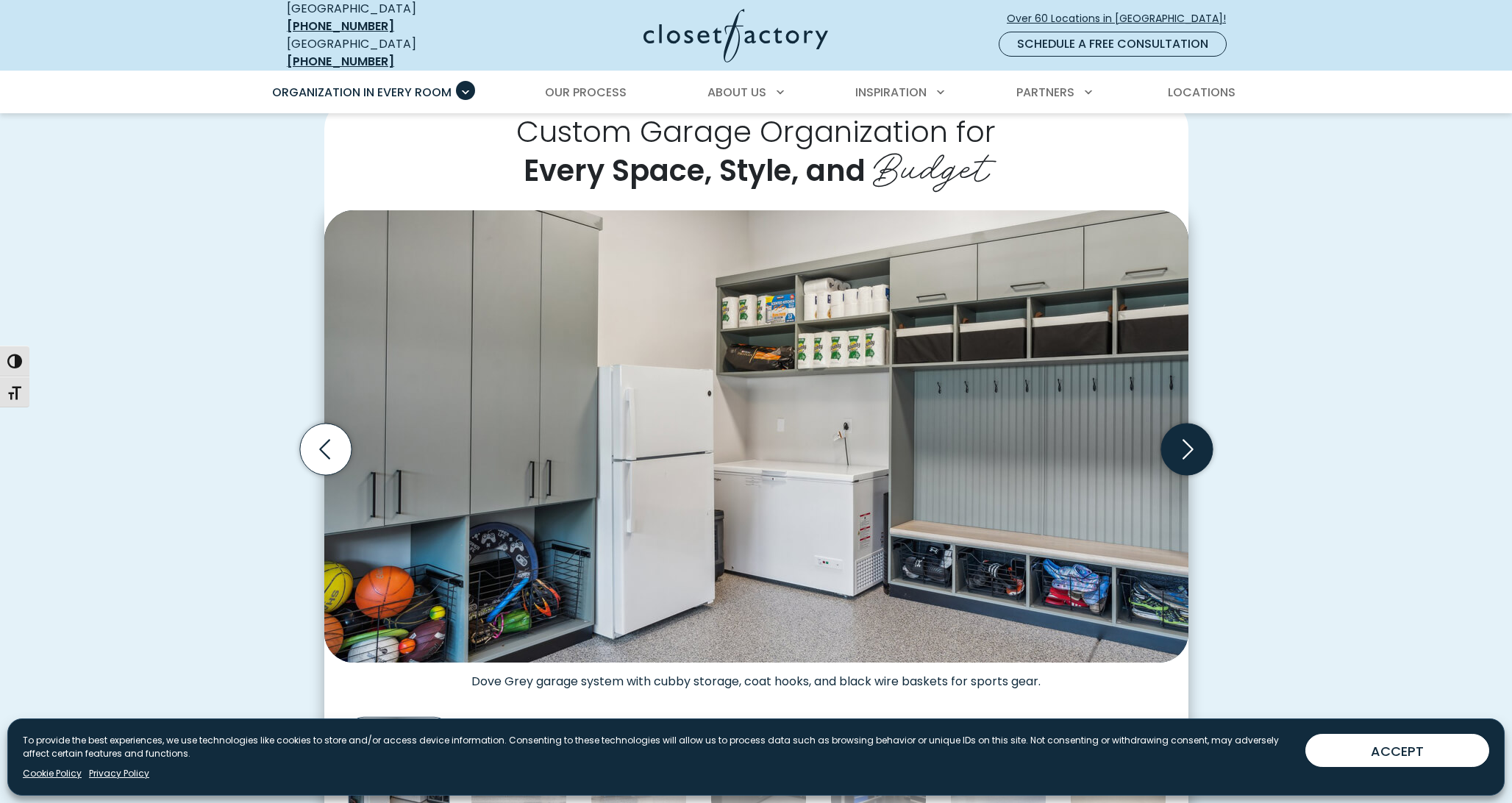
click at [1191, 441] on icon "Next slide" at bounding box center [1188, 449] width 11 height 20
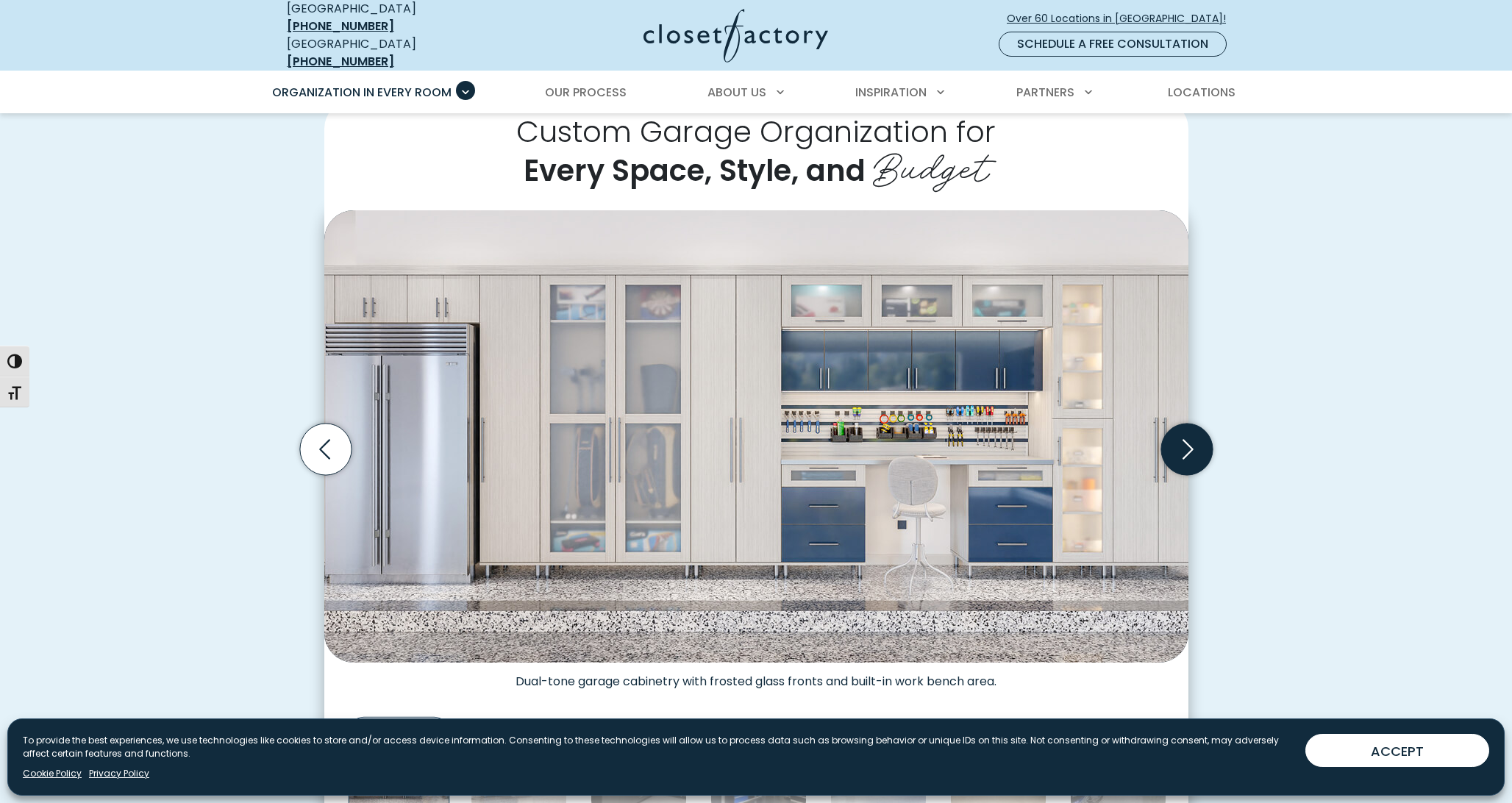
click at [1190, 441] on icon "Next slide" at bounding box center [1188, 449] width 11 height 20
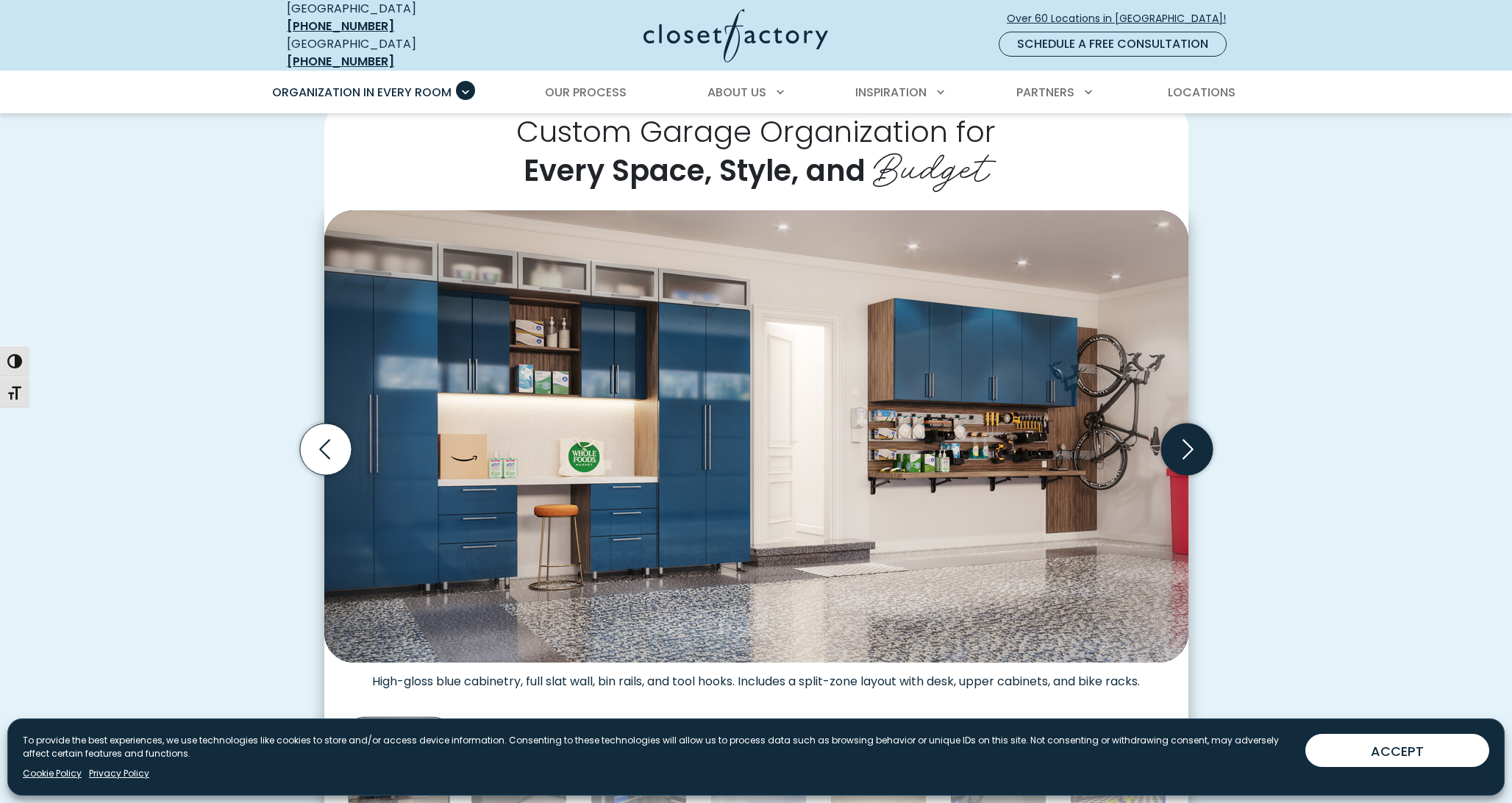
click at [1190, 441] on icon "Next slide" at bounding box center [1188, 449] width 11 height 20
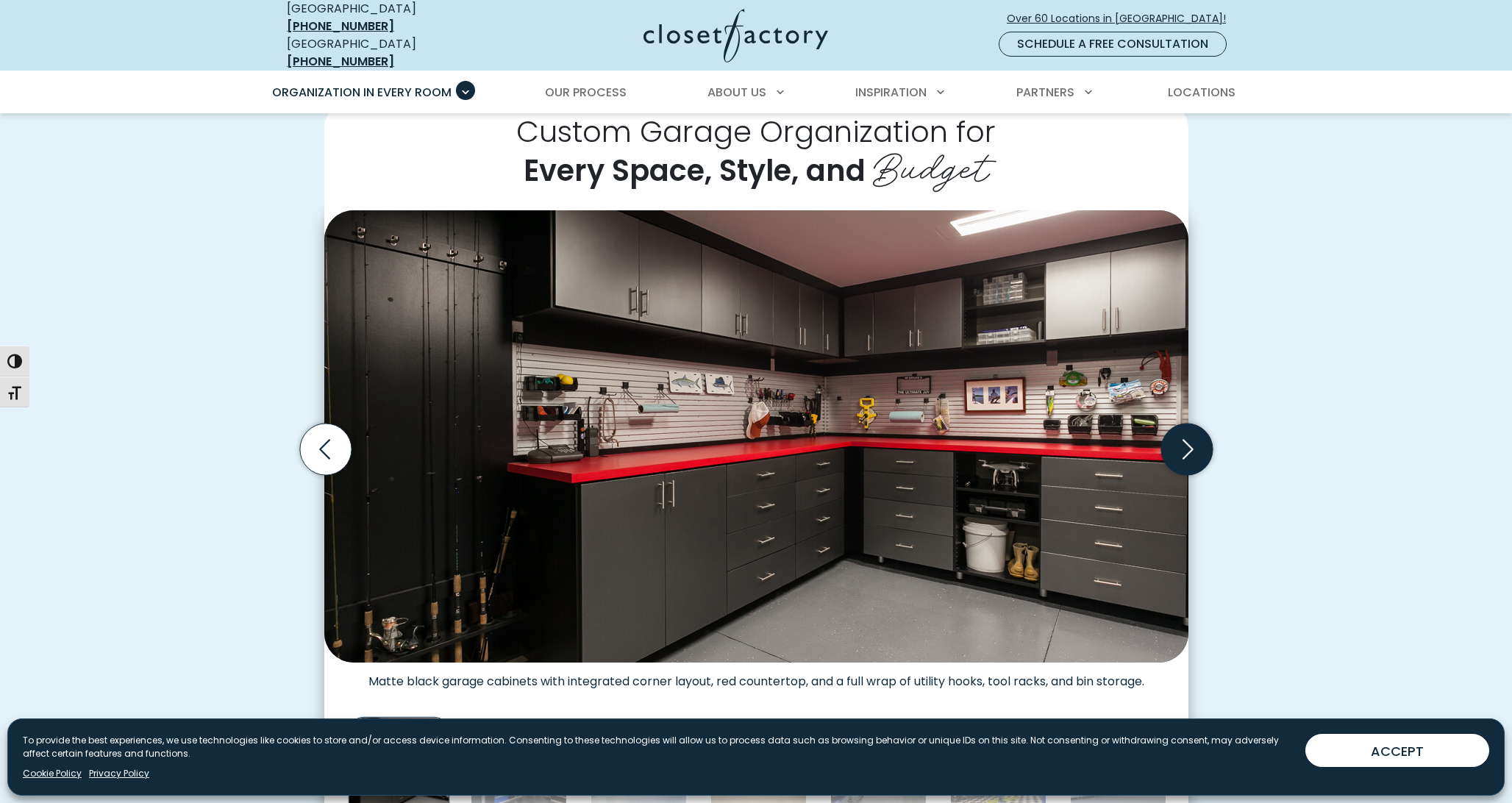
click at [1190, 441] on icon "Next slide" at bounding box center [1188, 449] width 11 height 20
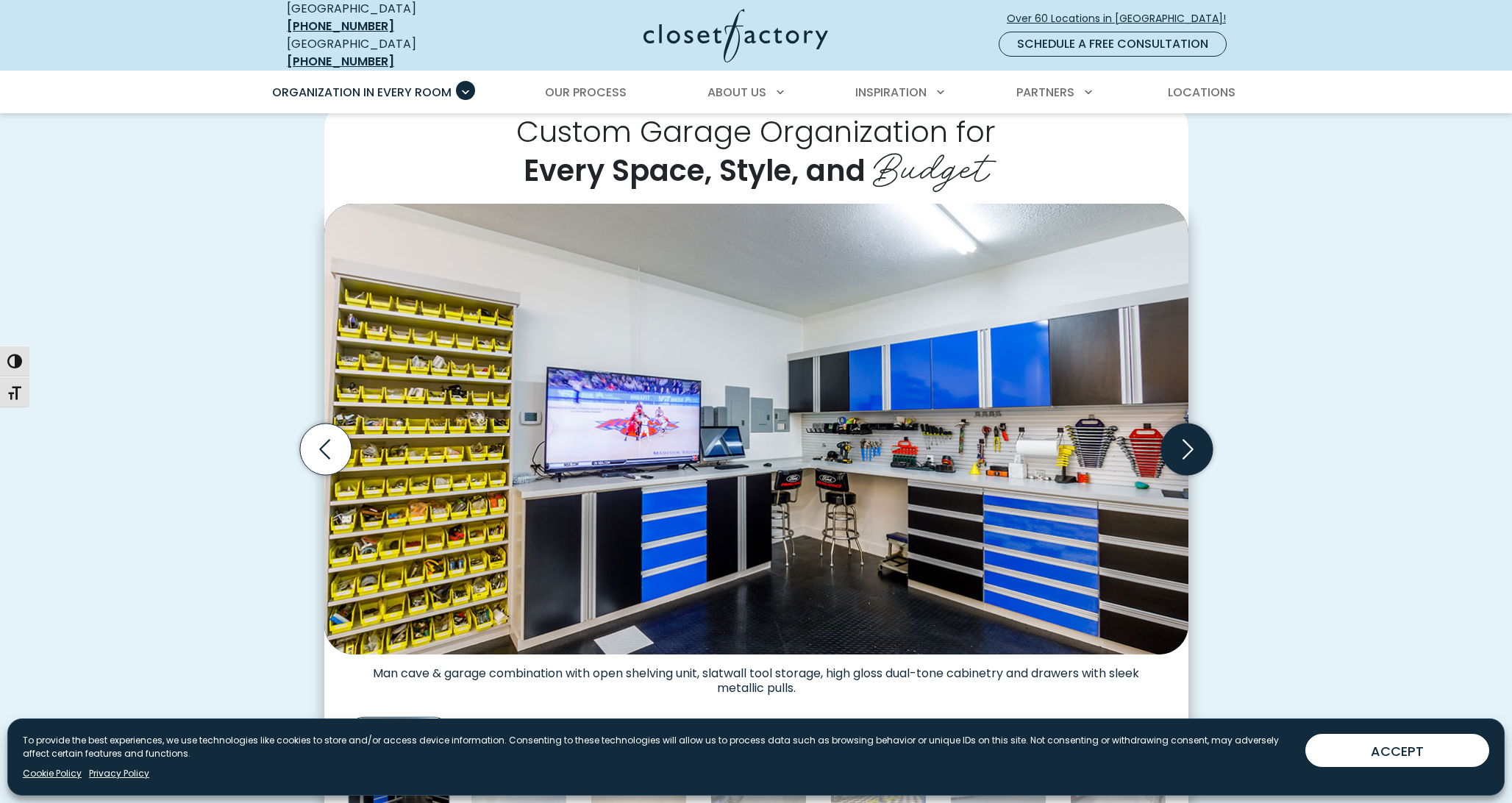
click at [1190, 441] on icon "Next slide" at bounding box center [1188, 449] width 11 height 20
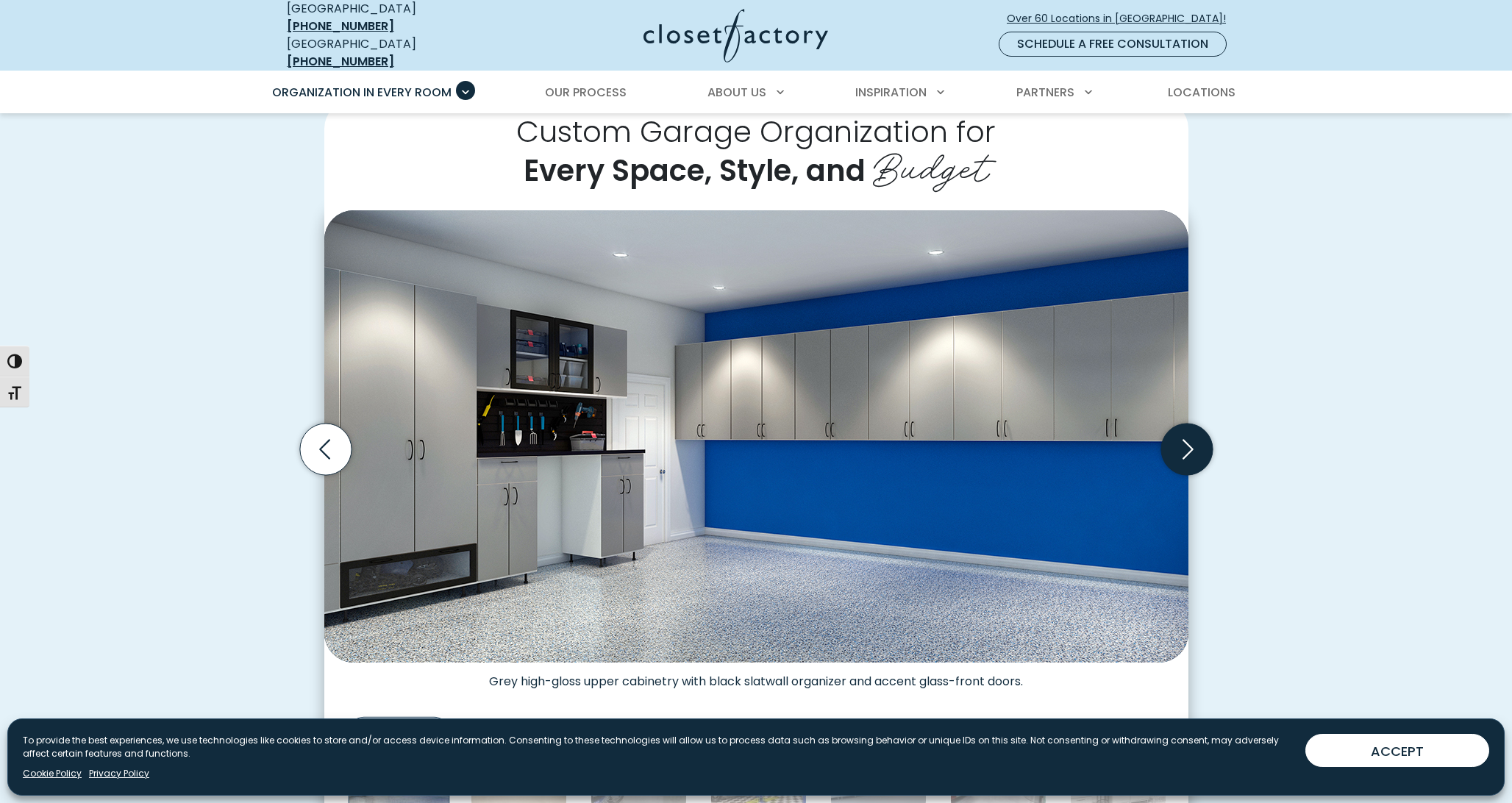
click at [1190, 441] on icon "Next slide" at bounding box center [1188, 449] width 11 height 20
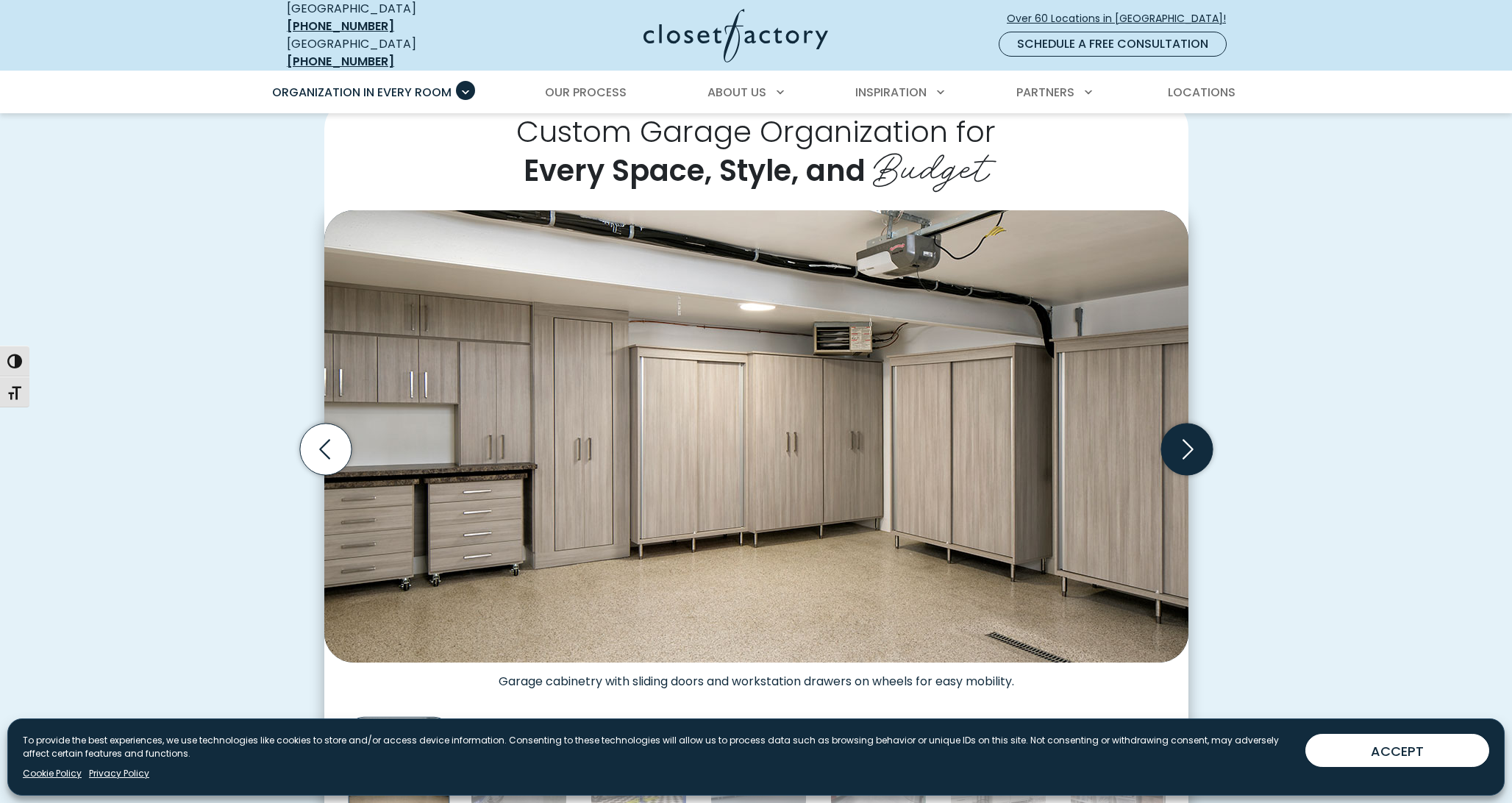
click at [1190, 441] on icon "Next slide" at bounding box center [1188, 449] width 11 height 20
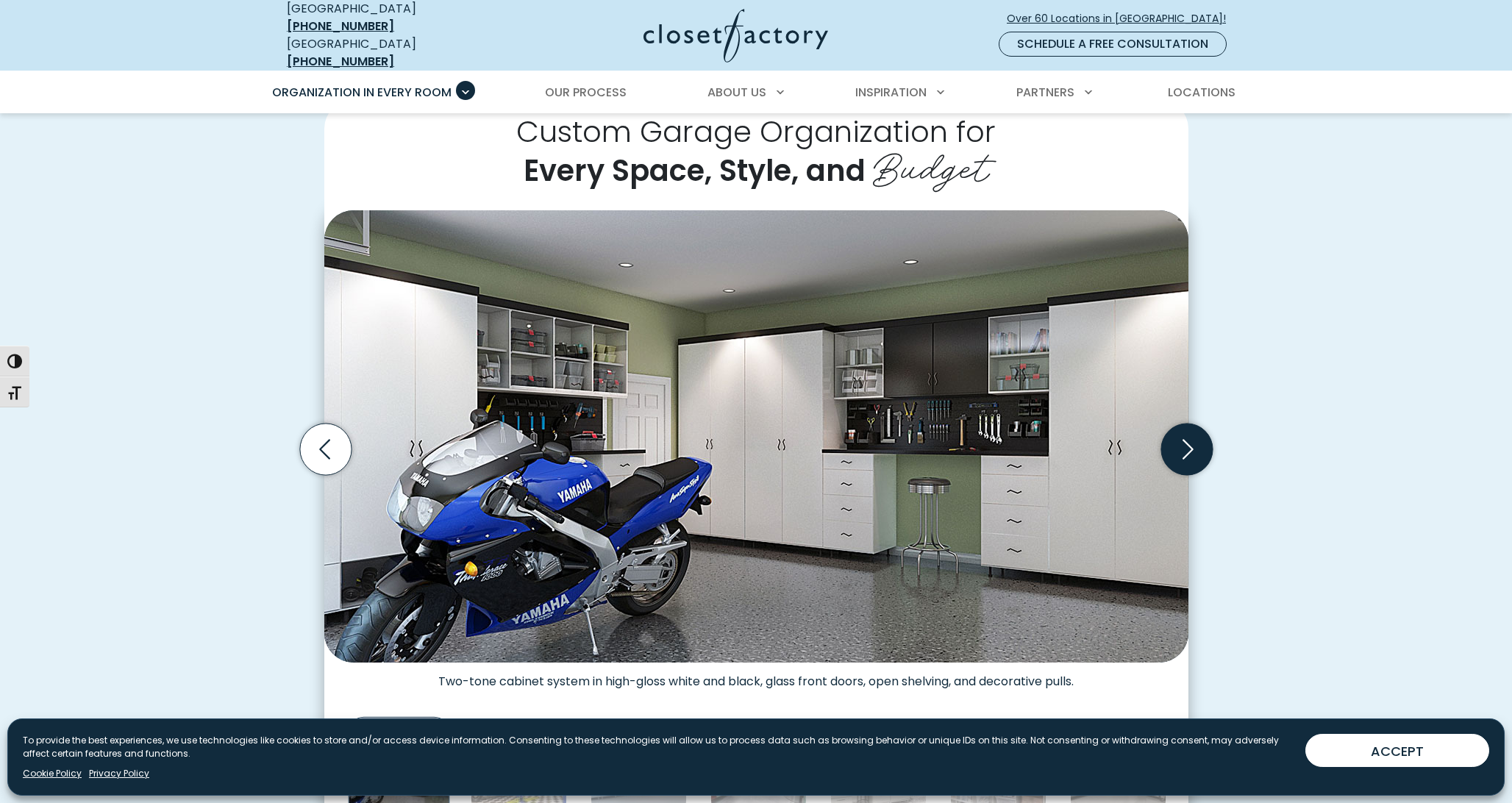
click at [1190, 441] on icon "Next slide" at bounding box center [1188, 449] width 11 height 20
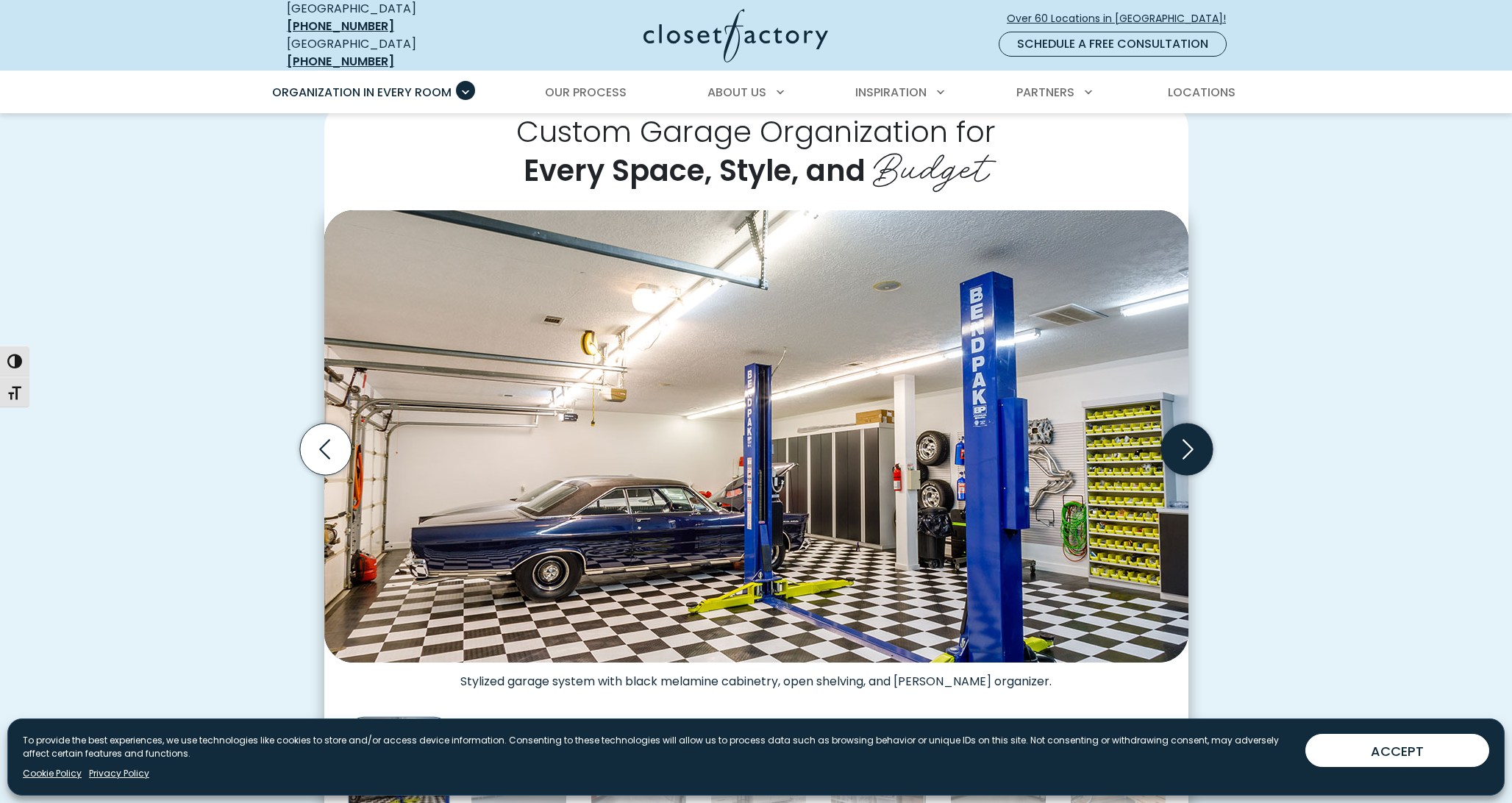
click at [1190, 441] on icon "Next slide" at bounding box center [1188, 449] width 11 height 20
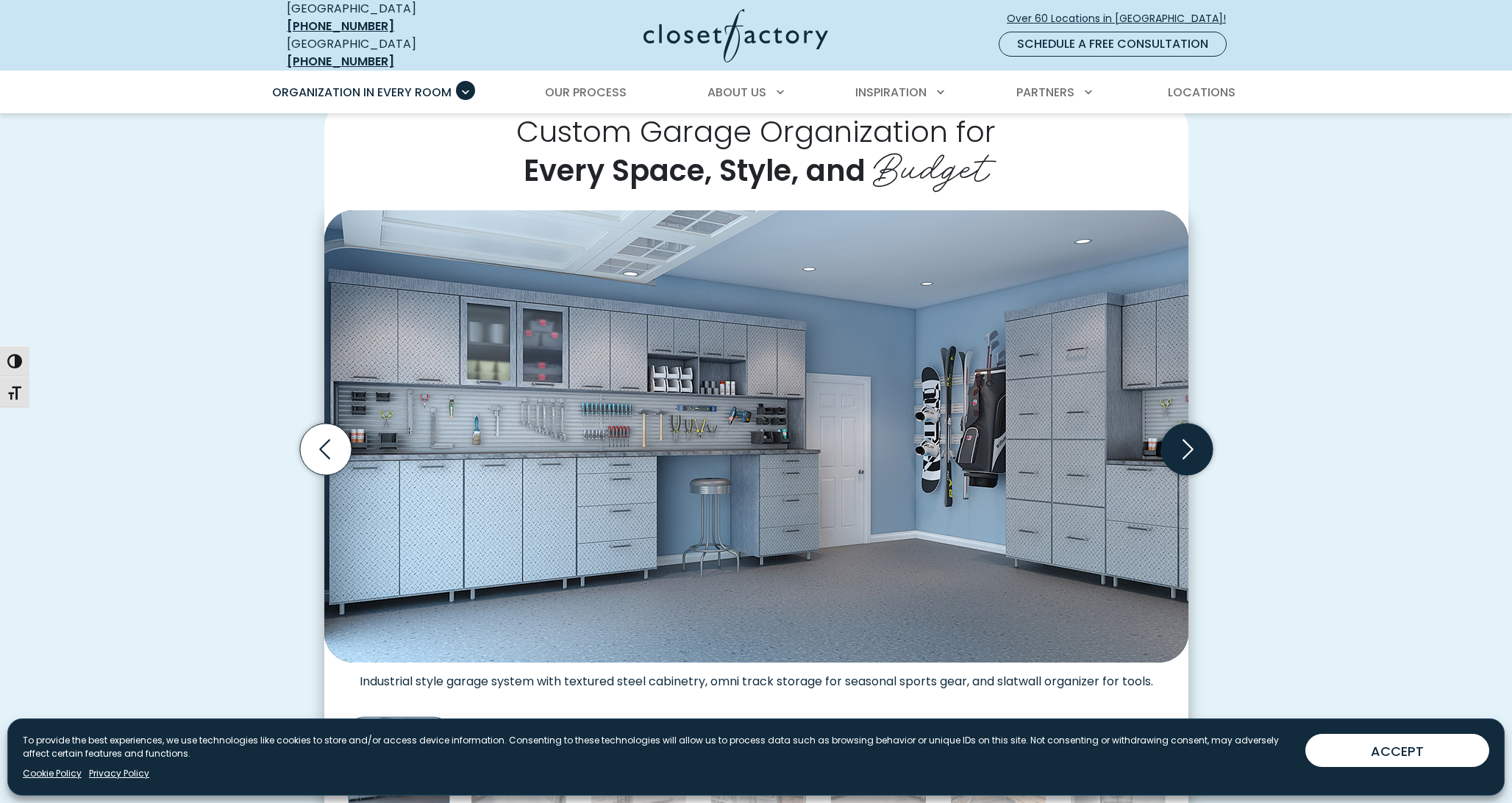
click at [1190, 441] on icon "Next slide" at bounding box center [1188, 449] width 11 height 20
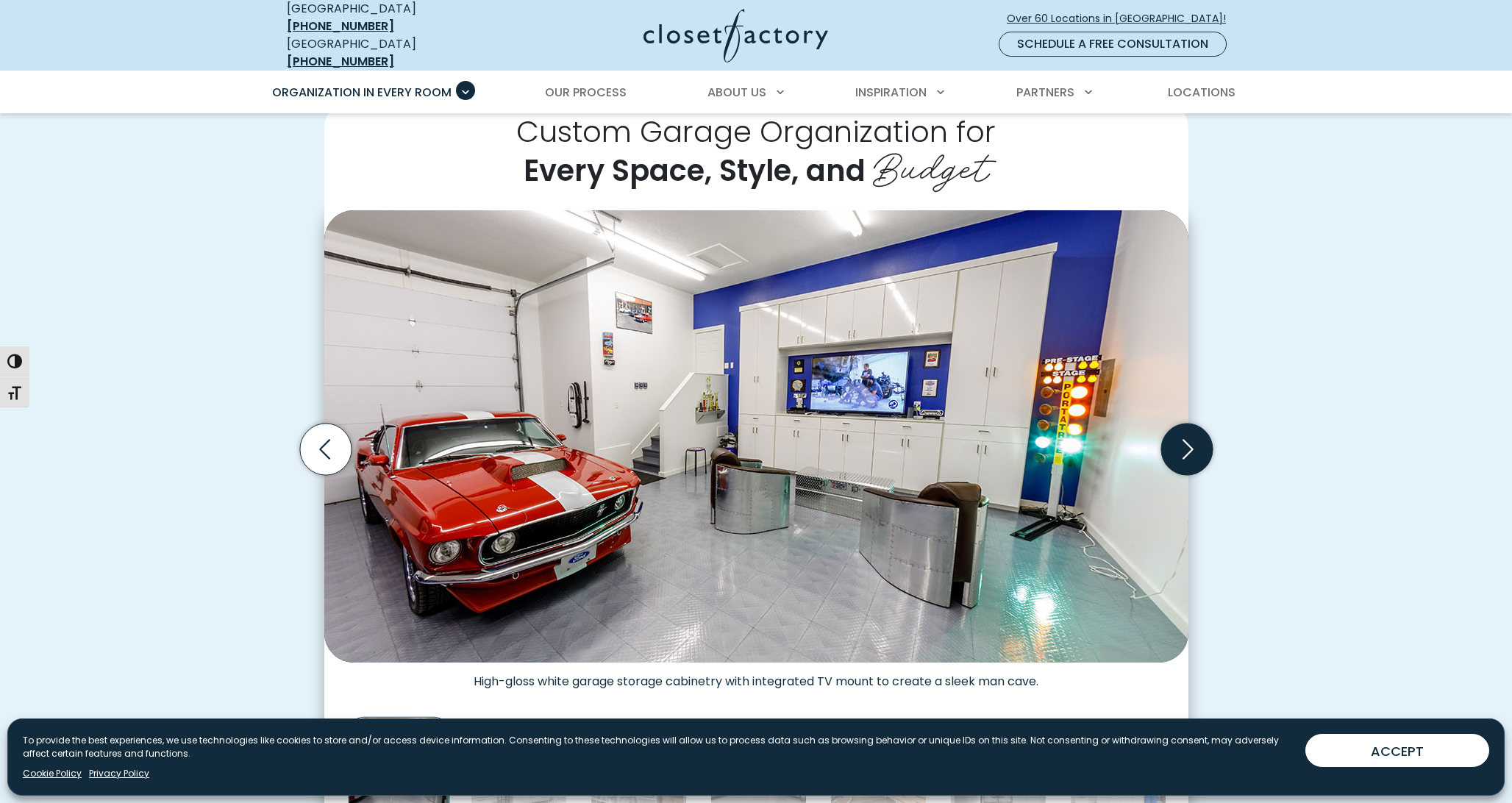
click at [1190, 441] on icon "Next slide" at bounding box center [1188, 449] width 11 height 20
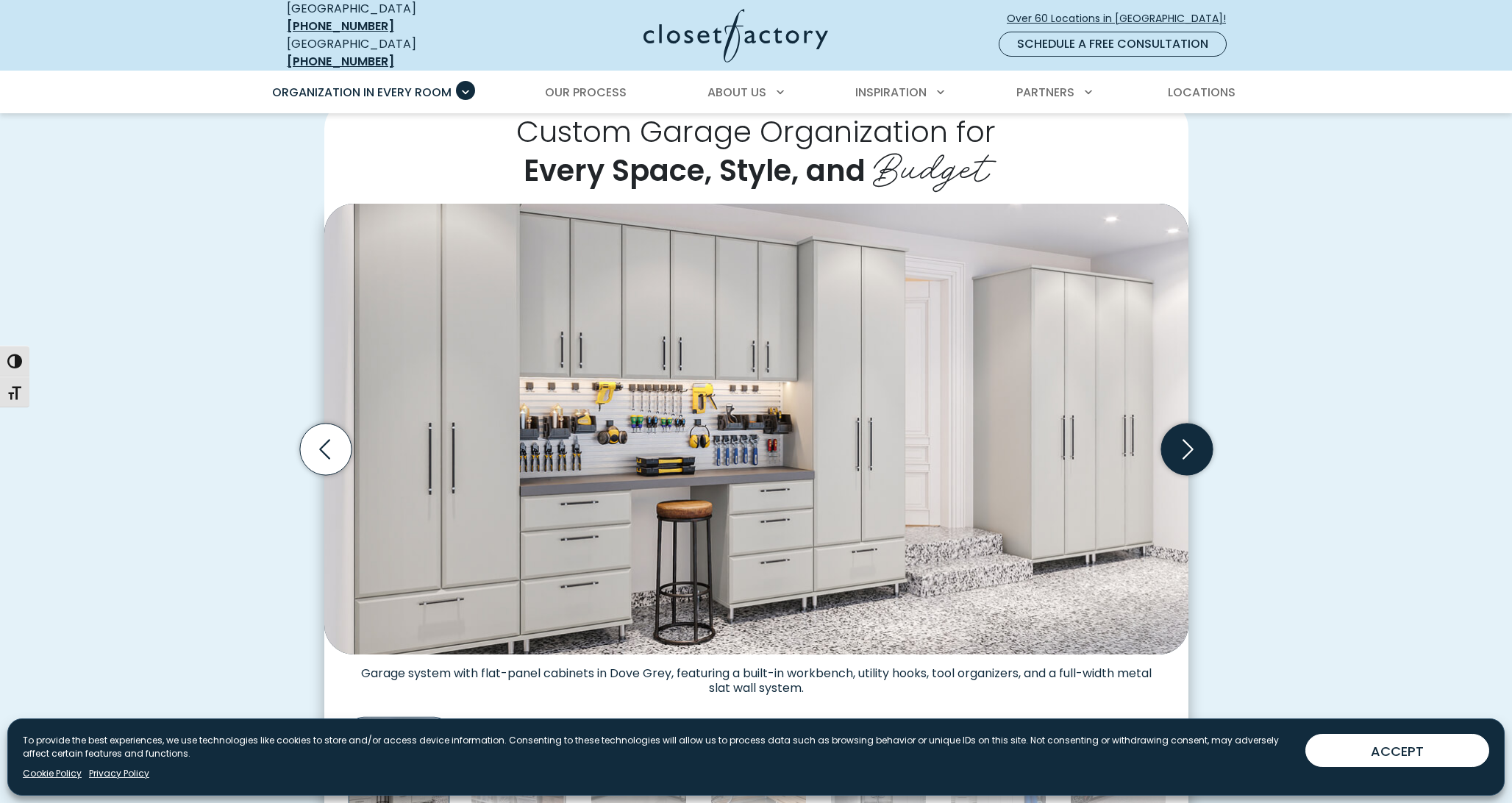
click at [1190, 441] on icon "Next slide" at bounding box center [1188, 449] width 11 height 20
